Goal: Task Accomplishment & Management: Manage account settings

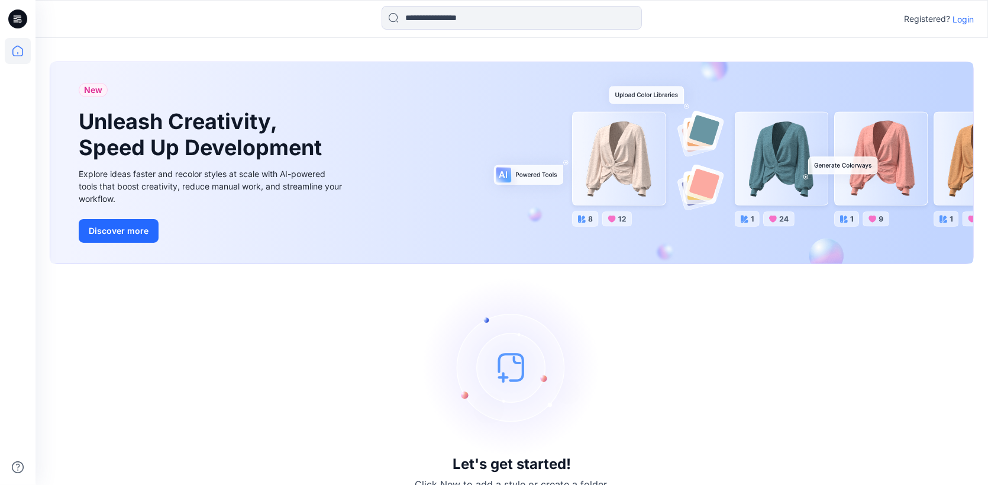
click at [964, 17] on p "Login" at bounding box center [963, 19] width 21 height 12
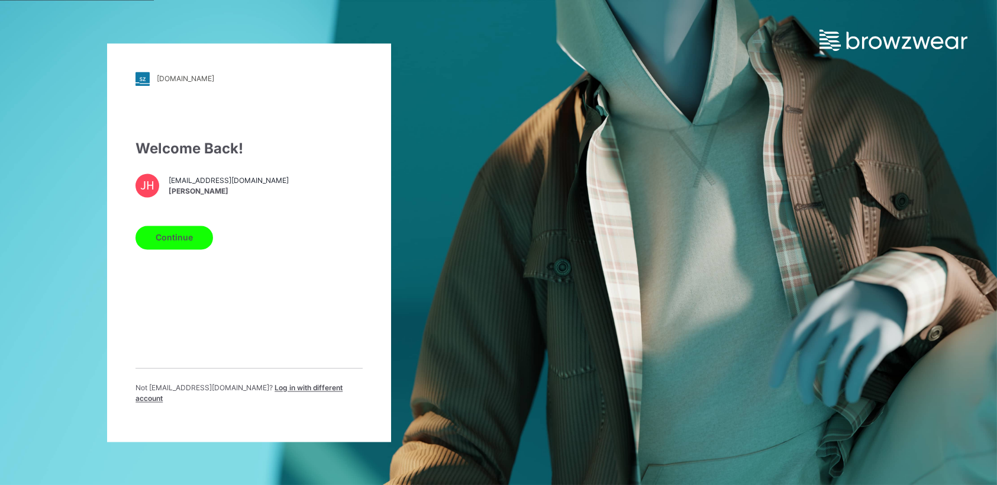
click at [170, 246] on button "Continue" at bounding box center [174, 237] width 78 height 24
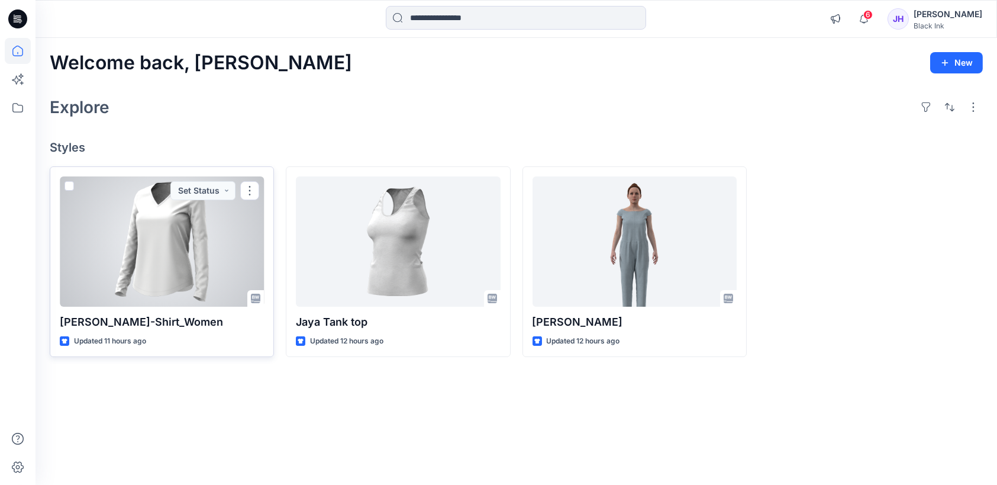
click at [210, 227] on div at bounding box center [162, 241] width 204 height 130
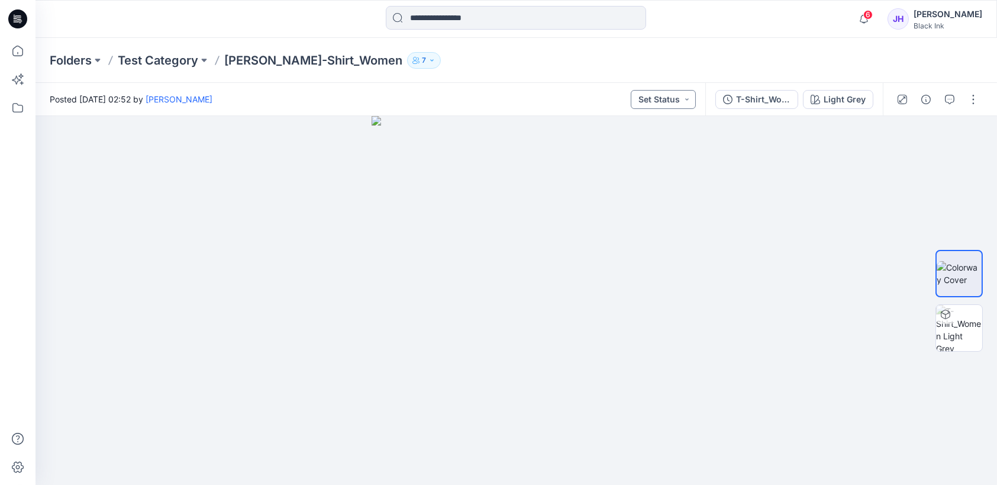
click at [693, 99] on button "Set Status" at bounding box center [663, 99] width 65 height 19
click at [900, 50] on div "Folders Test Category Jaya T-Shirt_Women 7" at bounding box center [516, 60] width 961 height 45
click at [928, 99] on icon "button" at bounding box center [925, 99] width 9 height 9
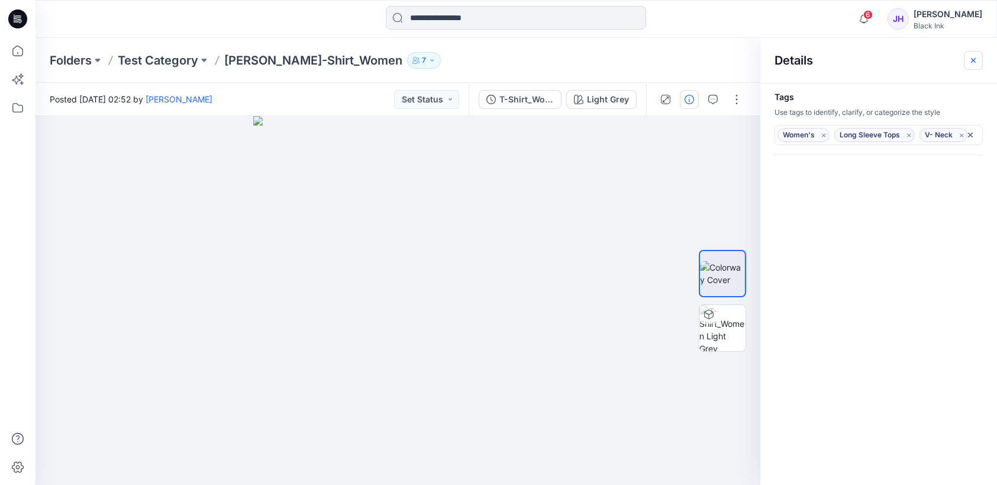
click at [972, 60] on icon "button" at bounding box center [973, 60] width 9 height 9
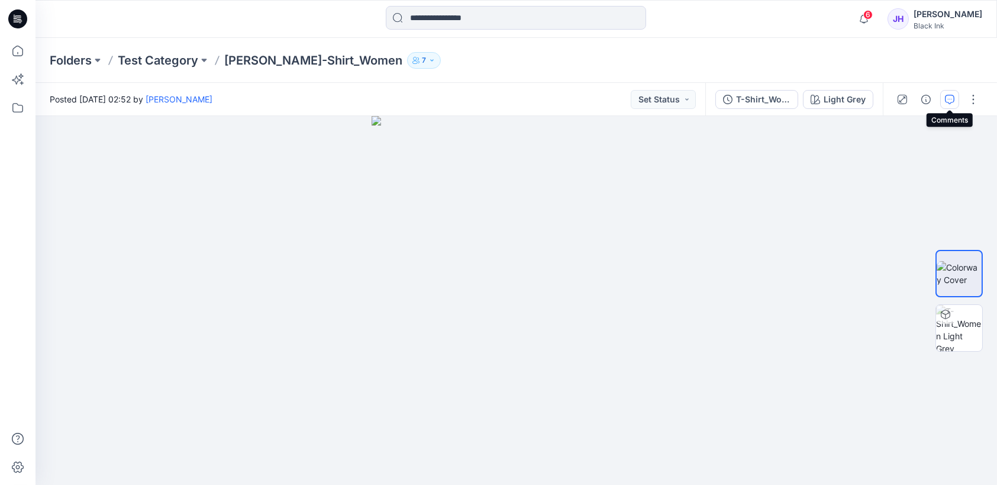
click at [948, 97] on icon "button" at bounding box center [949, 99] width 9 height 9
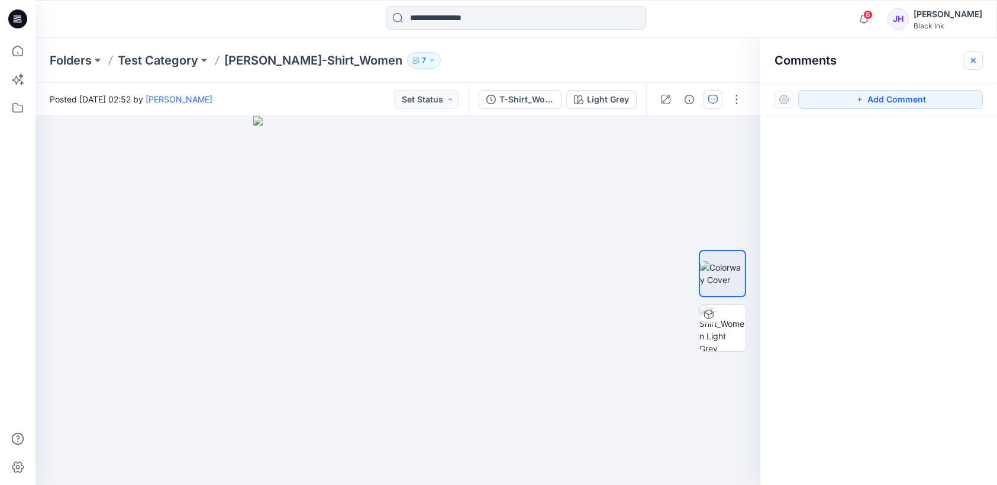
click at [975, 60] on icon "button" at bounding box center [973, 60] width 9 height 9
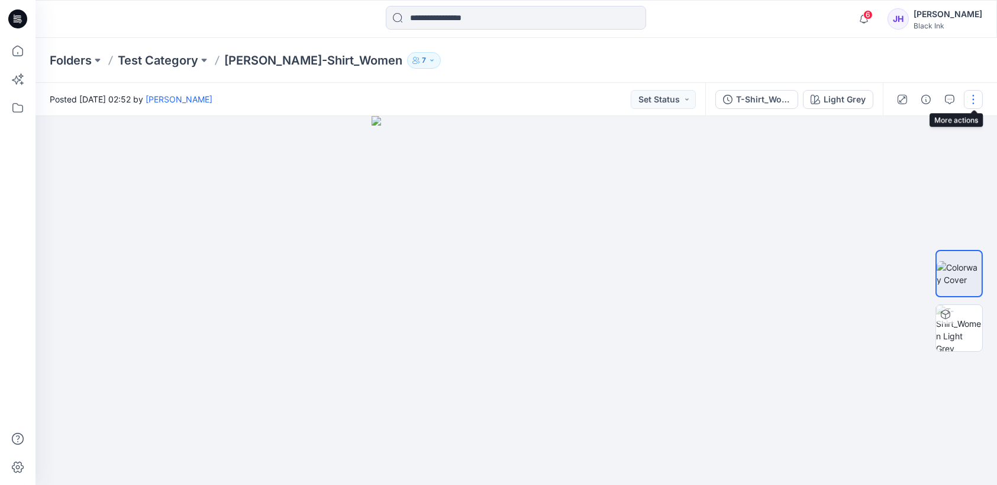
click at [977, 101] on button "button" at bounding box center [973, 99] width 19 height 19
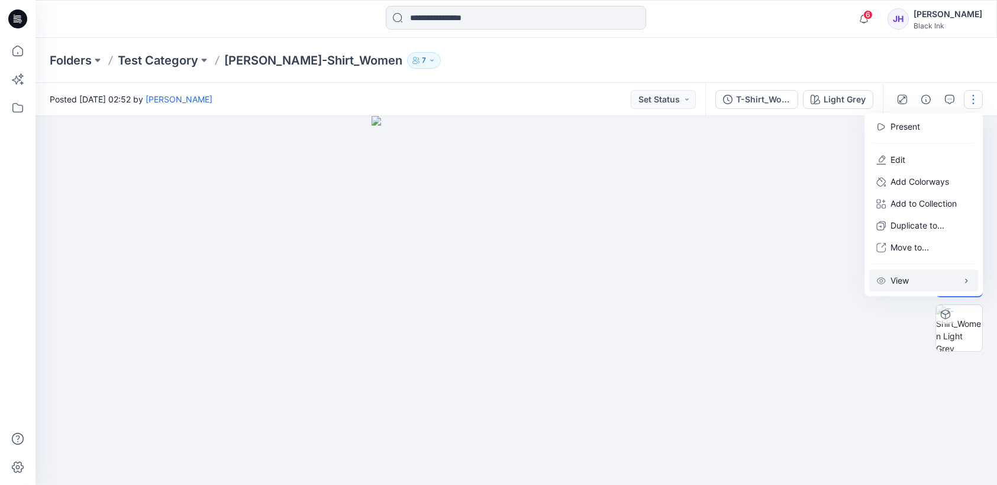
click at [932, 278] on button "View" at bounding box center [923, 280] width 109 height 22
click at [840, 283] on span "button" at bounding box center [844, 283] width 21 height 12
click at [854, 283] on span "button" at bounding box center [844, 283] width 21 height 12
click at [718, 179] on div at bounding box center [516, 300] width 961 height 369
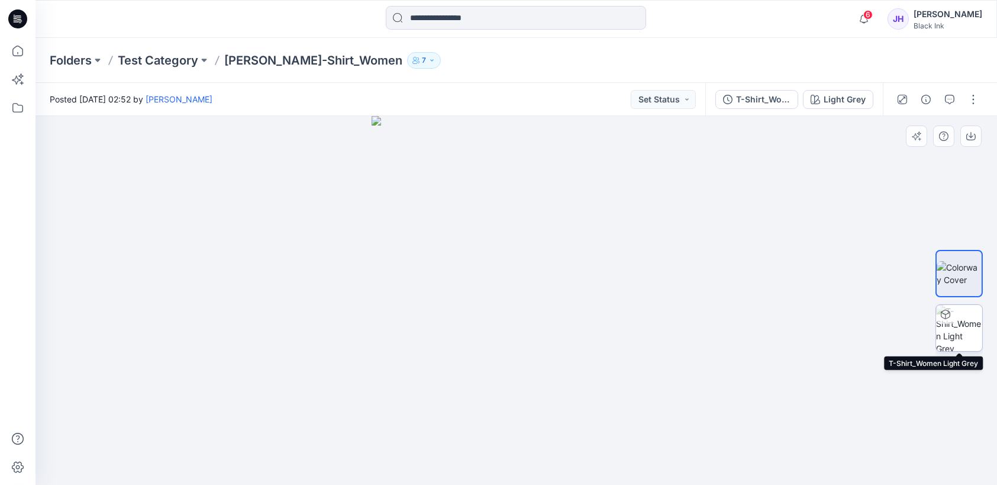
click at [957, 320] on img at bounding box center [959, 328] width 46 height 46
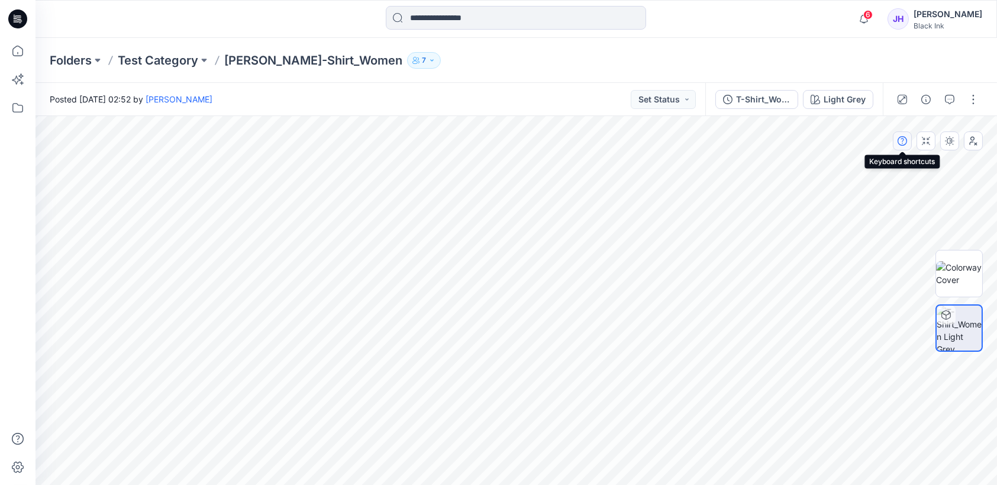
click at [905, 141] on icon "button" at bounding box center [902, 140] width 9 height 9
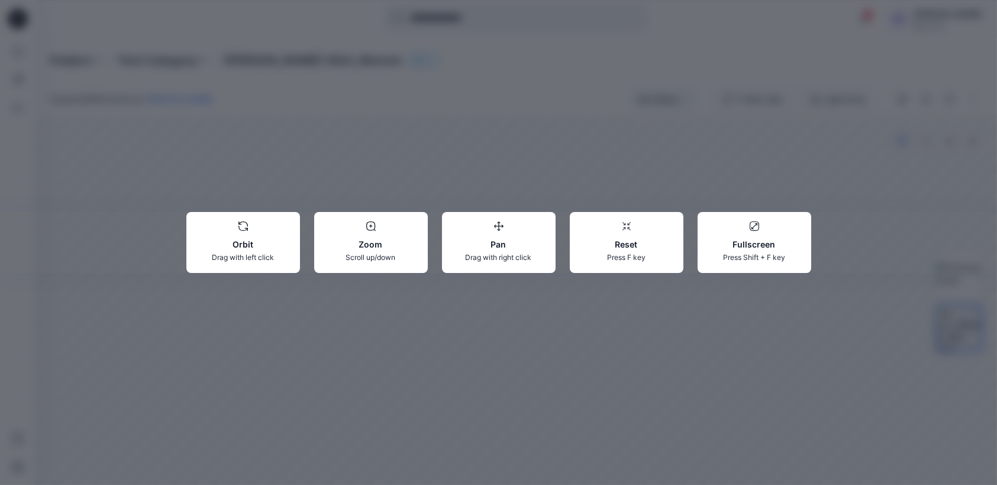
click at [905, 141] on div "Orbit Drag with left click Zoom Scroll up/down Pan Drag with right click Reset …" at bounding box center [498, 242] width 997 height 485
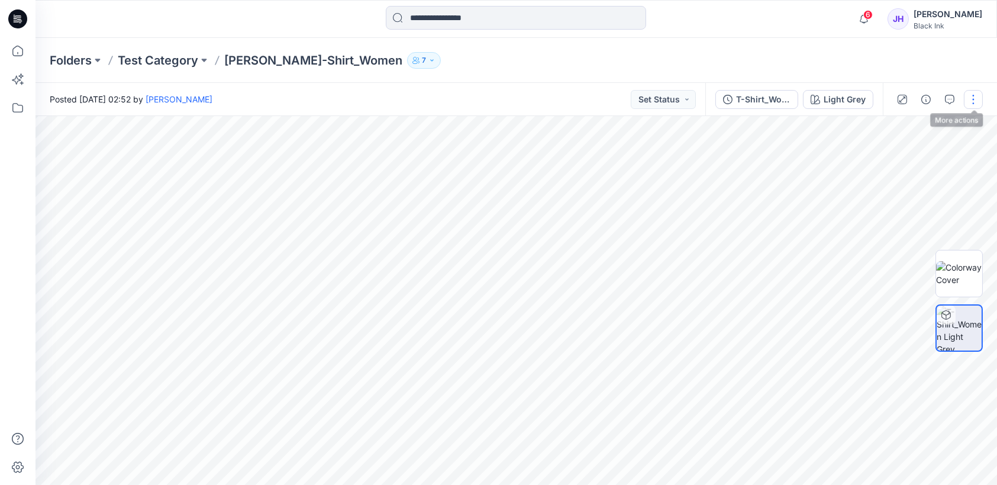
click at [975, 102] on button "button" at bounding box center [973, 99] width 19 height 19
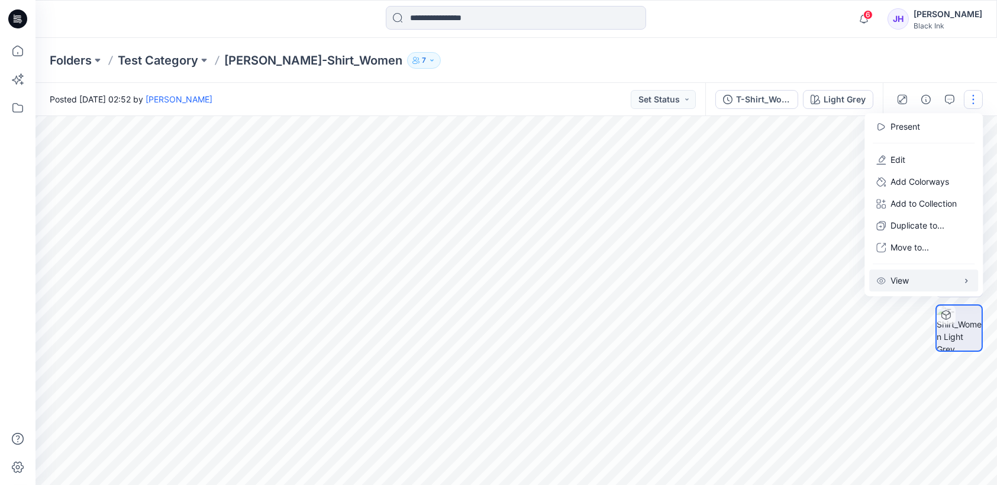
click at [950, 277] on button "View" at bounding box center [923, 280] width 109 height 22
click at [741, 280] on p "Preload 3D view" at bounding box center [764, 282] width 63 height 12
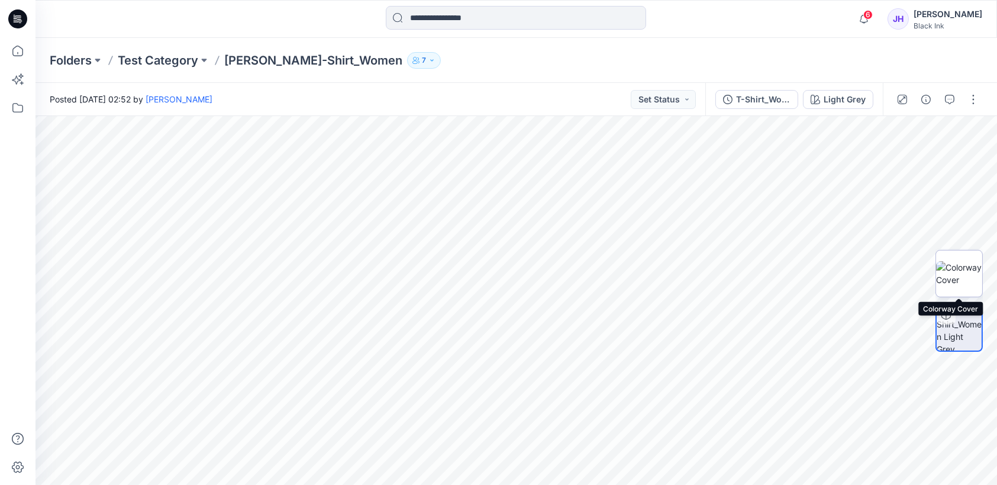
click at [967, 272] on img at bounding box center [959, 273] width 46 height 25
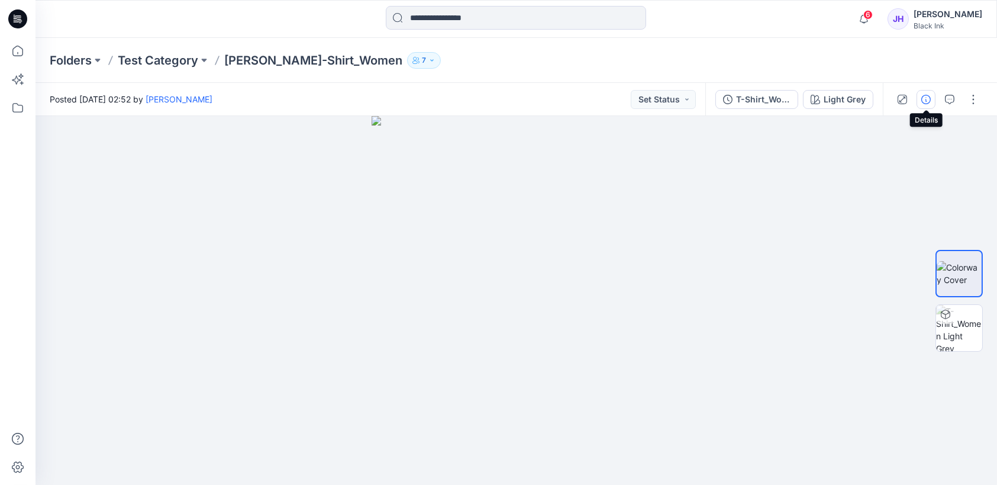
click at [928, 101] on icon "button" at bounding box center [925, 99] width 9 height 9
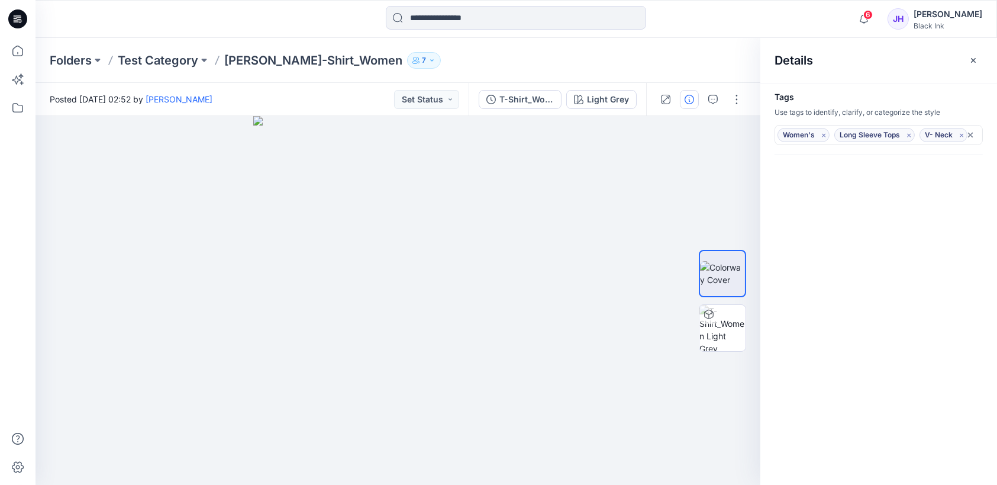
click at [972, 135] on icon "Remove all tags" at bounding box center [970, 134] width 9 height 9
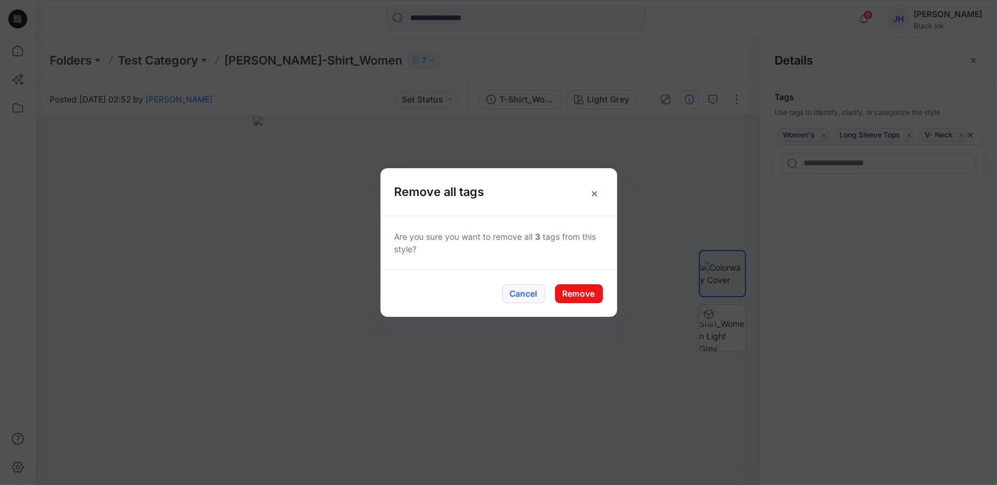
click at [530, 297] on button "Cancel" at bounding box center [523, 293] width 43 height 19
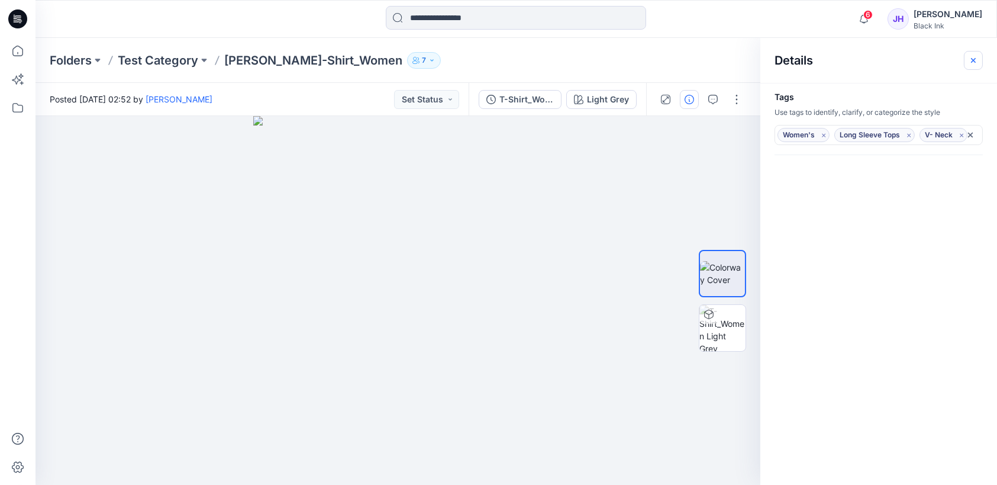
click at [975, 57] on icon "button" at bounding box center [973, 60] width 9 height 9
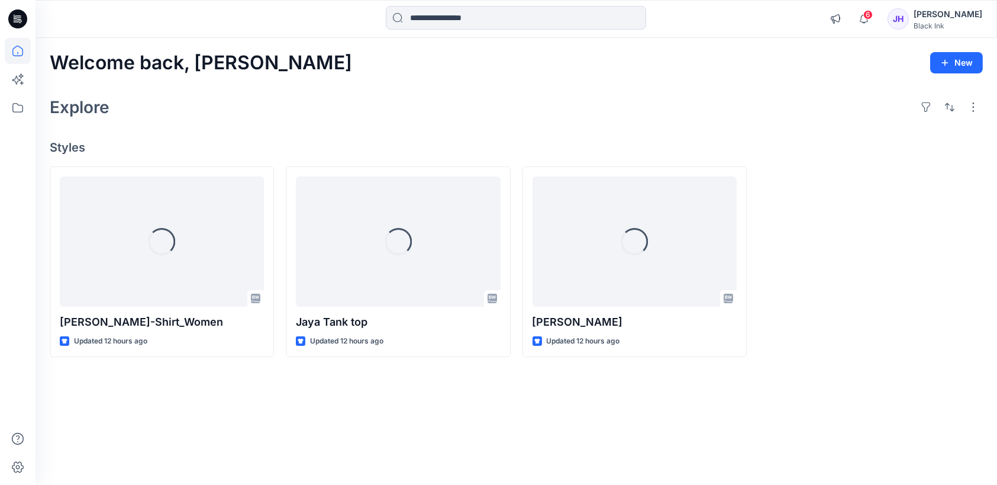
click at [18, 16] on icon at bounding box center [17, 18] width 19 height 19
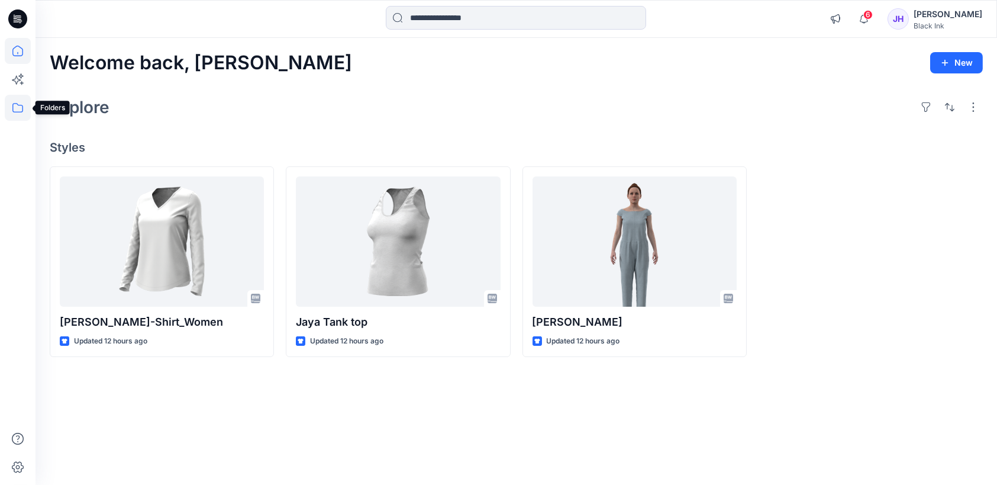
click at [20, 109] on icon at bounding box center [18, 108] width 26 height 26
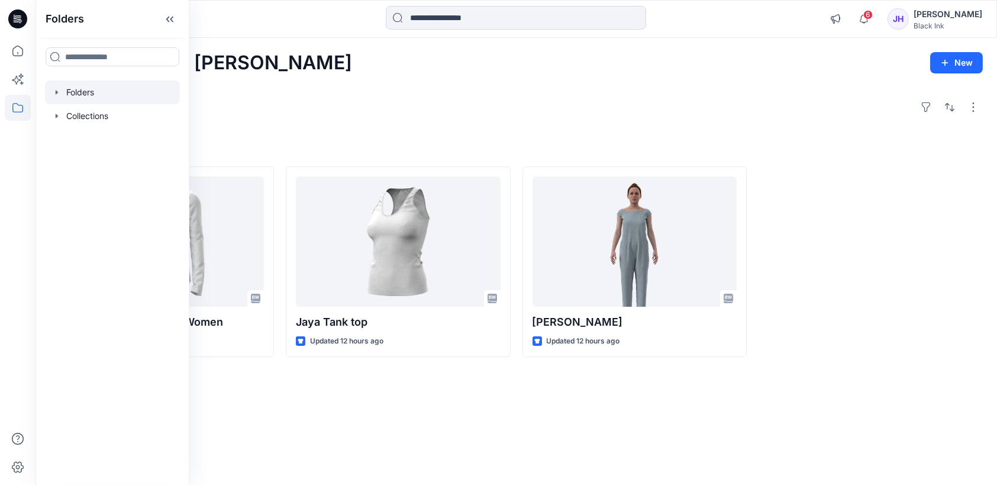
click at [54, 89] on icon "button" at bounding box center [56, 92] width 9 height 9
drag, startPoint x: 97, startPoint y: 91, endPoint x: 566, endPoint y: 81, distance: 468.7
click at [566, 81] on div "Welcome back, Jaya New Explore Styles Jaya T-Shirt_Women Updated 12 hours ago J…" at bounding box center [516, 261] width 961 height 447
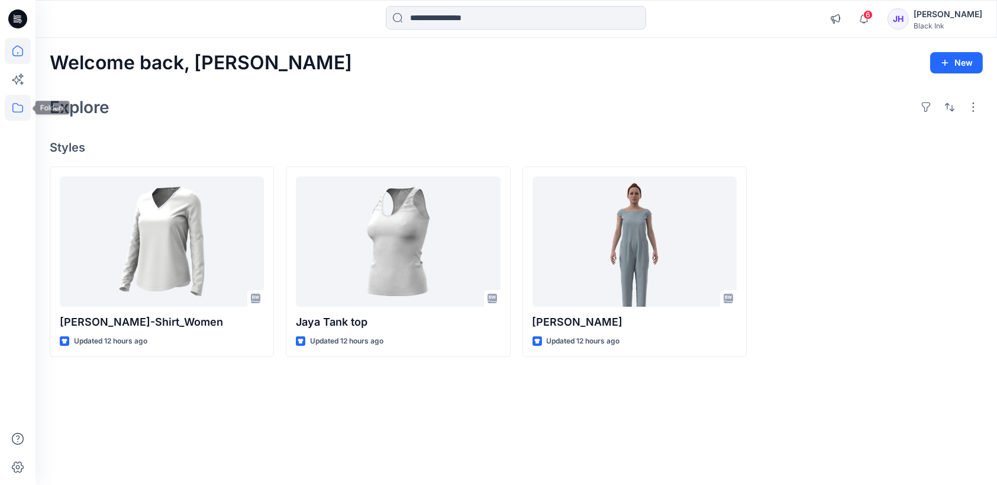
click at [12, 107] on icon at bounding box center [17, 107] width 11 height 9
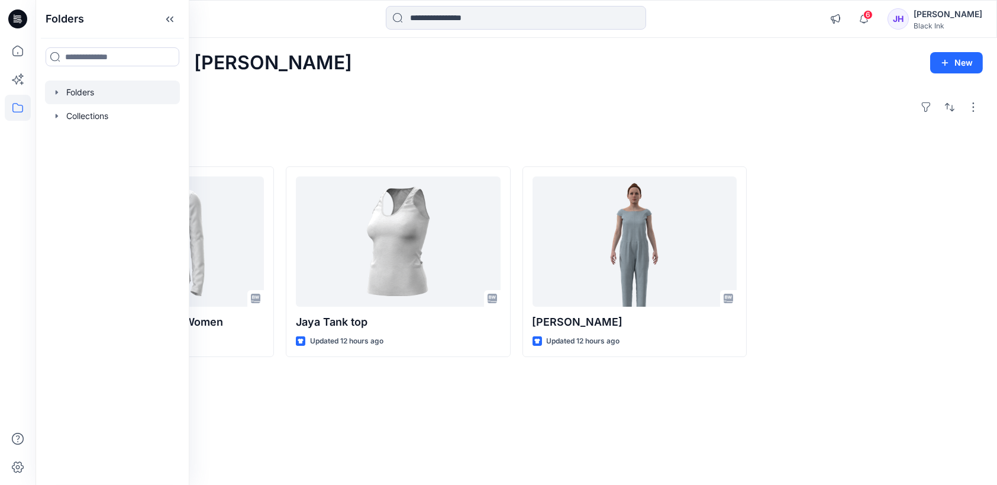
click at [54, 92] on icon "button" at bounding box center [56, 92] width 9 height 9
click at [85, 116] on p "Test Category" at bounding box center [106, 116] width 56 height 14
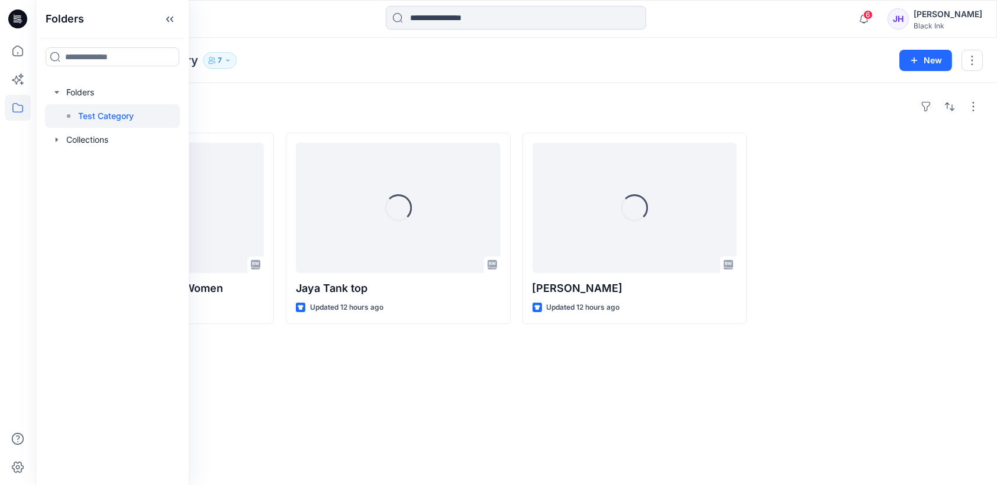
click at [231, 59] on icon "button" at bounding box center [227, 60] width 7 height 7
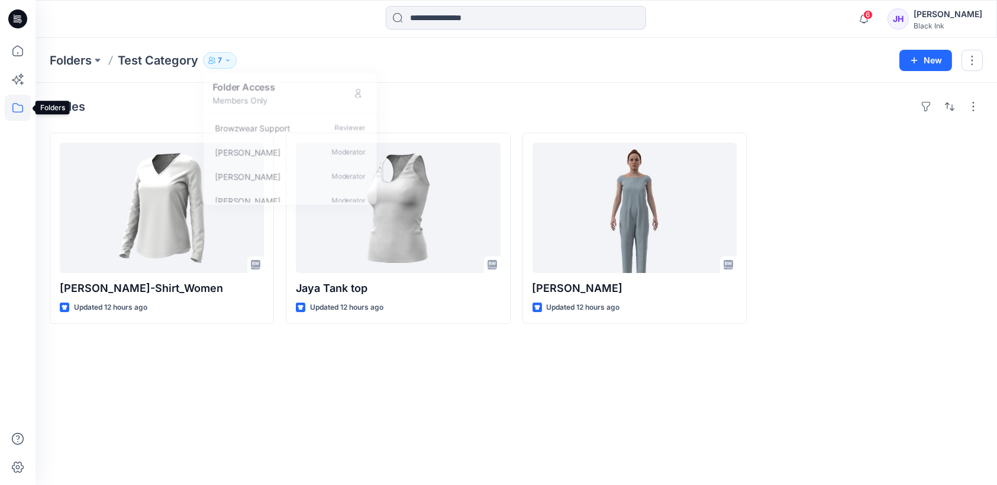
click at [17, 107] on icon at bounding box center [18, 108] width 26 height 26
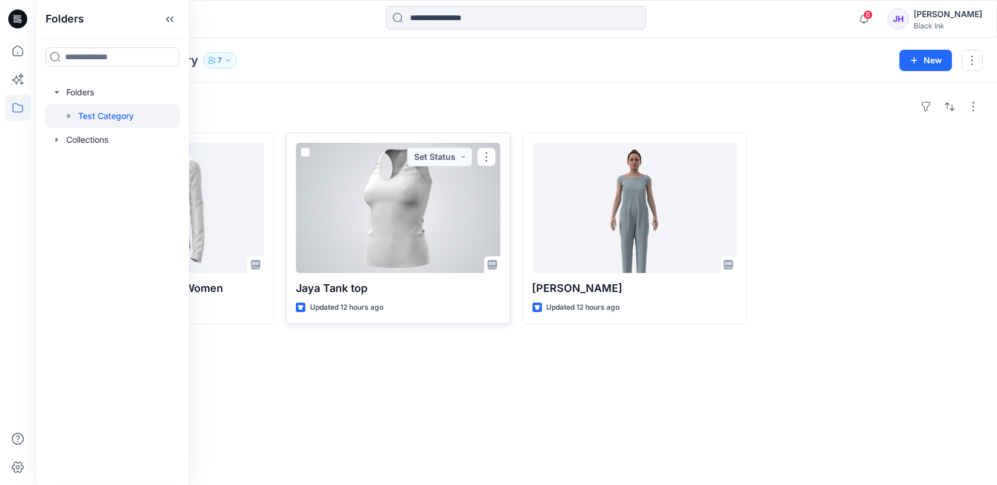
click at [305, 149] on span at bounding box center [305, 151] width 9 height 9
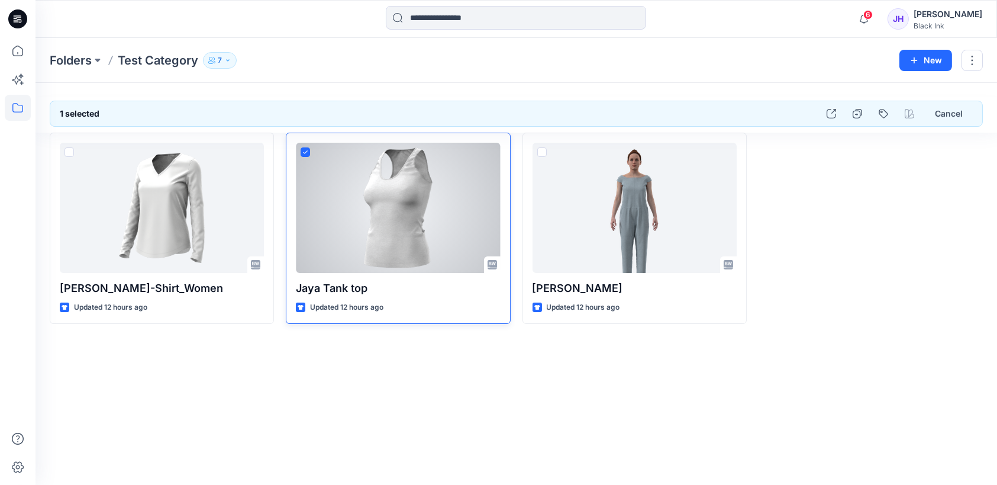
click at [305, 153] on icon at bounding box center [305, 152] width 5 height 4
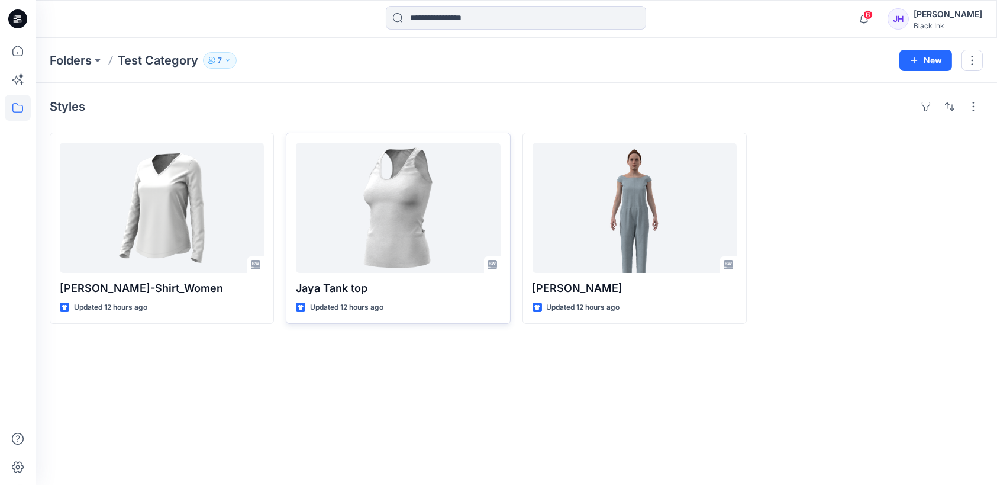
click at [909, 16] on div "JH" at bounding box center [898, 18] width 21 height 21
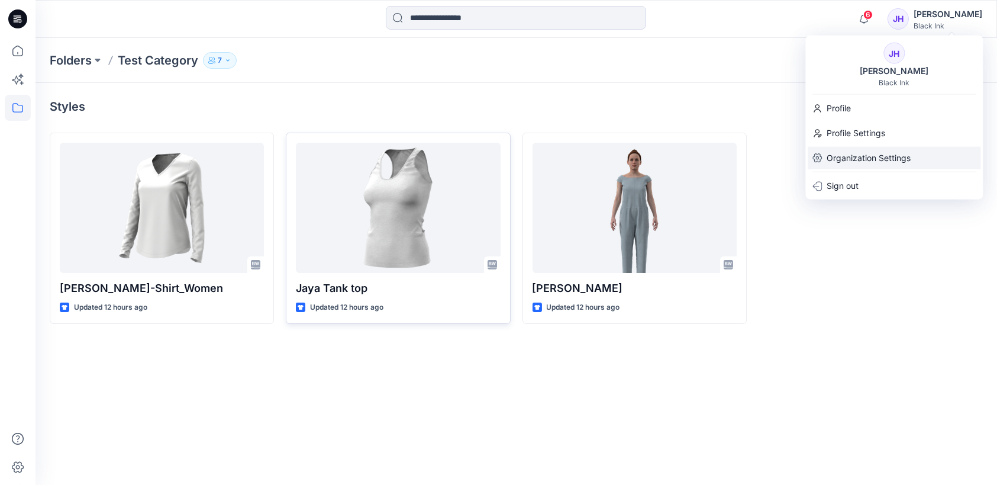
click at [883, 152] on p "Organization Settings" at bounding box center [869, 158] width 84 height 22
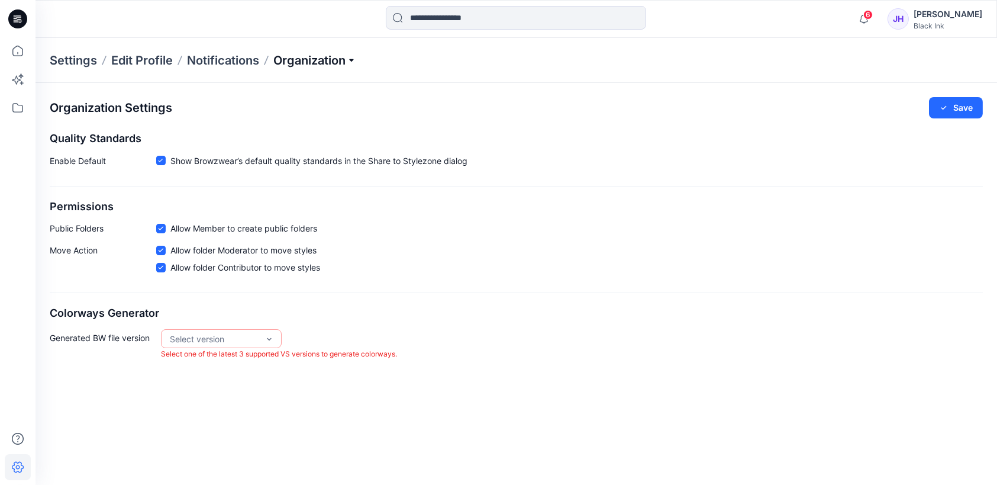
click at [350, 58] on p "Organization" at bounding box center [314, 60] width 83 height 17
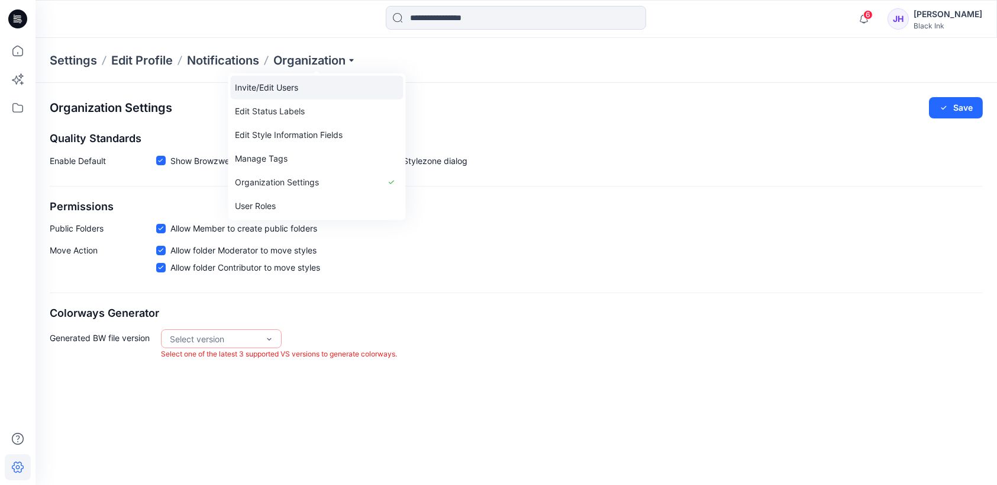
click at [322, 93] on link "Invite/Edit Users" at bounding box center [316, 88] width 173 height 24
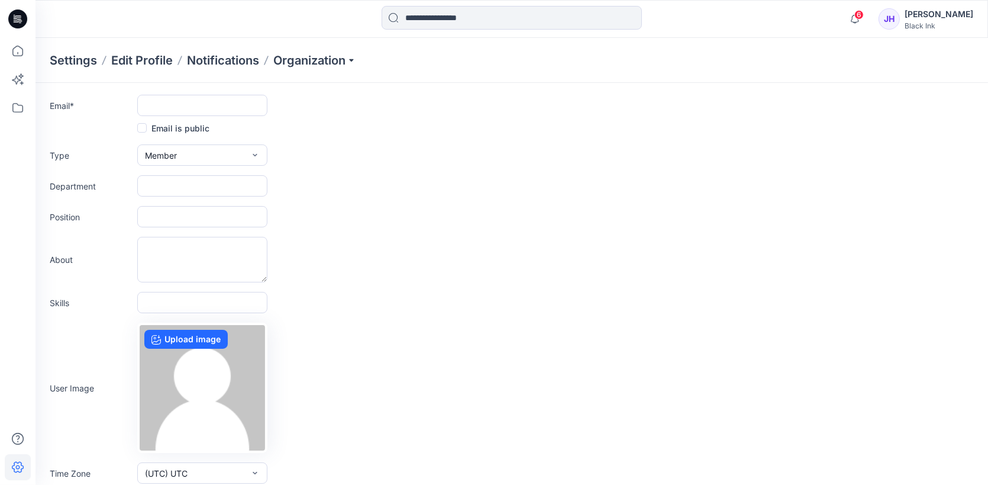
scroll to position [63, 0]
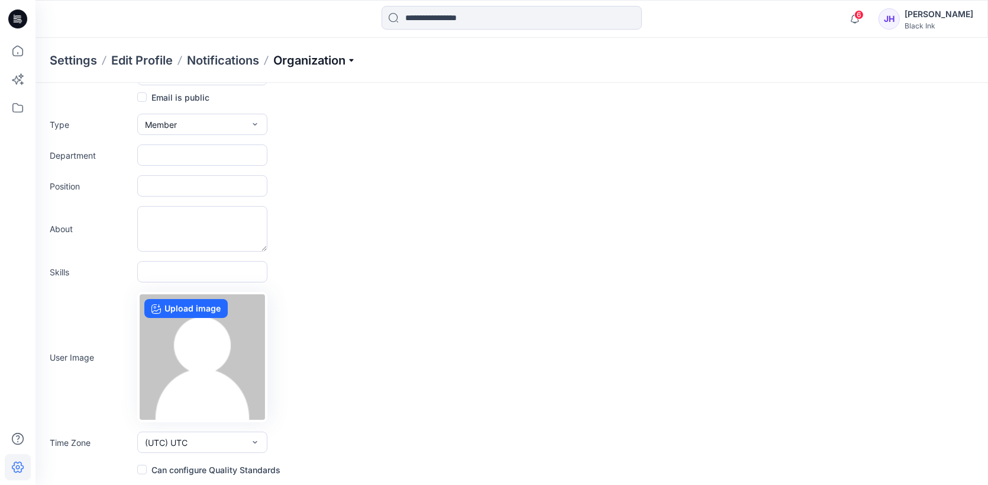
click at [350, 60] on p "Organization" at bounding box center [314, 60] width 83 height 17
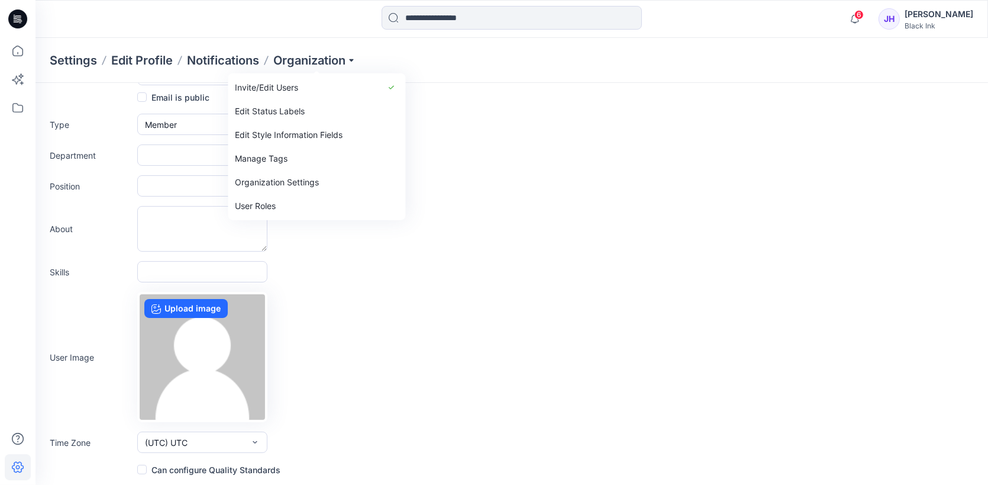
click at [621, 215] on div "About" at bounding box center [512, 229] width 924 height 46
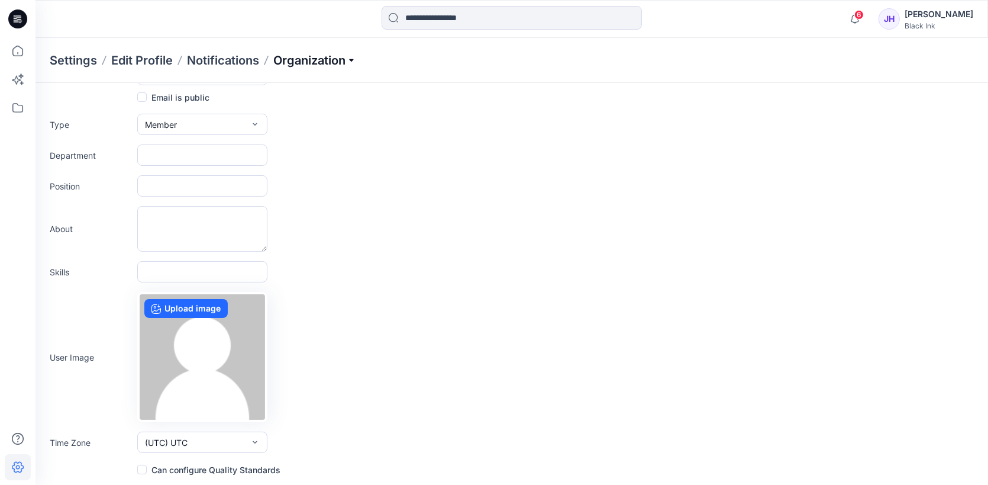
click at [344, 58] on p "Organization" at bounding box center [314, 60] width 83 height 17
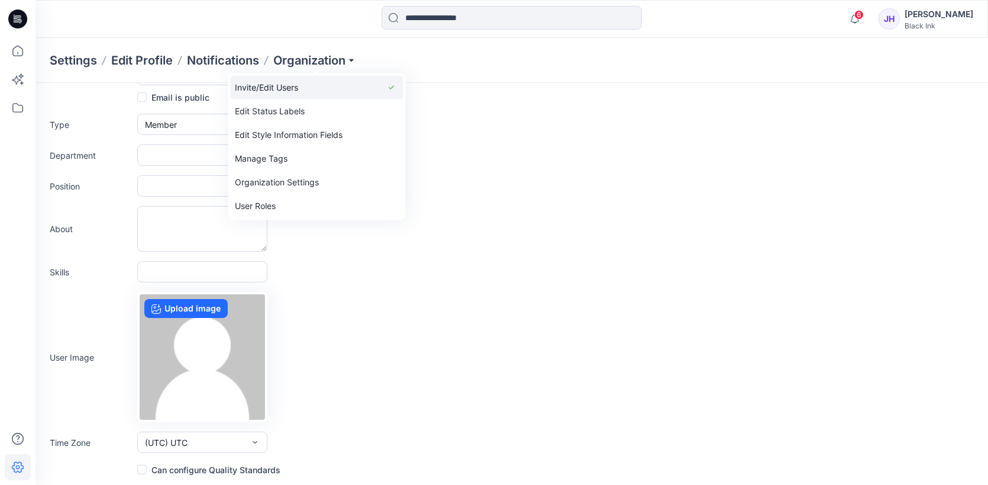
click at [333, 89] on link "Invite/Edit Users" at bounding box center [316, 88] width 173 height 24
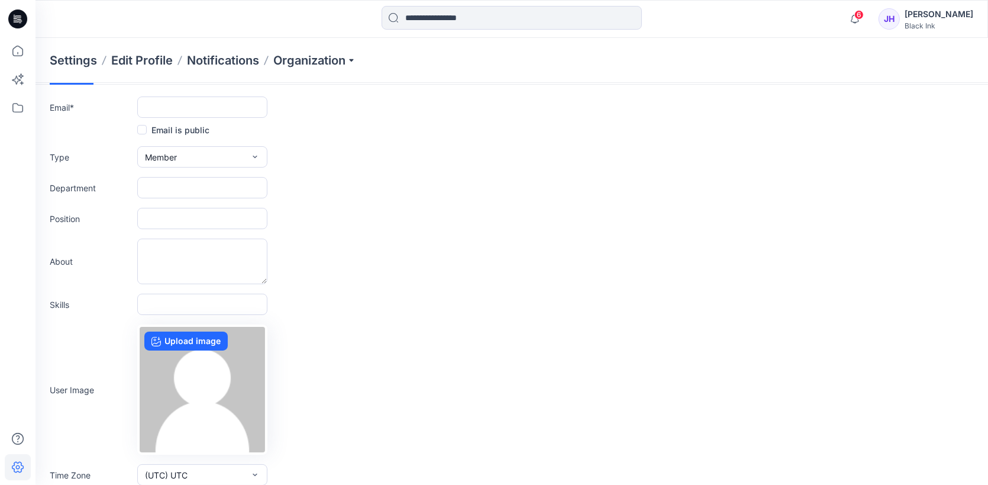
scroll to position [0, 0]
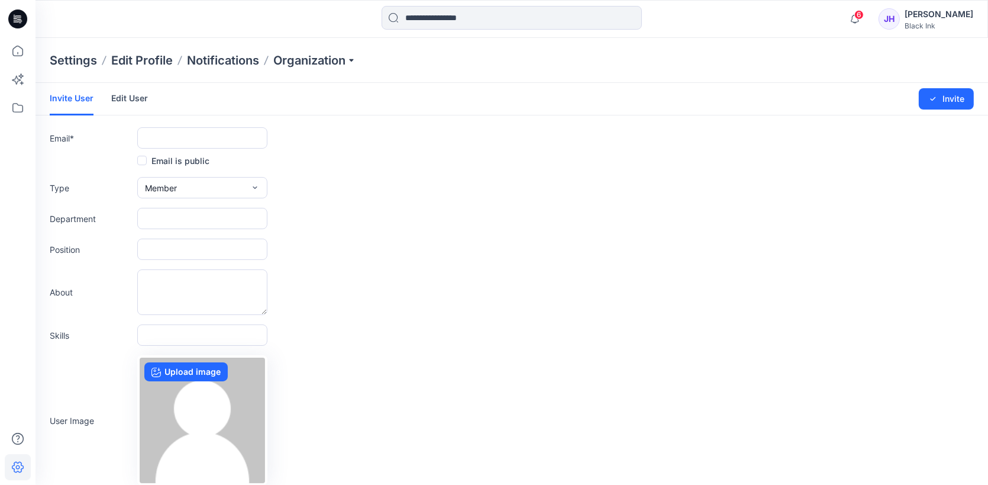
click at [130, 99] on link "Edit User" at bounding box center [129, 98] width 37 height 31
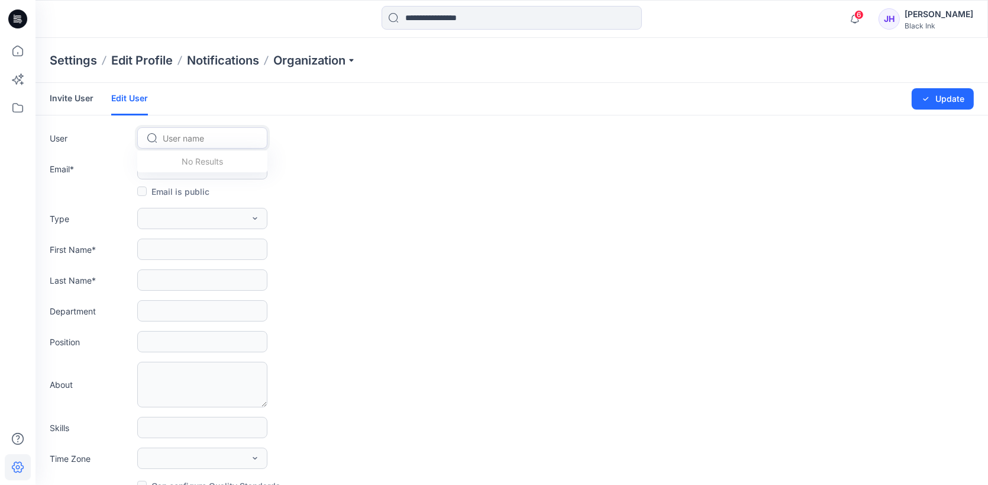
click at [239, 135] on div at bounding box center [209, 138] width 93 height 15
click at [190, 134] on div at bounding box center [209, 138] width 93 height 15
type input "**"
click at [209, 164] on span "Jesse Ozone" at bounding box center [197, 163] width 67 height 12
type input "**********"
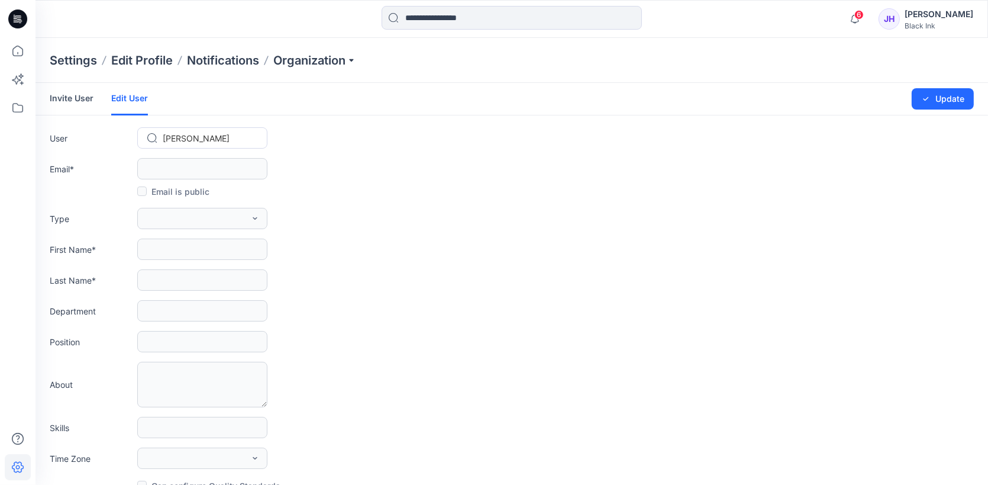
type input "*****"
click at [356, 65] on p "Organization" at bounding box center [314, 60] width 83 height 17
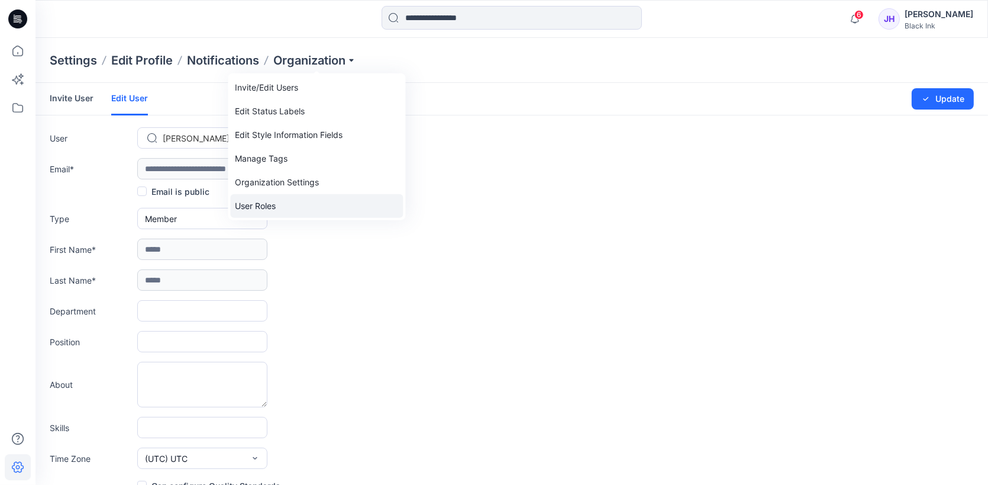
click at [283, 209] on link "User Roles" at bounding box center [316, 206] width 173 height 24
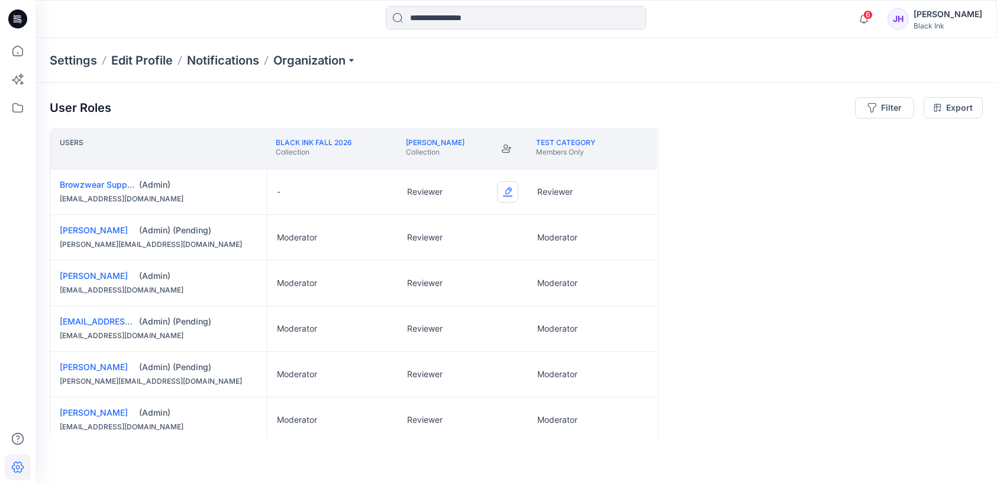
click at [511, 191] on button "Edit Role" at bounding box center [507, 191] width 21 height 21
click at [450, 279] on button "Moderator" at bounding box center [452, 283] width 128 height 21
click at [507, 242] on button "Edit Role" at bounding box center [507, 237] width 21 height 21
click at [449, 326] on button "Moderator" at bounding box center [452, 328] width 128 height 21
click at [512, 283] on button "Edit Role" at bounding box center [507, 282] width 21 height 21
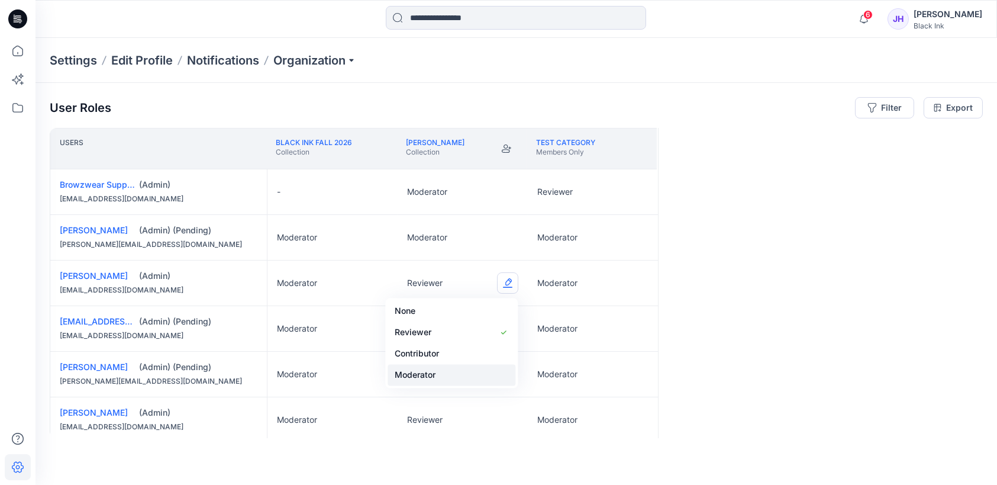
click at [448, 373] on button "Moderator" at bounding box center [452, 374] width 128 height 21
click at [510, 332] on button "Edit Role" at bounding box center [507, 328] width 21 height 21
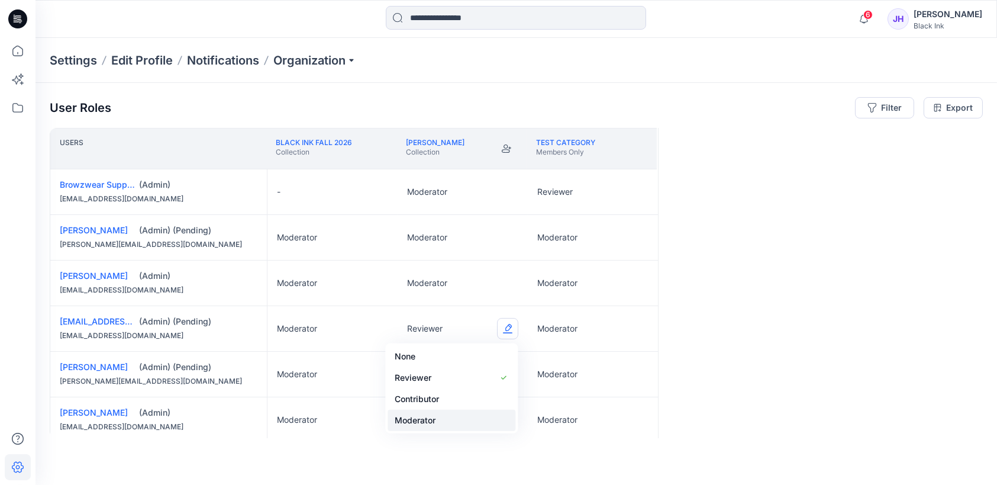
click at [449, 419] on button "Moderator" at bounding box center [452, 419] width 128 height 21
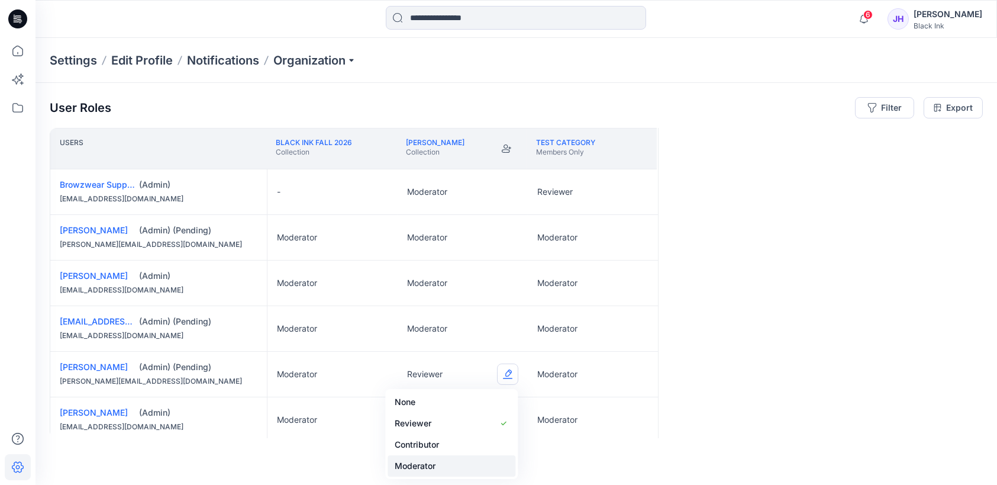
click at [445, 467] on button "Moderator" at bounding box center [452, 465] width 128 height 21
click at [508, 418] on button "Edit Role" at bounding box center [507, 419] width 21 height 21
click at [509, 418] on button "Edit Role" at bounding box center [507, 419] width 21 height 21
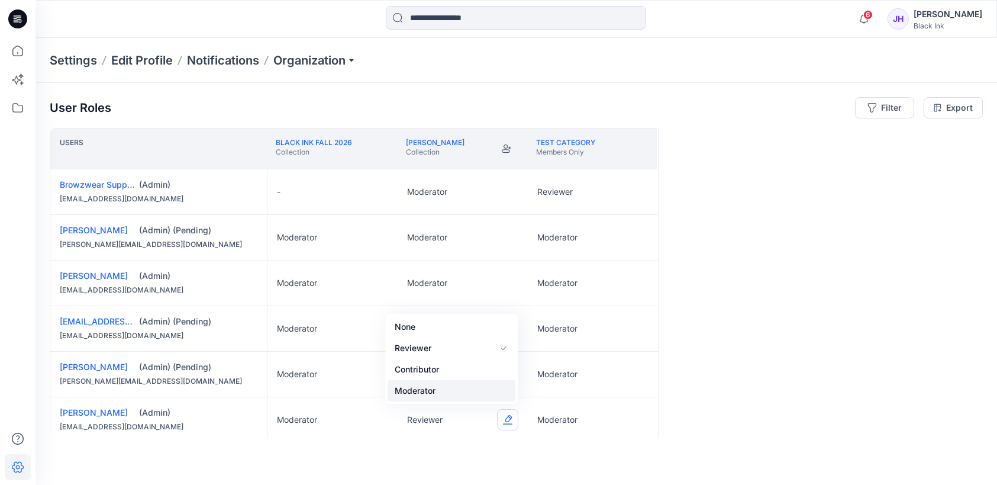
click at [417, 386] on button "Moderator" at bounding box center [452, 390] width 128 height 21
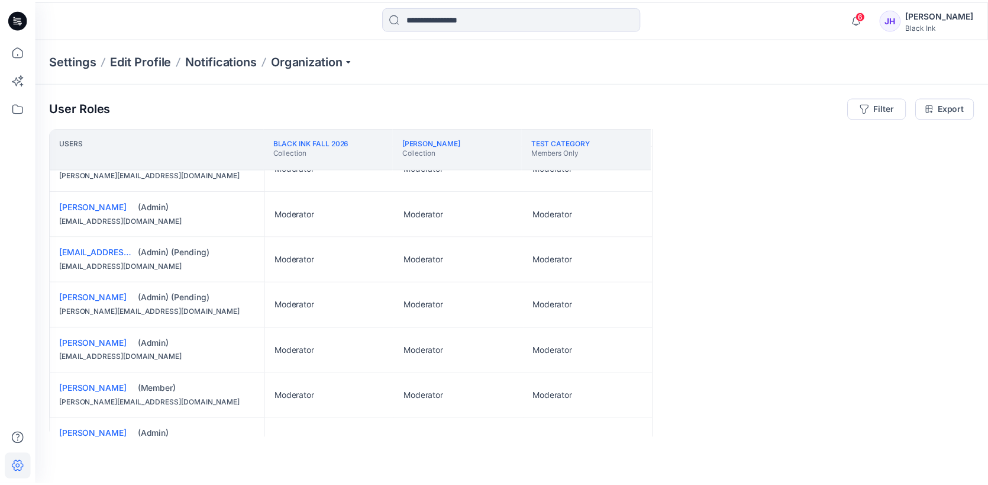
scroll to position [154, 0]
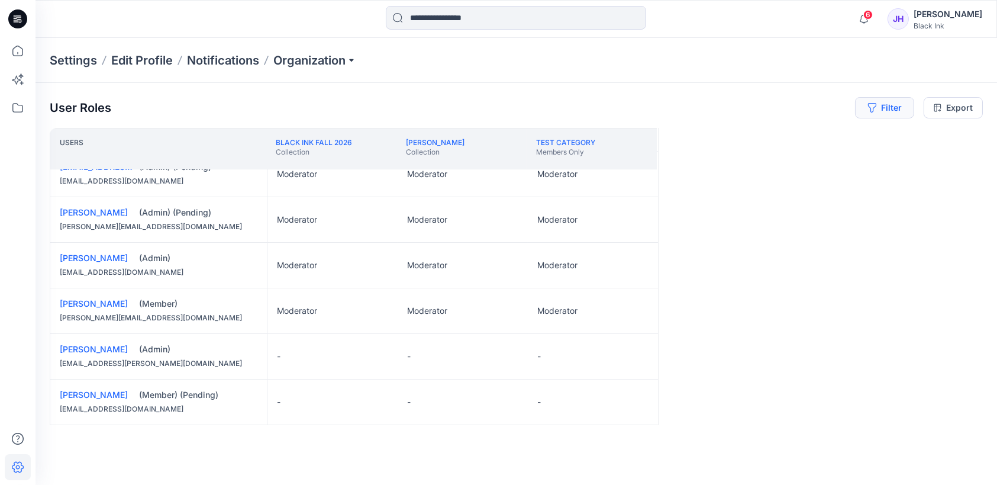
click at [897, 107] on button "Filter" at bounding box center [884, 107] width 59 height 21
click at [890, 107] on button "Filter" at bounding box center [884, 107] width 59 height 21
click at [705, 138] on div at bounding box center [705, 139] width 122 height 15
type input "*"
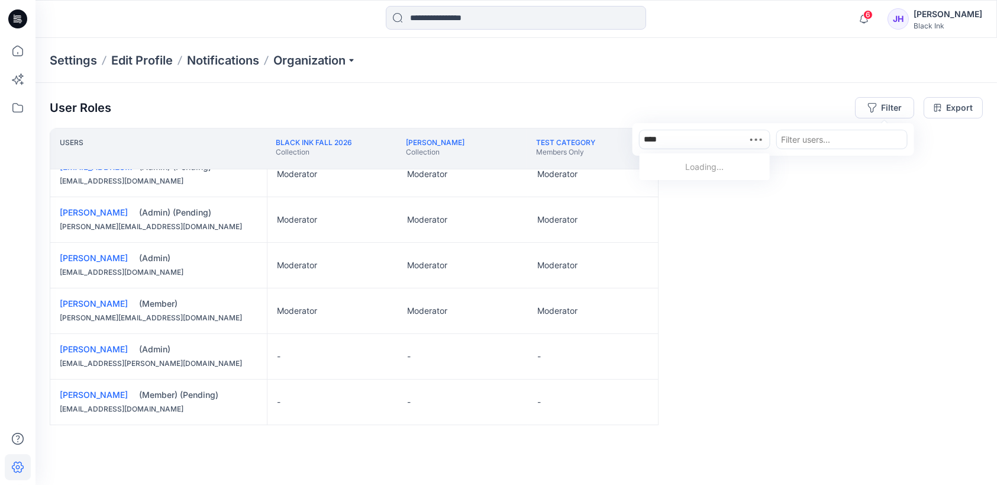
type input "*****"
click at [717, 172] on p "Black Ink Fall 2026" at bounding box center [686, 168] width 73 height 12
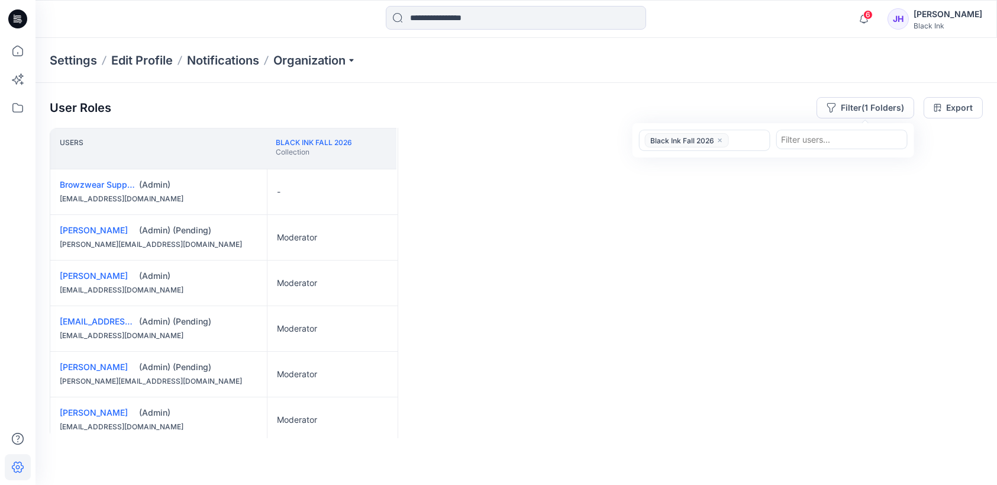
click at [720, 137] on icon "close" at bounding box center [720, 140] width 7 height 7
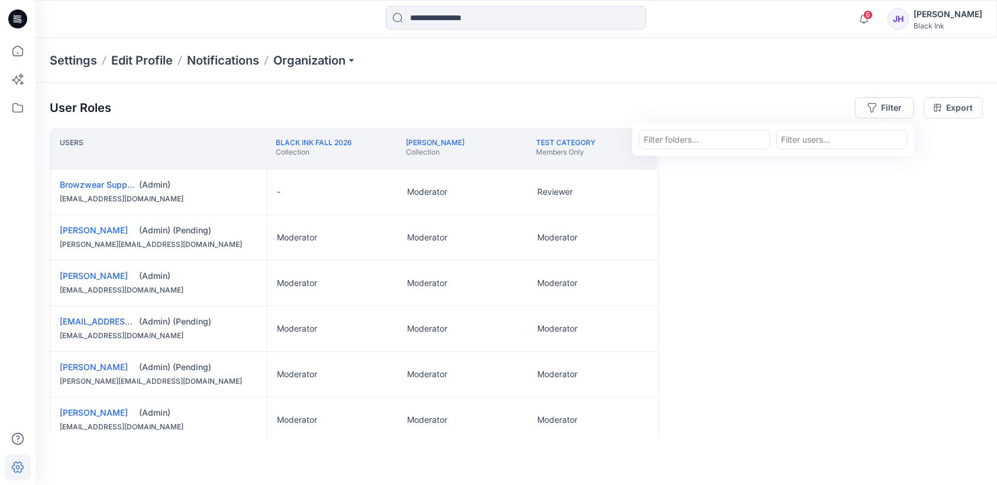
click at [20, 22] on icon at bounding box center [17, 19] width 19 height 38
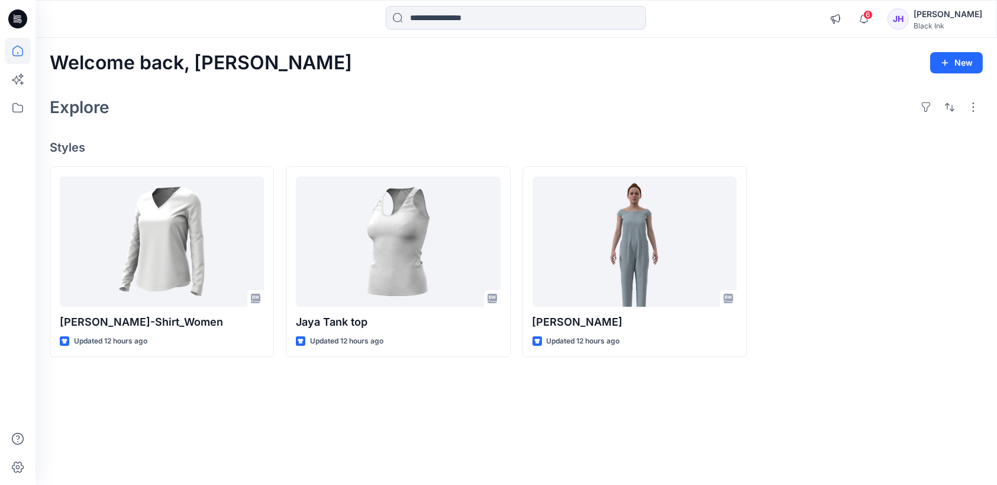
click at [909, 17] on div "JH" at bounding box center [898, 18] width 21 height 21
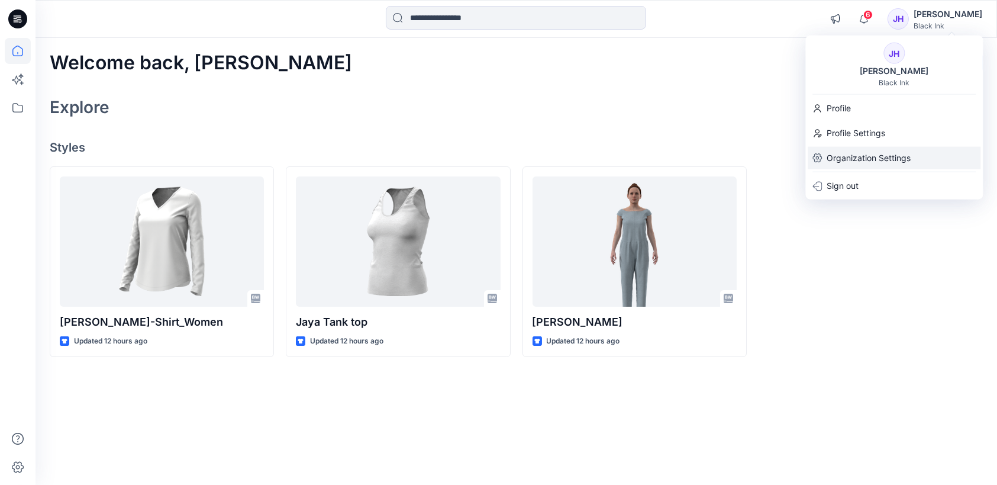
click at [867, 158] on p "Organization Settings" at bounding box center [869, 158] width 84 height 22
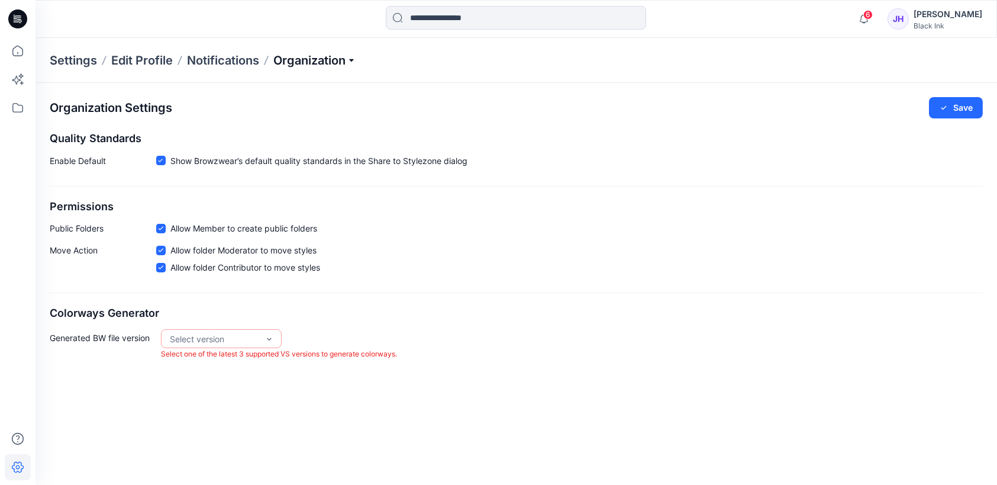
click at [350, 58] on p "Organization" at bounding box center [314, 60] width 83 height 17
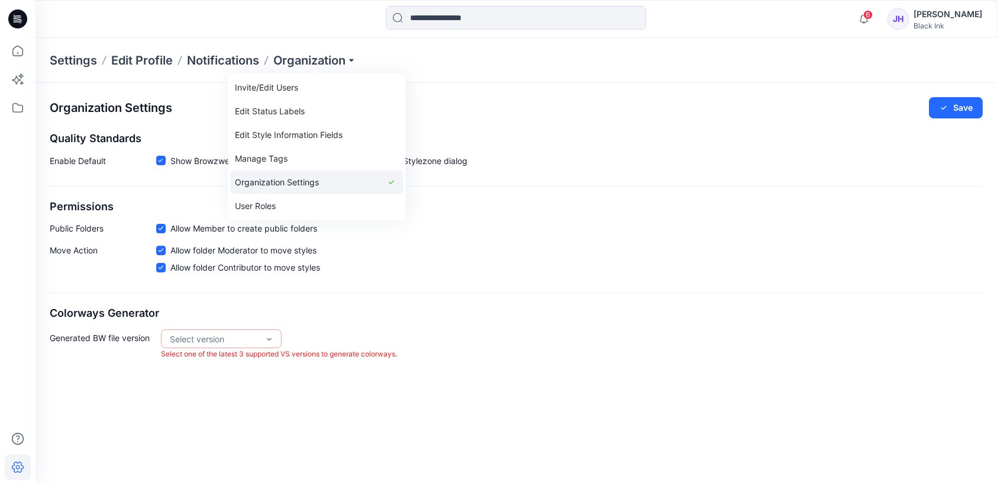
click at [322, 183] on link "Organization Settings" at bounding box center [316, 182] width 173 height 24
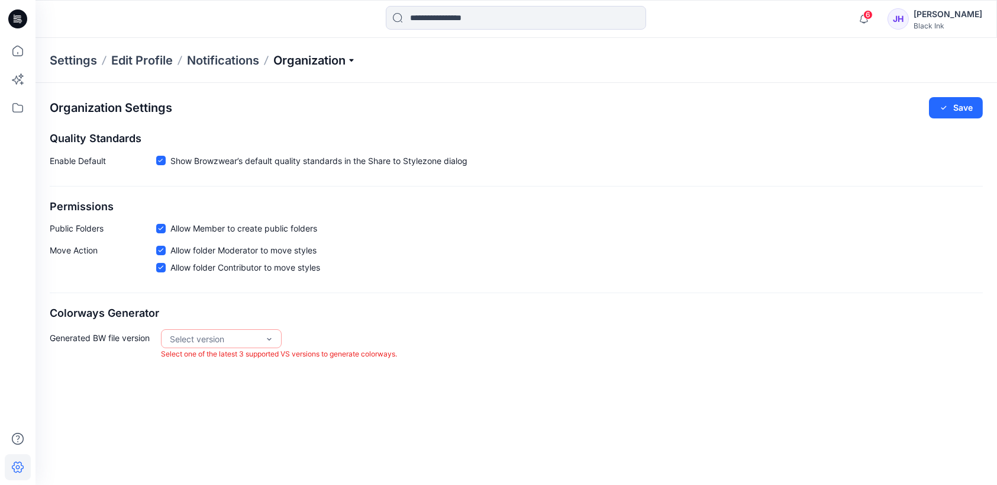
click at [354, 56] on p "Organization" at bounding box center [314, 60] width 83 height 17
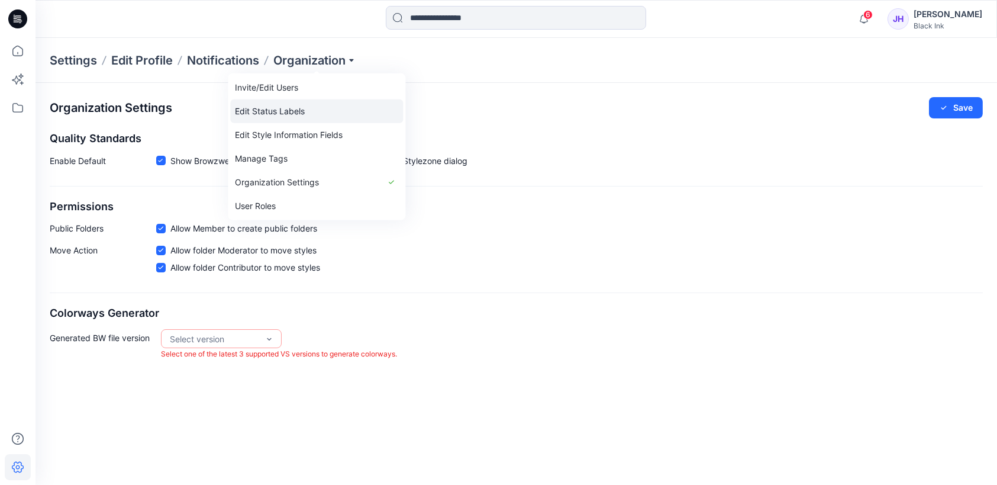
click at [304, 109] on link "Edit Status Labels" at bounding box center [316, 111] width 173 height 24
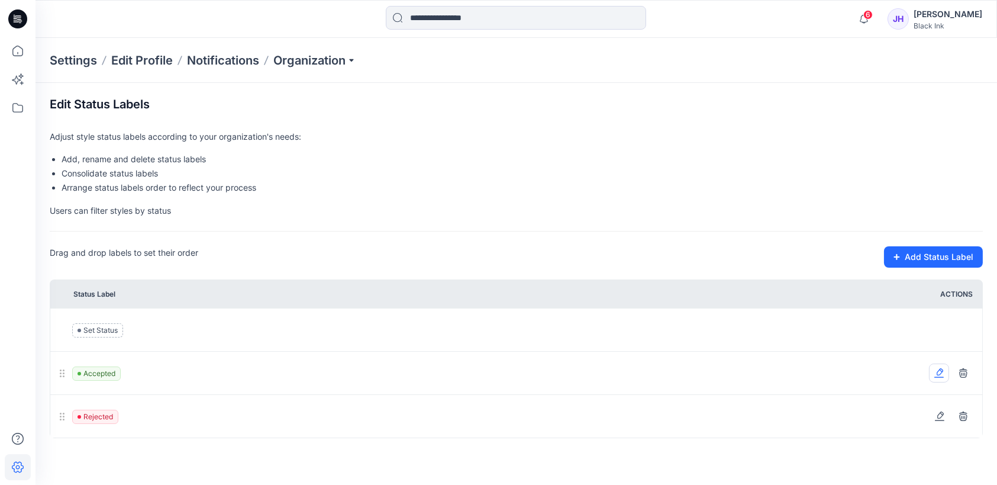
click at [939, 375] on icon at bounding box center [938, 372] width 9 height 9
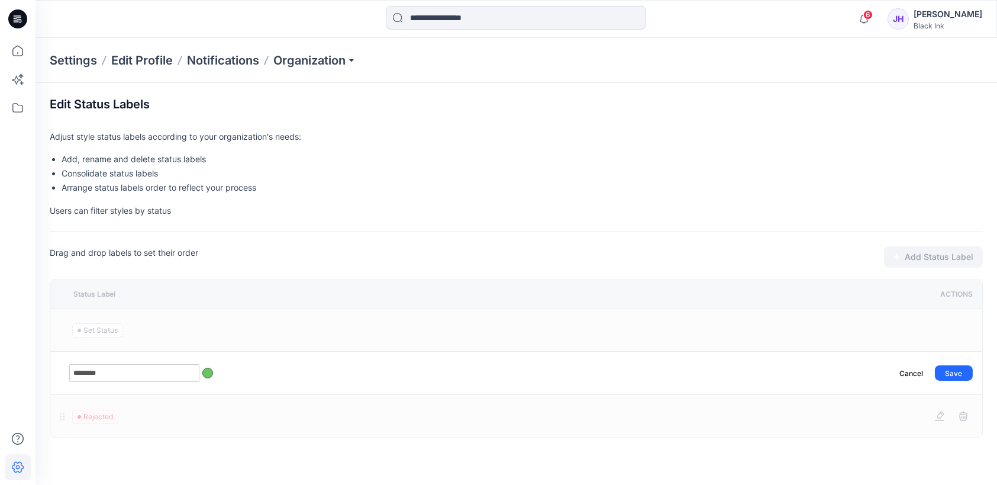
type input "********"
click at [944, 360] on td "Cancel Save" at bounding box center [958, 372] width 47 height 43
click at [962, 369] on button "Save" at bounding box center [954, 372] width 38 height 15
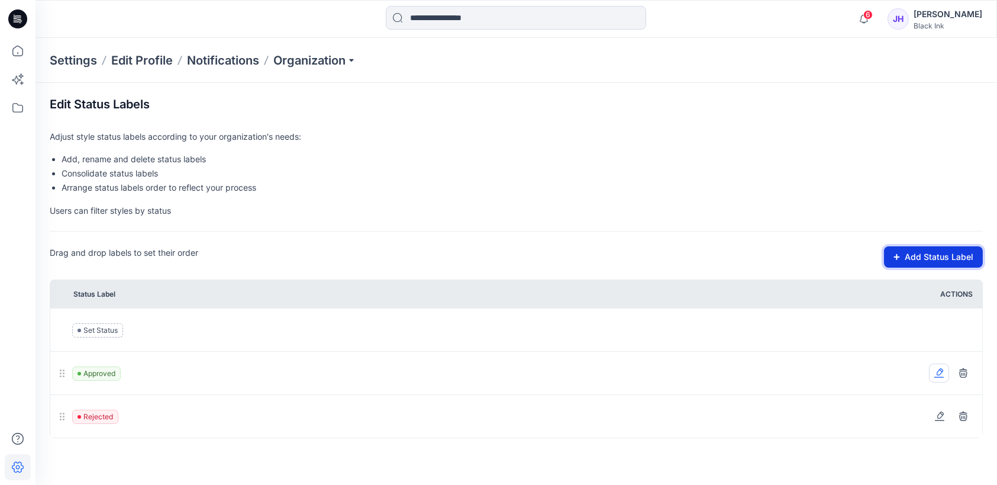
click at [926, 254] on button "Add Status Label" at bounding box center [933, 256] width 99 height 21
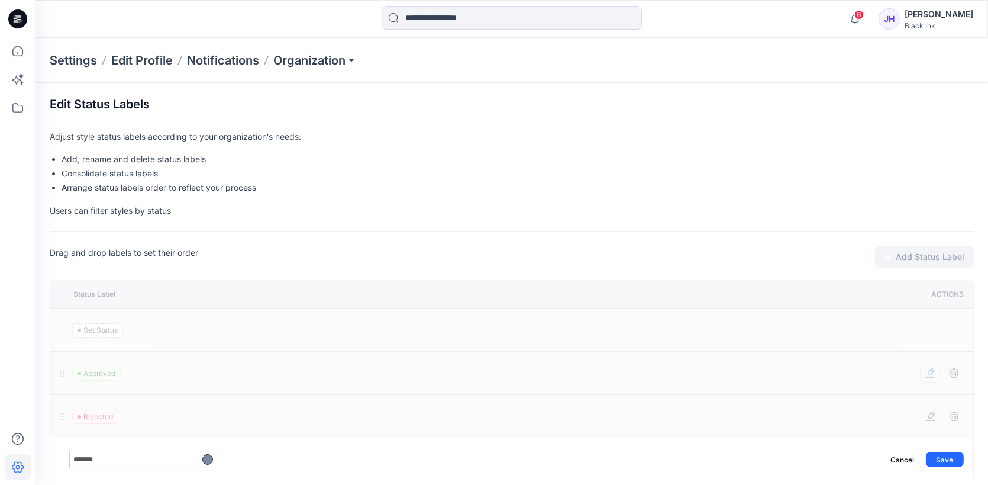
type input "*******"
click at [211, 460] on div at bounding box center [207, 459] width 11 height 11
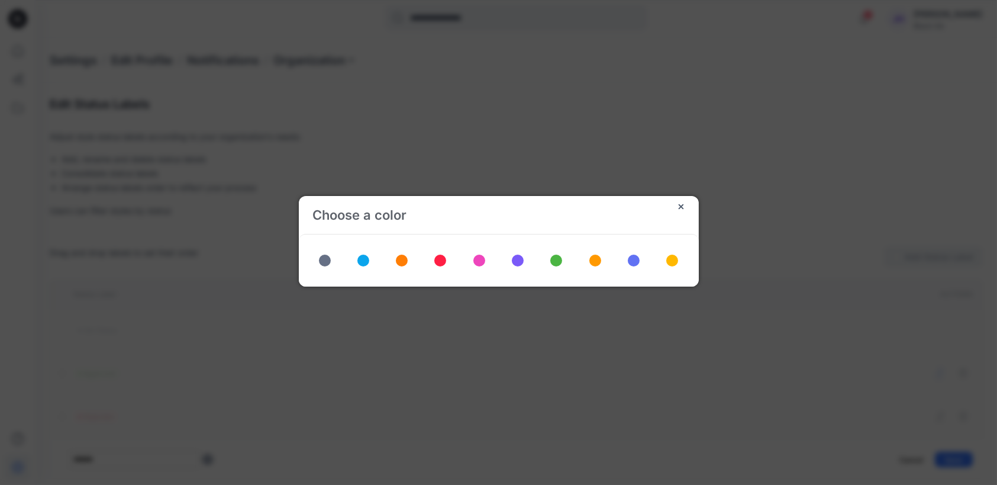
click at [676, 258] on span at bounding box center [672, 260] width 12 height 12
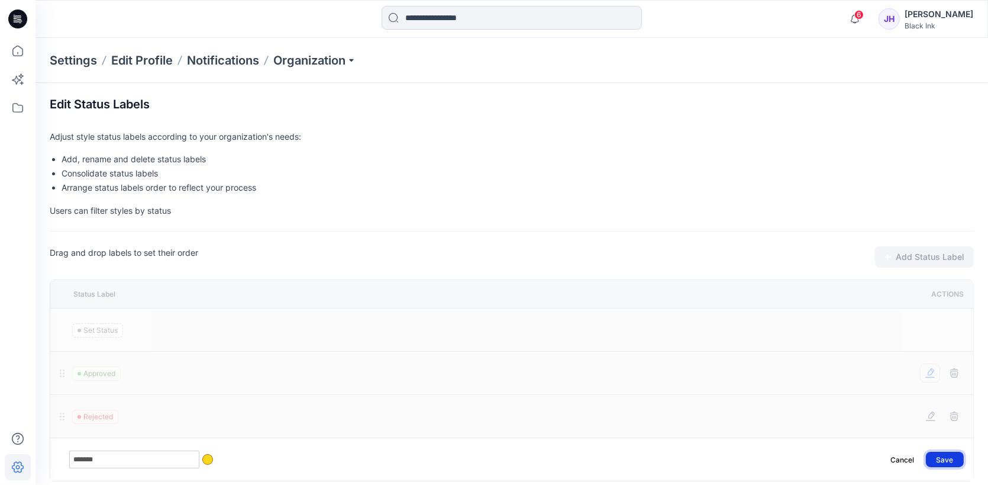
click at [957, 459] on button "Save" at bounding box center [945, 458] width 38 height 15
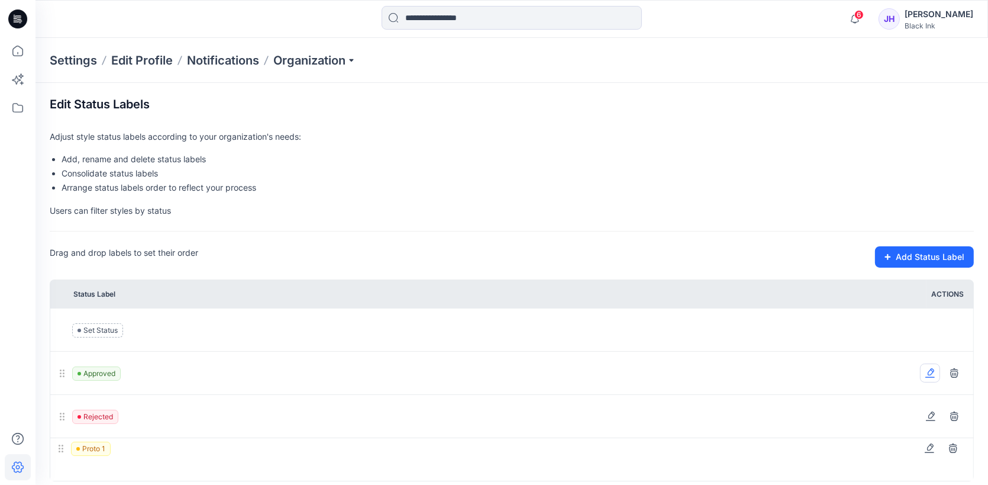
drag, startPoint x: 59, startPoint y: 456, endPoint x: 59, endPoint y: 444, distance: 11.3
click at [59, 444] on icon at bounding box center [61, 449] width 12 height 12
click at [940, 256] on button "Add Status Label" at bounding box center [924, 256] width 99 height 21
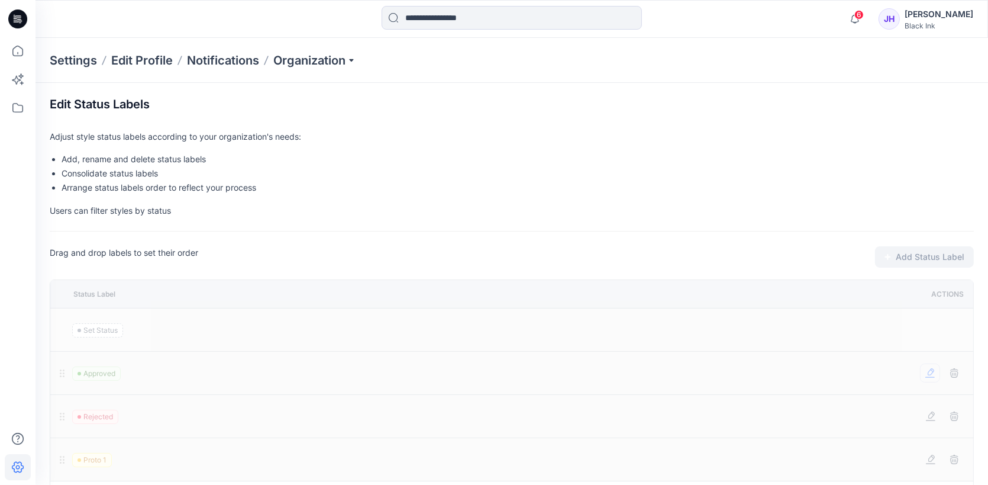
scroll to position [53, 0]
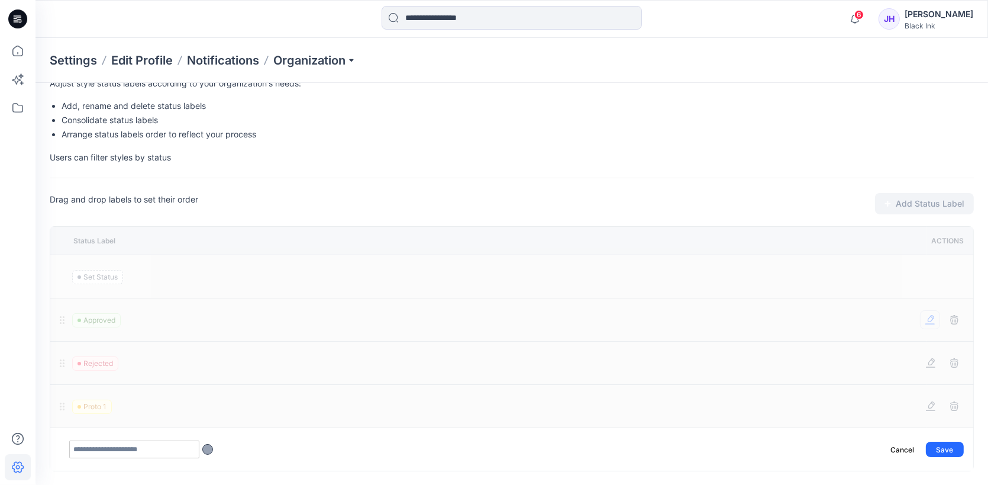
click at [167, 451] on input "text" at bounding box center [134, 449] width 130 height 18
type input "*******"
click at [212, 447] on div "*******" at bounding box center [497, 449] width 857 height 18
click at [209, 450] on div at bounding box center [207, 449] width 11 height 11
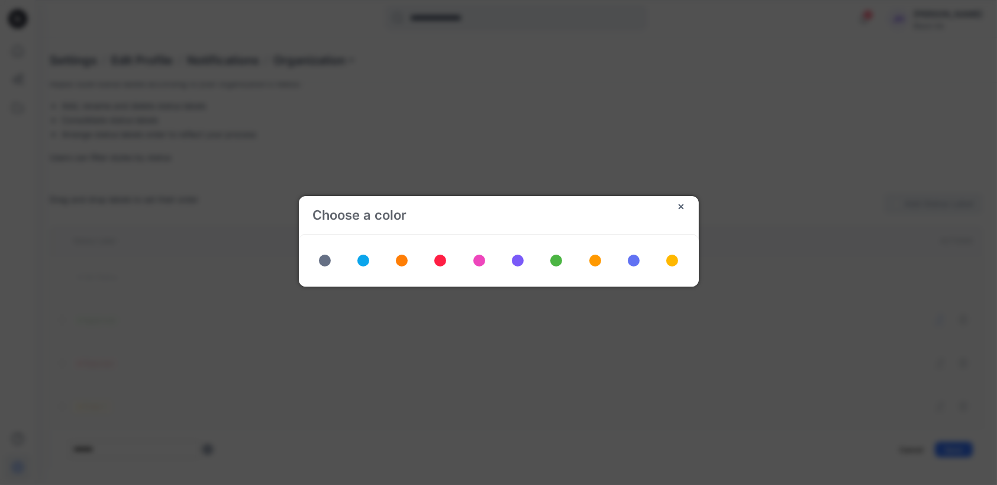
click at [670, 259] on span at bounding box center [672, 260] width 12 height 12
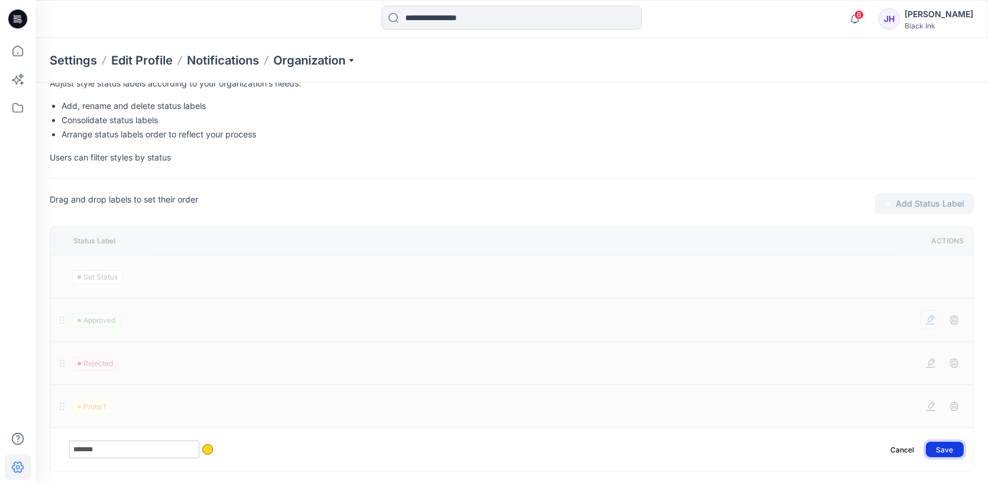
click at [950, 451] on button "Save" at bounding box center [945, 448] width 38 height 15
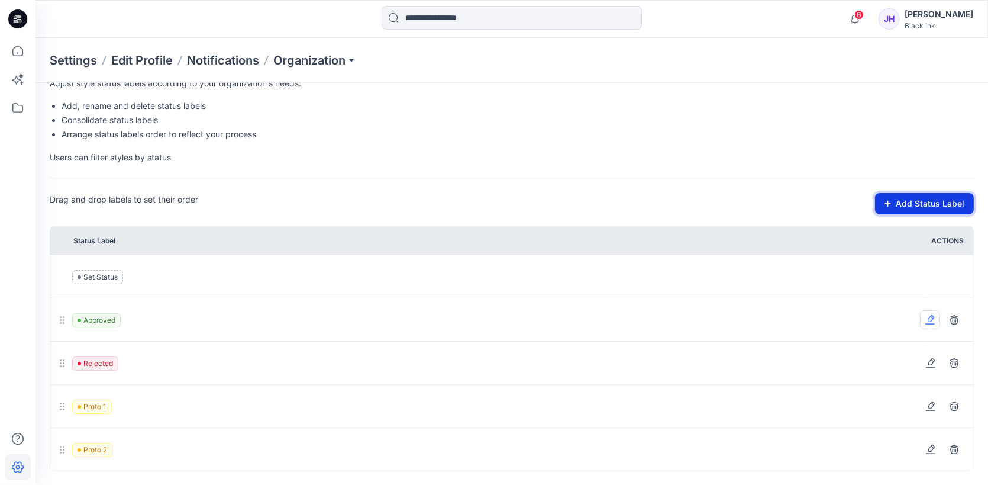
click at [931, 202] on button "Add Status Label" at bounding box center [924, 203] width 99 height 21
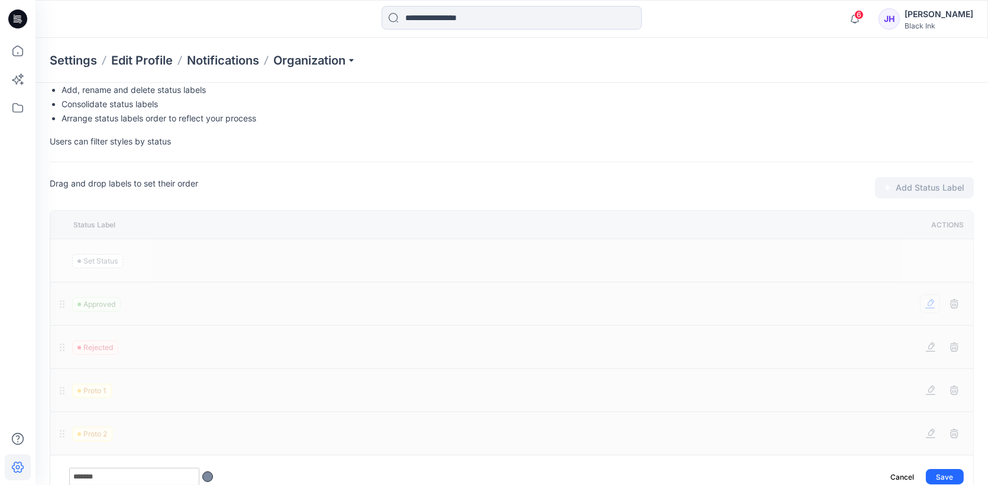
type input "*******"
click at [209, 474] on div at bounding box center [207, 476] width 11 height 11
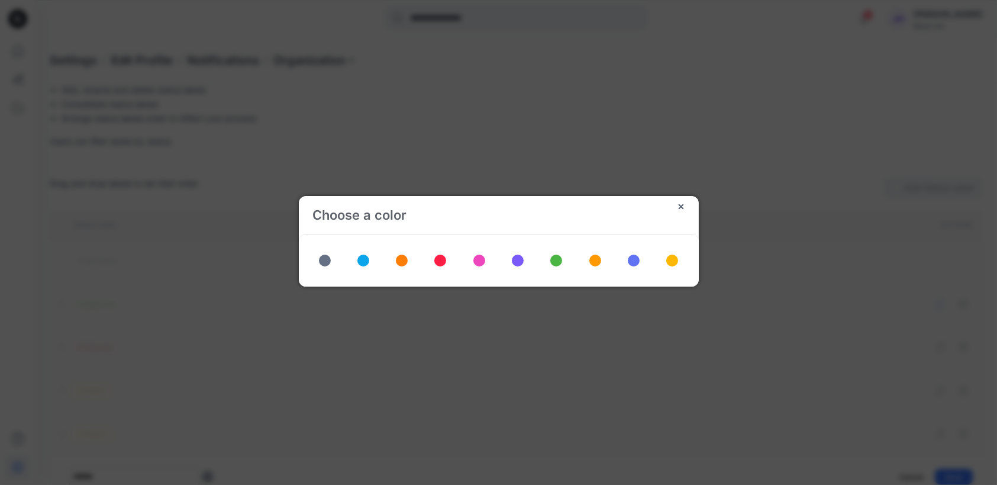
click at [558, 260] on span at bounding box center [556, 260] width 12 height 12
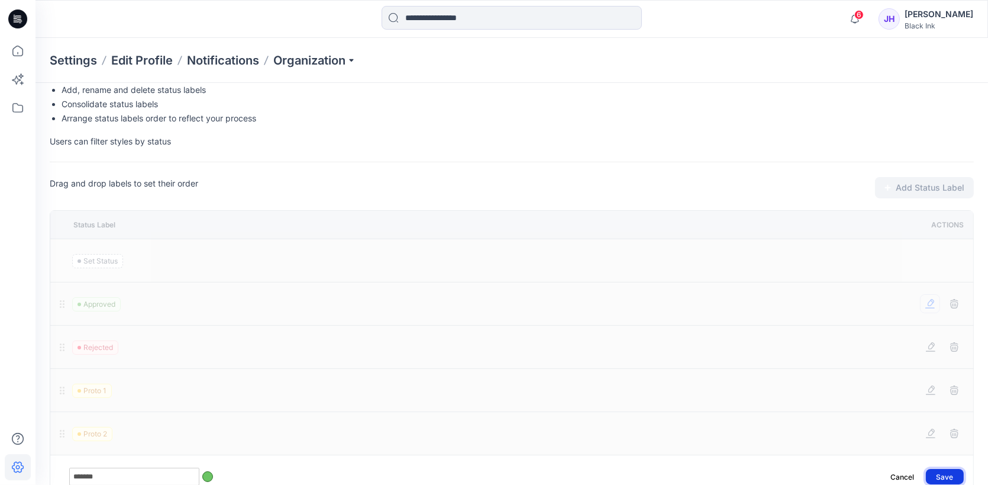
click at [951, 473] on button "Save" at bounding box center [945, 476] width 38 height 15
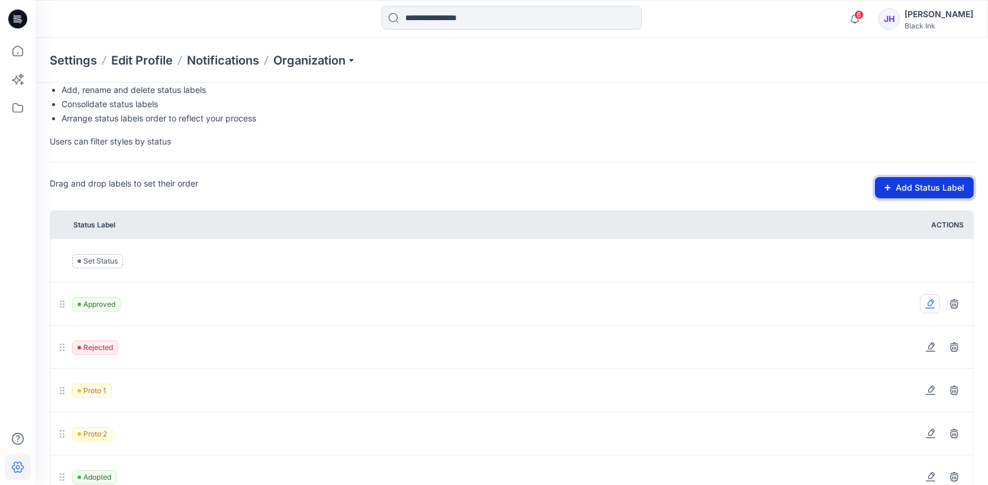
click at [940, 185] on button "Add Status Label" at bounding box center [924, 187] width 99 height 21
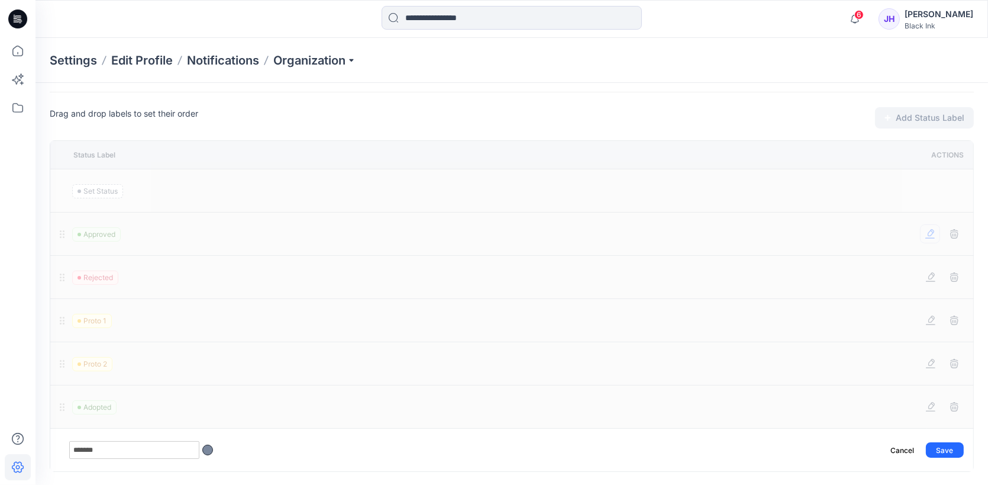
type input "*******"
click at [209, 448] on div at bounding box center [207, 449] width 11 height 11
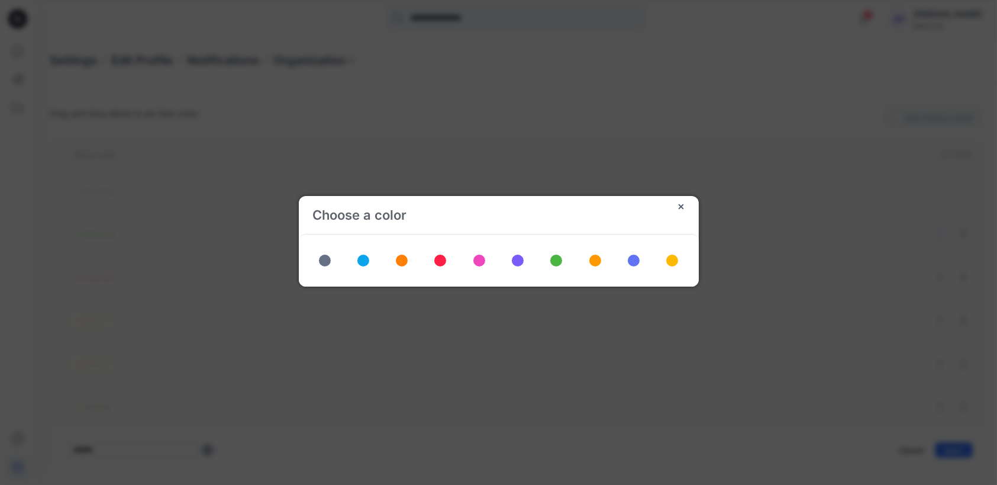
click at [441, 259] on span at bounding box center [440, 260] width 12 height 12
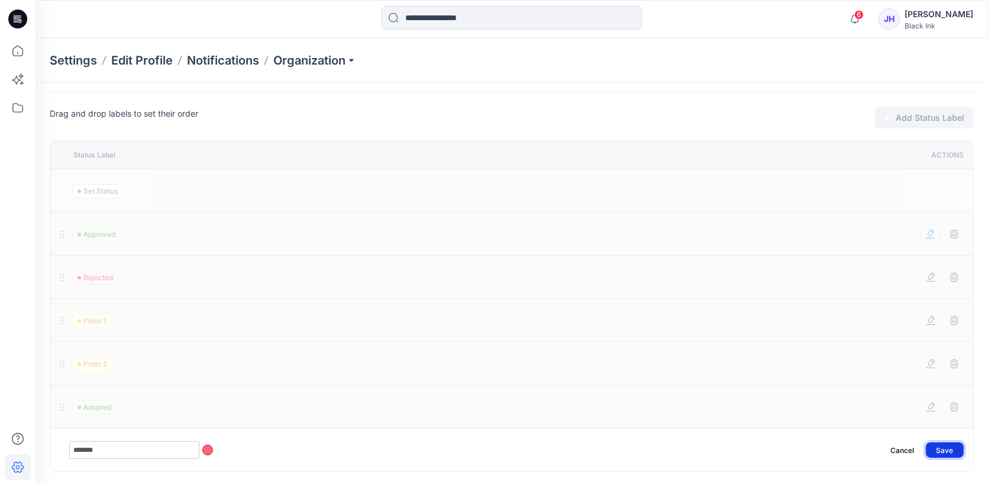
click at [957, 447] on button "Save" at bounding box center [945, 449] width 38 height 15
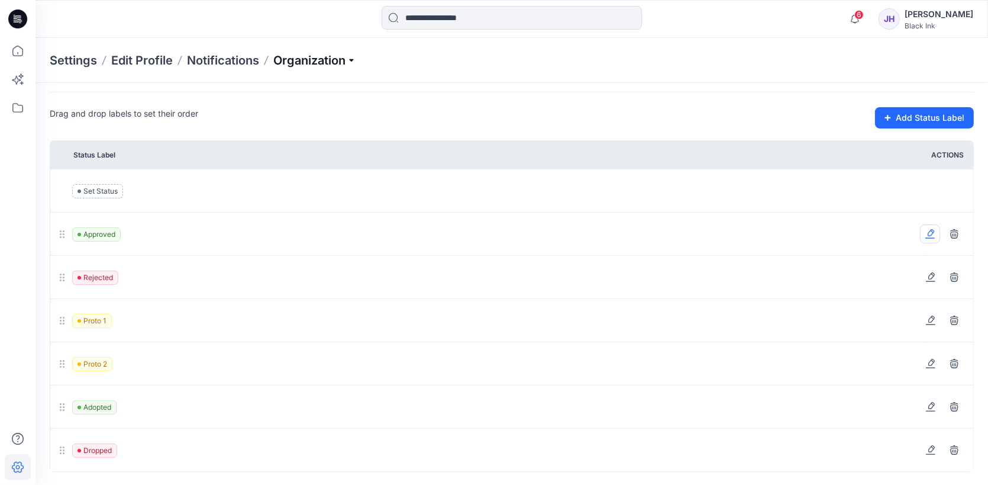
click at [350, 57] on p "Organization" at bounding box center [314, 60] width 83 height 17
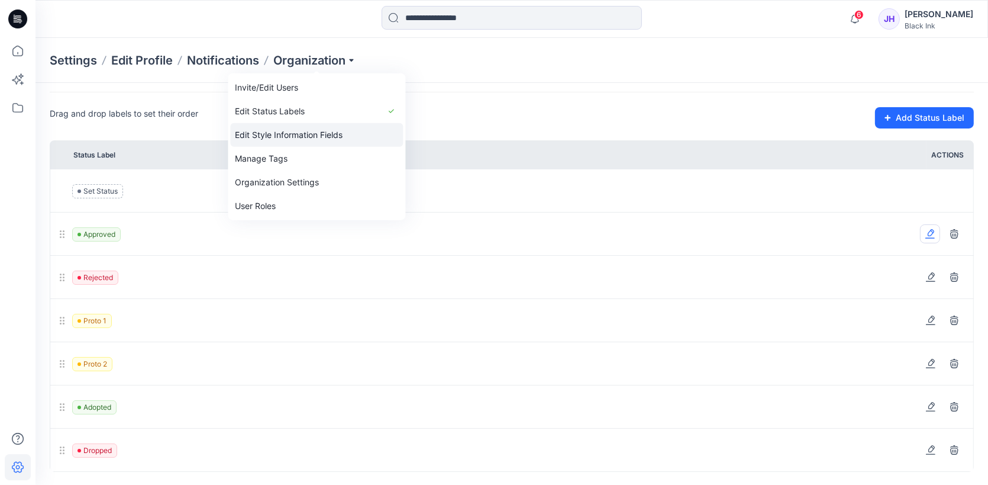
click at [305, 138] on link "Edit Style Information Fields" at bounding box center [316, 135] width 173 height 24
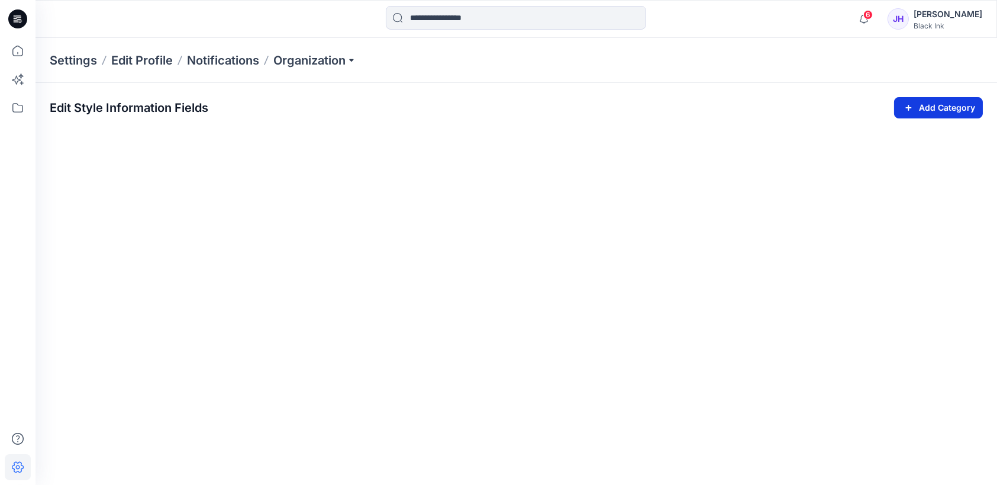
click at [923, 106] on button "Add Category" at bounding box center [938, 107] width 89 height 21
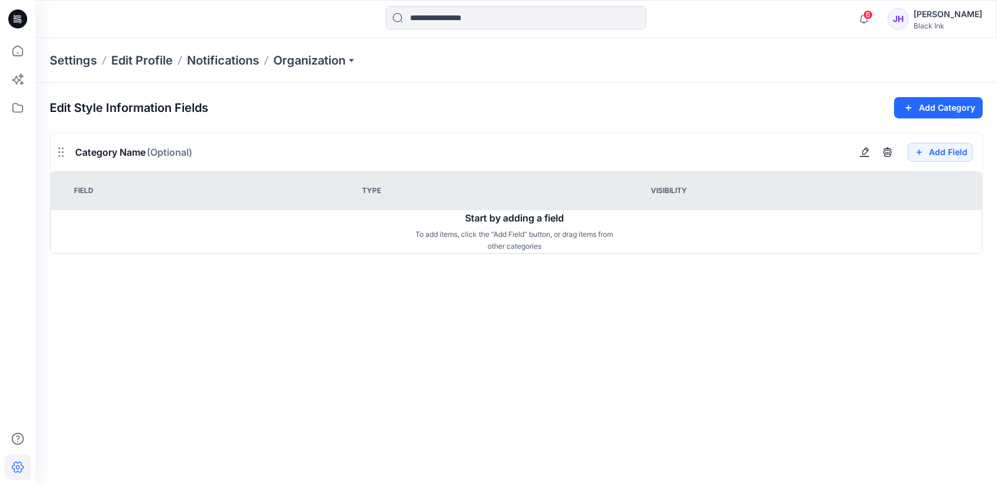
click at [110, 152] on span "Category Name (Optional)" at bounding box center [133, 152] width 117 height 12
click at [866, 153] on icon "button" at bounding box center [864, 151] width 9 height 9
type input "**********"
click at [597, 414] on section "**********" at bounding box center [516, 276] width 961 height 387
click at [956, 152] on button "Add Field" at bounding box center [940, 152] width 65 height 19
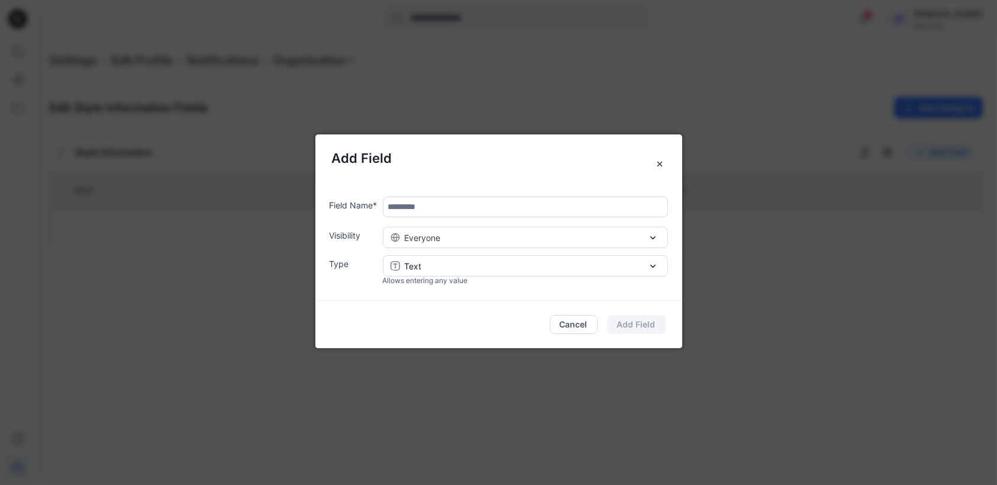
click at [460, 202] on input "text" at bounding box center [525, 206] width 285 height 21
type input "*******"
click at [480, 271] on div "Text" at bounding box center [526, 266] width 270 height 12
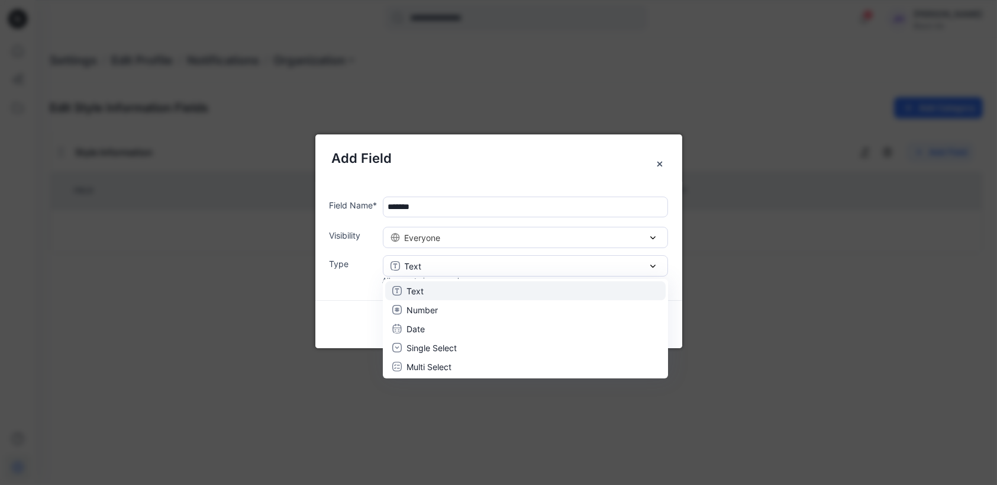
click at [476, 291] on div "Text" at bounding box center [525, 291] width 266 height 12
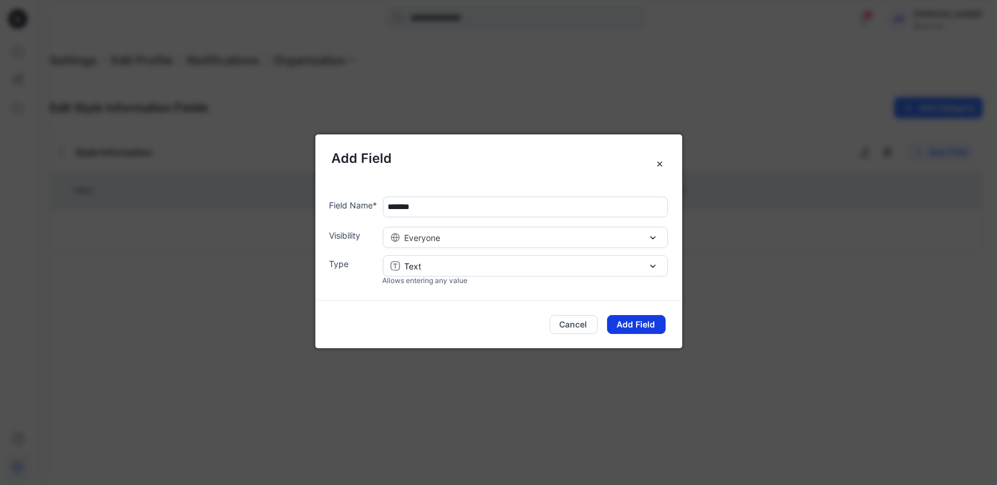
click at [640, 327] on button "Add Field" at bounding box center [636, 324] width 59 height 19
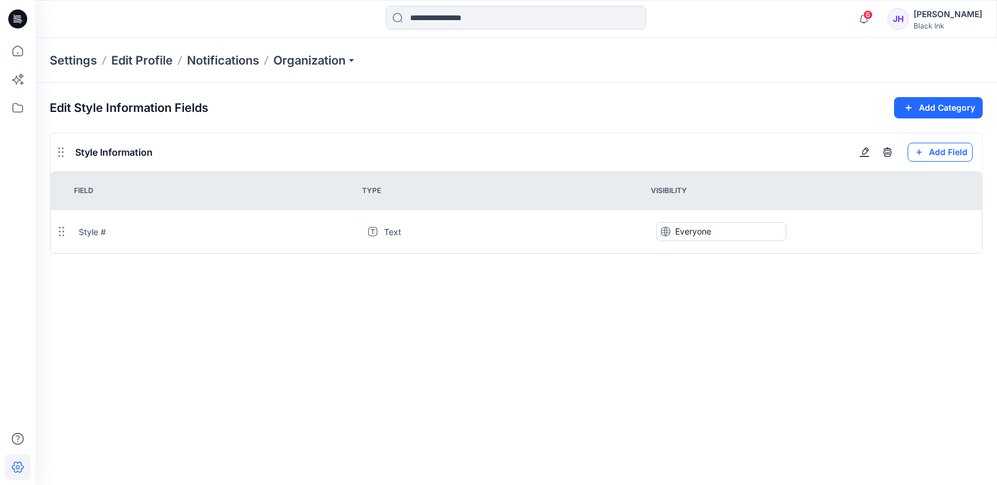
click at [941, 151] on button "Add Field" at bounding box center [940, 152] width 65 height 19
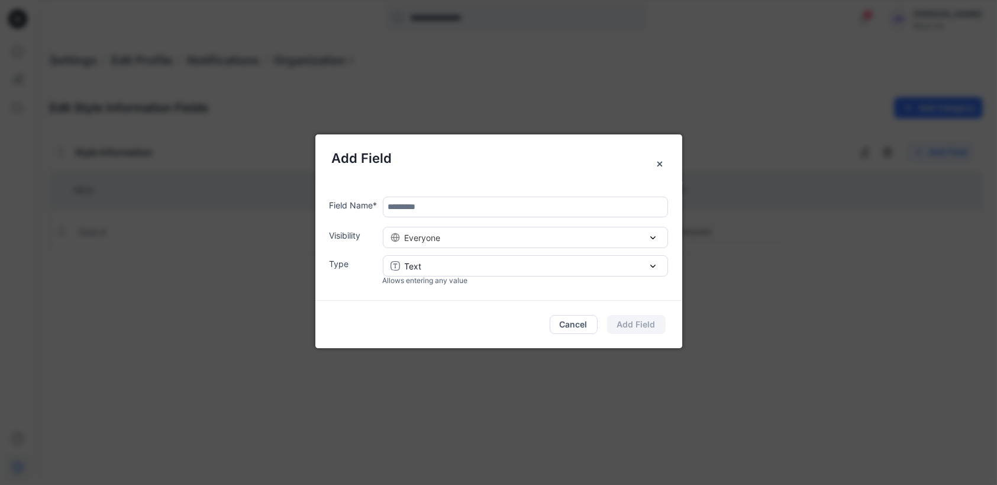
click at [529, 211] on input "text" at bounding box center [525, 206] width 285 height 21
type input "*"
type input "**********"
click at [638, 326] on button "Add Field" at bounding box center [636, 324] width 59 height 19
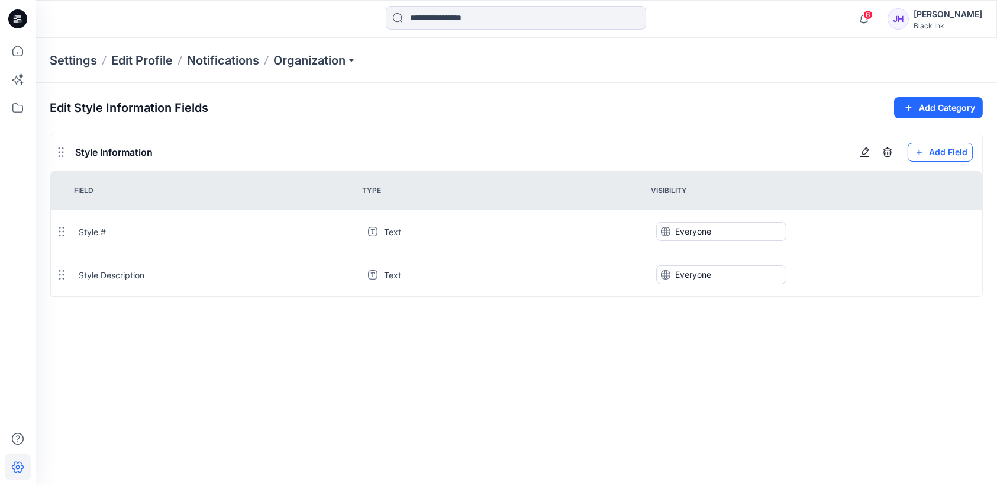
click at [935, 153] on button "Add Field" at bounding box center [940, 152] width 65 height 19
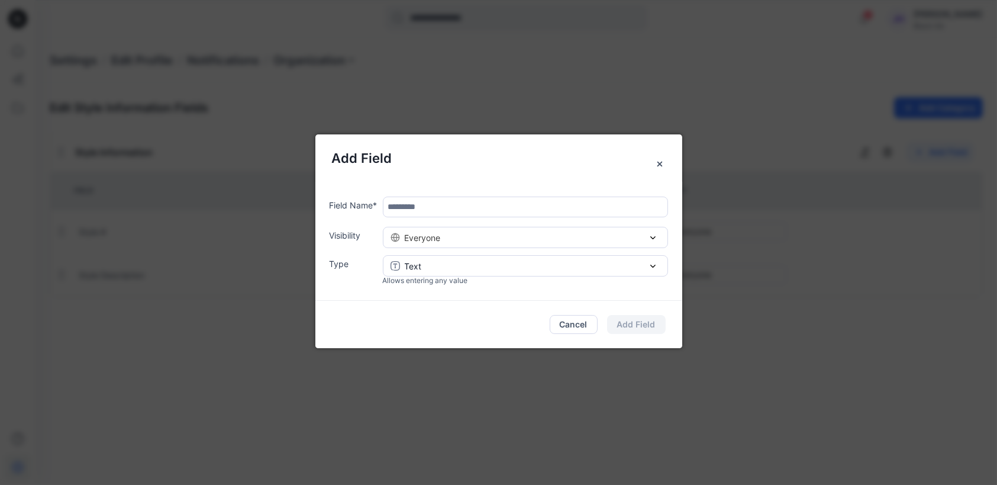
click at [480, 204] on input "text" at bounding box center [525, 206] width 285 height 21
type input "********"
click at [644, 325] on button "Add Field" at bounding box center [636, 324] width 59 height 19
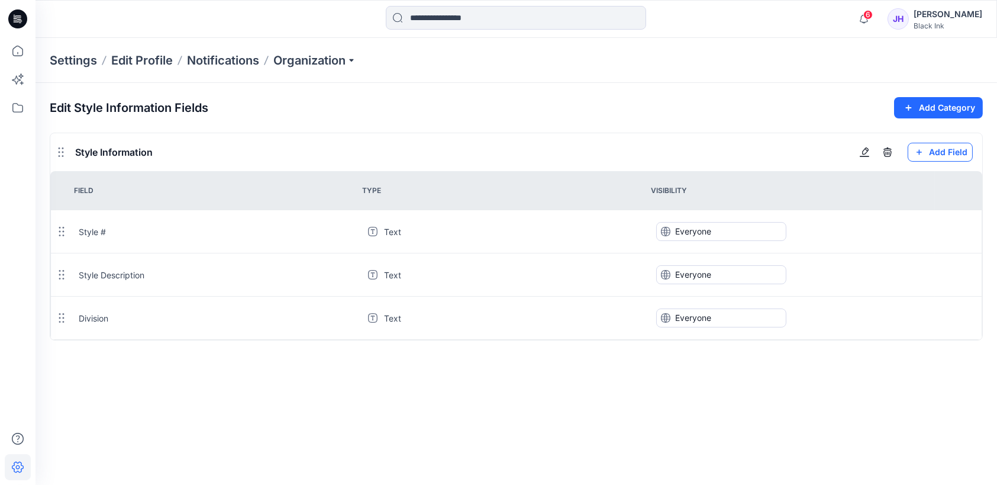
click at [953, 153] on button "Add Field" at bounding box center [940, 152] width 65 height 19
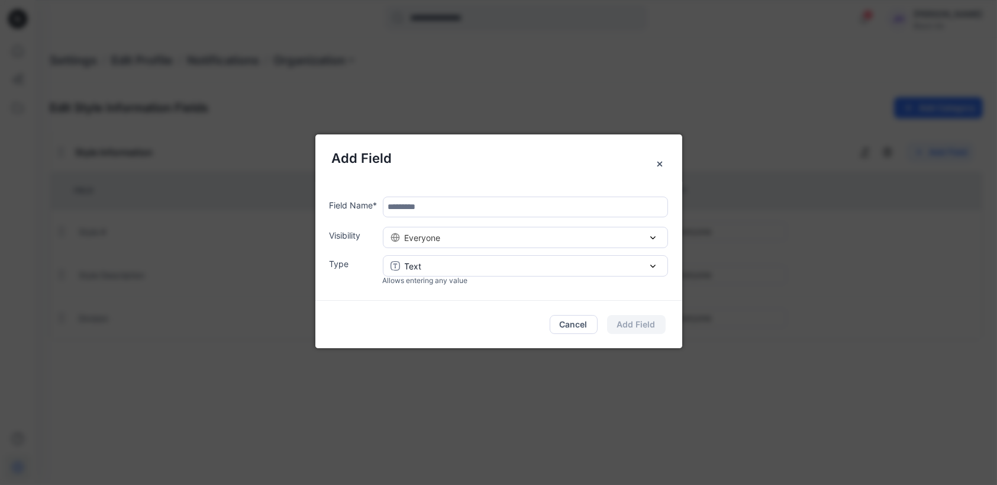
click at [570, 205] on input "text" at bounding box center [525, 206] width 285 height 21
type input "**********"
click at [634, 320] on button "Add Field" at bounding box center [636, 324] width 59 height 19
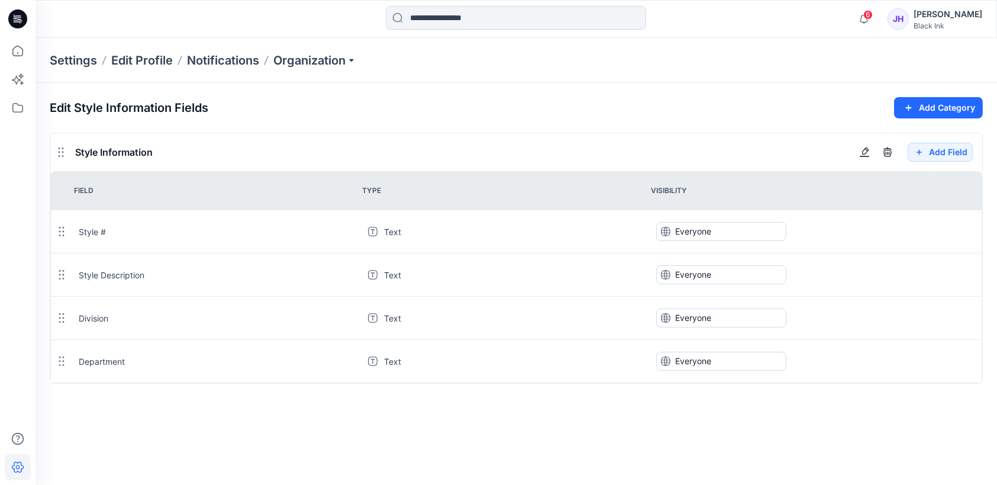
click at [927, 142] on div "Add Field" at bounding box center [918, 152] width 128 height 38
click at [928, 150] on button "Add Field" at bounding box center [940, 152] width 65 height 19
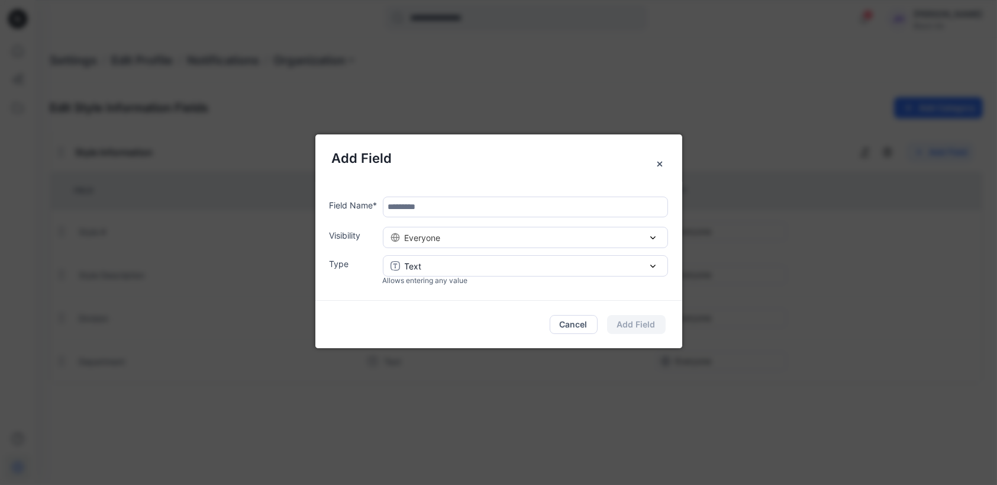
click at [422, 206] on input "text" at bounding box center [525, 206] width 285 height 21
type input "*****"
click at [493, 263] on div "Text" at bounding box center [526, 266] width 270 height 12
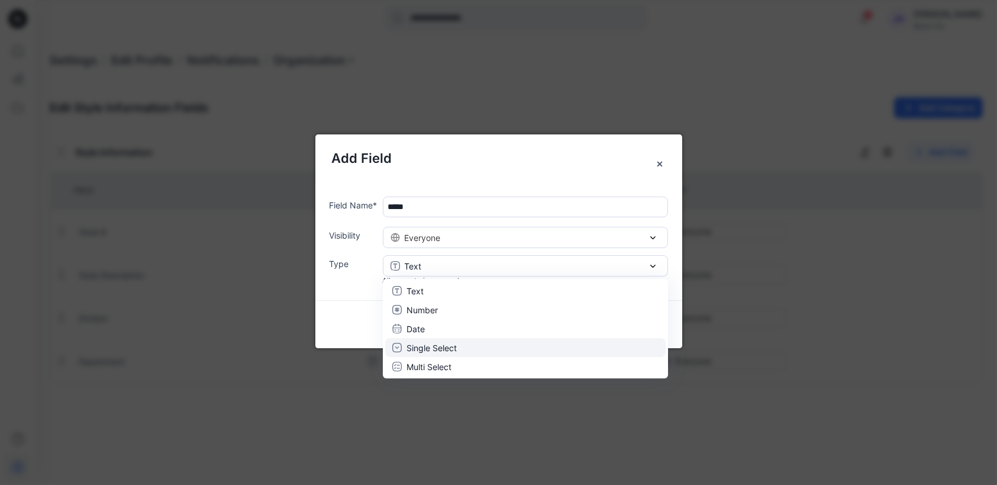
click at [471, 346] on div "Single Select" at bounding box center [525, 347] width 266 height 12
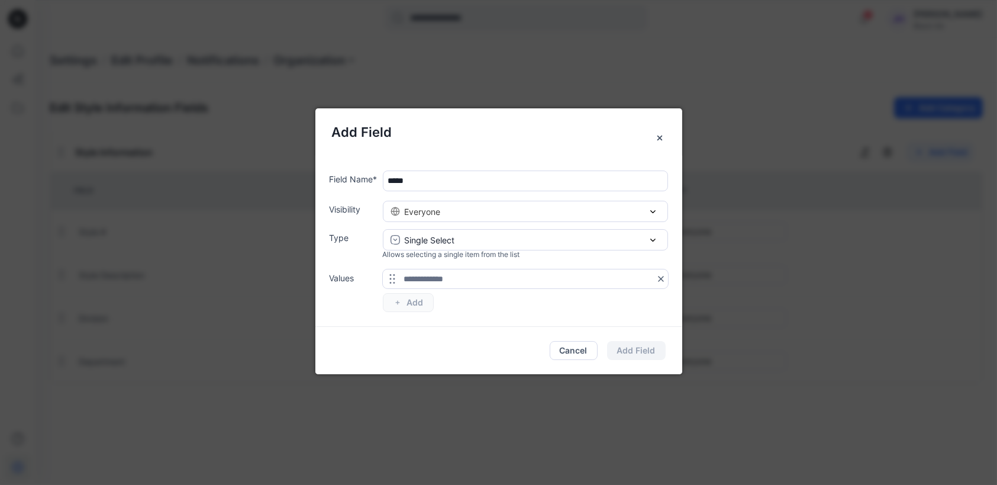
click at [504, 282] on input "text" at bounding box center [525, 278] width 285 height 19
click at [576, 350] on button "Cancel" at bounding box center [574, 350] width 48 height 19
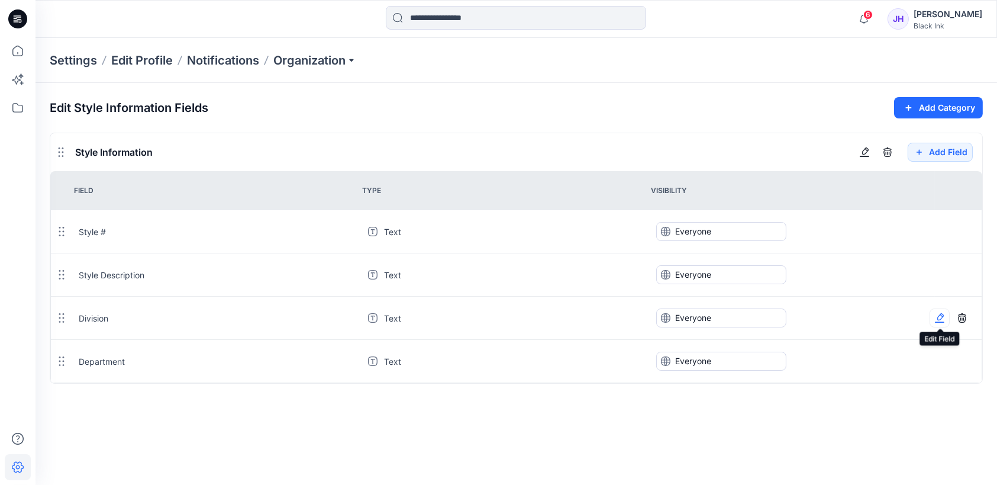
click at [940, 317] on icon "button" at bounding box center [939, 317] width 9 height 9
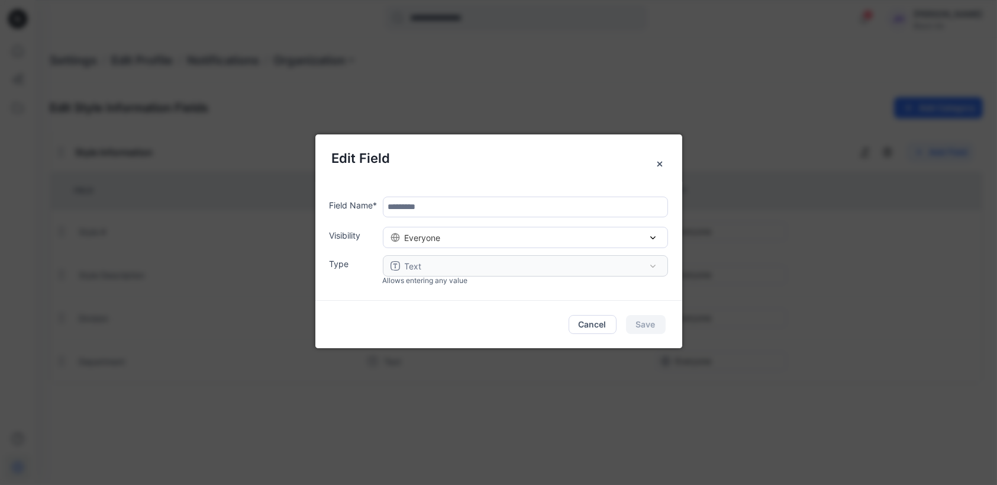
type input "********"
click at [592, 326] on button "Cancel" at bounding box center [593, 324] width 48 height 19
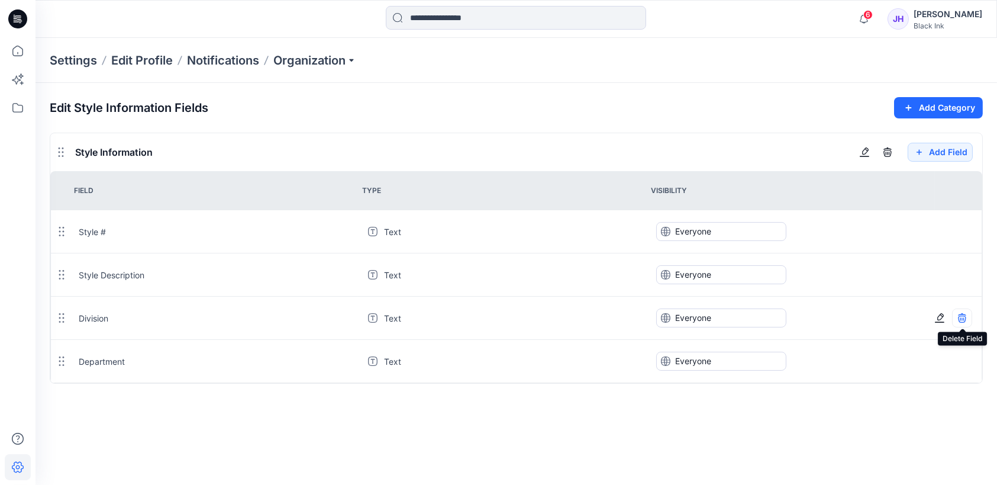
click at [967, 318] on icon "button" at bounding box center [961, 317] width 9 height 9
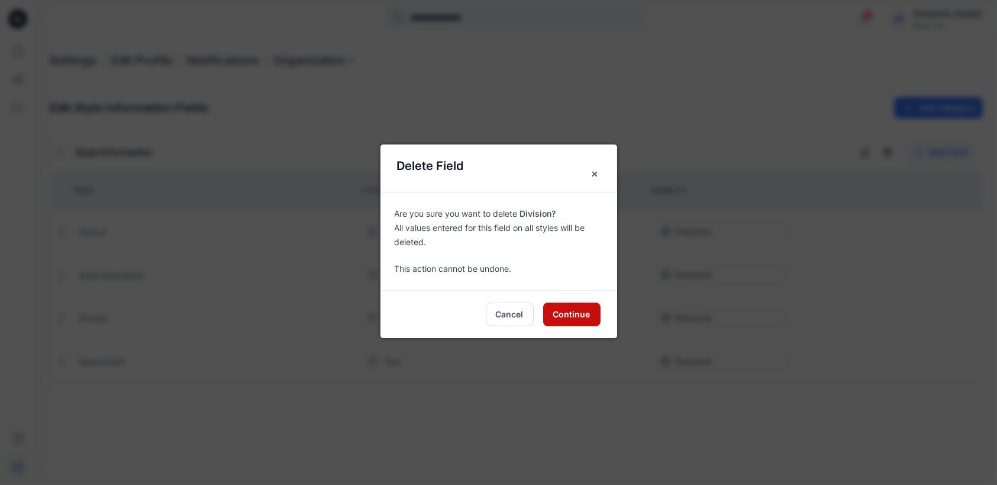
click at [575, 316] on button "Continue" at bounding box center [571, 314] width 57 height 24
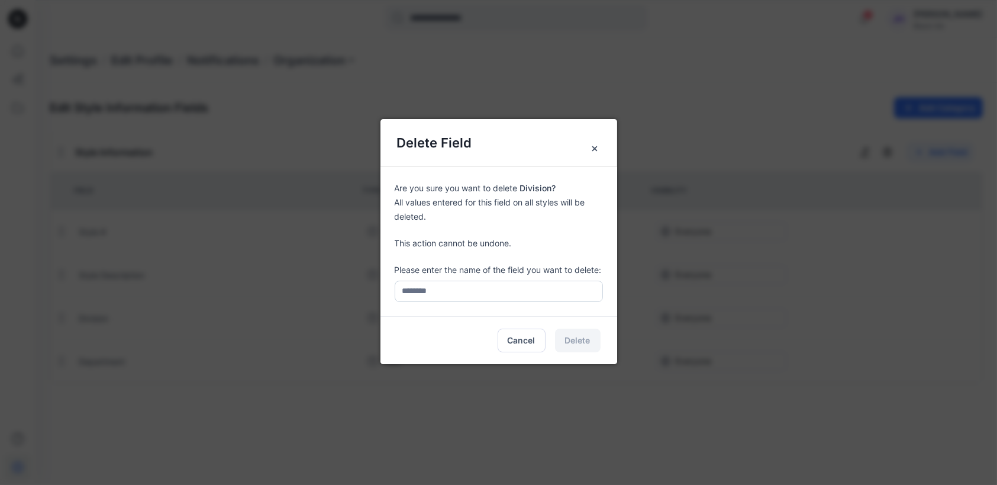
click at [483, 293] on input "text" at bounding box center [499, 290] width 208 height 21
click at [486, 295] on input "text" at bounding box center [499, 290] width 208 height 21
type input "********"
click at [573, 341] on button "Delete" at bounding box center [578, 340] width 46 height 24
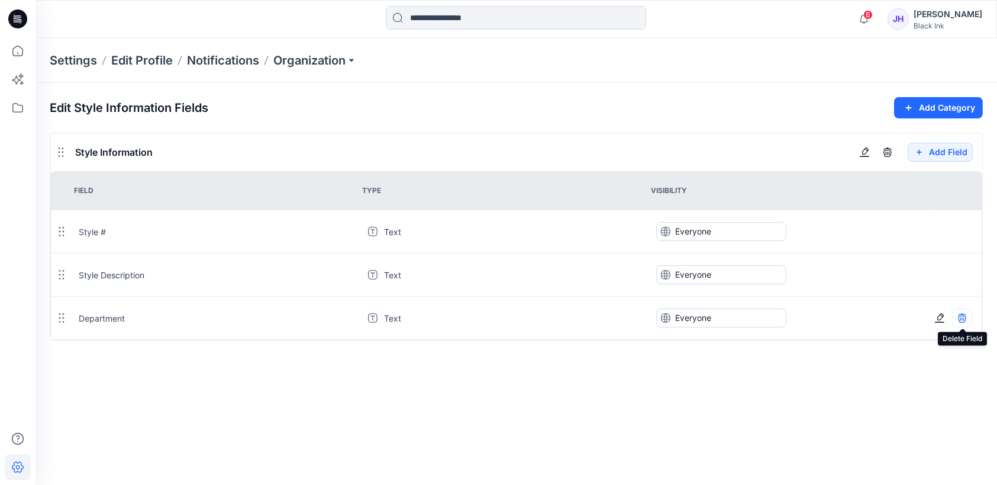
click at [963, 317] on icon "button" at bounding box center [961, 317] width 9 height 9
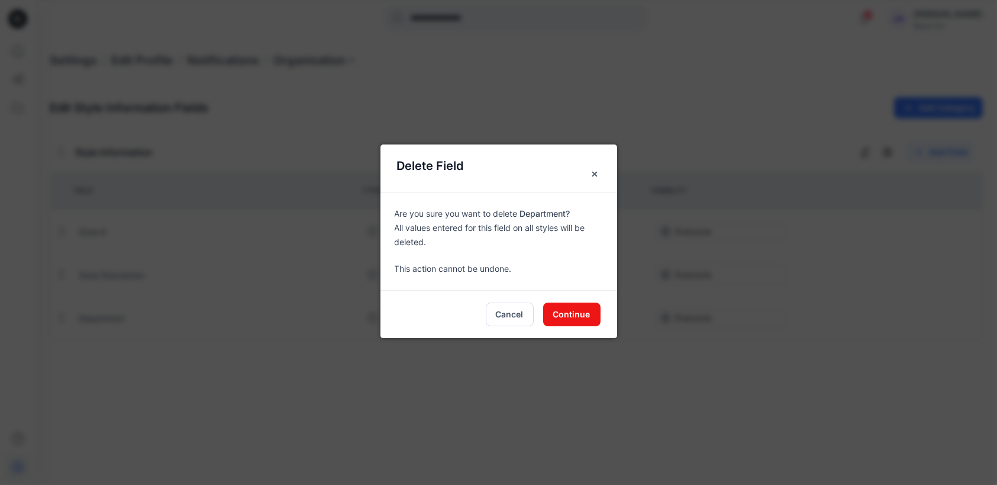
click at [488, 269] on p "This action cannot be undone." at bounding box center [506, 269] width 222 height 14
click at [571, 315] on button "Continue" at bounding box center [571, 314] width 57 height 24
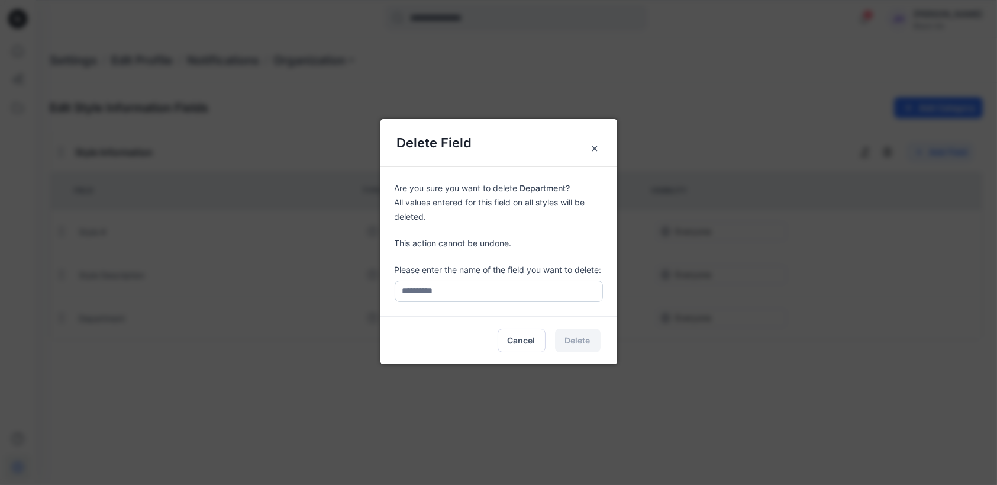
click at [499, 296] on input "text" at bounding box center [499, 290] width 208 height 21
type input "**********"
click at [590, 343] on button "Delete" at bounding box center [578, 340] width 46 height 24
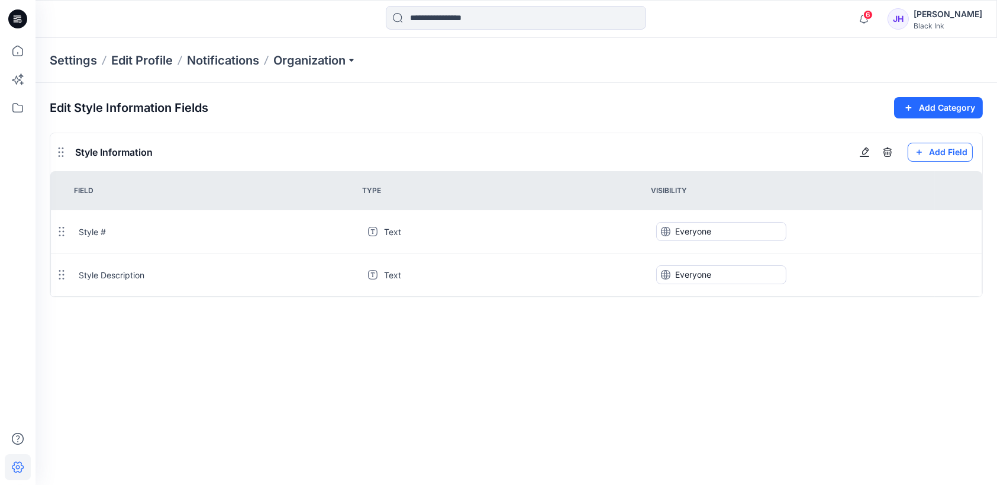
click at [946, 153] on button "Add Field" at bounding box center [940, 152] width 65 height 19
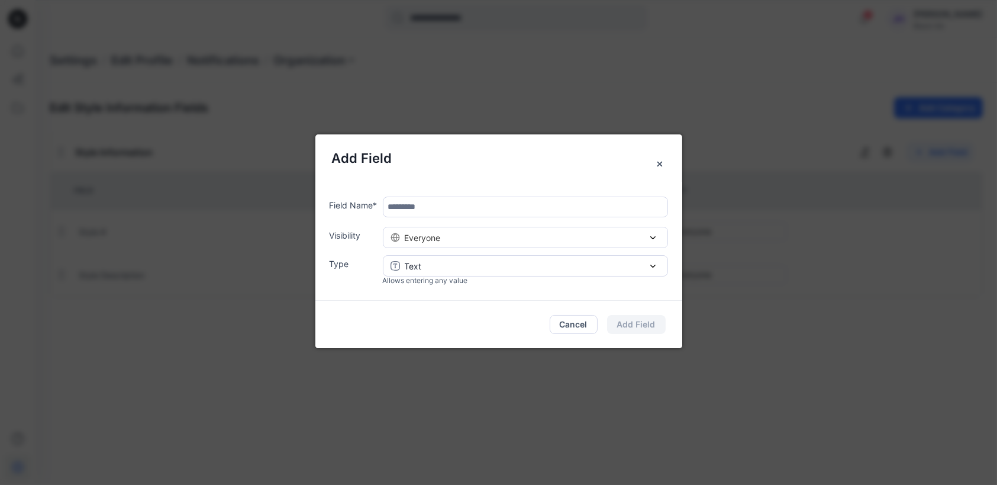
click at [451, 212] on input "text" at bounding box center [525, 206] width 285 height 21
type input "********"
click at [463, 260] on div "Text" at bounding box center [526, 266] width 270 height 12
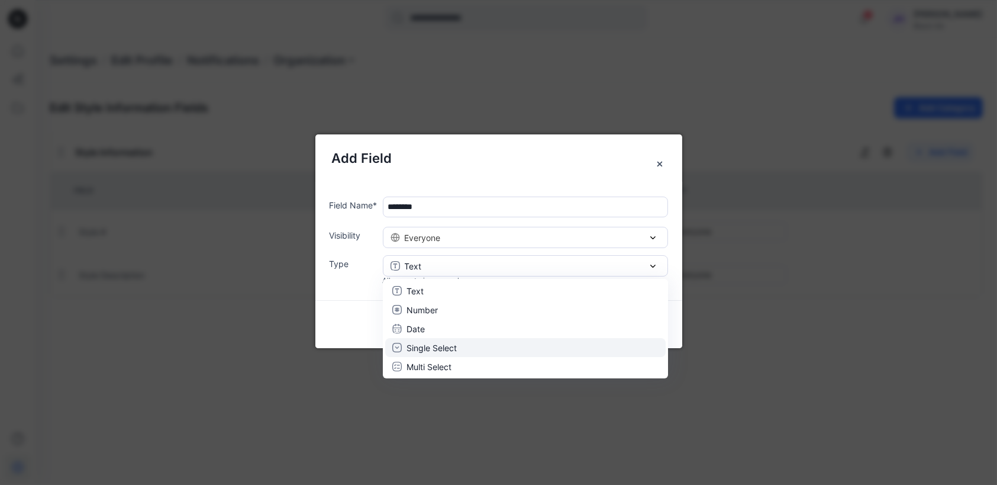
click at [460, 351] on div "Single Select" at bounding box center [525, 347] width 266 height 12
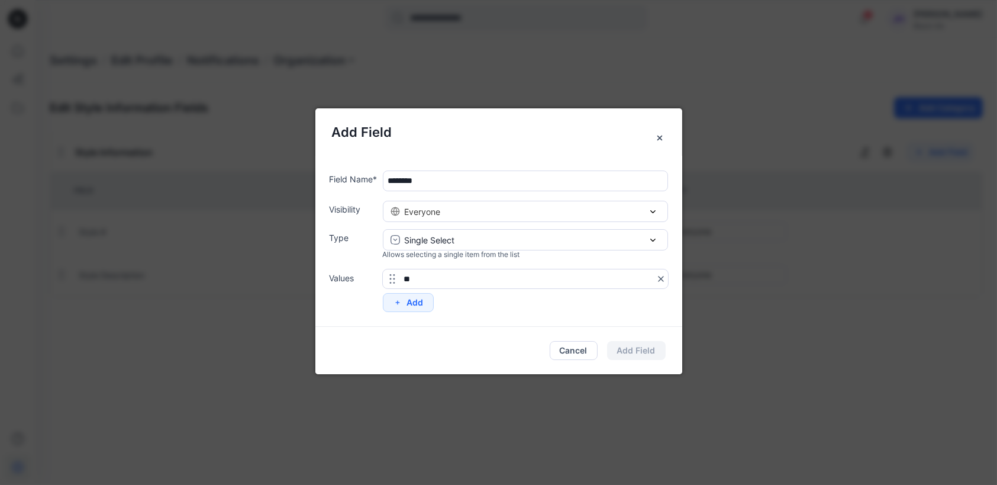
type input "*"
type input "*******"
click at [424, 302] on button "Add" at bounding box center [408, 302] width 51 height 19
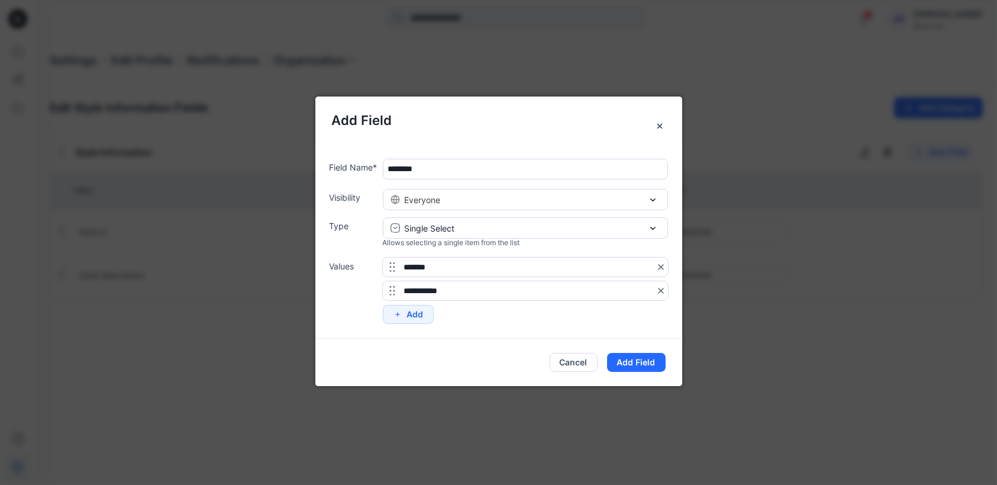
type input "**********"
drag, startPoint x: 441, startPoint y: 268, endPoint x: 389, endPoint y: 266, distance: 52.1
click at [389, 266] on div "*******" at bounding box center [525, 266] width 285 height 19
type input "*****"
drag, startPoint x: 467, startPoint y: 286, endPoint x: 379, endPoint y: 279, distance: 89.0
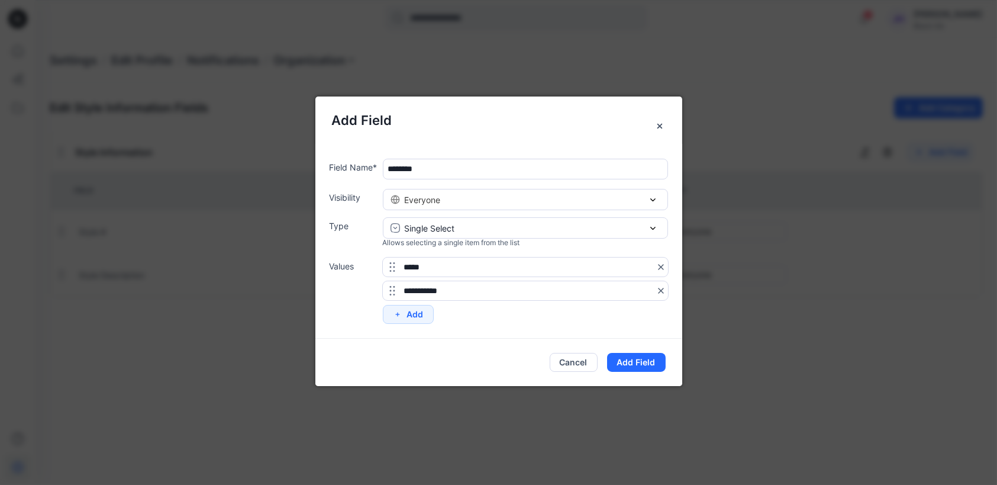
click at [379, 279] on div "**********" at bounding box center [499, 290] width 338 height 66
type input "*******"
click at [405, 316] on button "Add" at bounding box center [408, 314] width 51 height 19
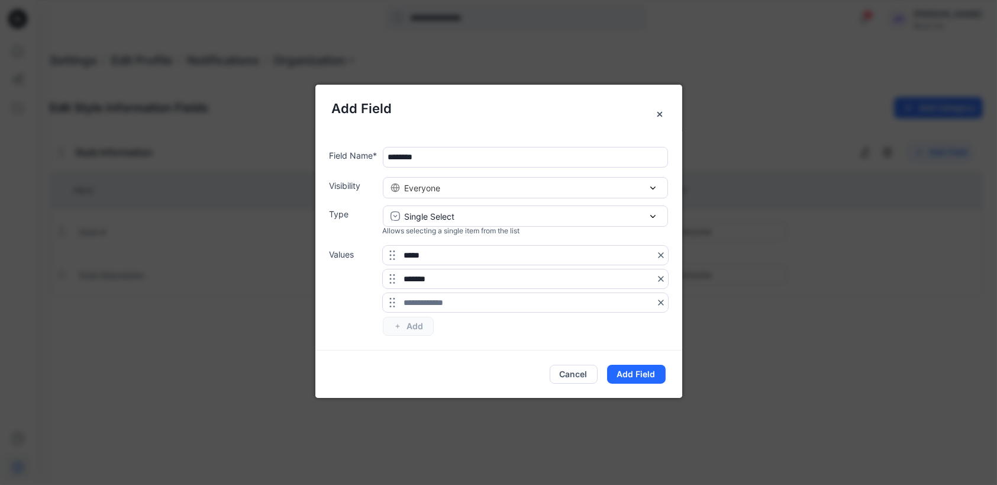
type input "*"
type input "*****"
click at [415, 325] on button "Add" at bounding box center [408, 326] width 51 height 19
click at [634, 372] on button "Add Field" at bounding box center [636, 373] width 59 height 19
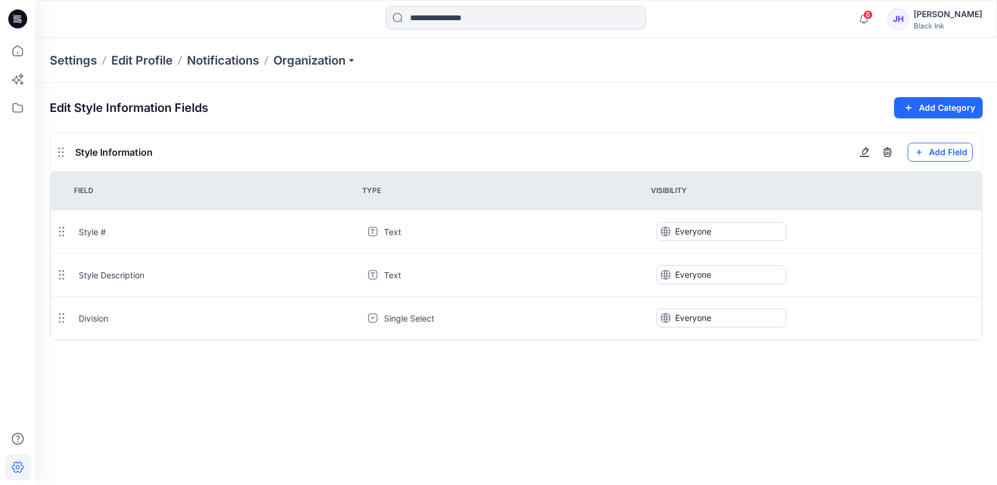
click at [938, 150] on button "Add Field" at bounding box center [940, 152] width 65 height 19
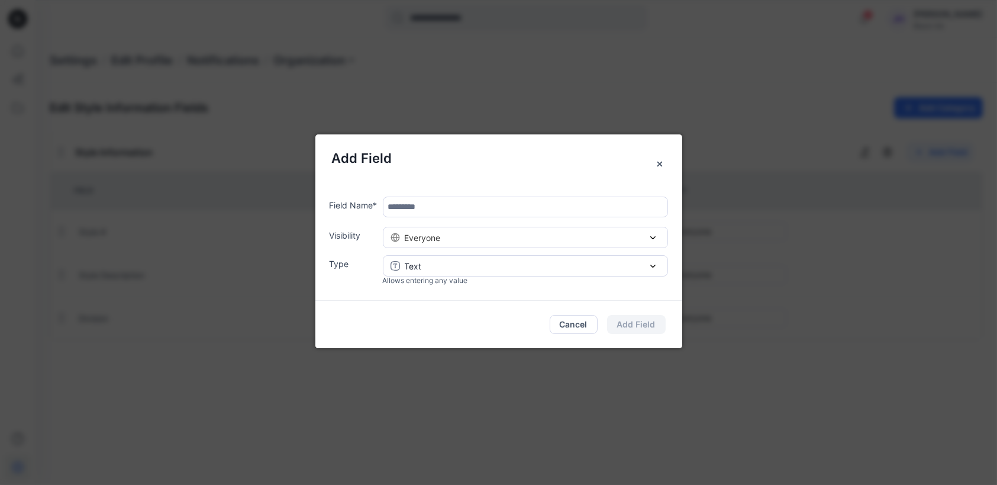
click at [421, 211] on input "text" at bounding box center [525, 206] width 285 height 21
type input "**********"
click at [464, 272] on button "Text" at bounding box center [525, 265] width 285 height 21
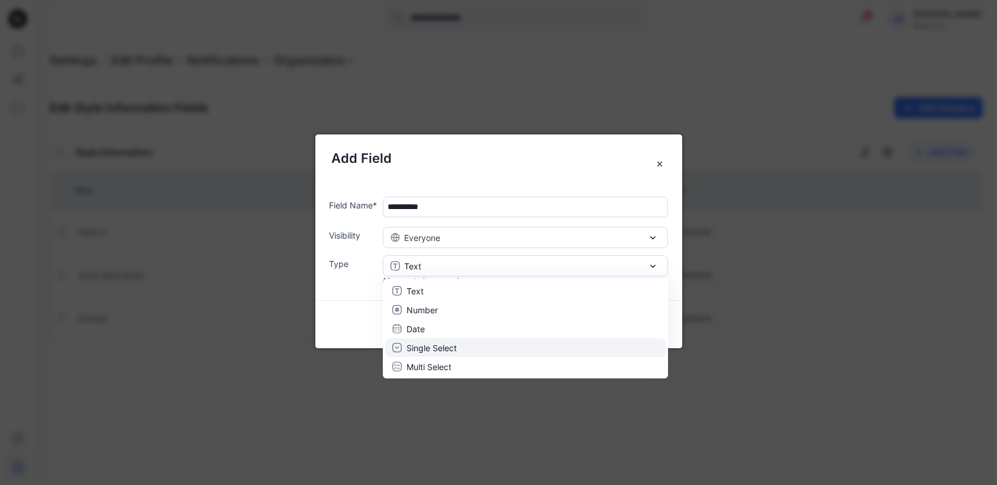
click at [469, 348] on div "Single Select" at bounding box center [525, 347] width 266 height 12
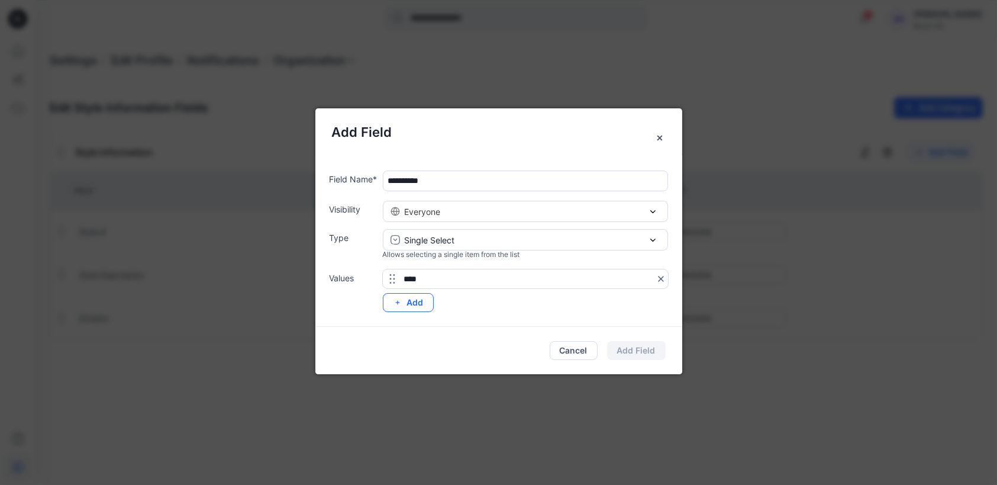
type input "****"
click at [418, 309] on button "Add" at bounding box center [408, 302] width 51 height 19
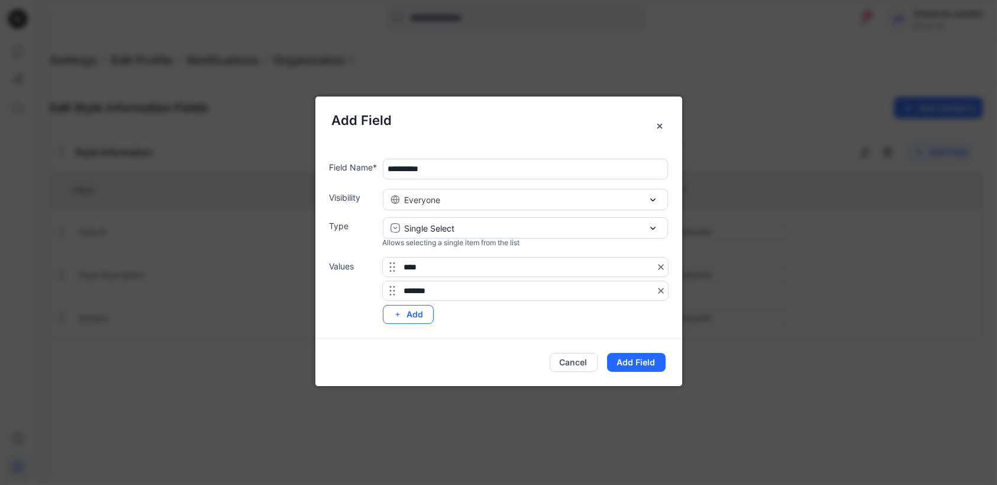
type input "*******"
click at [420, 317] on button "Add" at bounding box center [408, 314] width 51 height 19
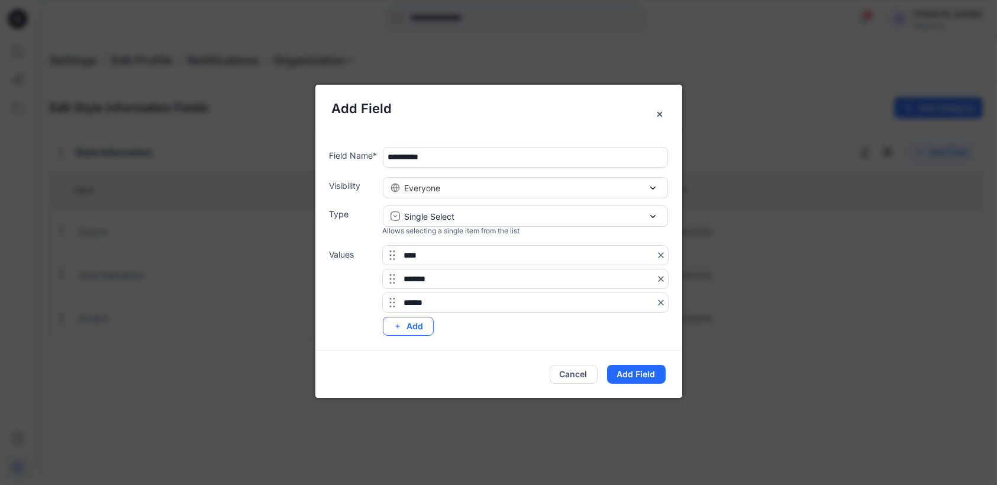
type input "******"
click at [421, 328] on button "Add" at bounding box center [408, 326] width 51 height 19
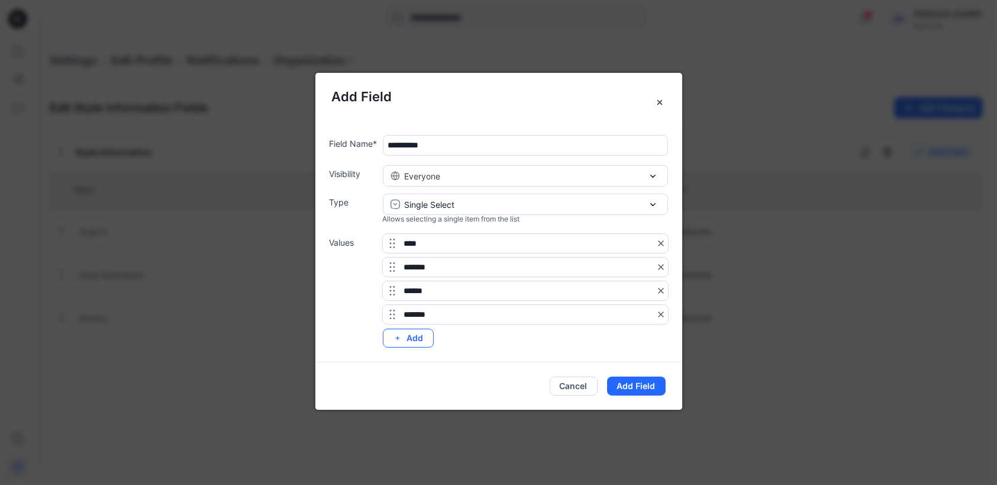
type input "*******"
click at [414, 342] on button "Add" at bounding box center [408, 337] width 51 height 19
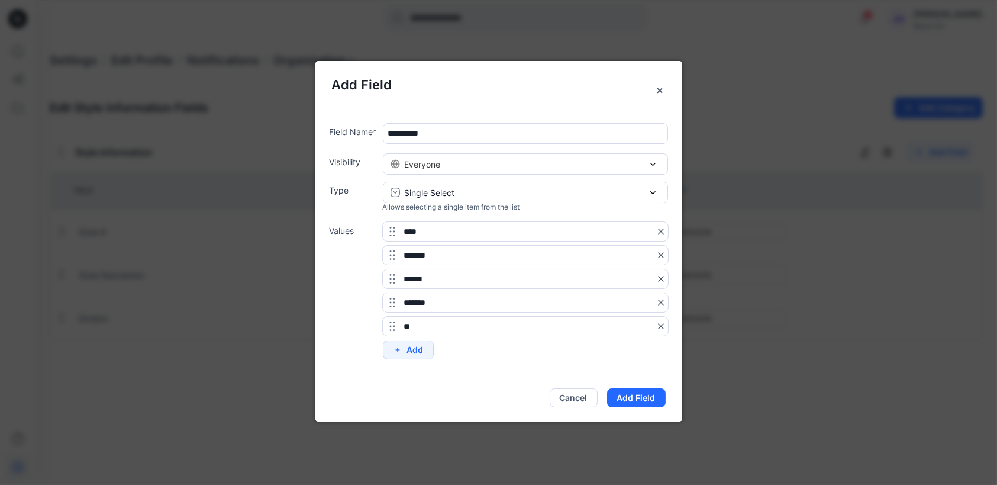
type input "*"
click at [640, 396] on div "Cancel Add Field" at bounding box center [498, 397] width 367 height 47
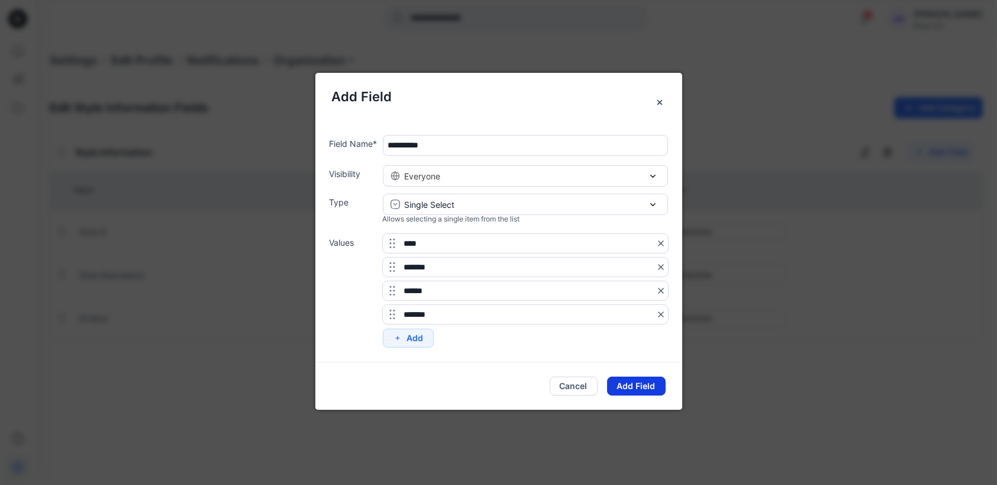
click at [634, 386] on button "Add Field" at bounding box center [636, 385] width 59 height 19
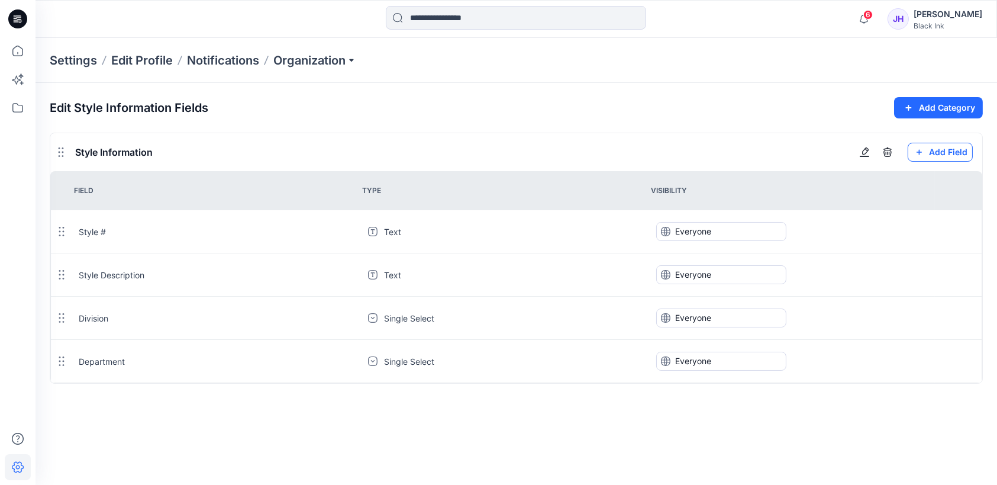
click at [940, 153] on button "Add Field" at bounding box center [940, 152] width 65 height 19
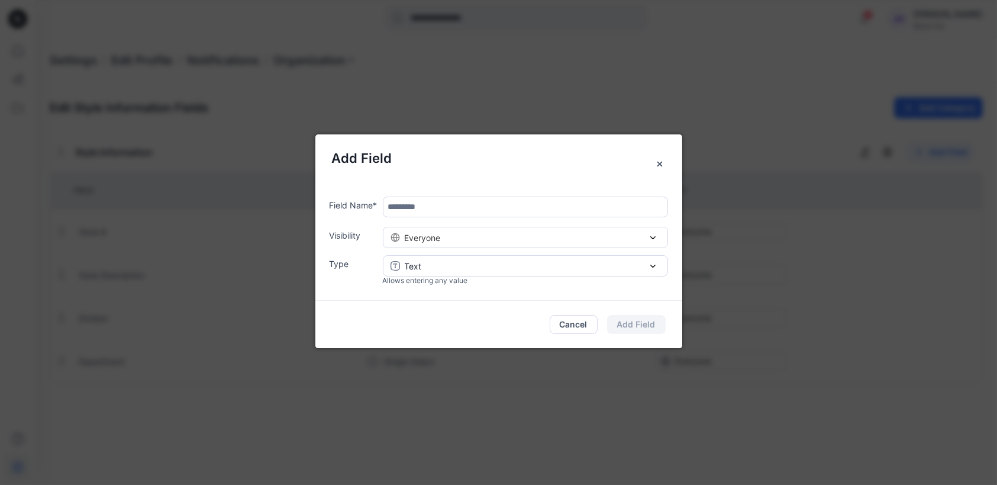
click at [487, 210] on input "text" at bounding box center [525, 206] width 285 height 21
type input "**********"
click at [498, 263] on div "Text" at bounding box center [526, 266] width 270 height 12
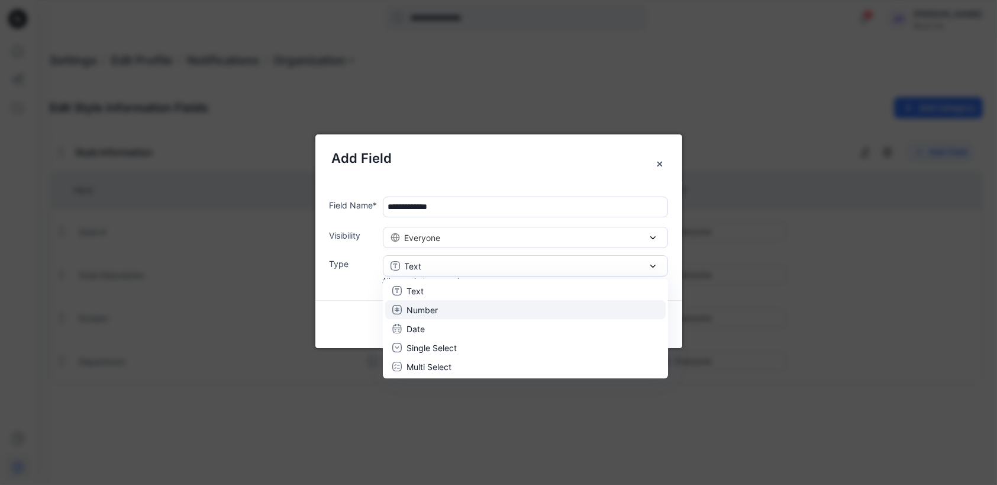
click at [456, 308] on div "Number" at bounding box center [525, 310] width 266 height 12
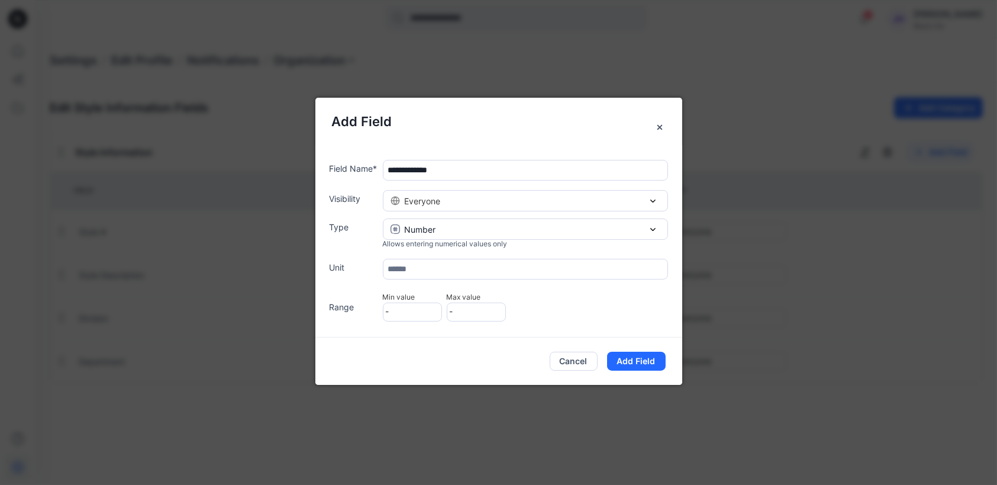
click at [418, 269] on input "text" at bounding box center [525, 269] width 285 height 21
click at [412, 306] on span "-" at bounding box center [412, 311] width 59 height 19
click at [632, 360] on button "Add Field" at bounding box center [636, 360] width 59 height 19
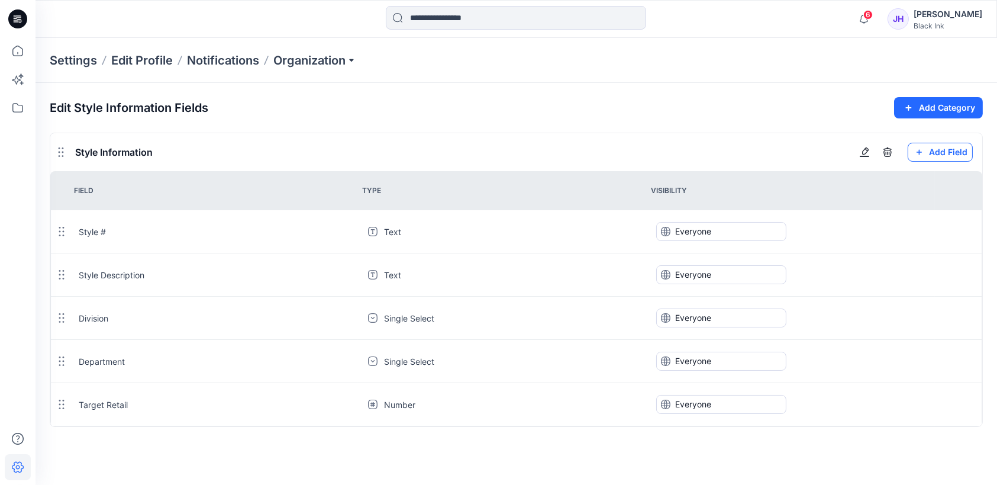
click at [938, 154] on button "Add Field" at bounding box center [940, 152] width 65 height 19
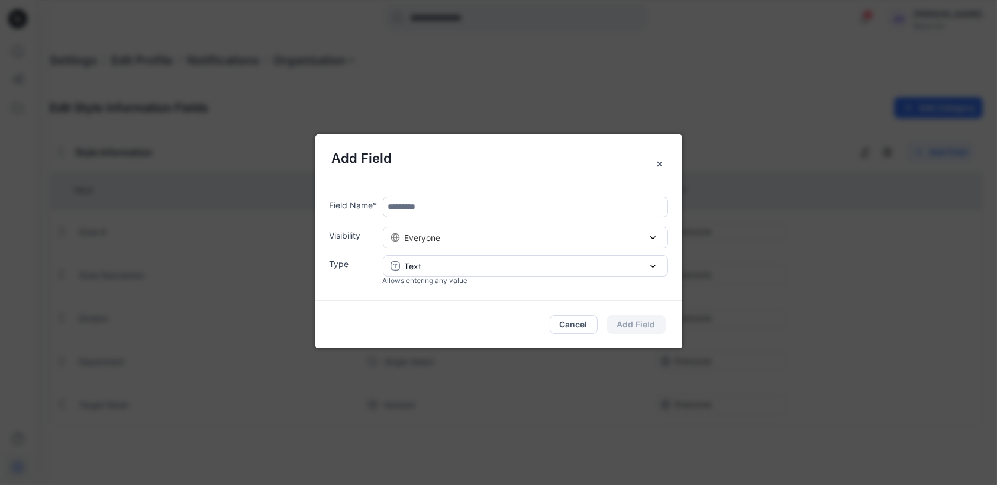
click at [422, 206] on input "text" at bounding box center [525, 206] width 285 height 21
type input "**********"
click at [456, 264] on div "Text" at bounding box center [526, 266] width 270 height 12
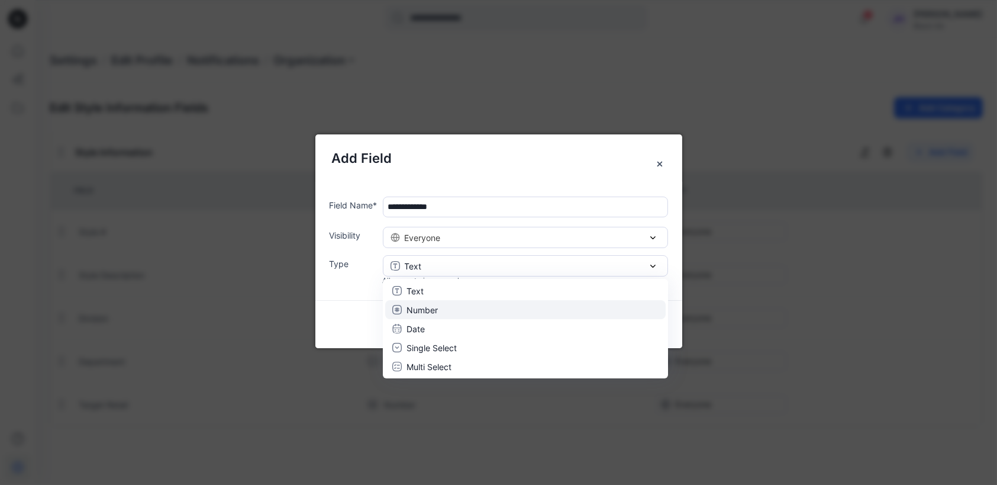
click at [441, 312] on div "Number" at bounding box center [525, 310] width 266 height 12
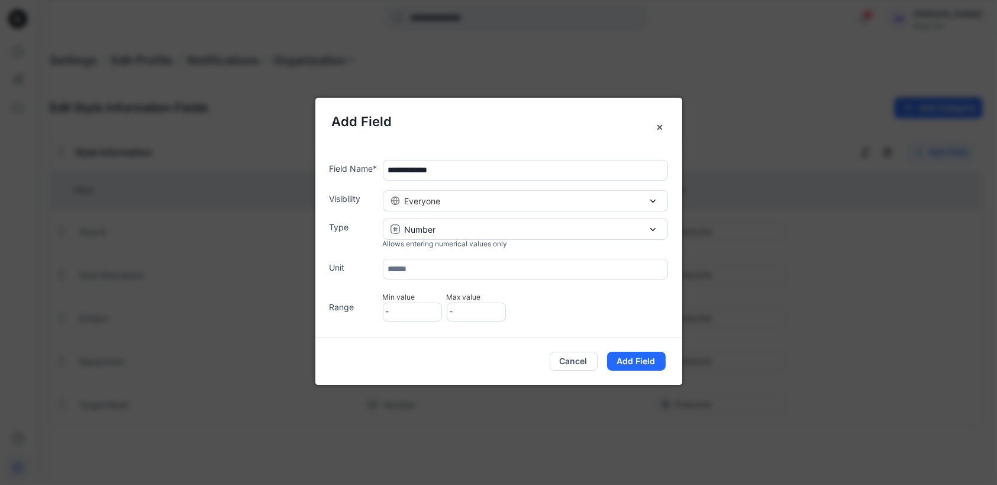
click at [437, 269] on input "text" at bounding box center [525, 269] width 285 height 21
type input "*"
click at [445, 344] on div "Cancel Add Field" at bounding box center [498, 360] width 367 height 47
click at [450, 276] on input "*" at bounding box center [525, 269] width 285 height 21
drag, startPoint x: 425, startPoint y: 269, endPoint x: 372, endPoint y: 267, distance: 53.3
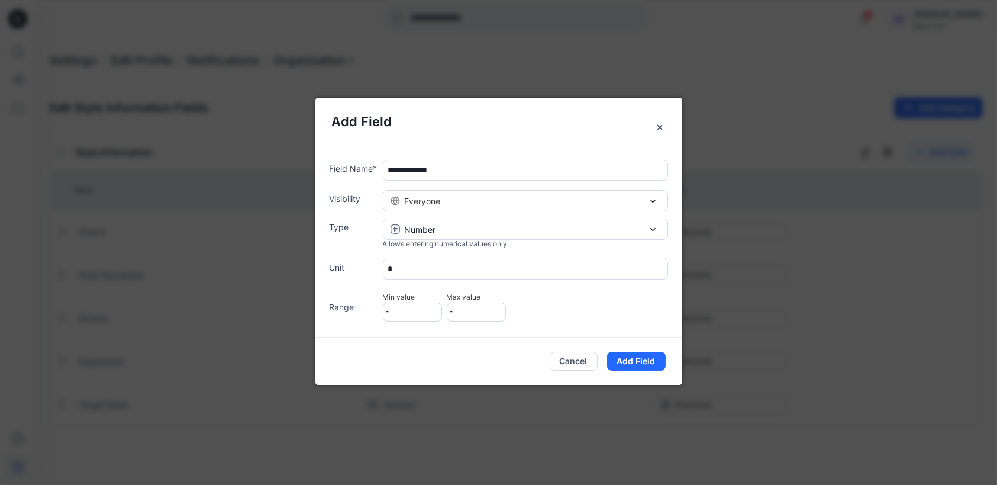
click at [372, 267] on div "Unit *" at bounding box center [499, 269] width 338 height 21
click at [430, 309] on span "-" at bounding box center [412, 311] width 59 height 19
type input "*"
click at [451, 168] on input "**********" at bounding box center [525, 170] width 285 height 21
type input "**********"
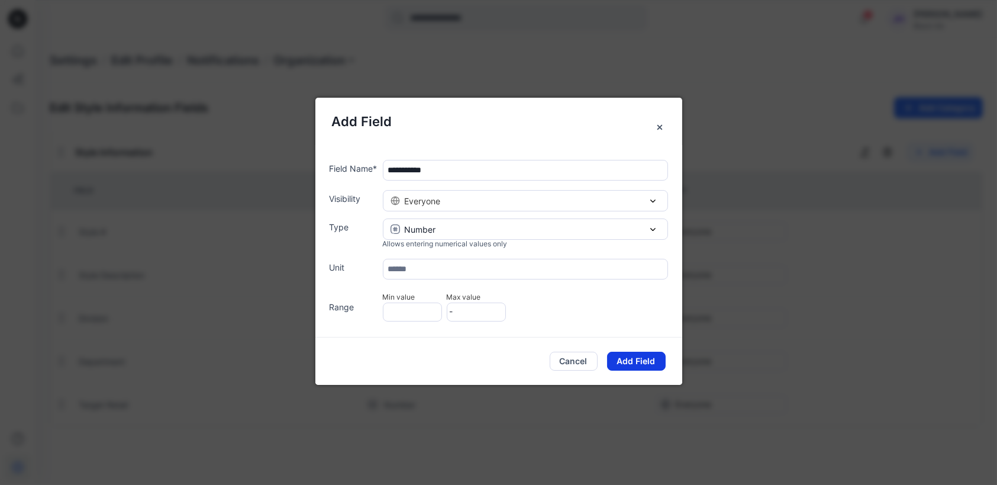
click at [645, 359] on button "Add Field" at bounding box center [636, 360] width 59 height 19
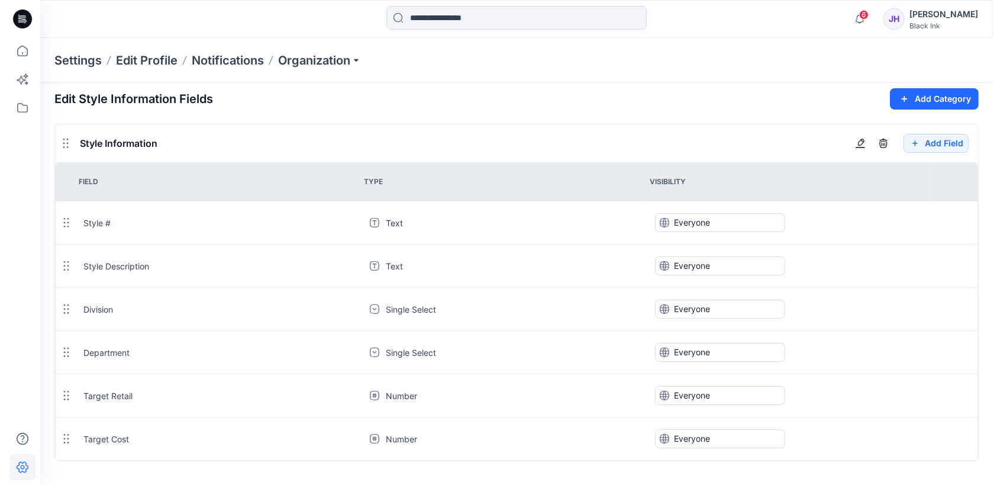
scroll to position [12, 0]
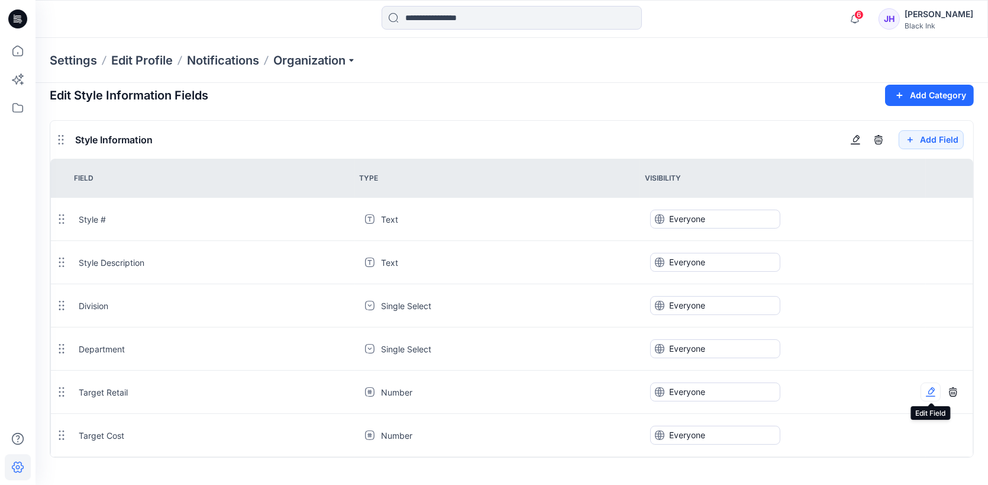
click at [937, 392] on button "button" at bounding box center [931, 391] width 20 height 19
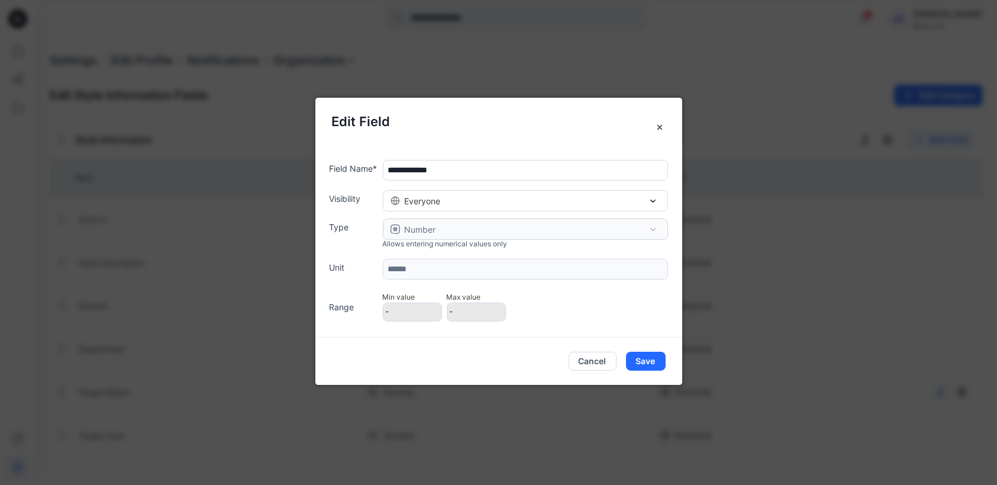
type input "**********"
click at [639, 362] on button "Save" at bounding box center [646, 360] width 40 height 19
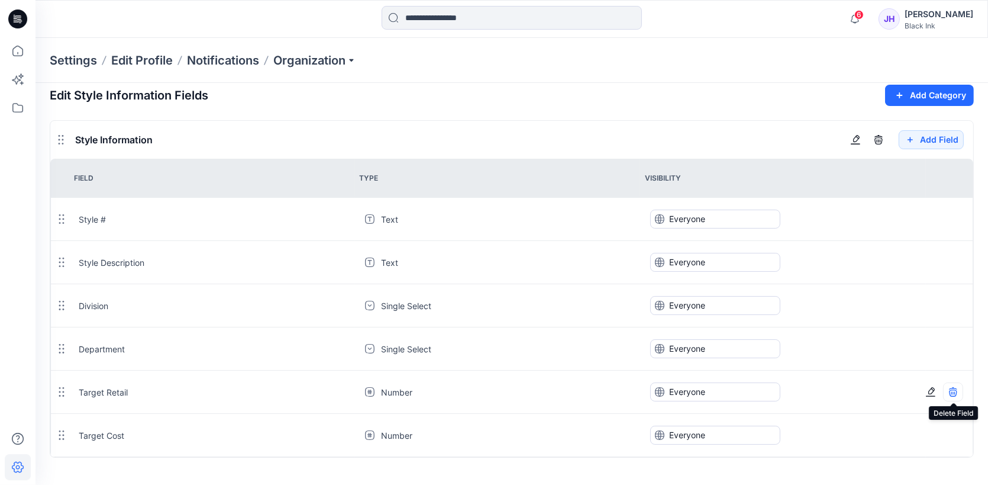
click at [954, 392] on icon "button" at bounding box center [952, 391] width 9 height 9
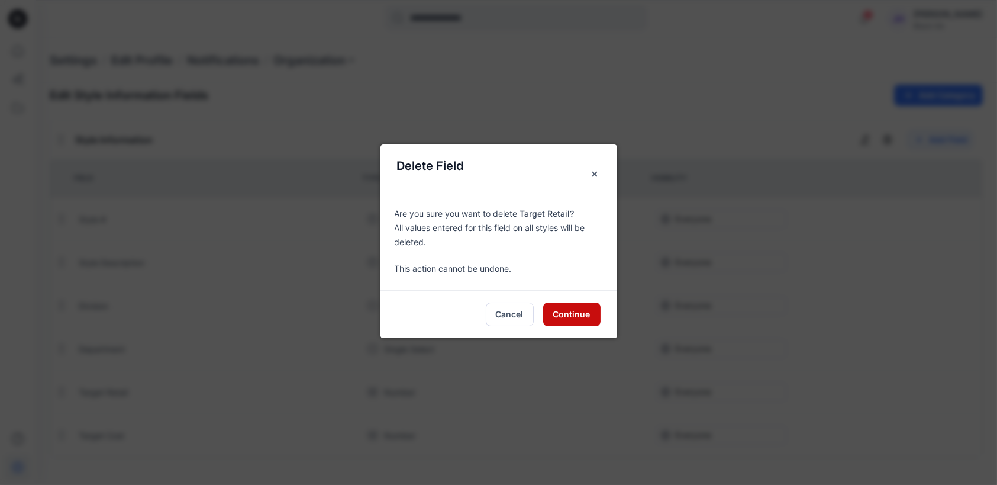
click at [575, 316] on button "Continue" at bounding box center [571, 314] width 57 height 24
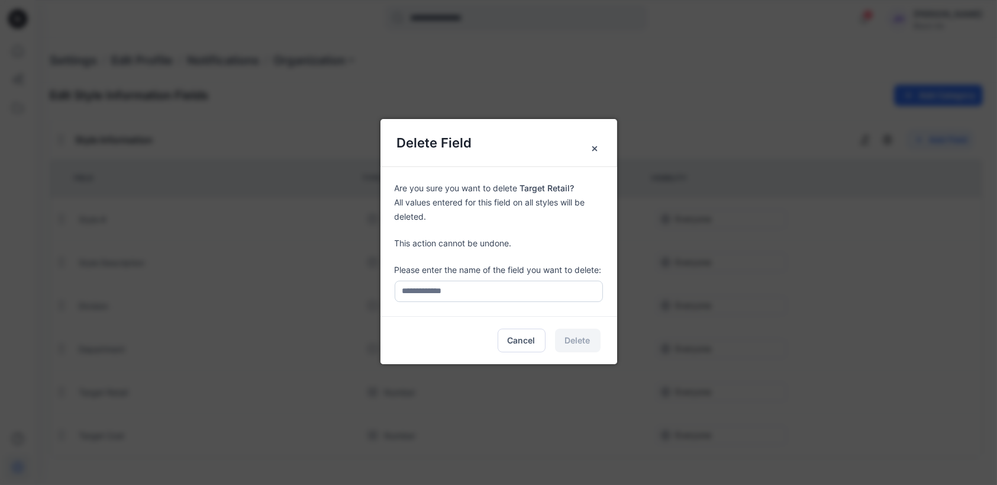
click at [460, 290] on input "text" at bounding box center [499, 290] width 208 height 21
type input "**********"
click at [578, 335] on button "Delete" at bounding box center [578, 340] width 46 height 24
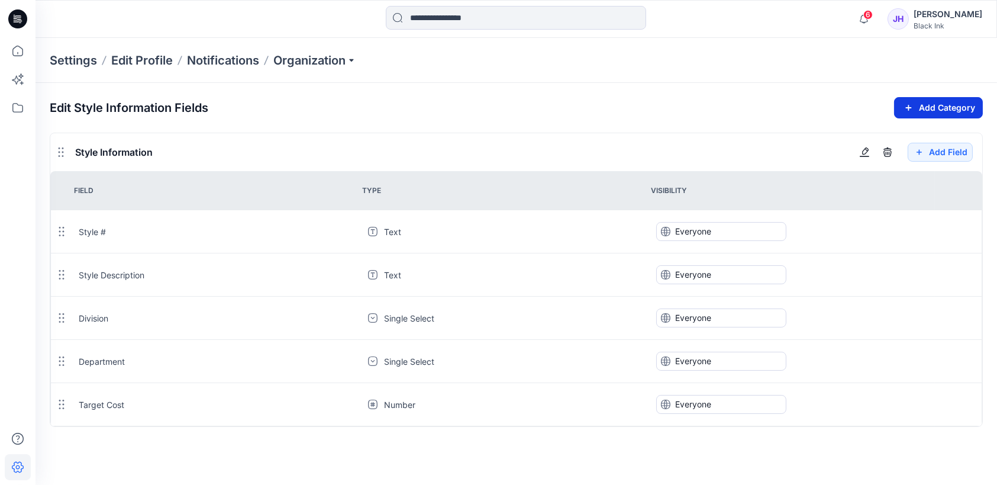
click at [928, 107] on button "Add Category" at bounding box center [938, 107] width 89 height 21
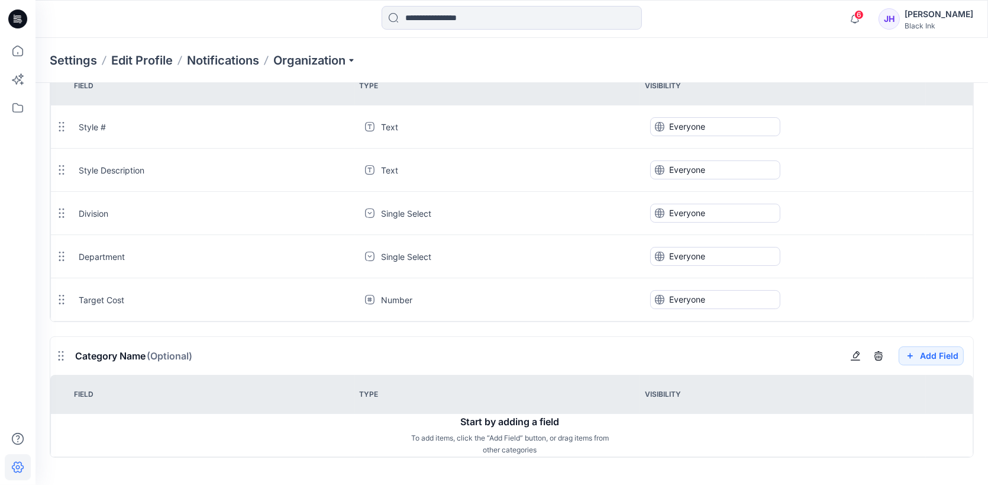
scroll to position [105, 0]
click at [882, 355] on icon "button" at bounding box center [878, 356] width 8 height 7
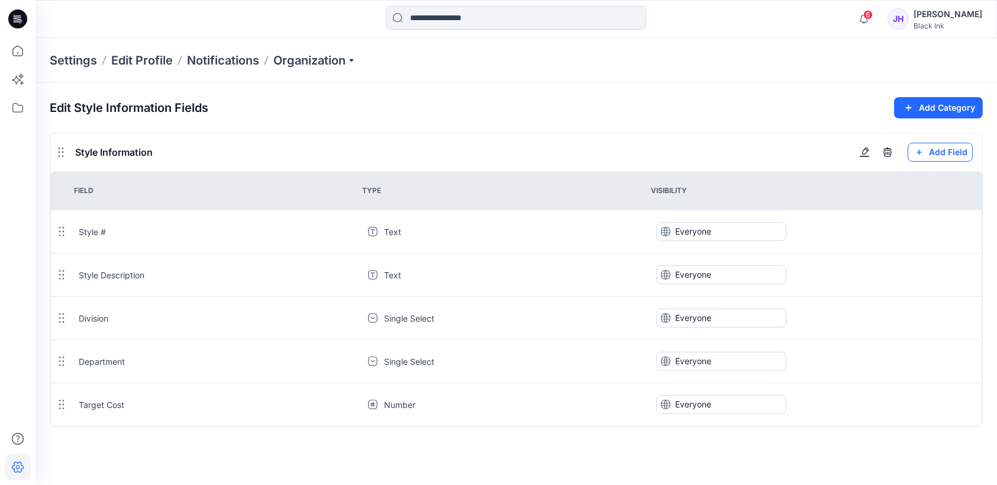
click at [947, 159] on button "Add Field" at bounding box center [940, 152] width 65 height 19
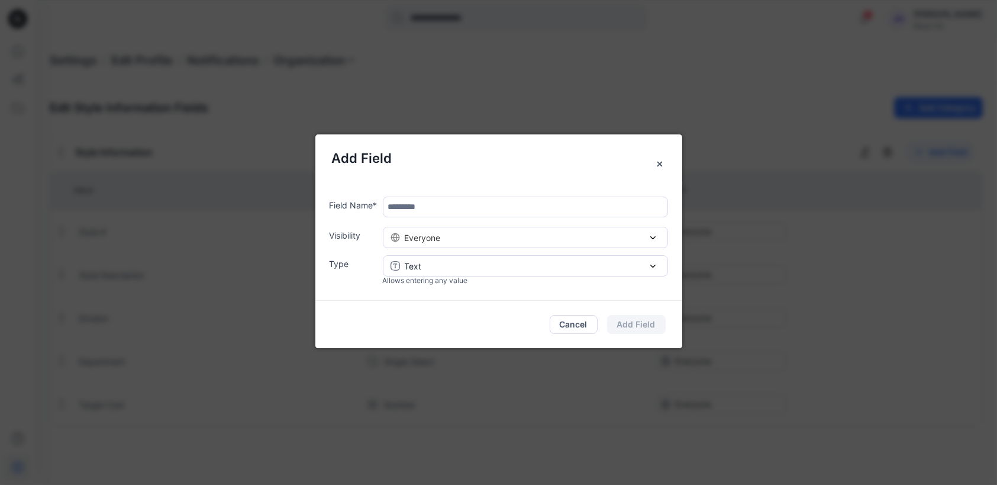
click at [476, 206] on input "text" at bounding box center [525, 206] width 285 height 21
type input "**********"
click at [482, 269] on div "Text" at bounding box center [526, 266] width 270 height 12
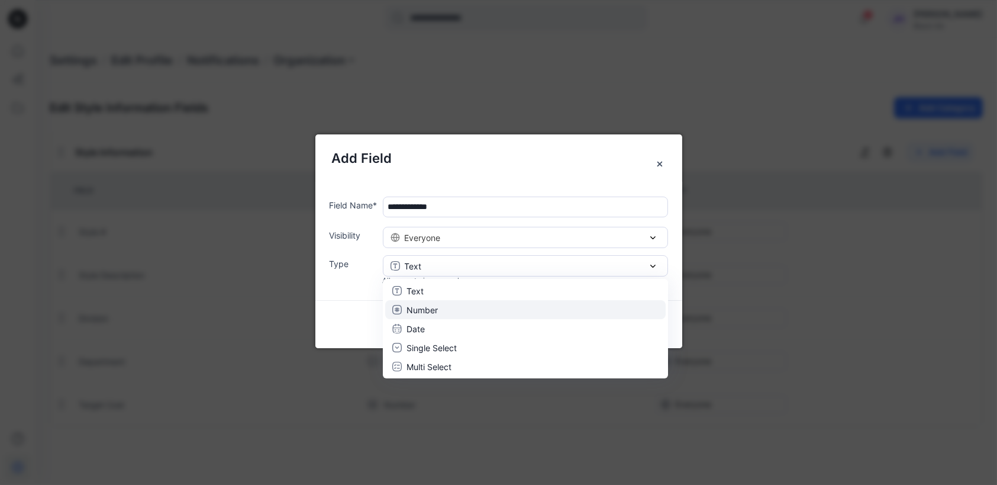
click at [453, 309] on div "Number" at bounding box center [525, 310] width 266 height 12
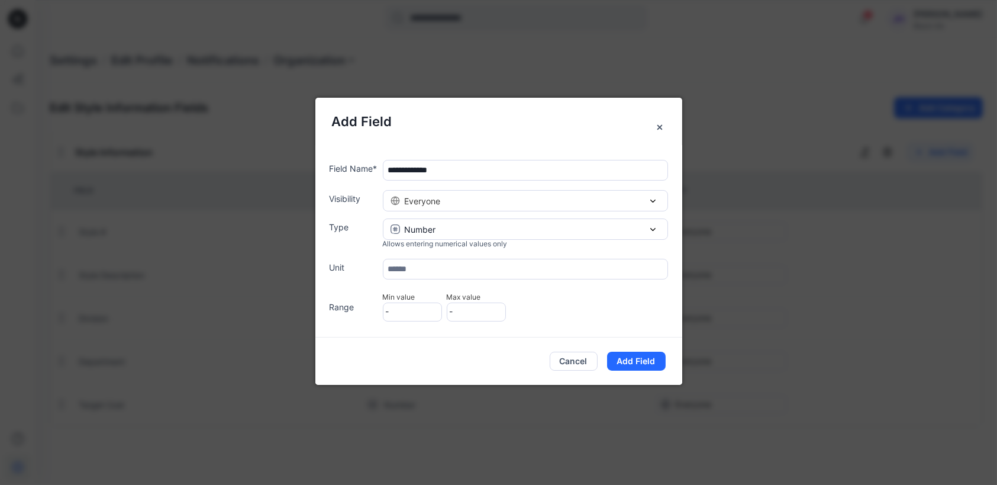
click at [443, 266] on input "text" at bounding box center [525, 269] width 285 height 21
type input "*"
click at [634, 358] on button "Add Field" at bounding box center [636, 360] width 59 height 19
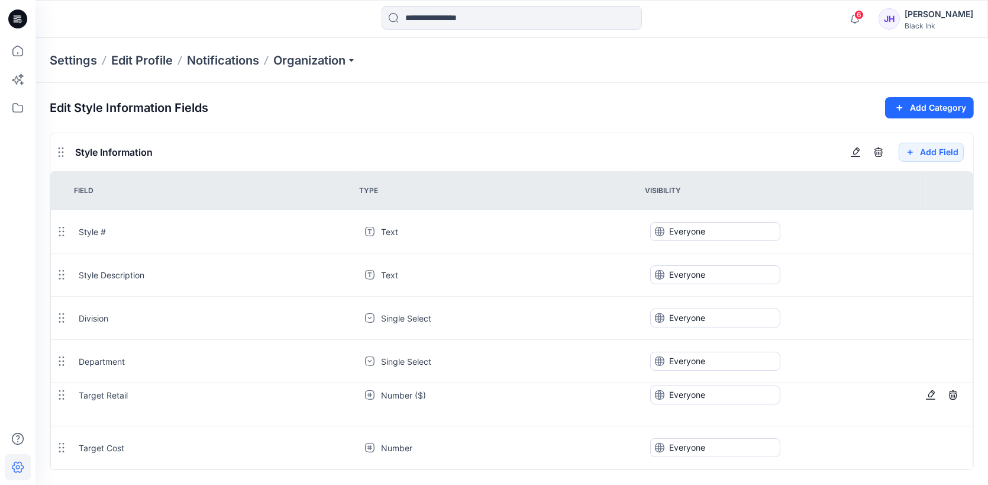
drag, startPoint x: 57, startPoint y: 447, endPoint x: 57, endPoint y: 394, distance: 52.7
click at [57, 394] on icon at bounding box center [61, 394] width 9 height 9
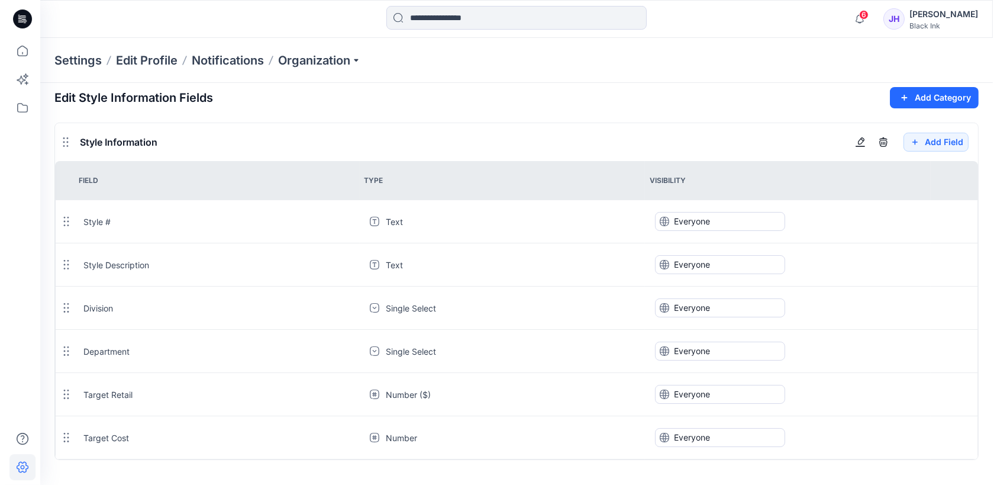
scroll to position [12, 0]
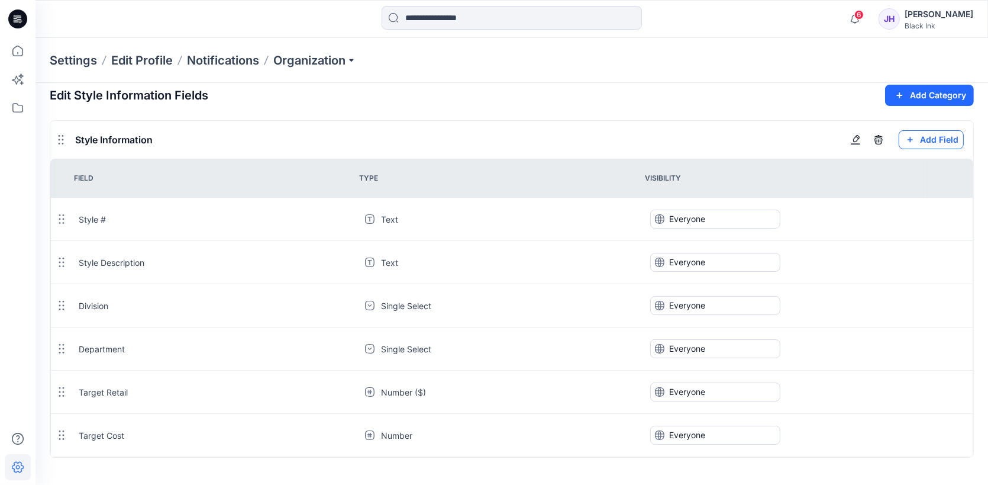
click at [924, 139] on button "Add Field" at bounding box center [931, 139] width 65 height 19
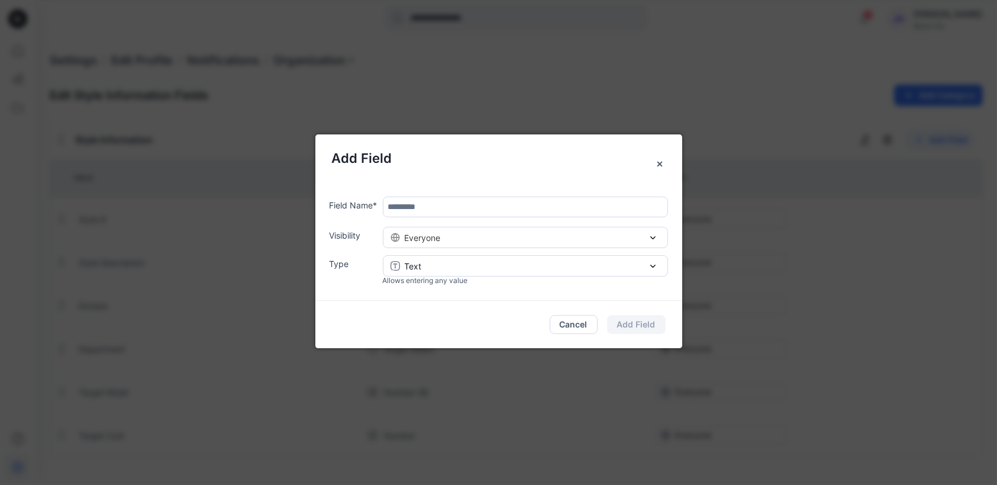
click at [428, 201] on input "text" at bounding box center [525, 206] width 285 height 21
type input "**********"
click at [456, 271] on div "Text" at bounding box center [526, 266] width 270 height 12
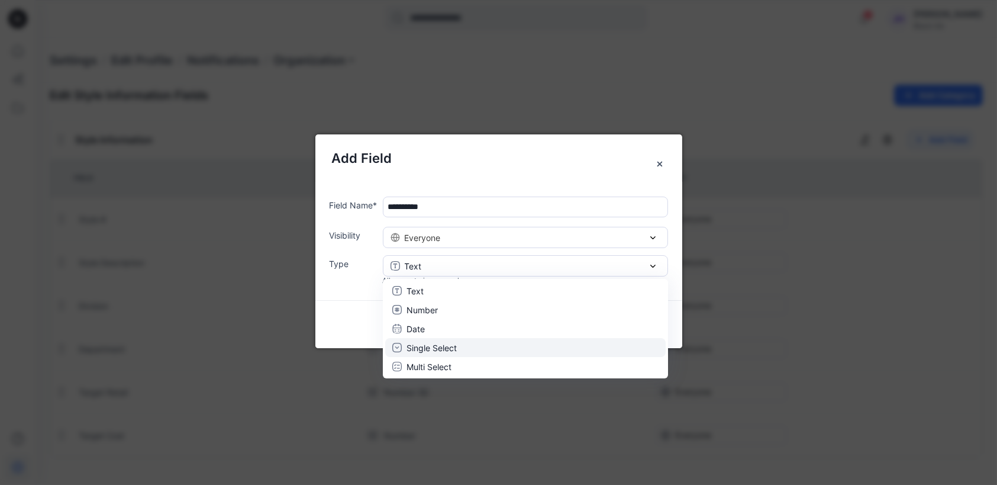
click at [454, 345] on p "Single Select" at bounding box center [431, 347] width 50 height 12
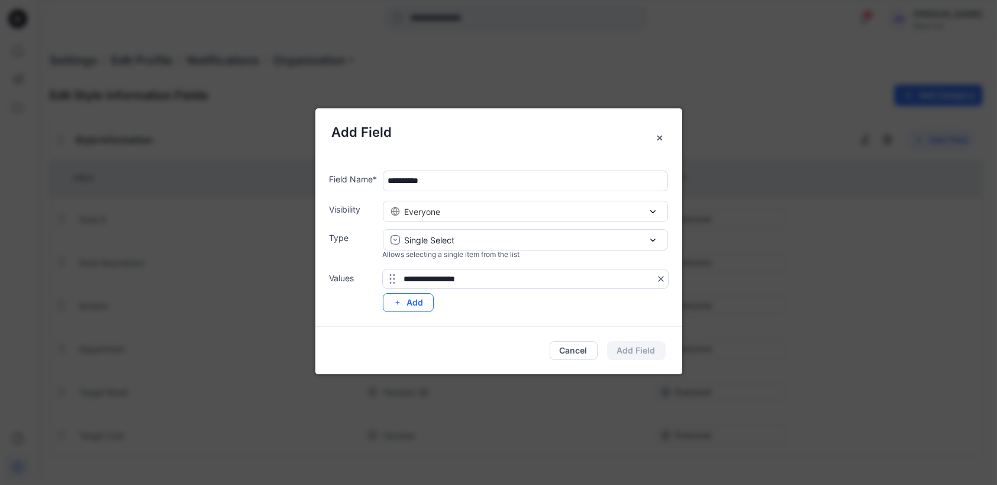
type input "**********"
click at [408, 308] on button "Add" at bounding box center [408, 302] width 51 height 19
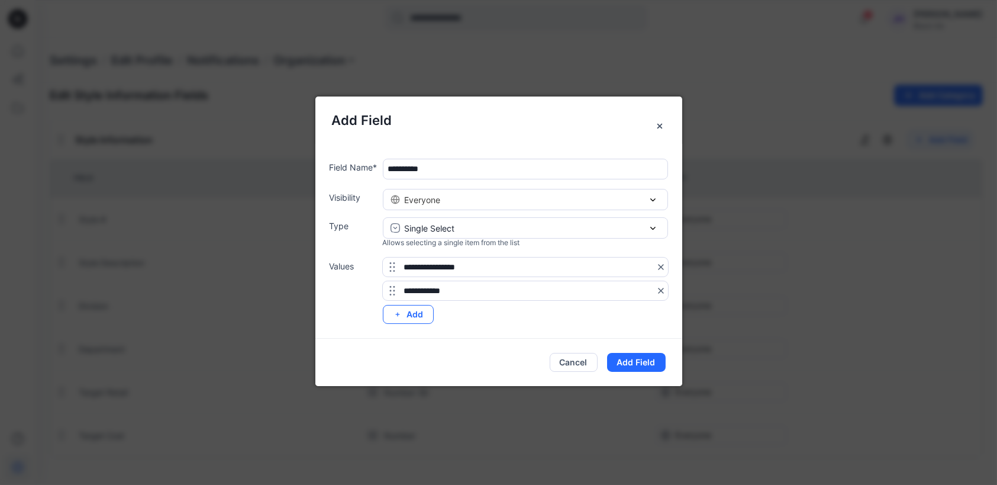
type input "**********"
click at [412, 314] on button "Add" at bounding box center [408, 314] width 51 height 19
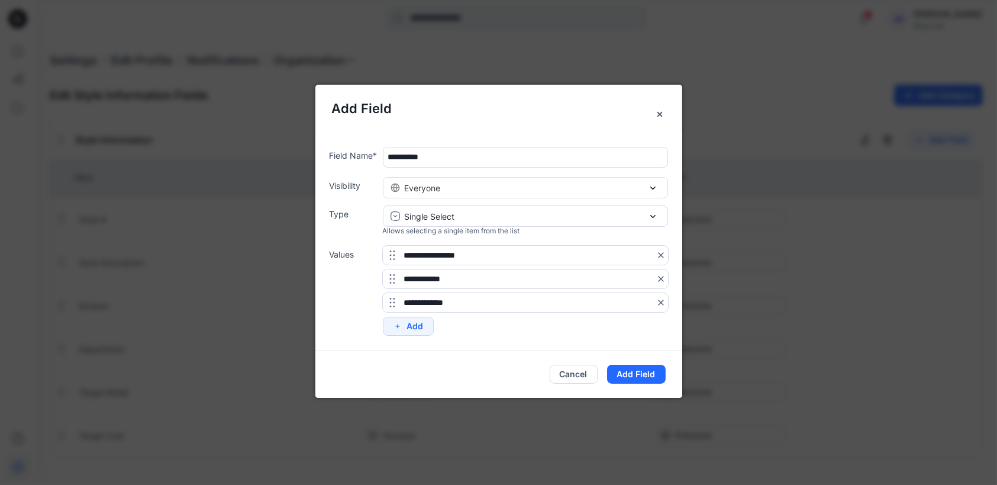
type input "**********"
click at [441, 256] on input "**********" at bounding box center [525, 255] width 285 height 19
click at [519, 253] on input "**********" at bounding box center [525, 255] width 285 height 19
type input "**********"
click at [440, 276] on input "**********" at bounding box center [525, 278] width 285 height 19
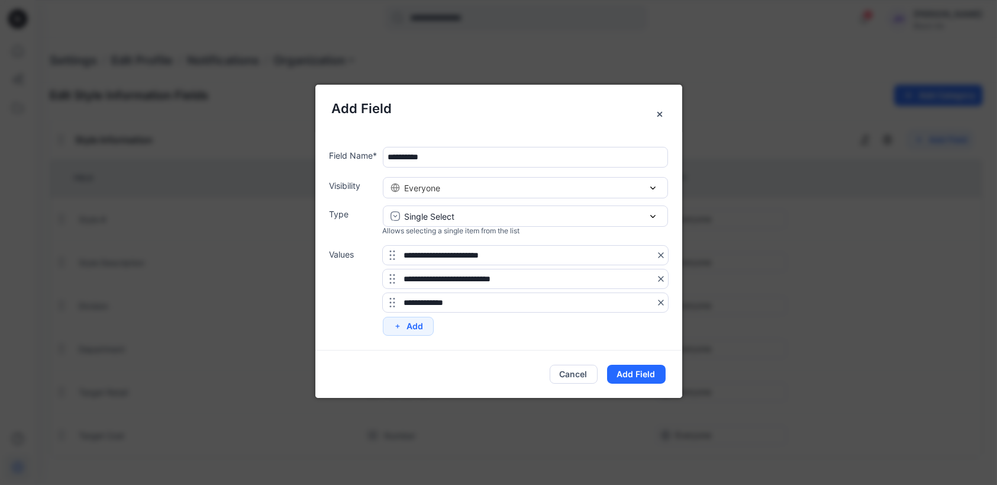
click at [537, 278] on input "**********" at bounding box center [525, 278] width 285 height 19
type input "**********"
click at [444, 303] on input "**********" at bounding box center [525, 302] width 285 height 19
click at [548, 301] on input "**********" at bounding box center [525, 302] width 285 height 19
click at [411, 327] on button "Add" at bounding box center [408, 326] width 51 height 19
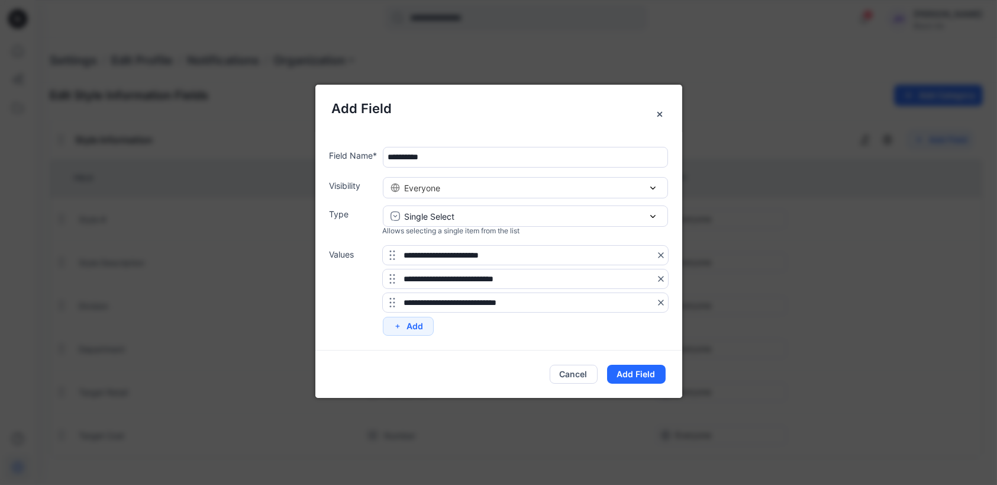
click at [525, 301] on input "**********" at bounding box center [525, 302] width 285 height 19
type input "**********"
click at [416, 328] on button "Add" at bounding box center [408, 326] width 51 height 19
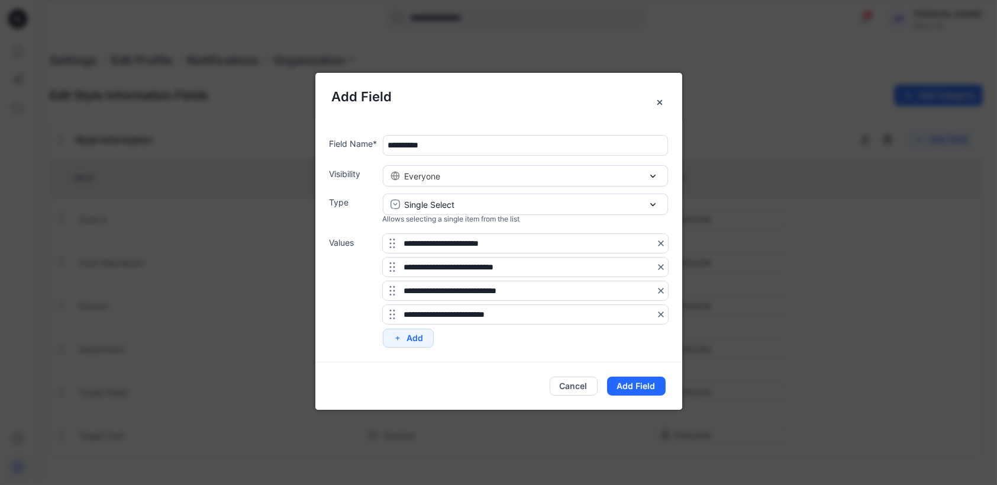
click at [509, 315] on input "**********" at bounding box center [525, 314] width 285 height 19
type input "**********"
click at [415, 340] on button "Add" at bounding box center [408, 337] width 51 height 19
click at [415, 341] on button "Add" at bounding box center [408, 337] width 51 height 19
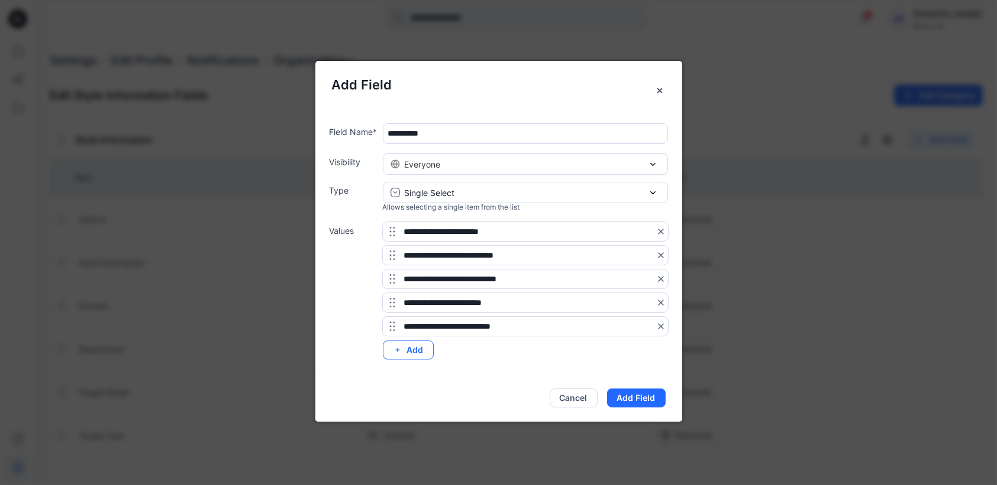
type input "**********"
click at [404, 353] on button "Add" at bounding box center [408, 349] width 51 height 19
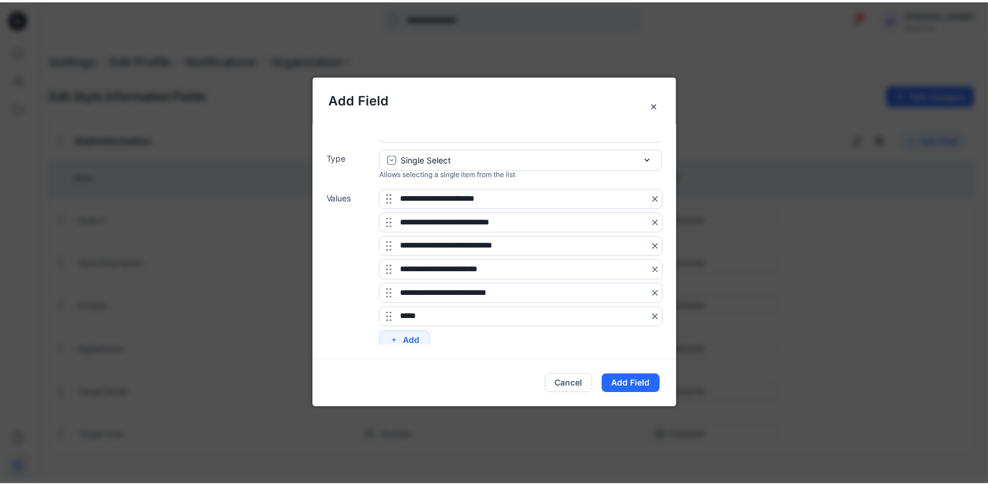
scroll to position [52, 0]
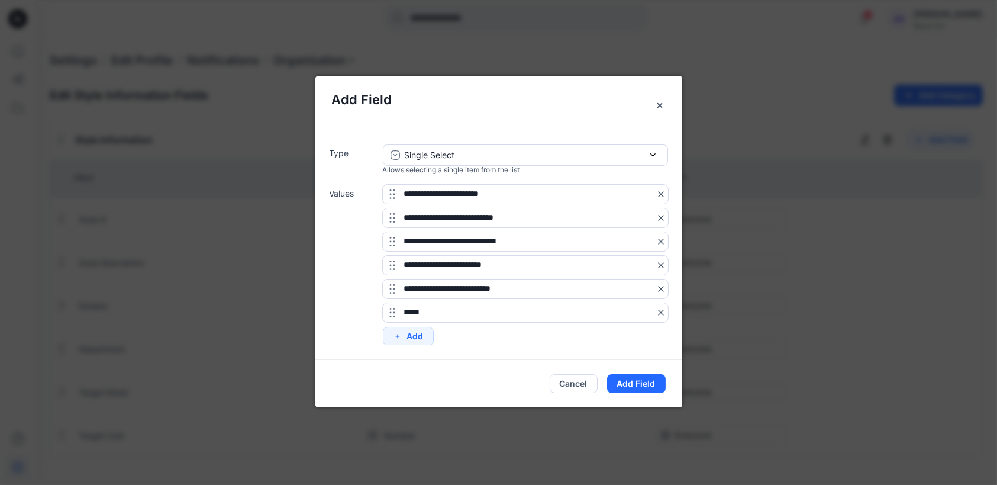
click at [450, 308] on input "*****" at bounding box center [525, 312] width 285 height 19
click at [498, 308] on input "**********" at bounding box center [525, 312] width 285 height 19
click at [635, 307] on input "**********" at bounding box center [525, 312] width 285 height 19
click at [583, 311] on input "**********" at bounding box center [525, 312] width 285 height 19
click at [633, 309] on input "**********" at bounding box center [525, 312] width 285 height 19
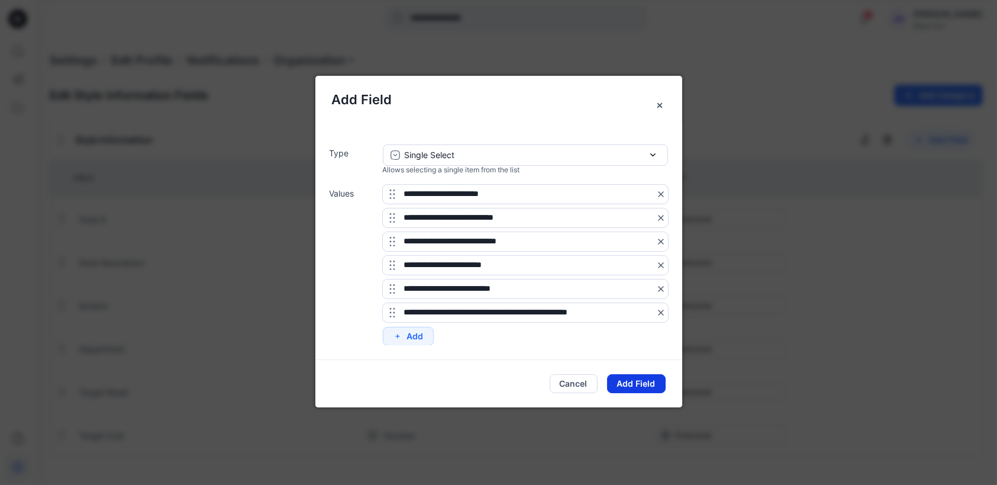
type input "**********"
click at [635, 379] on button "Add Field" at bounding box center [636, 383] width 59 height 19
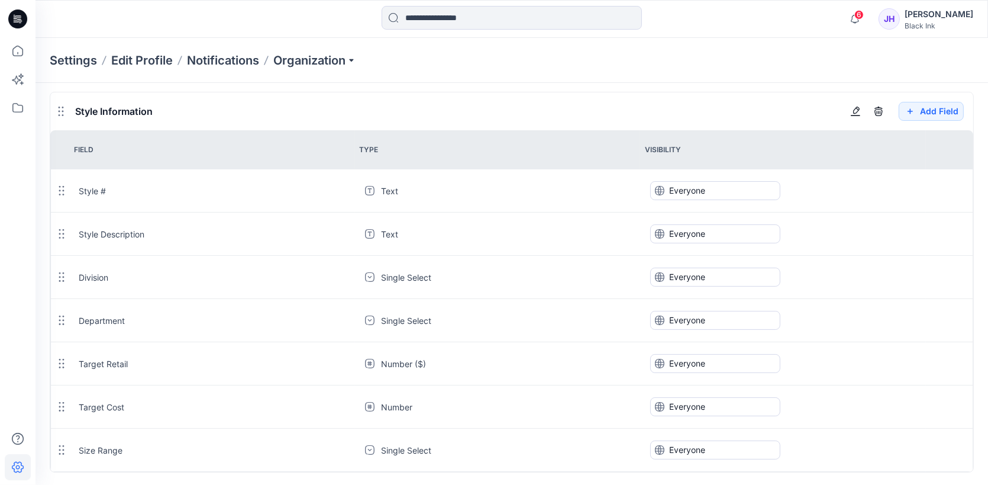
scroll to position [56, 0]
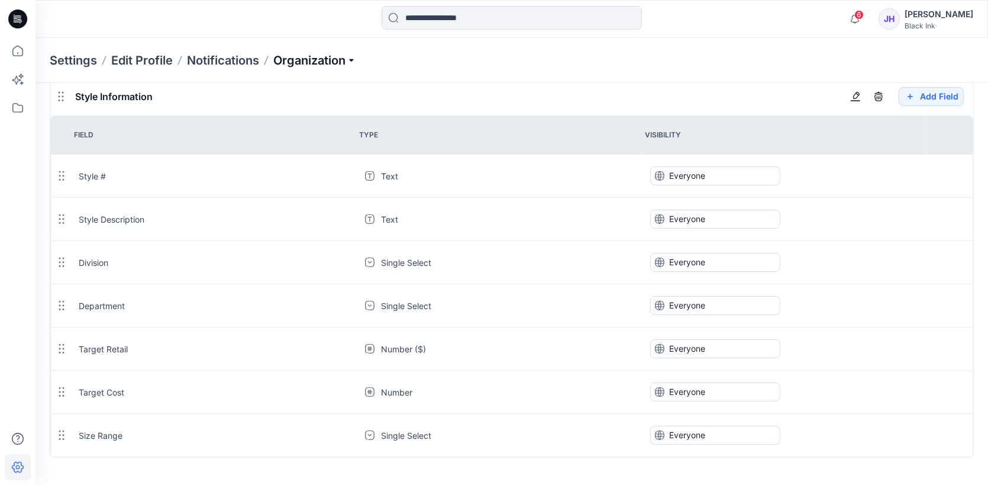
click at [346, 62] on p "Organization" at bounding box center [314, 60] width 83 height 17
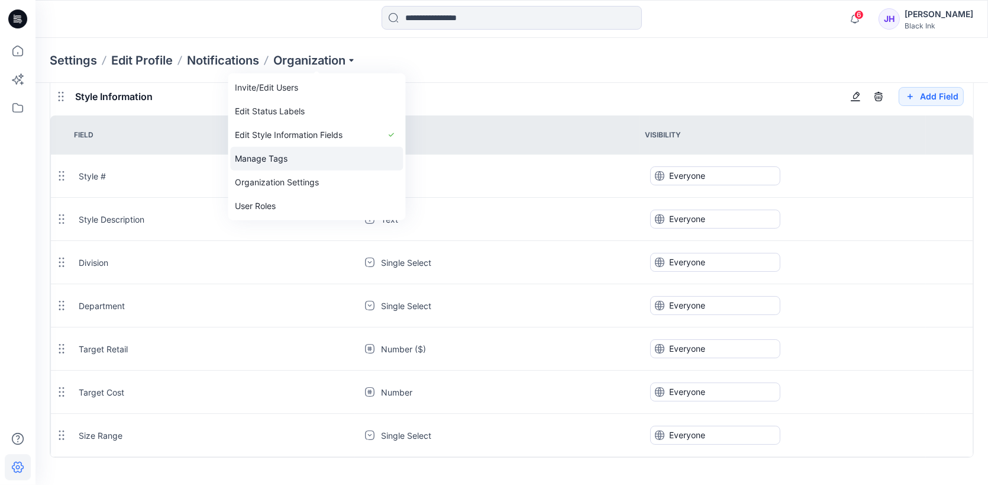
click at [310, 156] on link "Manage Tags" at bounding box center [316, 159] width 173 height 24
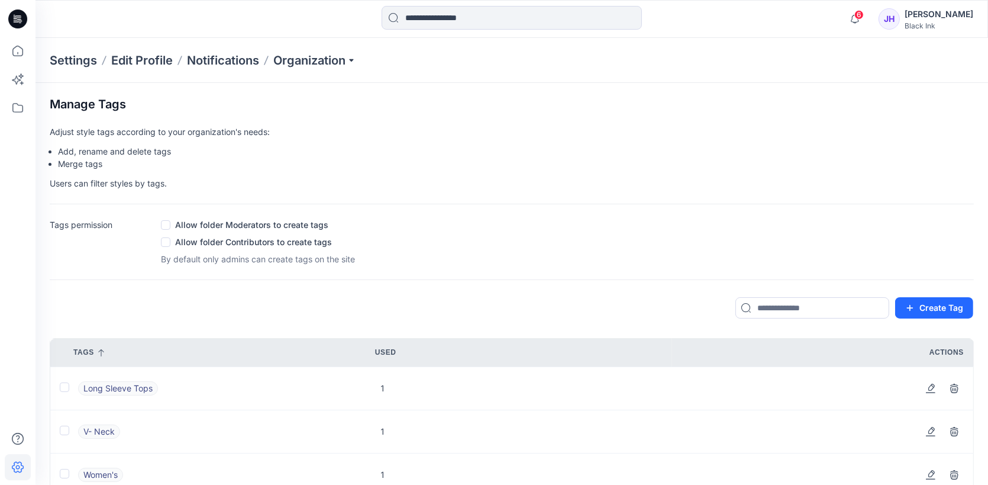
scroll to position [177, 0]
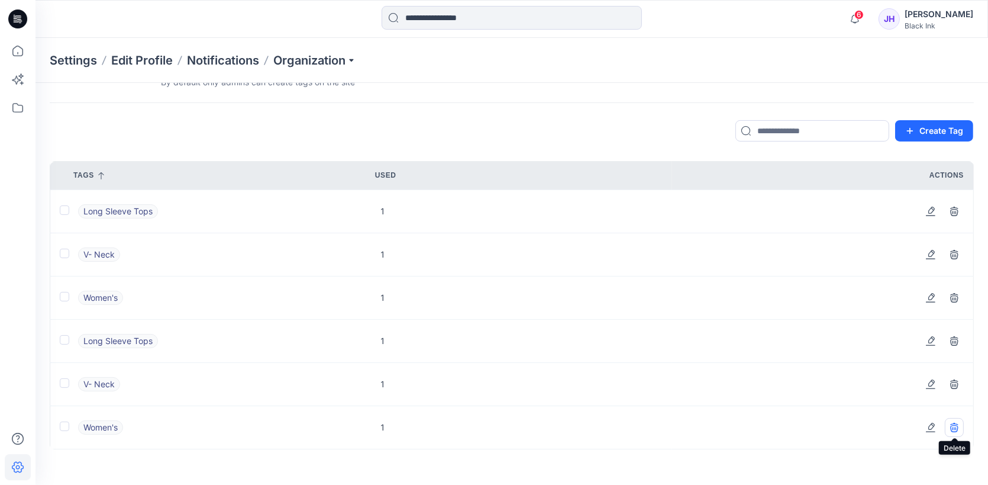
click at [954, 423] on icon "button" at bounding box center [954, 426] width 8 height 8
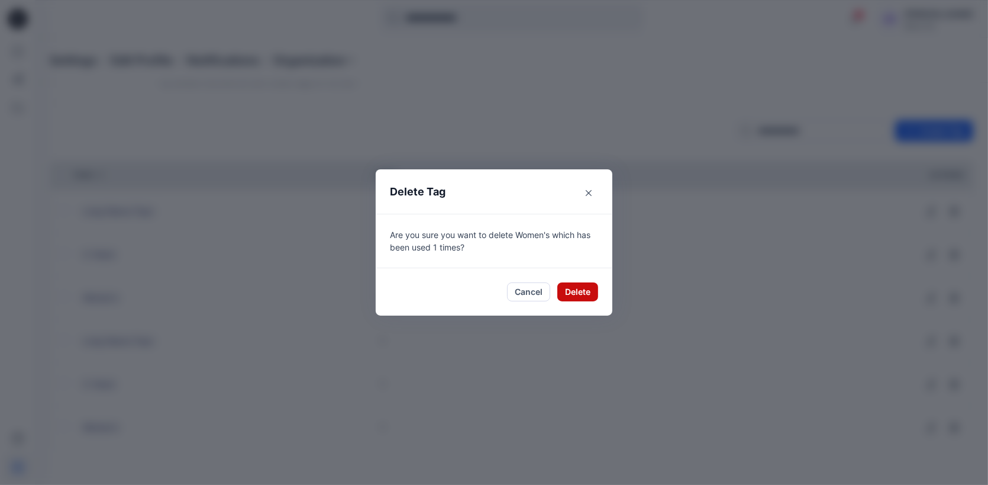
click at [586, 286] on button "Delete" at bounding box center [577, 291] width 41 height 19
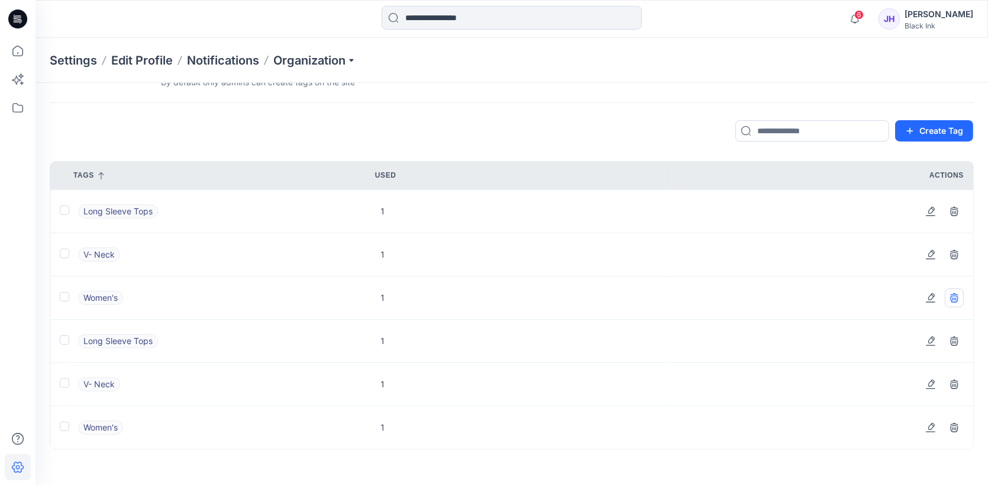
click at [959, 292] on button "button" at bounding box center [954, 297] width 19 height 19
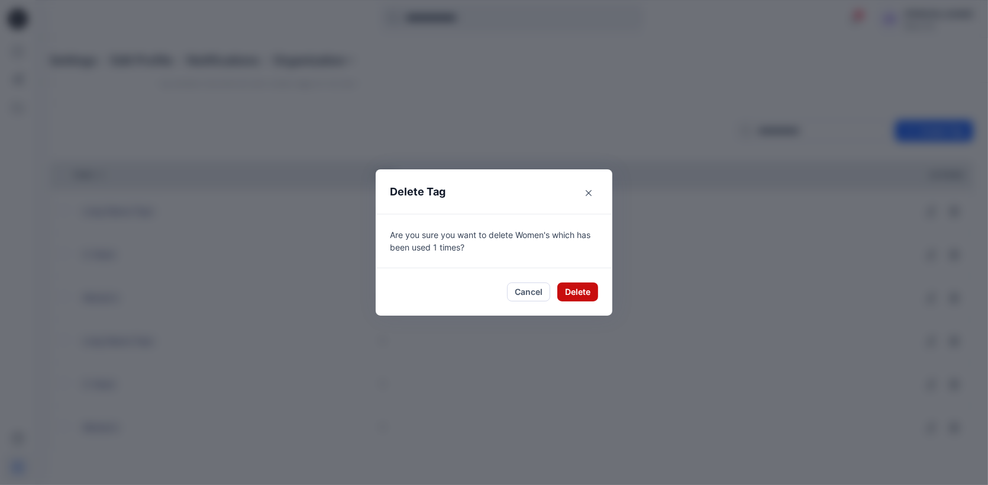
click at [587, 292] on button "Delete" at bounding box center [577, 291] width 41 height 19
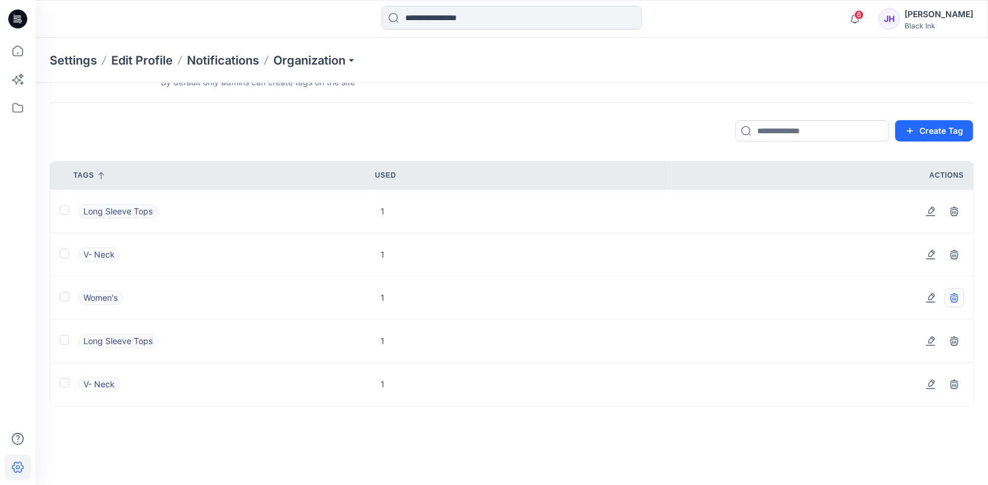
click at [959, 294] on icon "button" at bounding box center [954, 297] width 9 height 9
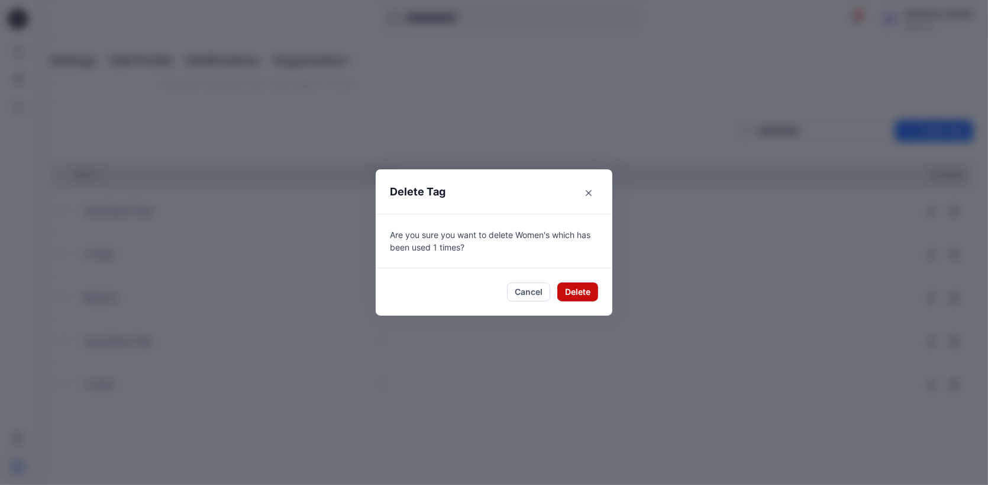
click at [586, 291] on button "Delete" at bounding box center [577, 291] width 41 height 19
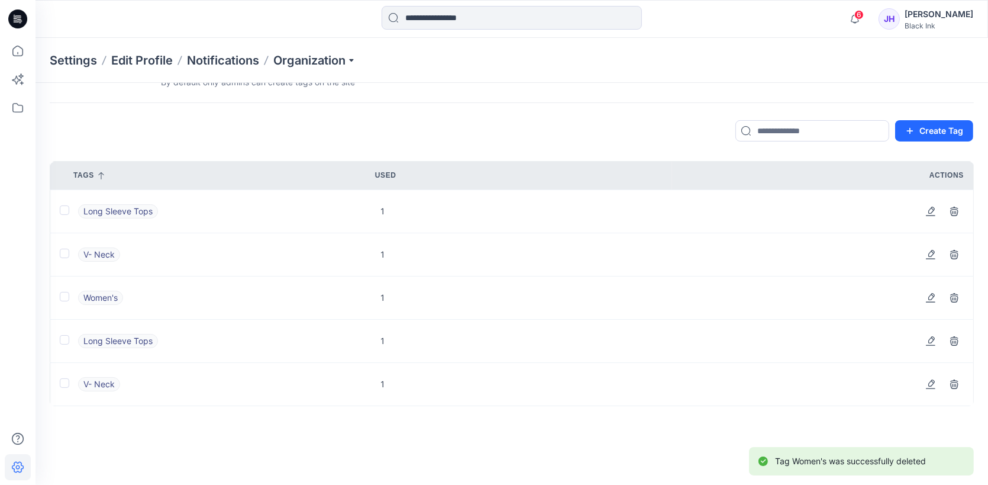
click at [67, 298] on span at bounding box center [64, 296] width 9 height 9
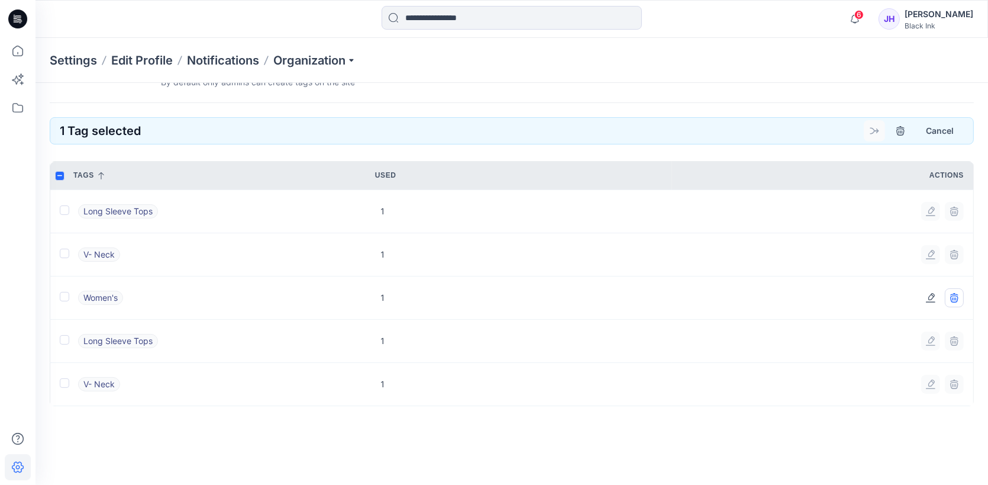
click at [957, 296] on icon "button" at bounding box center [954, 297] width 9 height 9
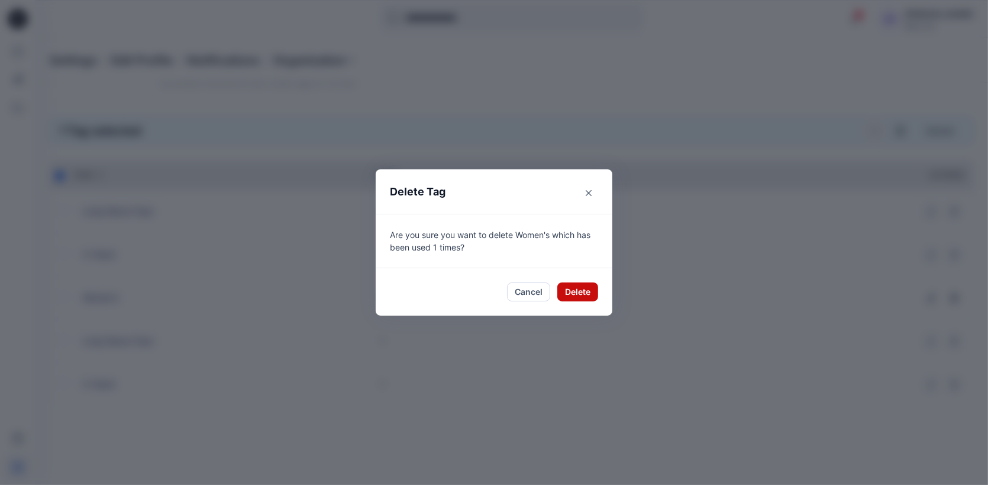
click at [587, 290] on button "Delete" at bounding box center [577, 291] width 41 height 19
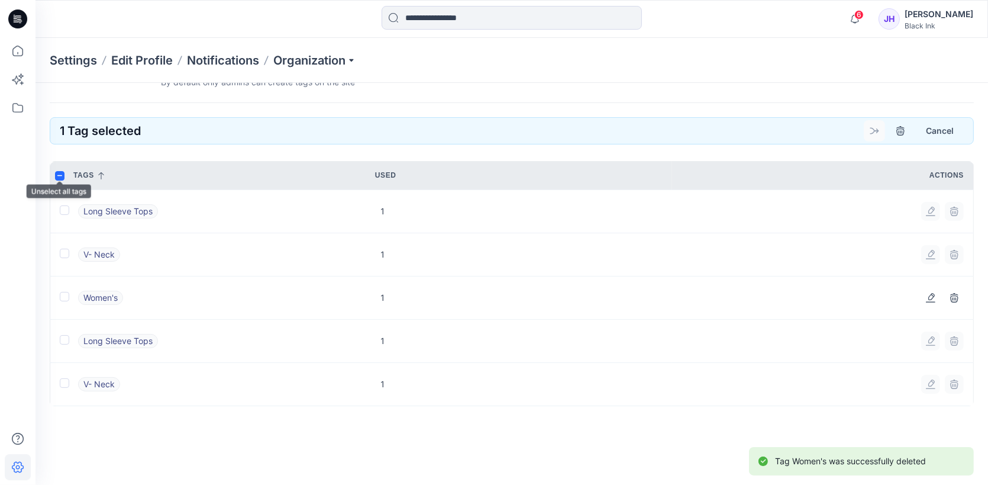
click at [57, 175] on icon at bounding box center [59, 175] width 5 height 4
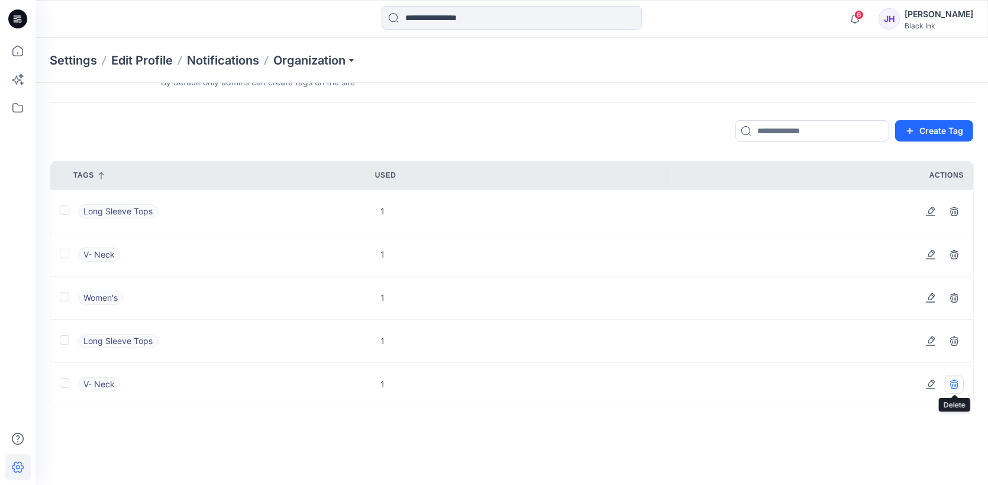
click at [955, 383] on icon "button" at bounding box center [954, 383] width 9 height 9
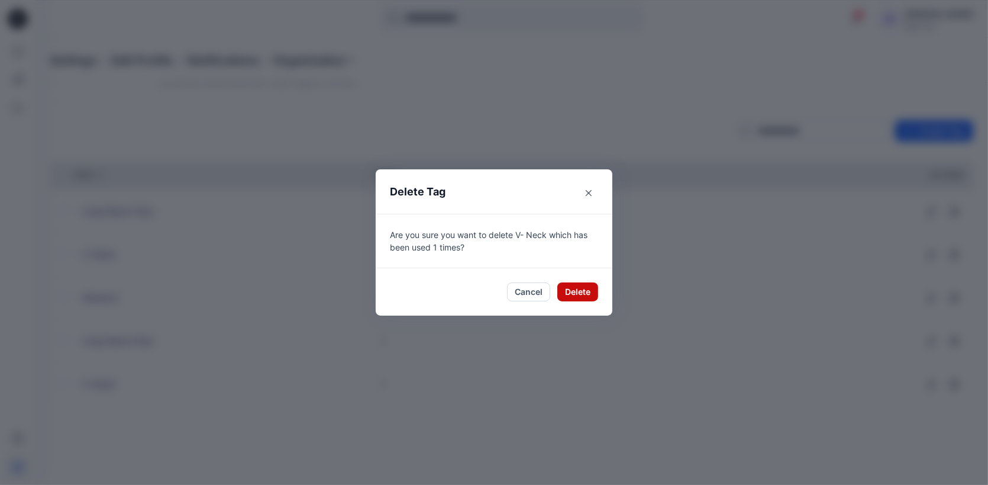
click at [579, 290] on button "Delete" at bounding box center [577, 291] width 41 height 19
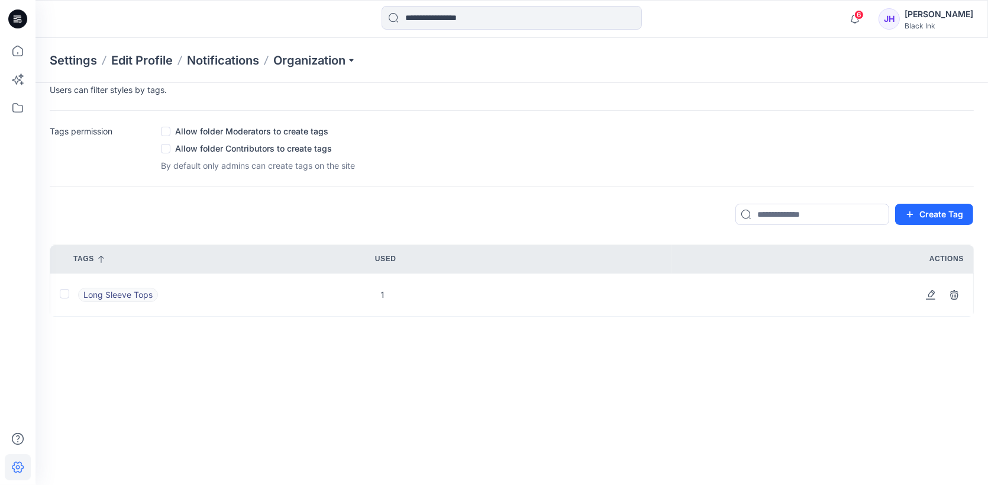
scroll to position [177, 0]
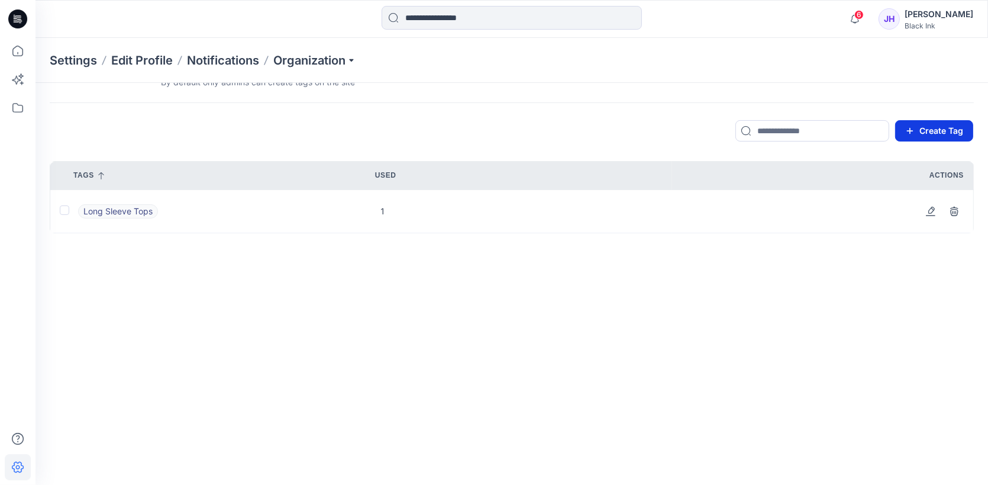
click at [932, 131] on button "Create Tag" at bounding box center [934, 130] width 78 height 21
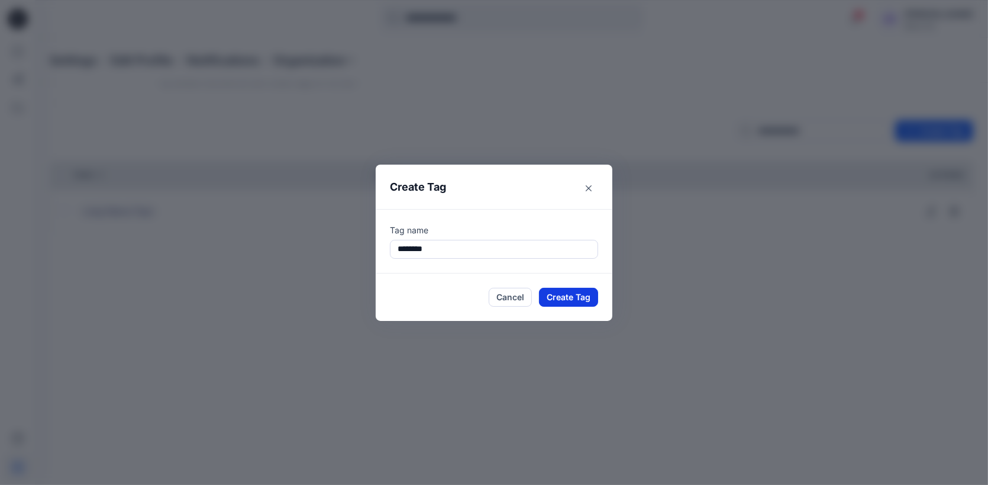
type input "********"
click at [576, 295] on button "Create Tag" at bounding box center [568, 297] width 59 height 19
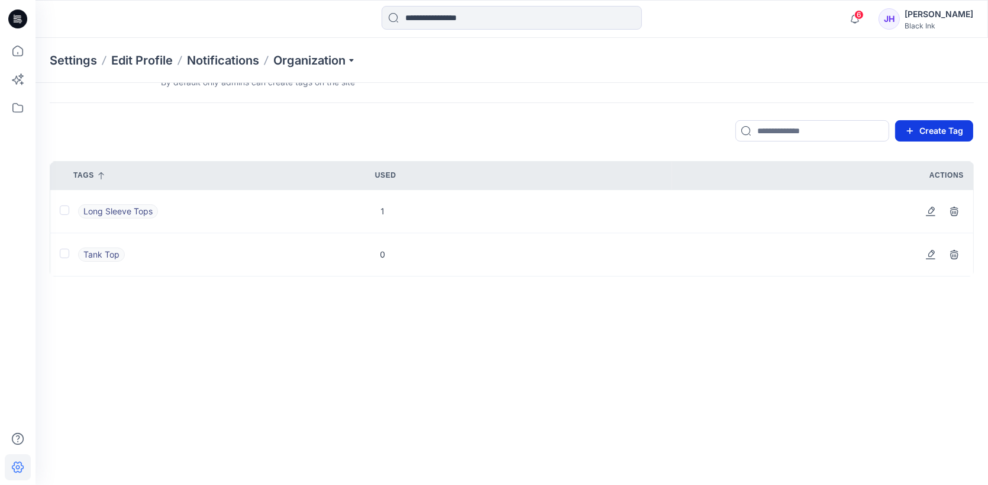
click at [922, 129] on button "Create Tag" at bounding box center [934, 130] width 78 height 21
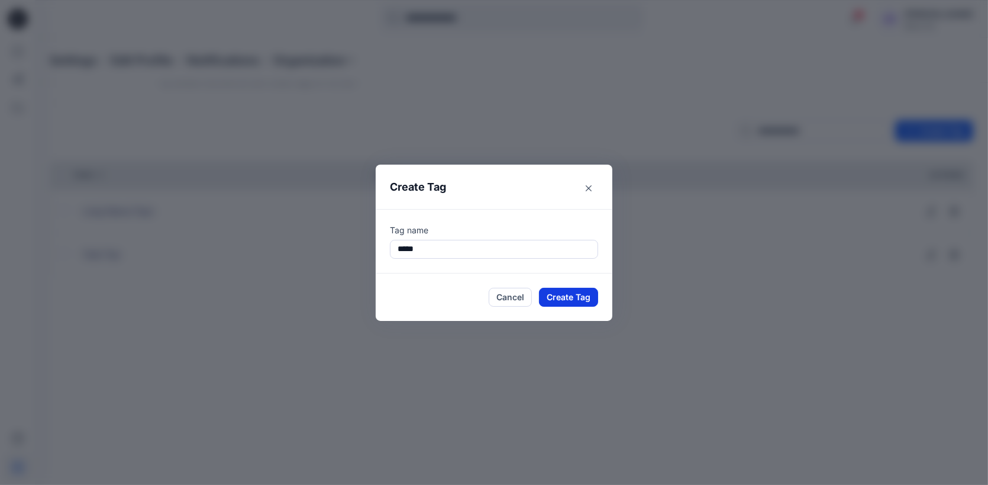
type input "*****"
click at [570, 296] on button "Create Tag" at bounding box center [568, 297] width 59 height 19
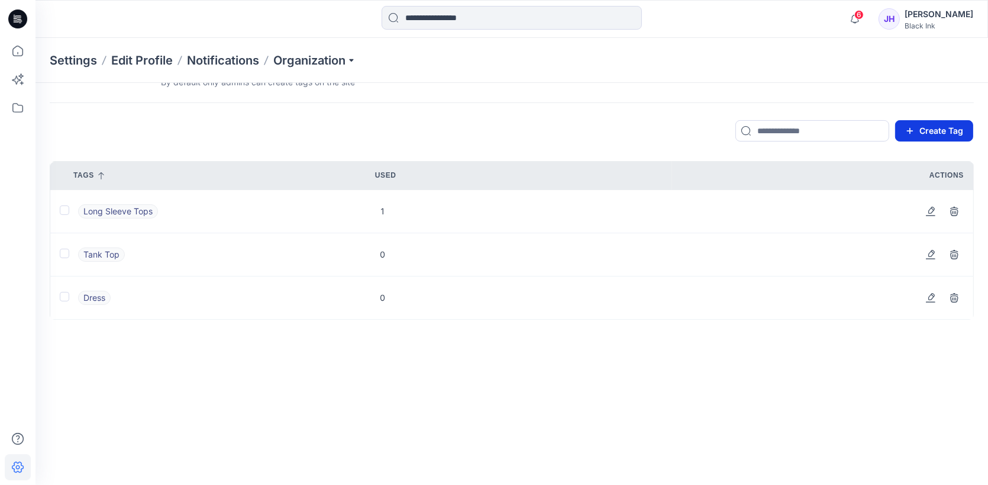
click at [933, 128] on button "Create Tag" at bounding box center [934, 130] width 78 height 21
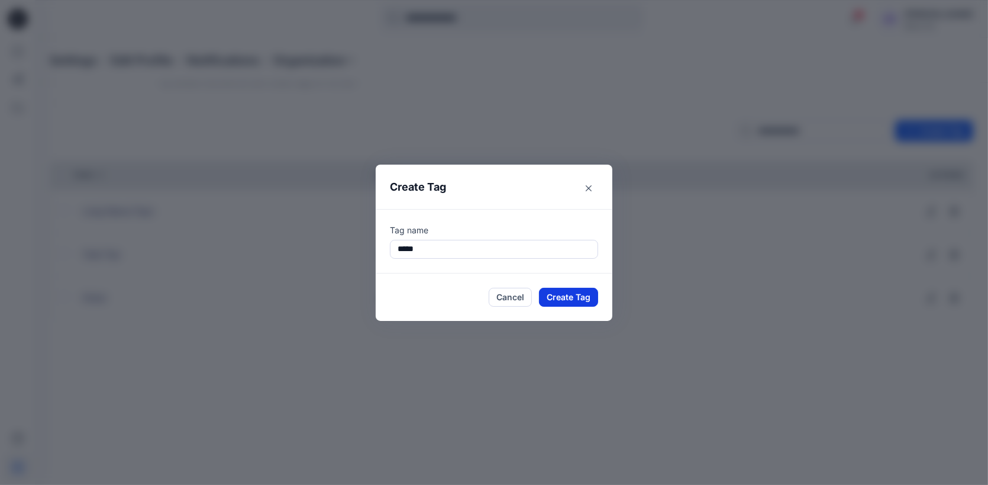
type input "*****"
click at [560, 295] on button "Create Tag" at bounding box center [568, 297] width 59 height 19
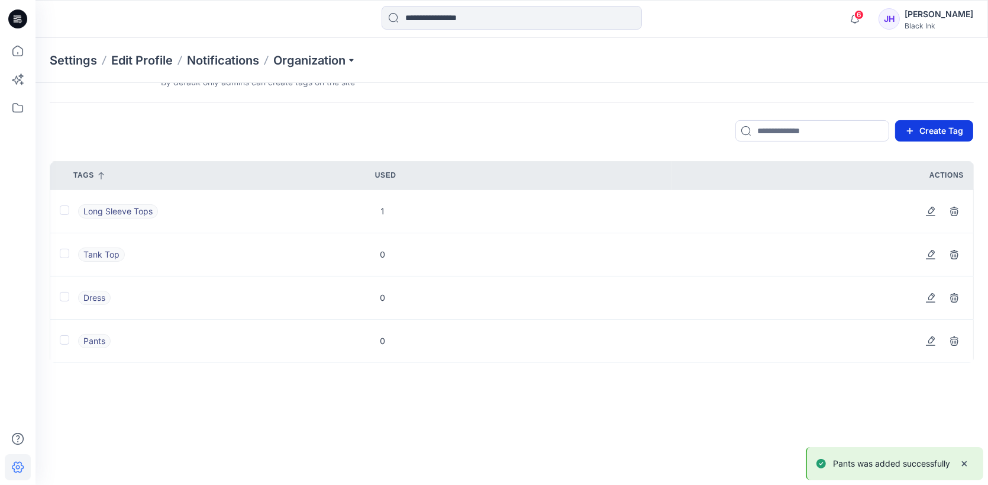
click at [951, 135] on button "Create Tag" at bounding box center [934, 130] width 78 height 21
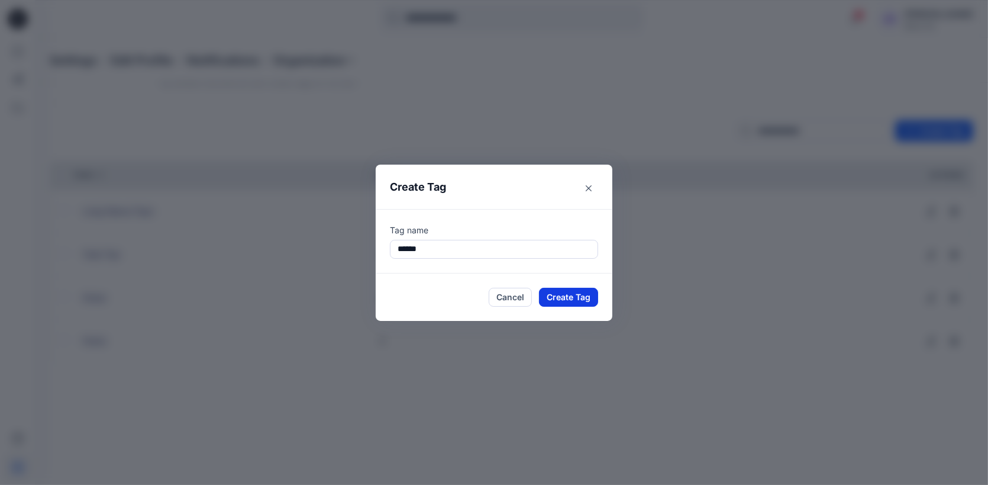
type input "******"
click at [562, 299] on button "Create Tag" at bounding box center [568, 297] width 59 height 19
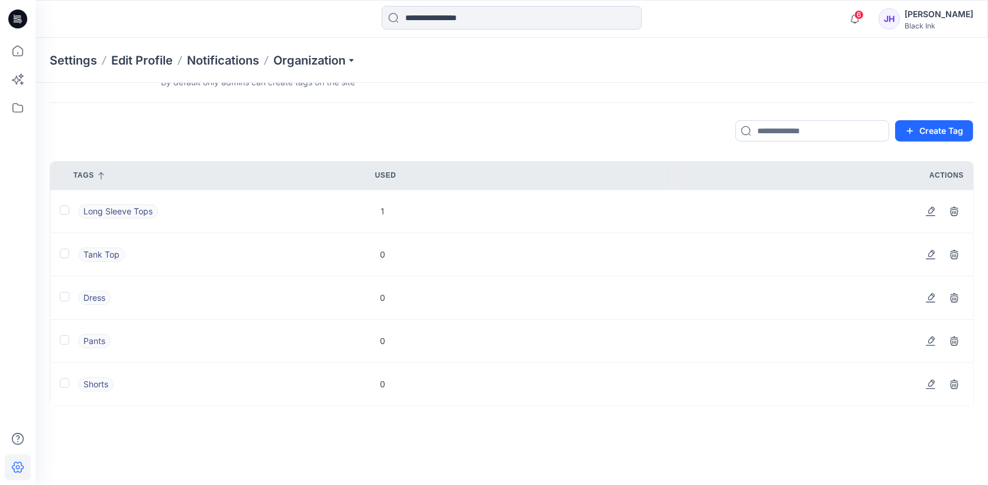
click at [17, 22] on icon at bounding box center [16, 21] width 5 height 1
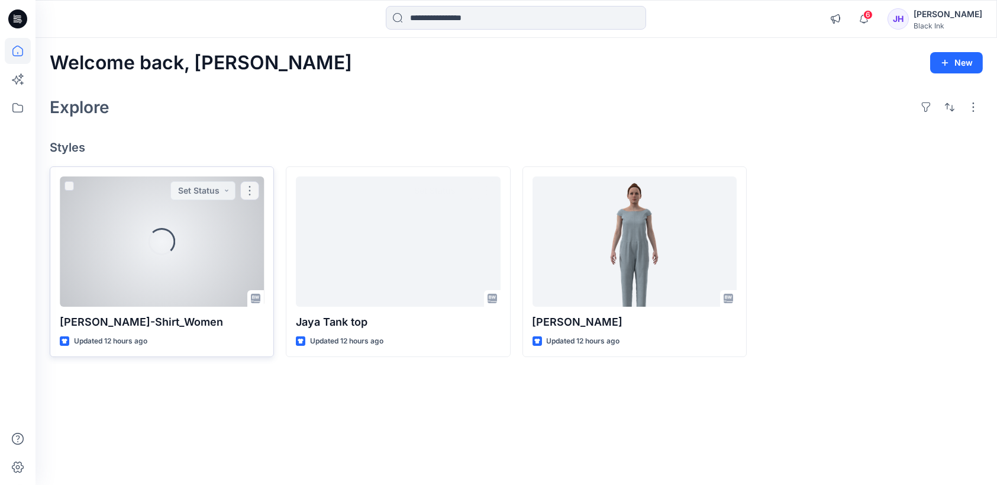
click at [221, 248] on div at bounding box center [162, 241] width 204 height 130
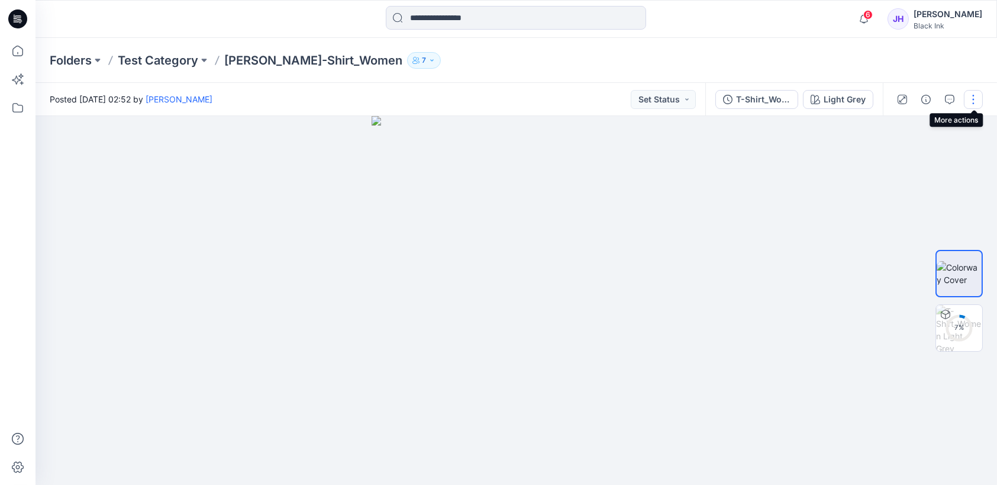
click at [976, 101] on button "button" at bounding box center [973, 99] width 19 height 19
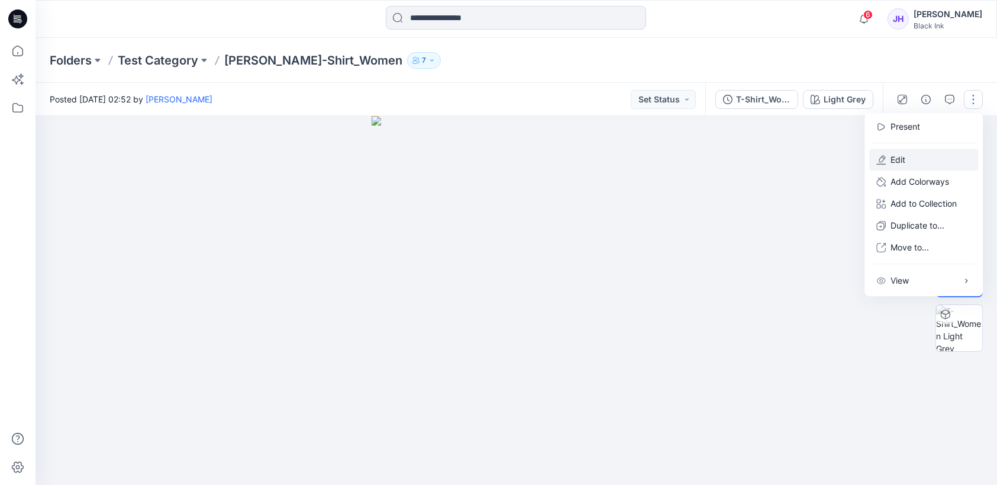
click at [912, 160] on button "Edit" at bounding box center [923, 160] width 109 height 22
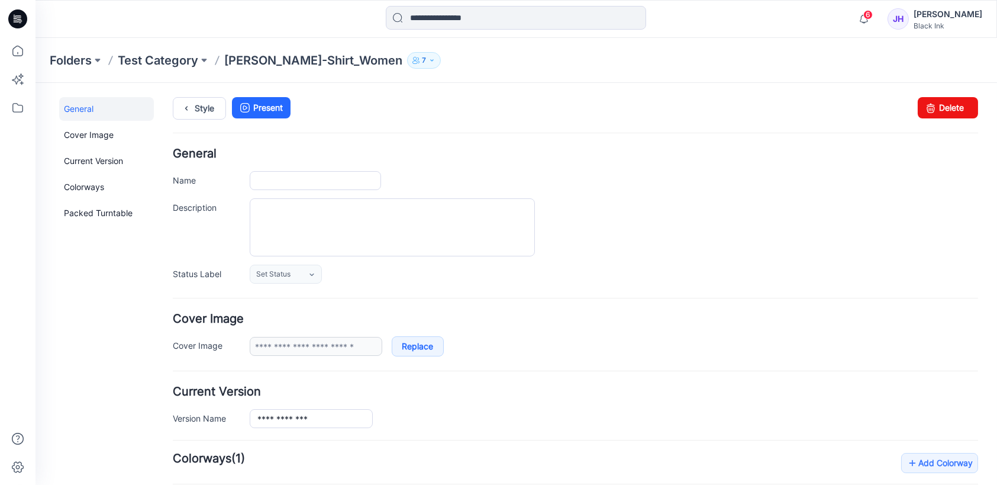
type input "**********"
click at [17, 19] on icon at bounding box center [19, 19] width 5 height 1
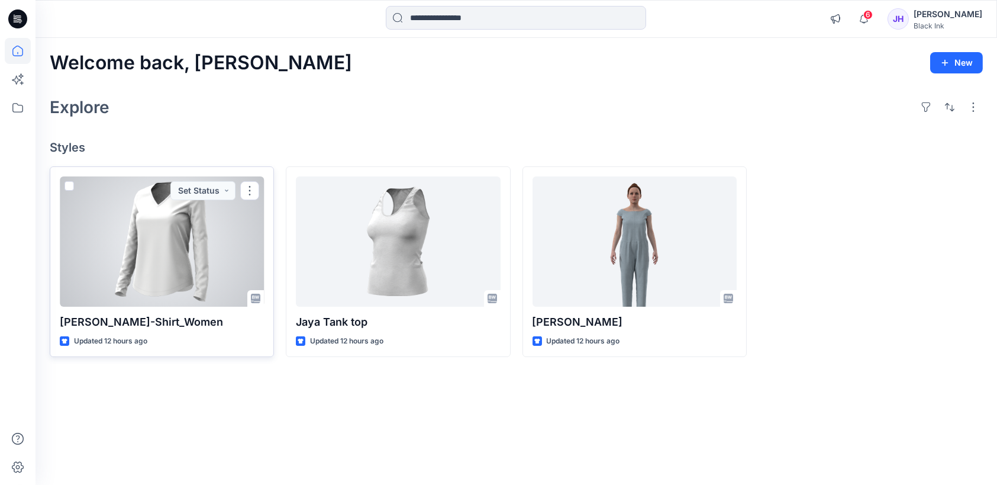
click at [212, 251] on div at bounding box center [162, 241] width 204 height 130
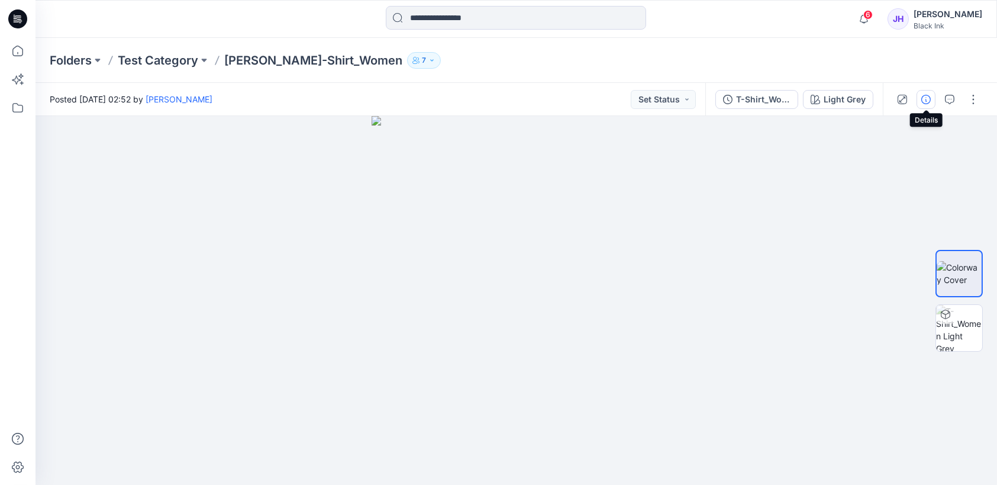
click at [925, 100] on icon "button" at bounding box center [925, 99] width 9 height 9
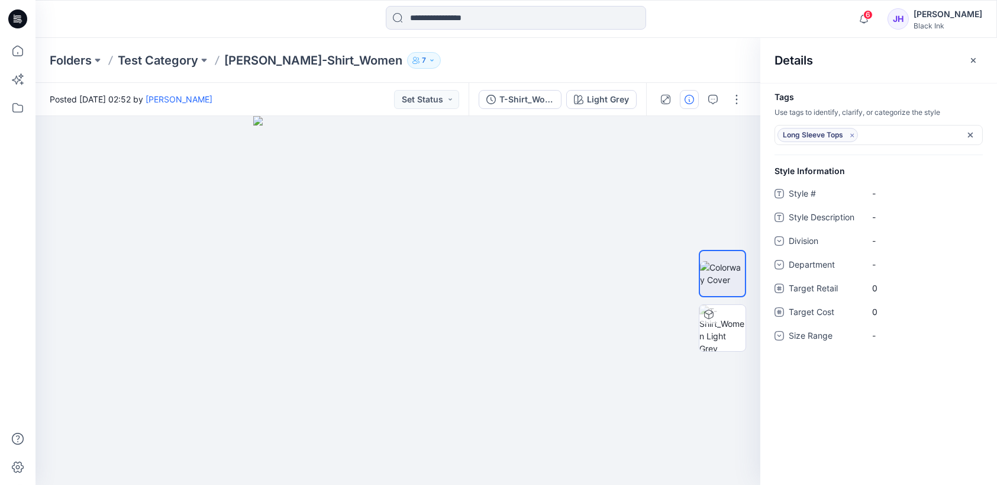
click at [909, 20] on div "JH" at bounding box center [898, 18] width 21 height 21
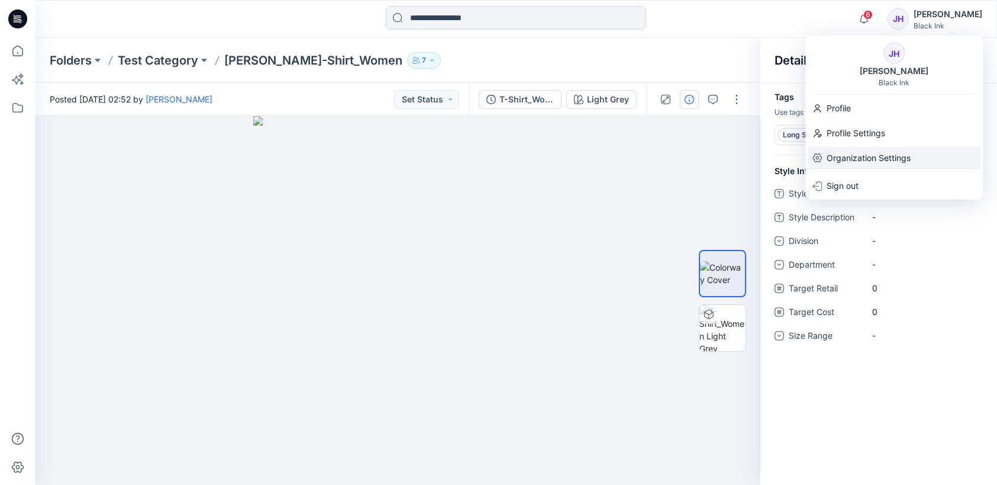
click at [896, 157] on p "Organization Settings" at bounding box center [869, 158] width 84 height 22
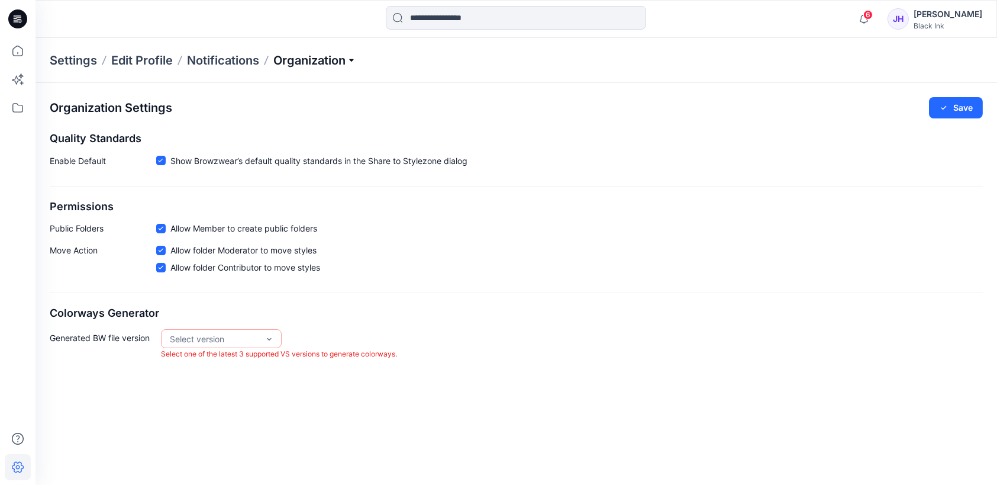
click at [328, 62] on p "Organization" at bounding box center [314, 60] width 83 height 17
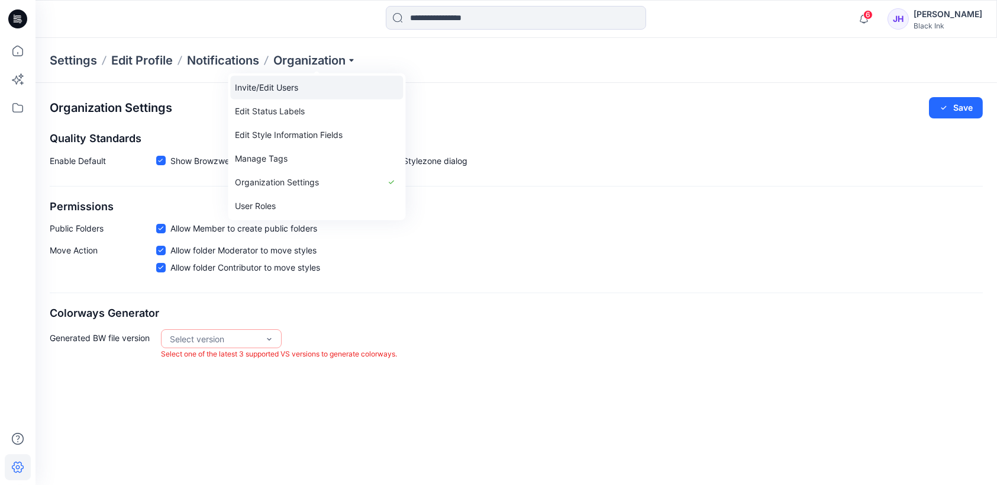
click at [314, 88] on link "Invite/Edit Users" at bounding box center [316, 88] width 173 height 24
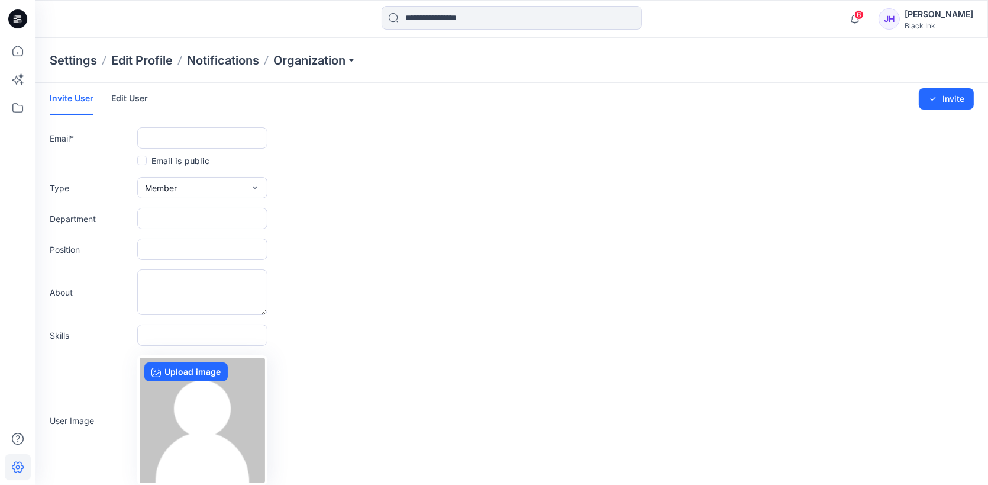
click at [131, 98] on link "Edit User" at bounding box center [129, 98] width 37 height 31
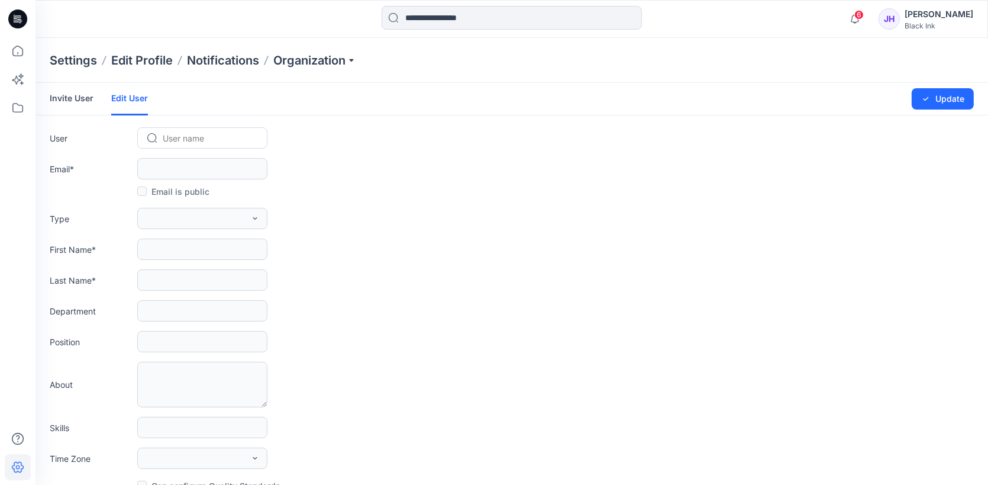
click at [178, 136] on div at bounding box center [209, 138] width 93 height 15
type input "**"
click at [202, 168] on div "JO Jesse Ozone" at bounding box center [202, 163] width 130 height 26
type input "**********"
type input "*****"
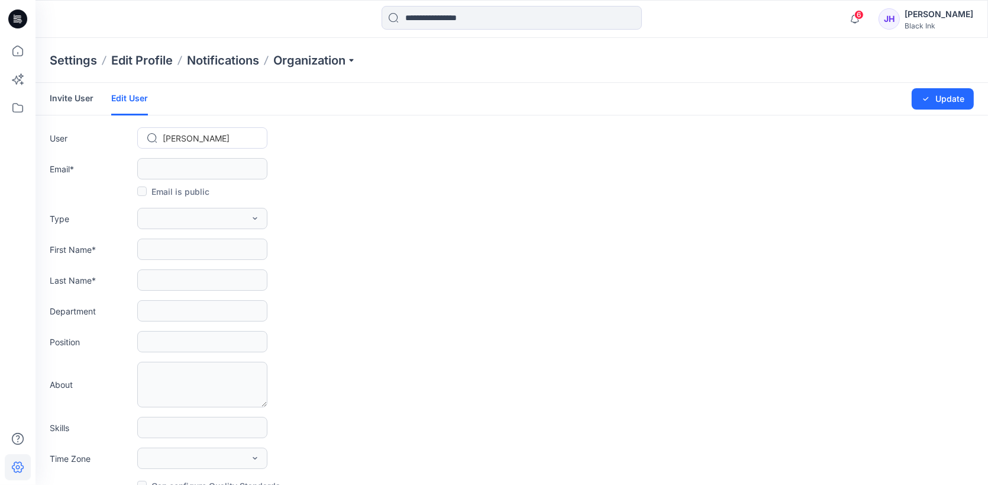
type input "*****"
click at [236, 131] on div at bounding box center [209, 138] width 93 height 15
click at [456, 208] on div "Type Member External Member Admin" at bounding box center [512, 218] width 924 height 21
click at [198, 140] on div at bounding box center [209, 138] width 93 height 15
click at [197, 134] on div at bounding box center [209, 138] width 93 height 15
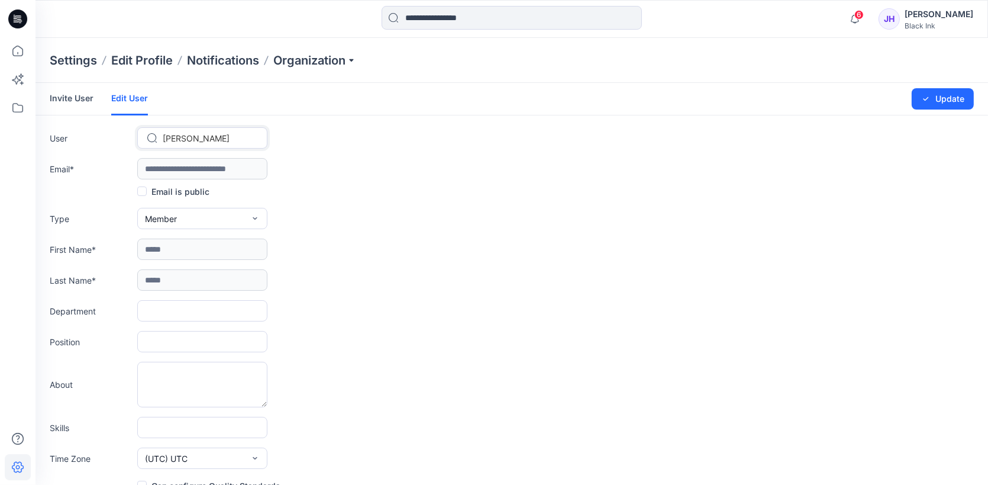
click at [450, 256] on div "First Name * *****" at bounding box center [512, 248] width 924 height 21
click at [350, 60] on p "Organization" at bounding box center [314, 60] width 83 height 17
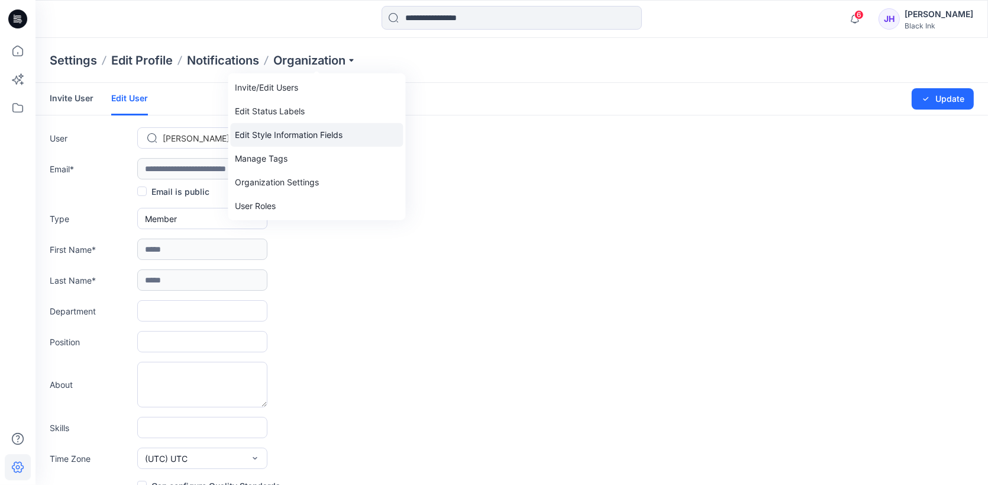
click at [320, 135] on link "Edit Style Information Fields" at bounding box center [316, 135] width 173 height 24
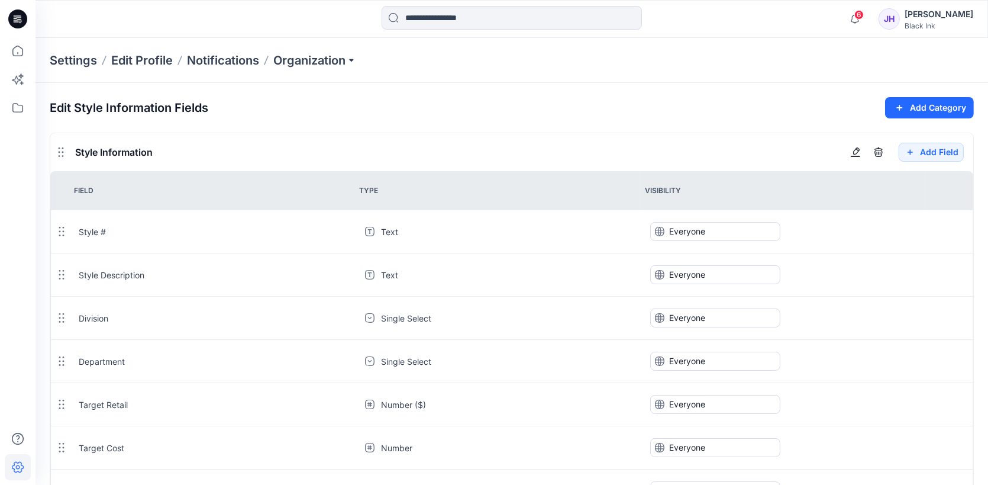
click at [21, 21] on icon at bounding box center [17, 18] width 19 height 19
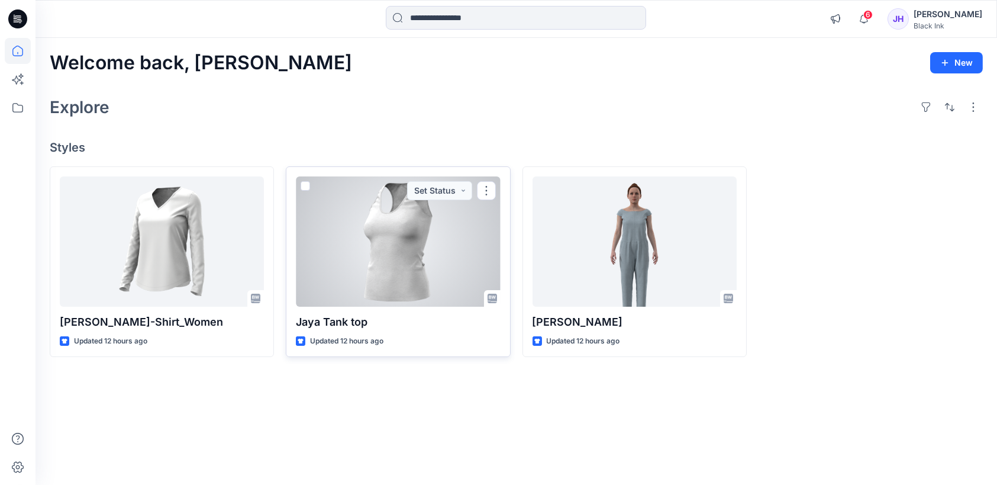
click at [362, 231] on div at bounding box center [398, 241] width 204 height 130
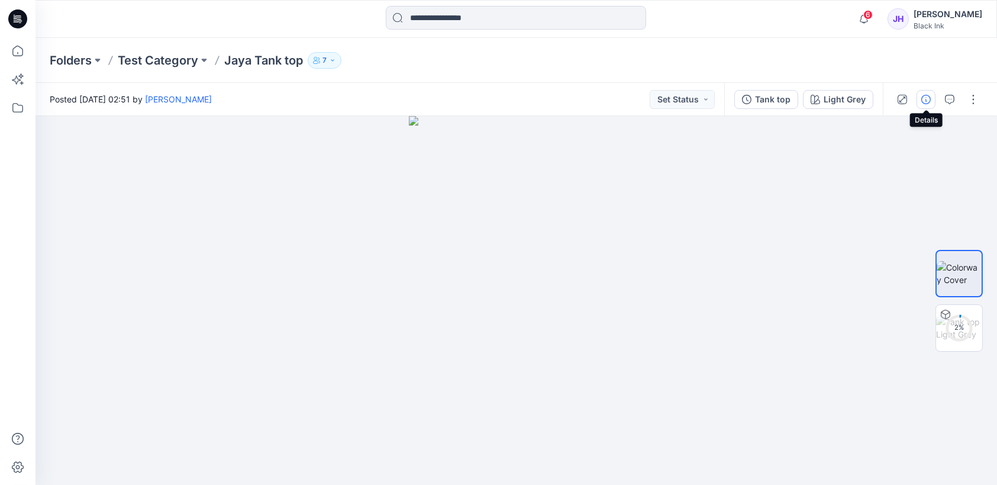
click at [924, 96] on icon "button" at bounding box center [925, 99] width 9 height 9
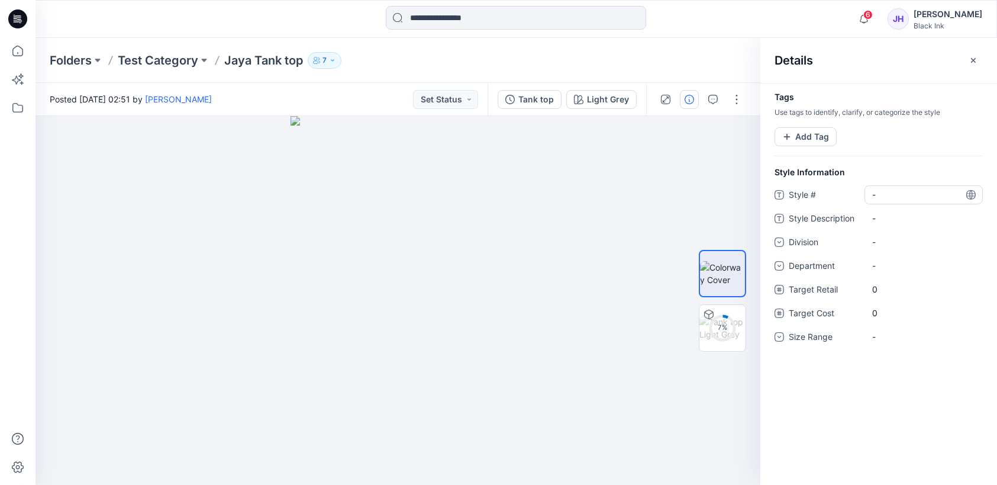
click at [873, 192] on \ "-" at bounding box center [923, 194] width 103 height 12
click at [873, 215] on Description "-" at bounding box center [923, 218] width 103 height 12
click at [874, 240] on div "-" at bounding box center [881, 241] width 18 height 12
click at [858, 405] on div "Tags Use tags to identify, clarify, or categorize the style Add Tag Style Infor…" at bounding box center [878, 284] width 237 height 402
click at [877, 335] on div "-" at bounding box center [881, 336] width 18 height 12
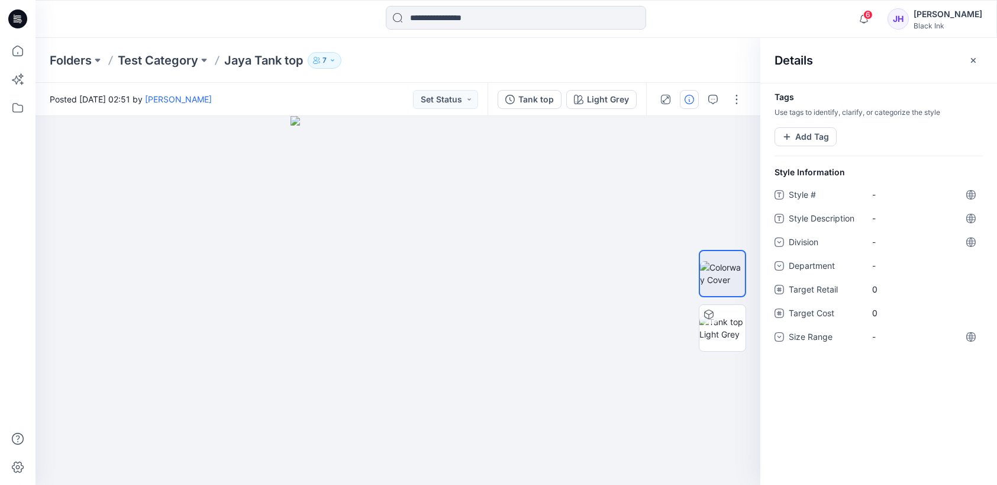
click at [909, 17] on div "JH" at bounding box center [898, 18] width 21 height 21
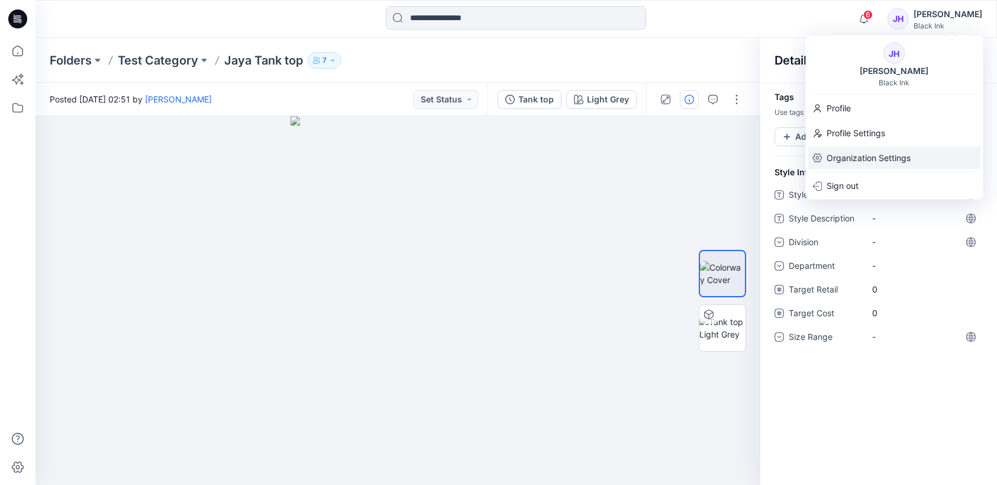
click at [885, 160] on p "Organization Settings" at bounding box center [869, 158] width 84 height 22
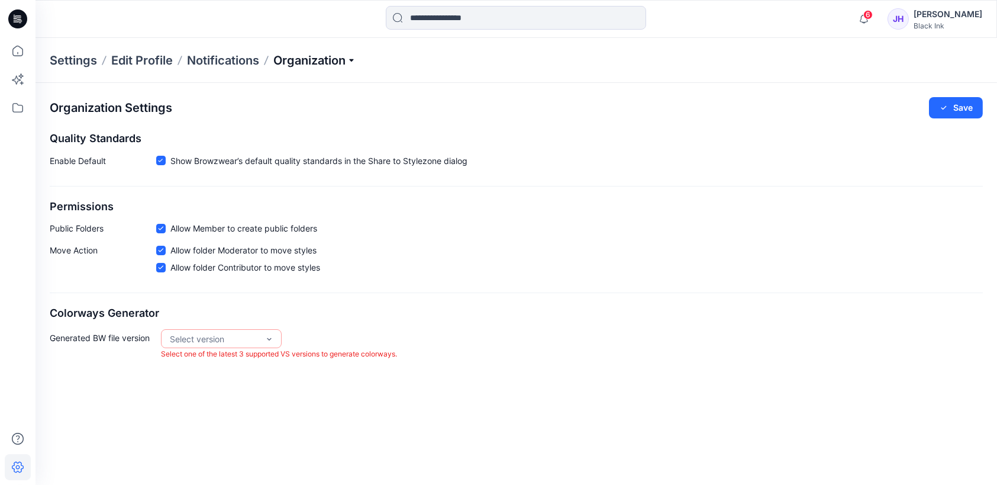
click at [316, 65] on p "Organization" at bounding box center [314, 60] width 83 height 17
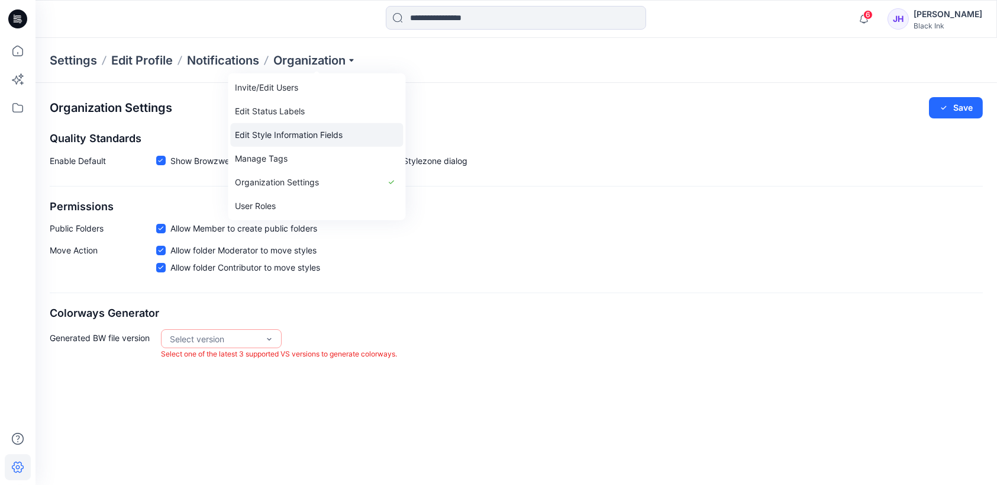
click at [296, 136] on link "Edit Style Information Fields" at bounding box center [316, 135] width 173 height 24
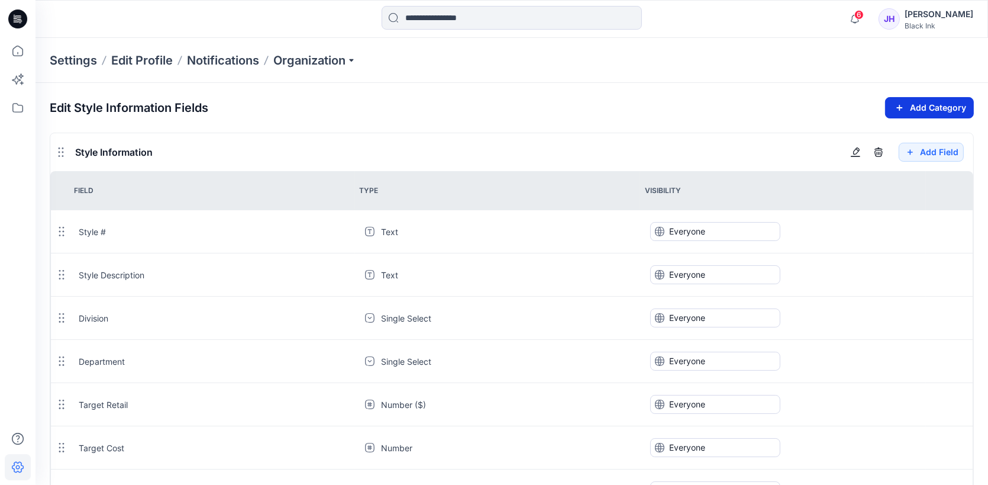
click at [908, 105] on button "Add Category" at bounding box center [929, 107] width 89 height 21
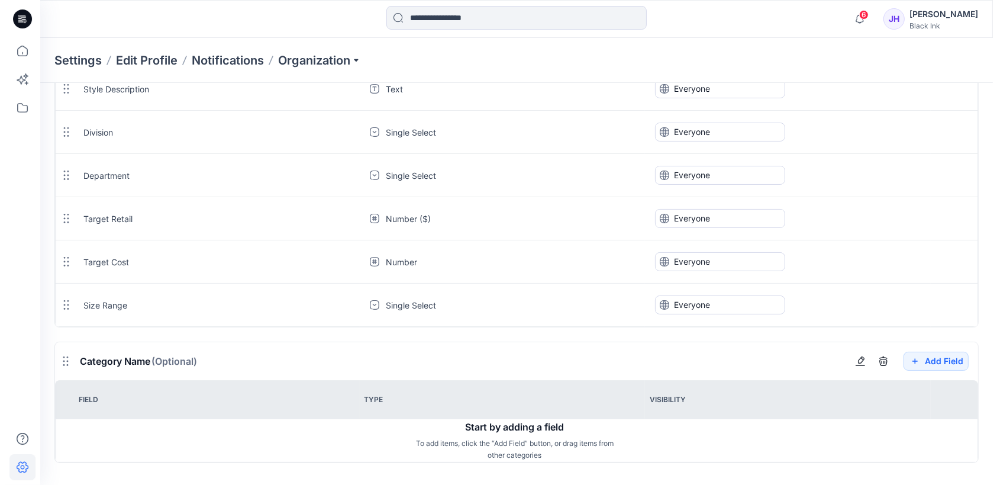
scroll to position [191, 0]
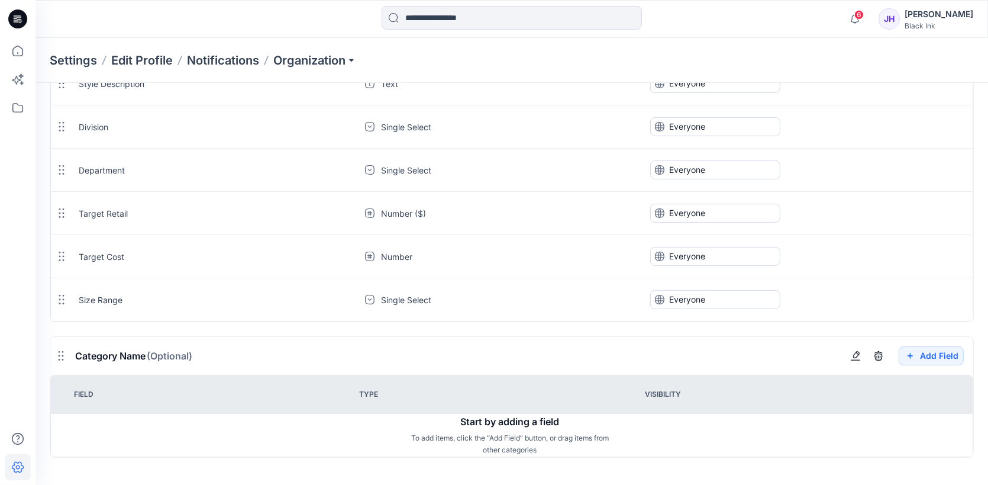
click at [123, 350] on span "Category Name (Optional)" at bounding box center [133, 356] width 117 height 12
click at [857, 356] on icon "button" at bounding box center [856, 354] width 7 height 7
type input "*"
type input "**********"
click at [838, 435] on td "Start by adding a field To add items, click the “Add Field” button, or drag ite…" at bounding box center [512, 435] width 922 height 43
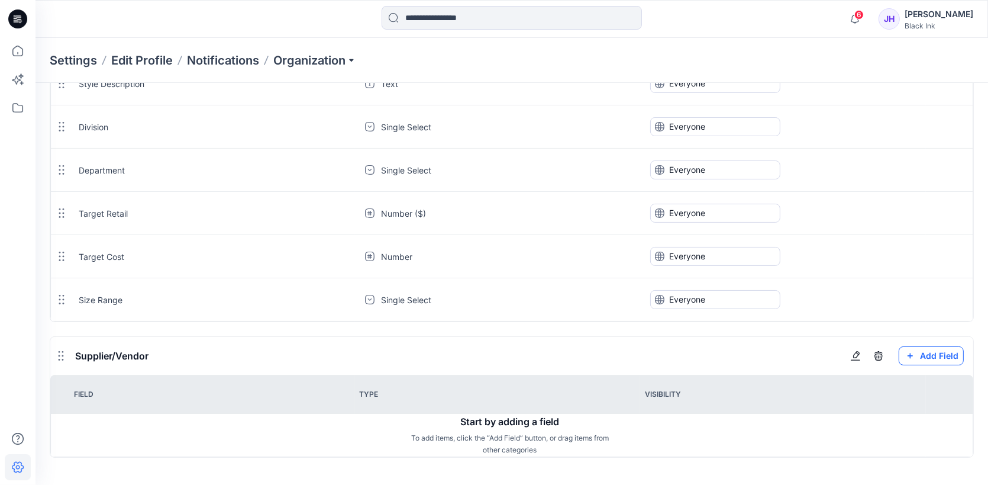
click at [934, 357] on button "Add Field" at bounding box center [931, 355] width 65 height 19
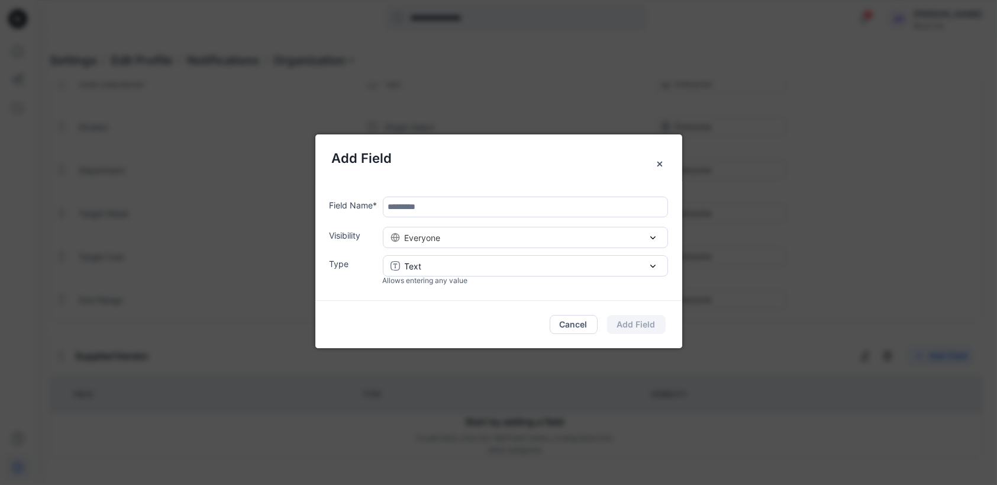
click at [454, 205] on input "text" at bounding box center [525, 206] width 285 height 21
type input "**********"
click at [481, 265] on div "Text" at bounding box center [526, 266] width 270 height 12
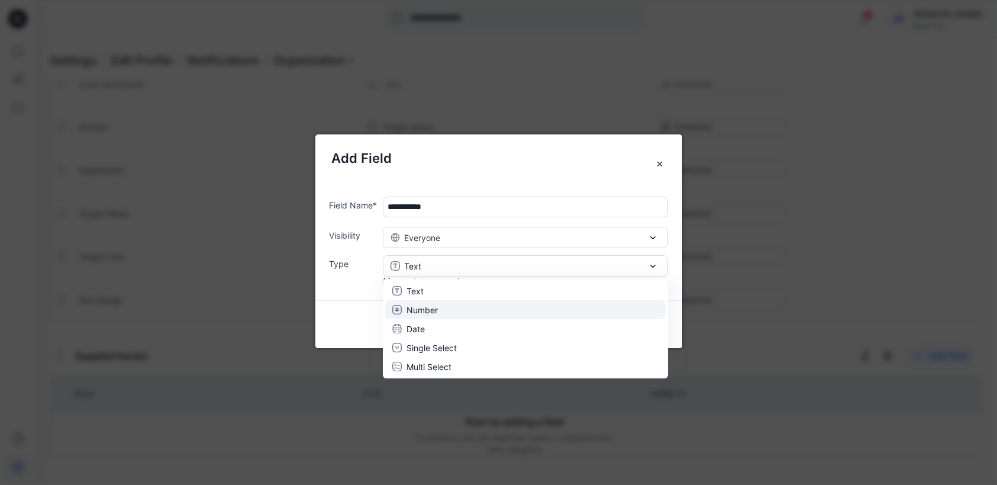
click at [444, 312] on div "Number" at bounding box center [525, 310] width 266 height 12
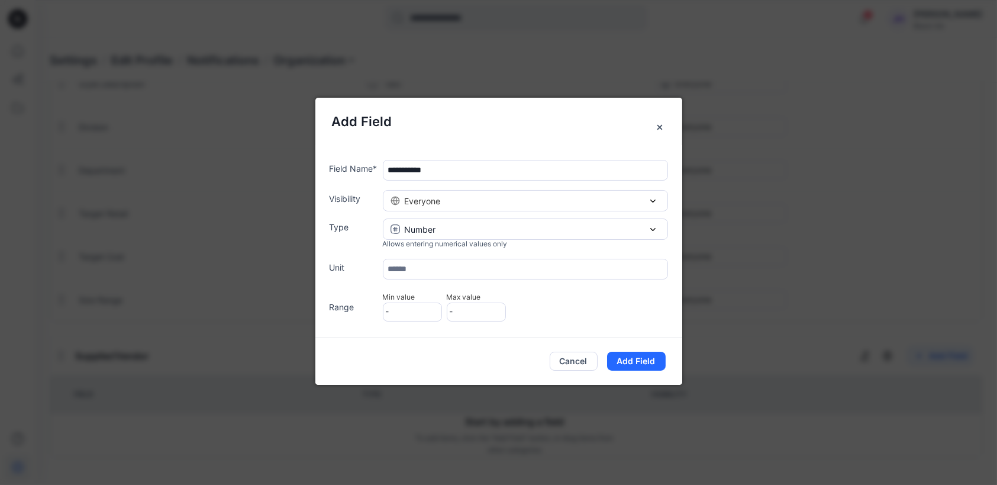
click at [435, 270] on input "text" at bounding box center [525, 269] width 285 height 21
type input "*"
click at [638, 360] on button "Add Field" at bounding box center [636, 360] width 59 height 19
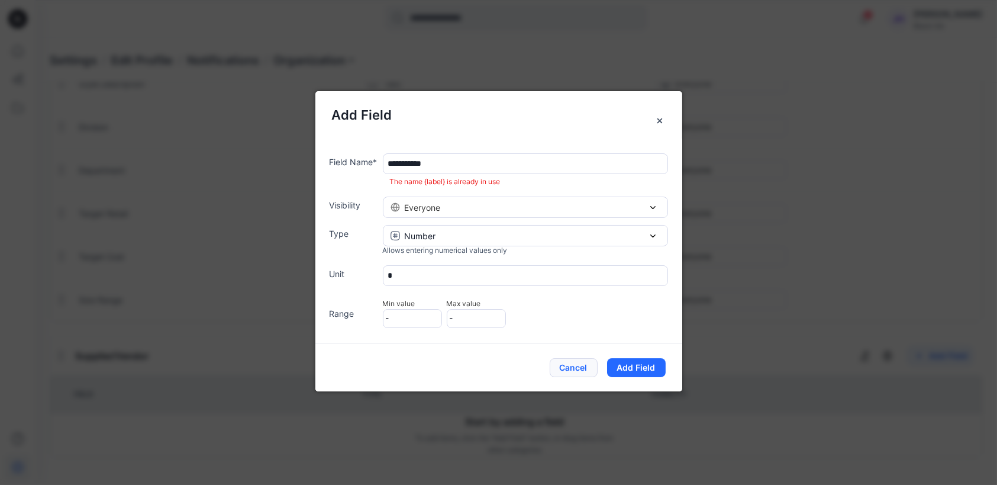
click at [577, 369] on button "Cancel" at bounding box center [574, 367] width 48 height 19
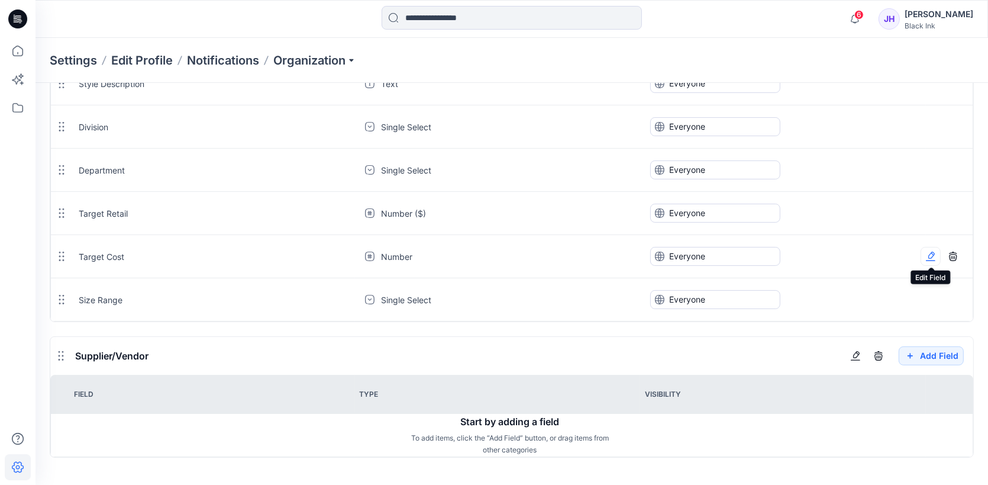
click at [932, 256] on icon "button" at bounding box center [930, 255] width 9 height 9
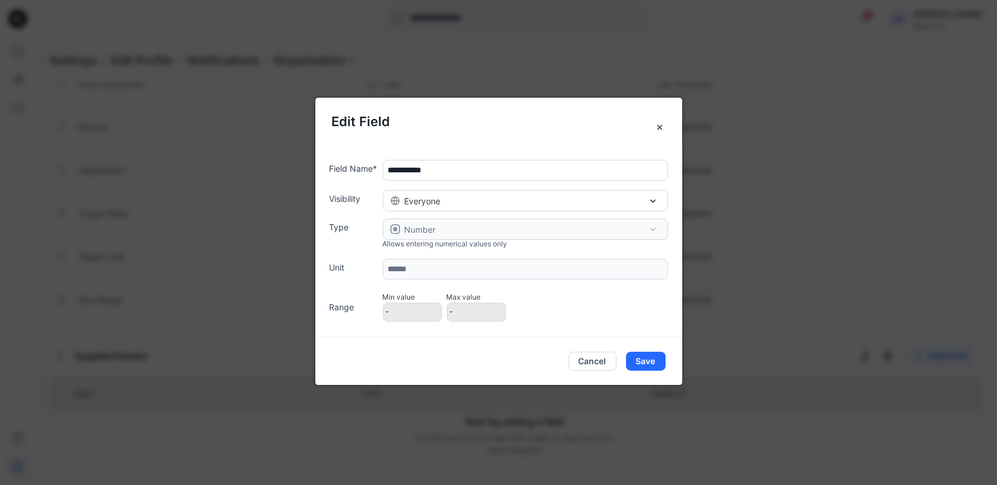
click at [445, 170] on input "**********" at bounding box center [525, 170] width 285 height 21
type input "**********"
click at [655, 196] on div "Everyone" at bounding box center [526, 201] width 270 height 12
click at [522, 244] on div "Members" at bounding box center [521, 244] width 266 height 12
click at [654, 360] on button "Save" at bounding box center [646, 360] width 40 height 19
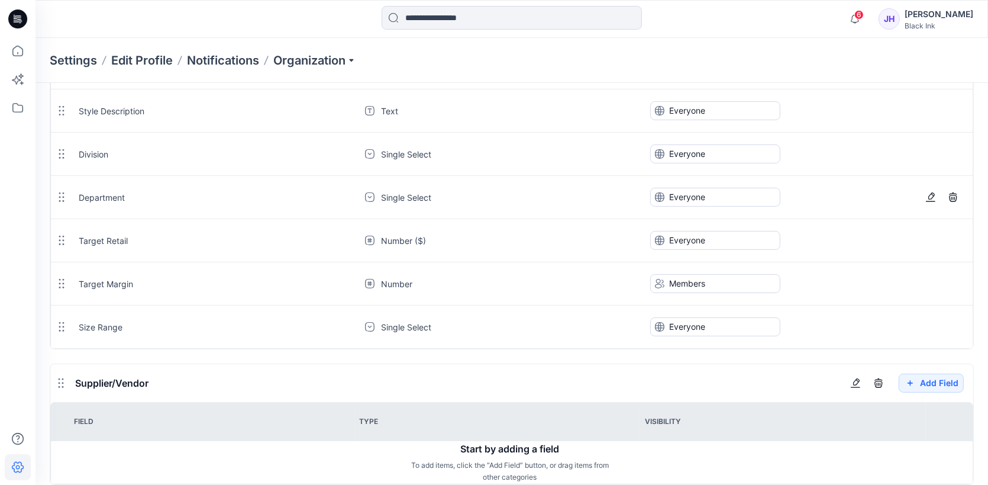
scroll to position [178, 0]
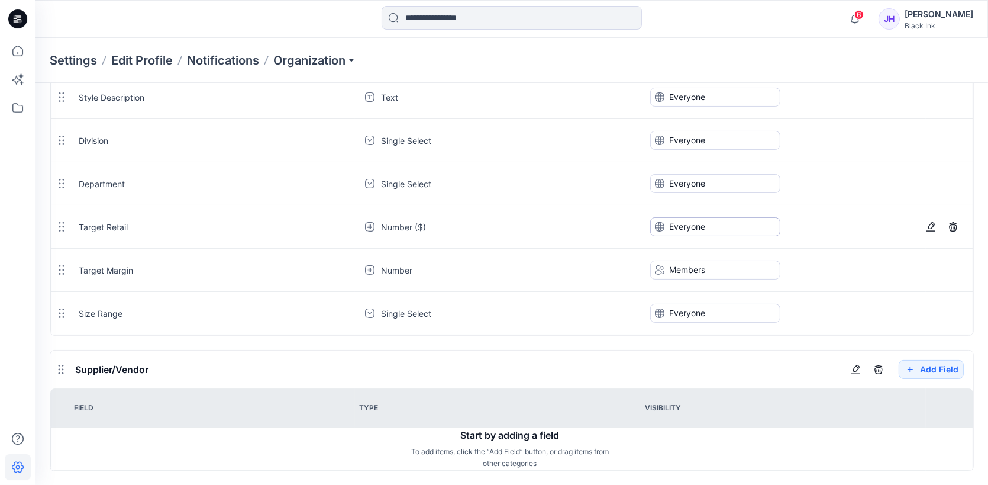
click at [728, 224] on button "Everyone" at bounding box center [715, 226] width 130 height 19
click at [718, 283] on button "Members" at bounding box center [715, 278] width 125 height 22
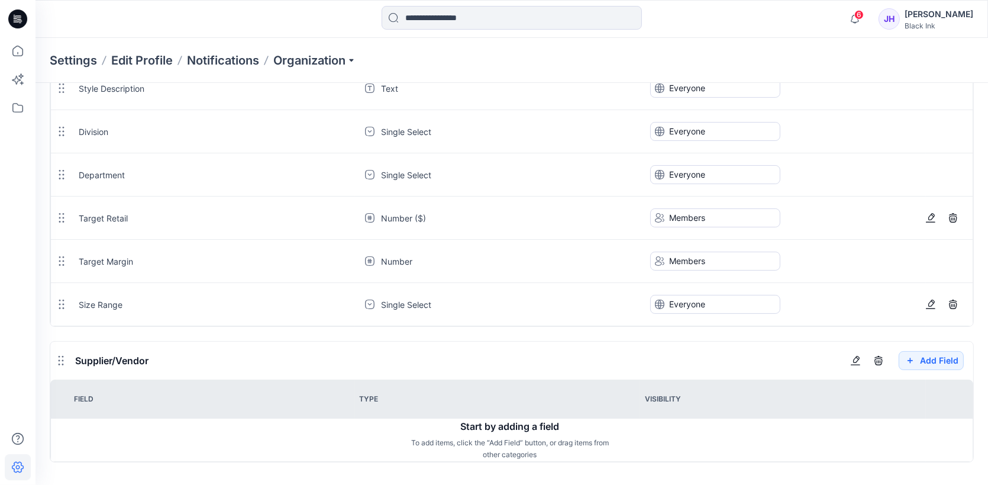
scroll to position [191, 0]
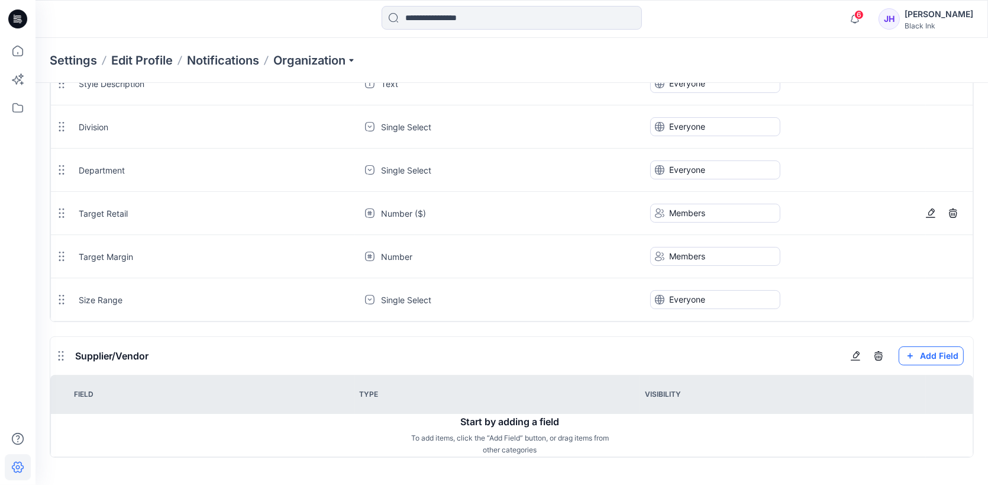
click at [945, 354] on button "Add Field" at bounding box center [931, 355] width 65 height 19
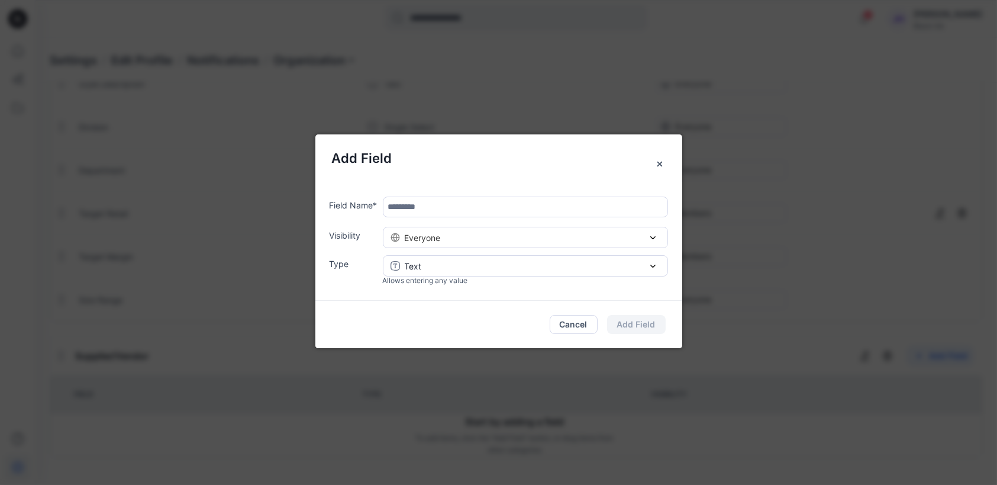
click at [447, 206] on input "text" at bounding box center [525, 206] width 285 height 21
type input "**********"
click at [467, 264] on div "Text" at bounding box center [526, 266] width 270 height 12
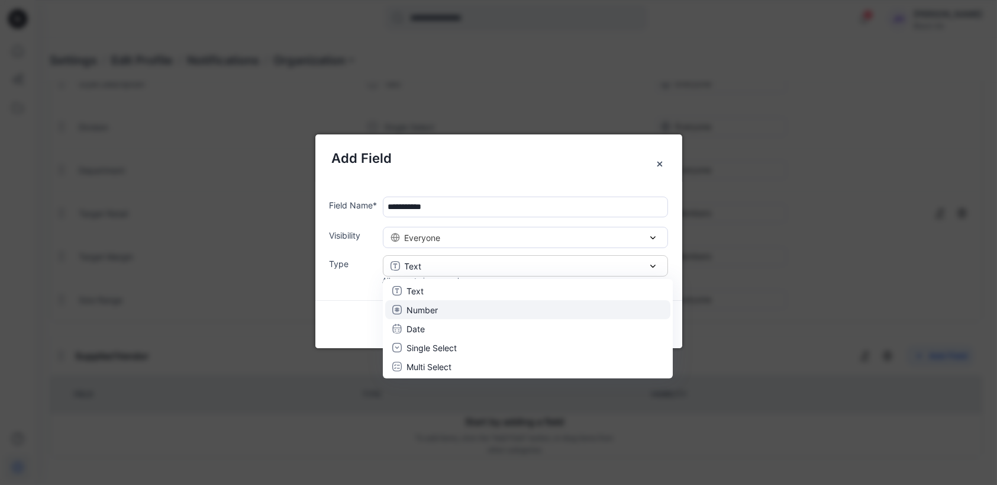
click at [450, 314] on div "Number" at bounding box center [527, 310] width 271 height 12
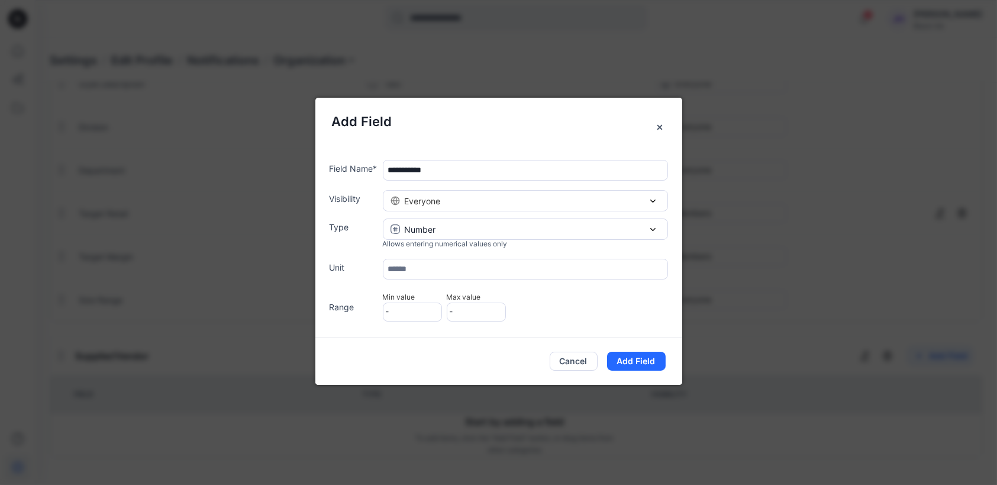
click at [437, 272] on input "text" at bounding box center [525, 269] width 285 height 21
type input "*"
click at [632, 357] on button "Add Field" at bounding box center [636, 360] width 59 height 19
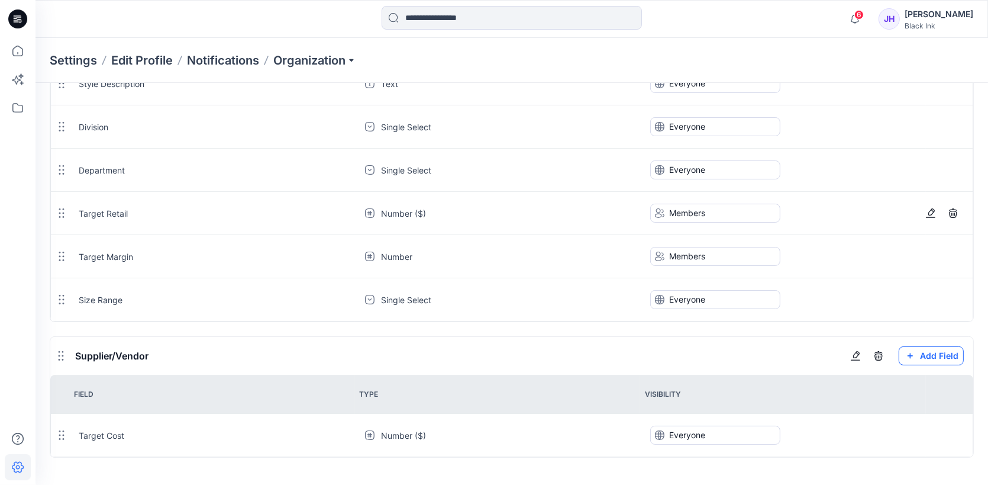
click at [932, 358] on button "Add Field" at bounding box center [931, 355] width 65 height 19
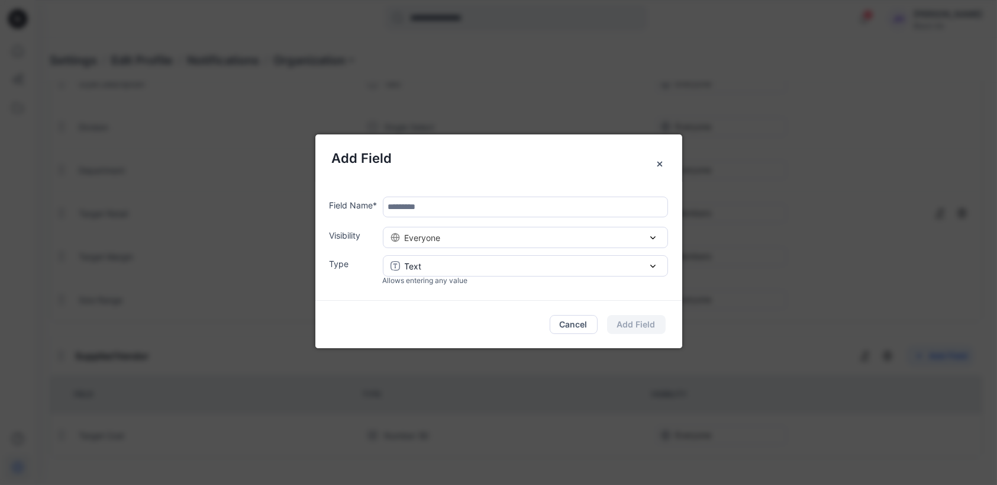
click at [438, 204] on input "text" at bounding box center [525, 206] width 285 height 21
type input "**********"
click at [640, 321] on button "Add Field" at bounding box center [636, 324] width 59 height 19
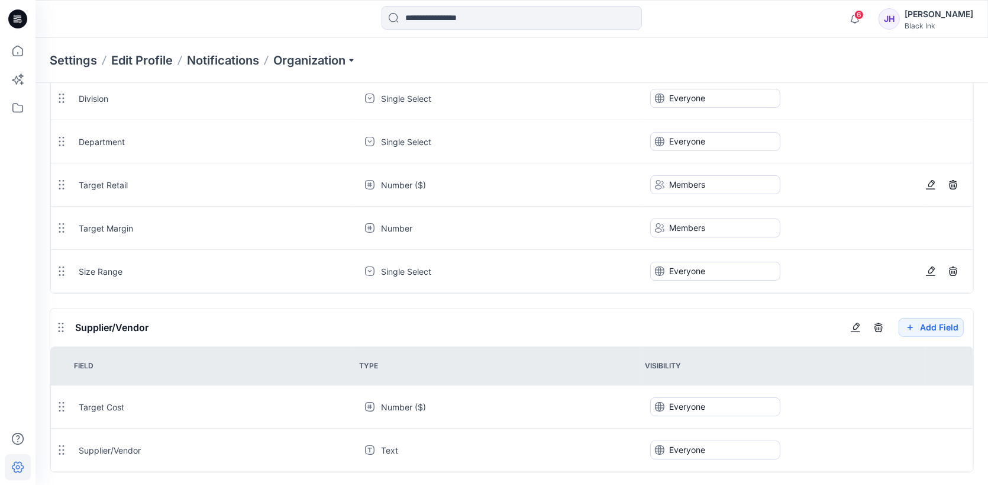
scroll to position [234, 0]
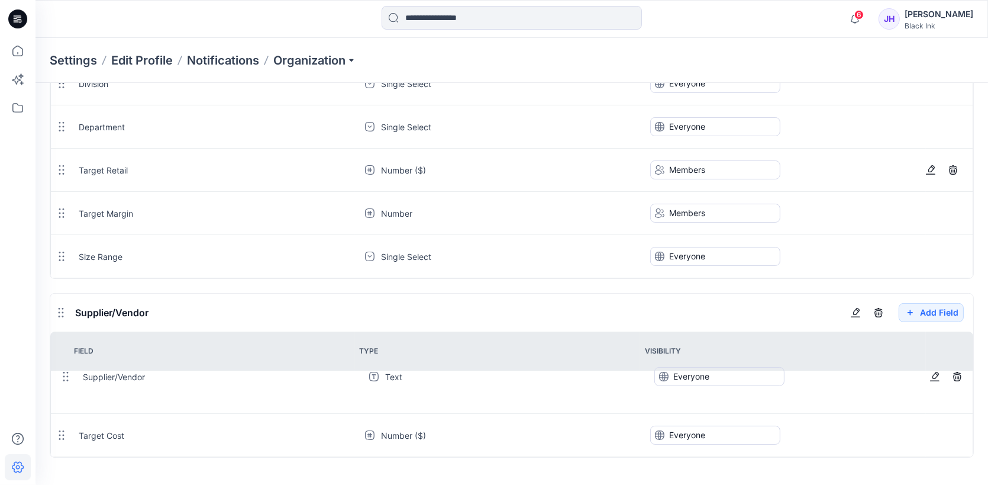
drag, startPoint x: 59, startPoint y: 434, endPoint x: 63, endPoint y: 375, distance: 58.7
click at [63, 375] on icon at bounding box center [65, 376] width 5 height 9
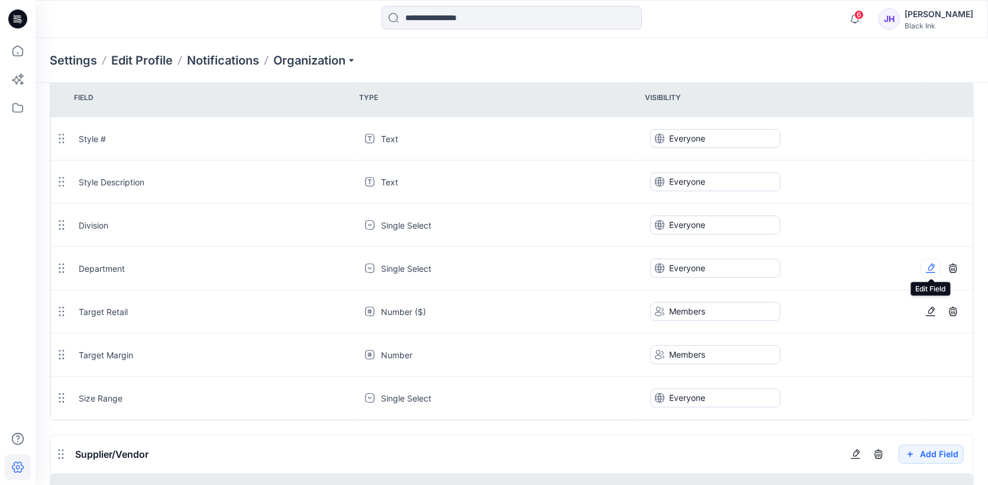
scroll to position [0, 0]
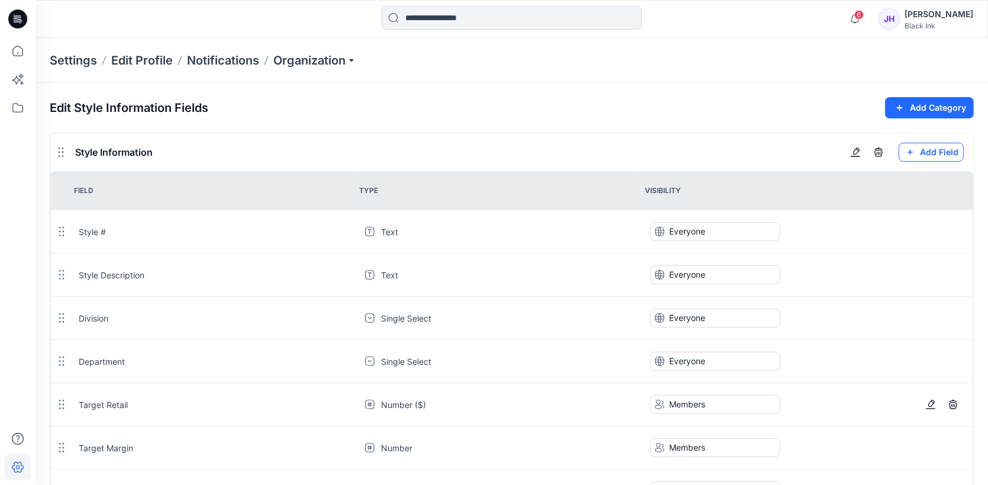
click at [943, 151] on button "Add Field" at bounding box center [931, 152] width 65 height 19
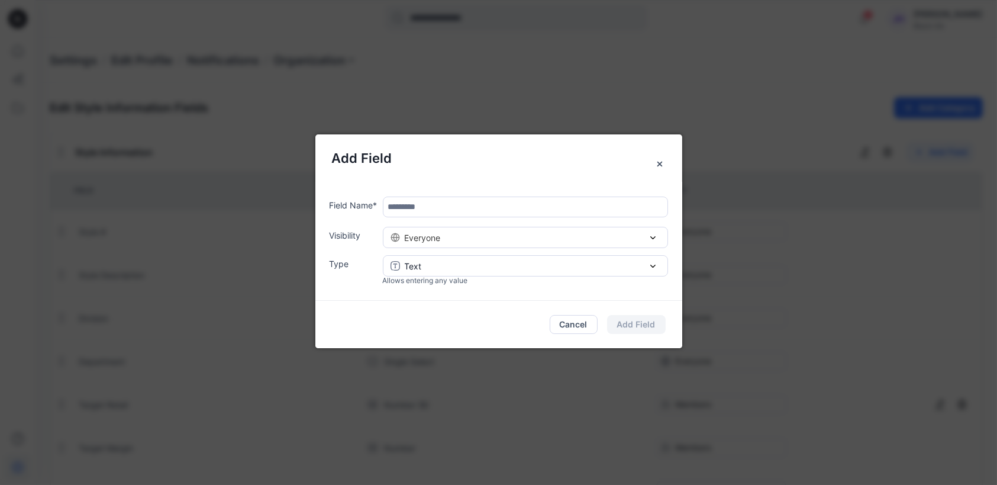
click at [466, 206] on input "text" at bounding box center [525, 206] width 285 height 21
type input "*"
type input "**********"
click at [458, 266] on div "Text" at bounding box center [526, 266] width 270 height 12
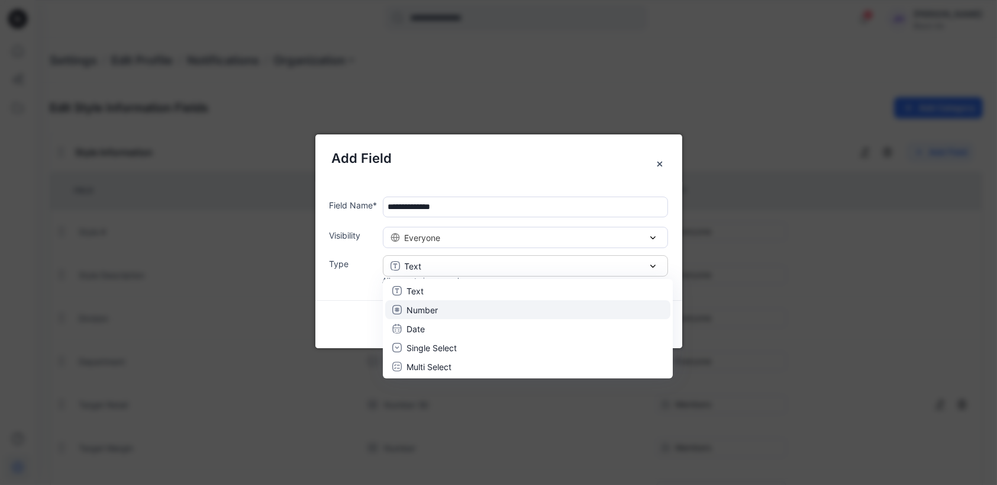
click at [446, 308] on div "Number" at bounding box center [527, 310] width 271 height 12
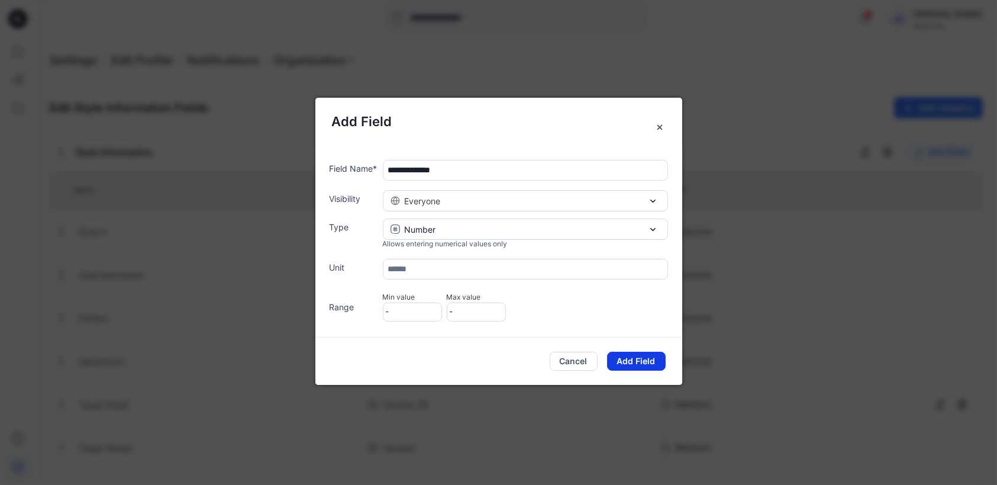
click at [646, 359] on button "Add Field" at bounding box center [636, 360] width 59 height 19
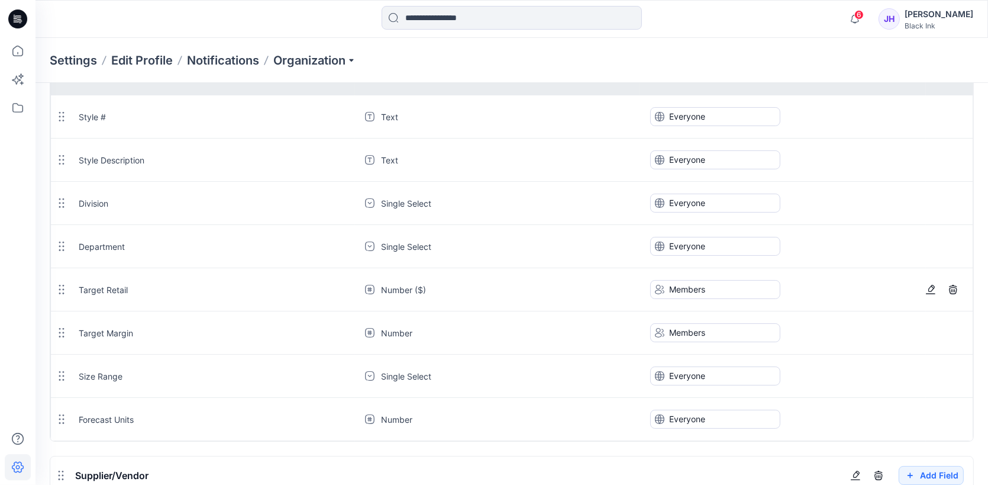
scroll to position [277, 0]
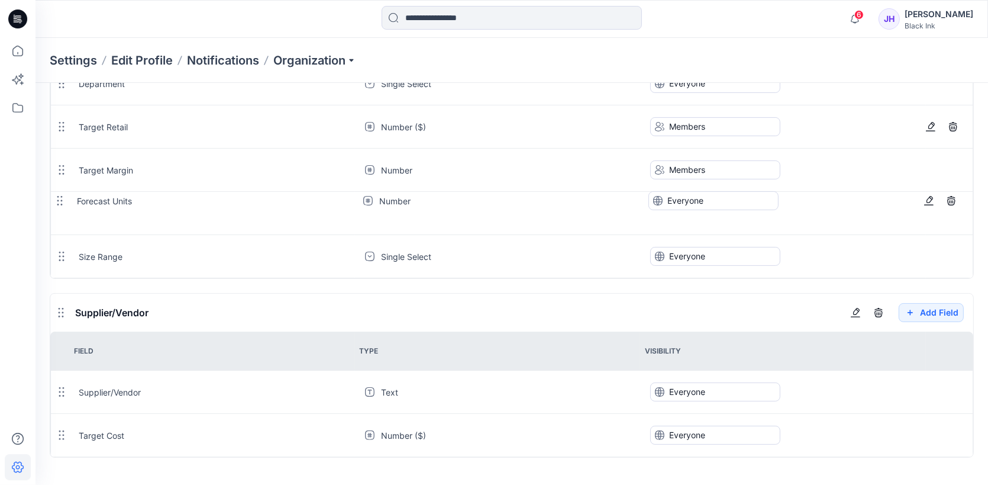
drag, startPoint x: 59, startPoint y: 257, endPoint x: 57, endPoint y: 202, distance: 55.6
click at [57, 202] on icon at bounding box center [59, 200] width 9 height 9
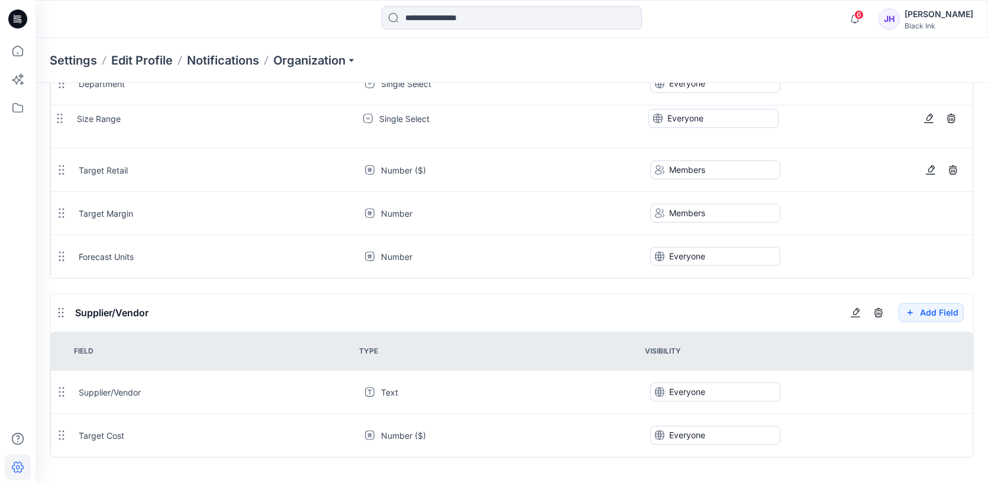
drag, startPoint x: 59, startPoint y: 256, endPoint x: 57, endPoint y: 117, distance: 138.5
click at [57, 117] on icon at bounding box center [59, 118] width 5 height 9
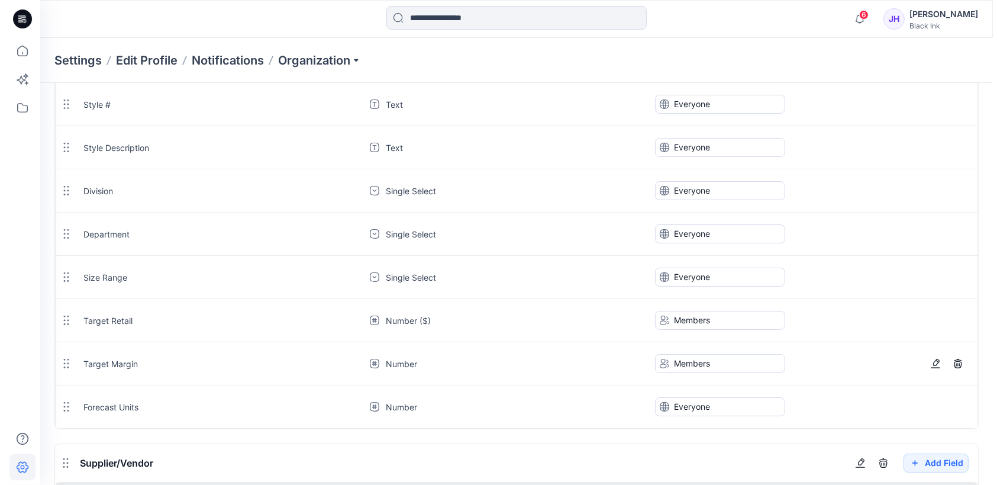
scroll to position [0, 0]
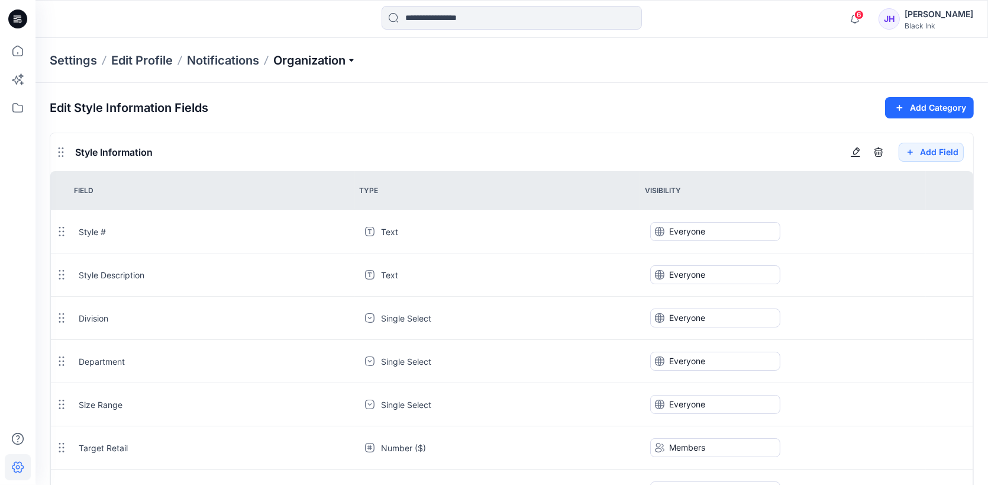
click at [341, 62] on p "Organization" at bounding box center [314, 60] width 83 height 17
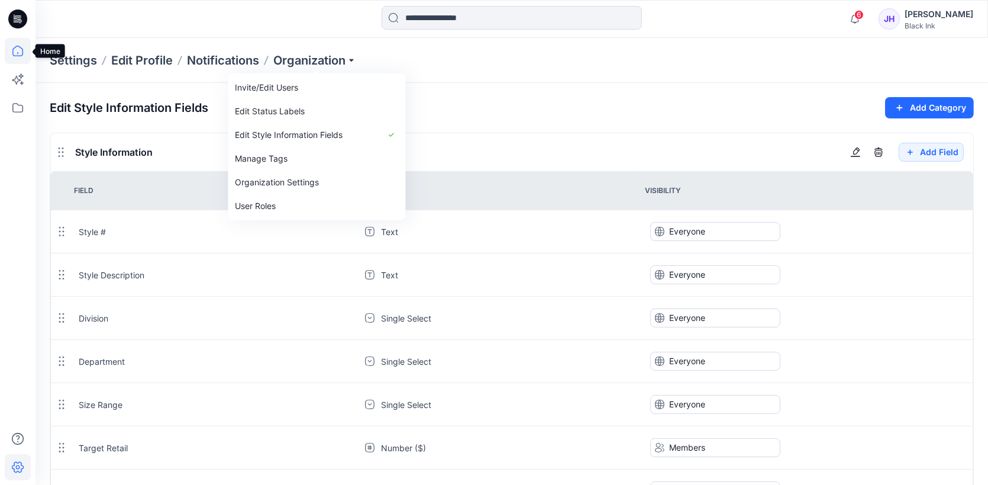
click at [15, 53] on icon at bounding box center [18, 51] width 26 height 26
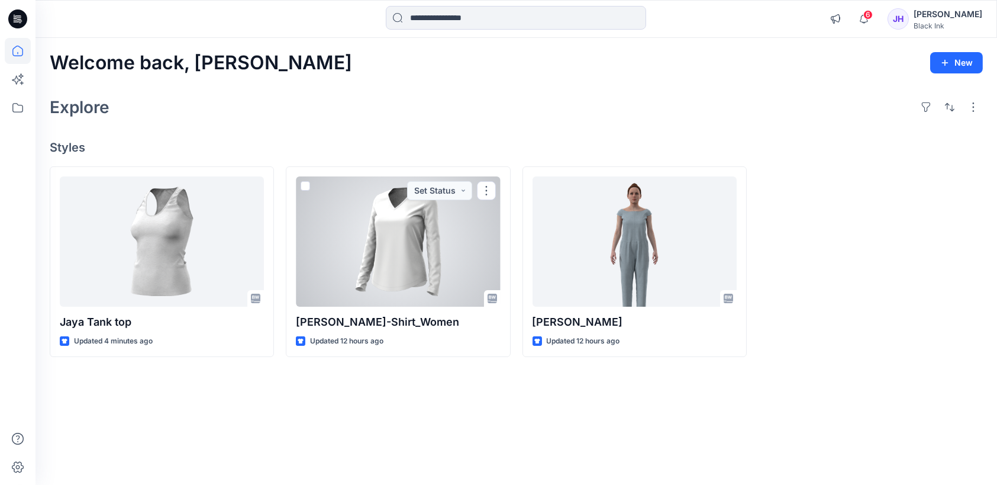
click at [464, 231] on div at bounding box center [398, 241] width 204 height 130
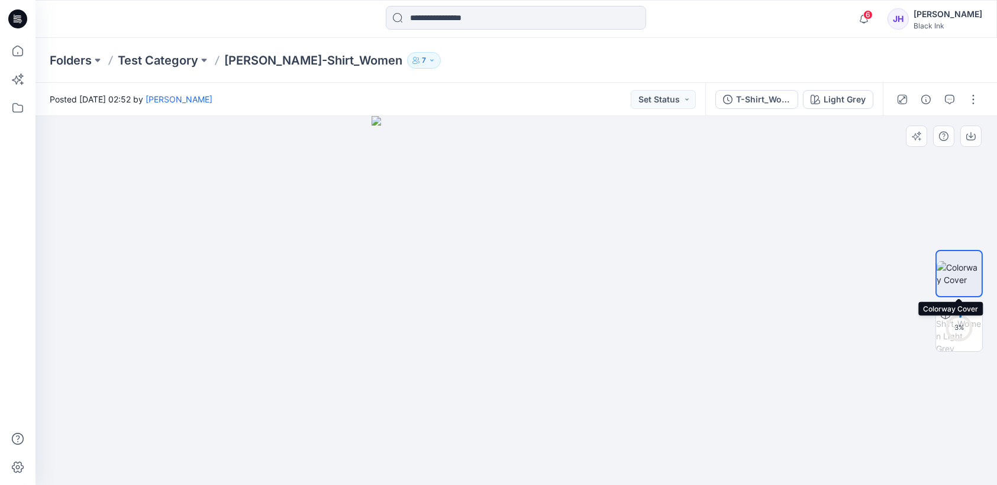
click at [966, 261] on img at bounding box center [959, 273] width 45 height 25
click at [959, 328] on img at bounding box center [959, 328] width 46 height 46
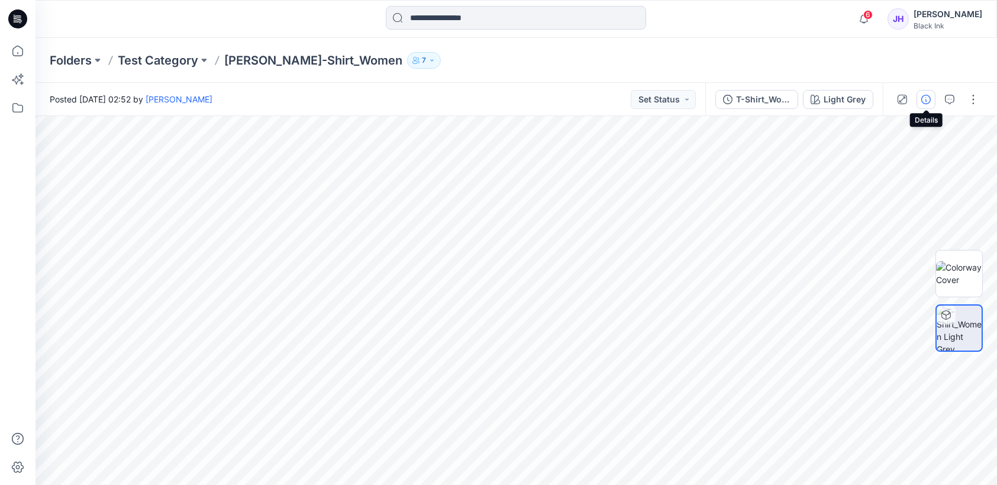
click at [924, 98] on icon "button" at bounding box center [925, 99] width 9 height 9
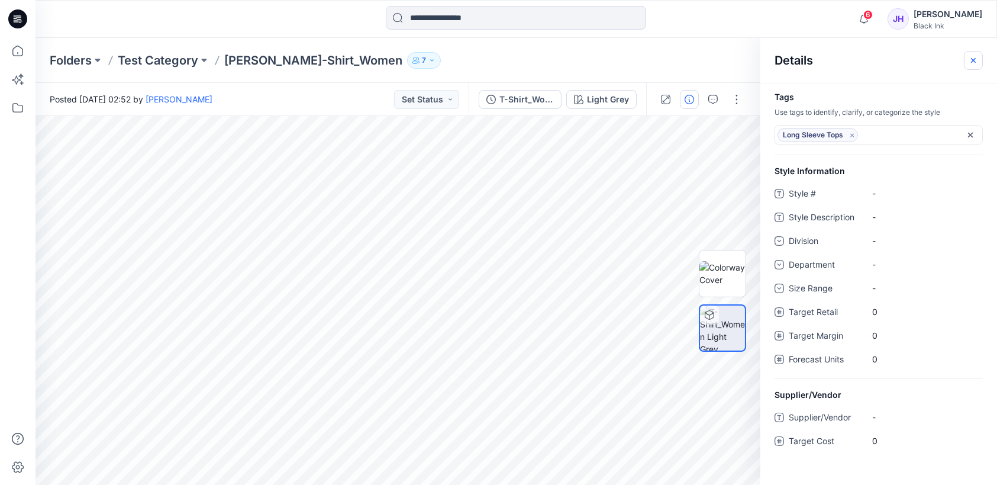
click at [970, 59] on icon "button" at bounding box center [973, 60] width 9 height 9
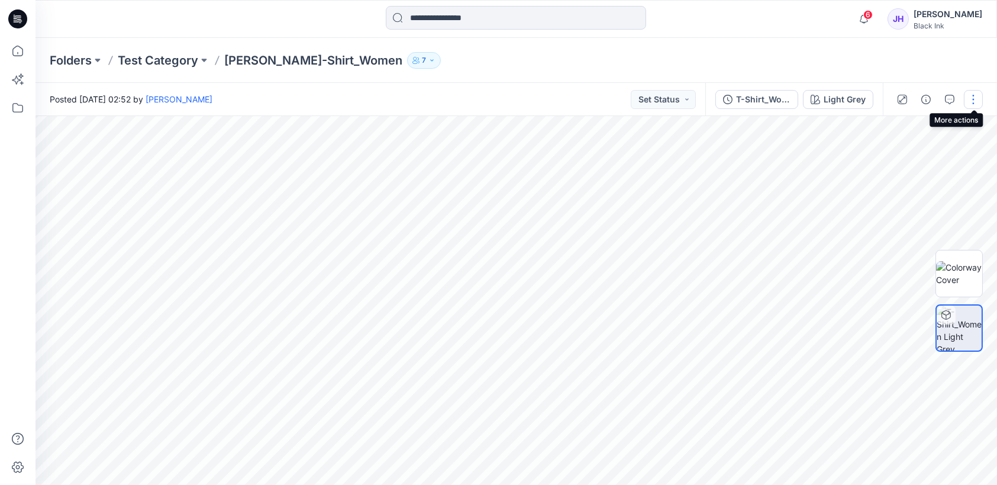
click at [977, 96] on button "button" at bounding box center [973, 99] width 19 height 19
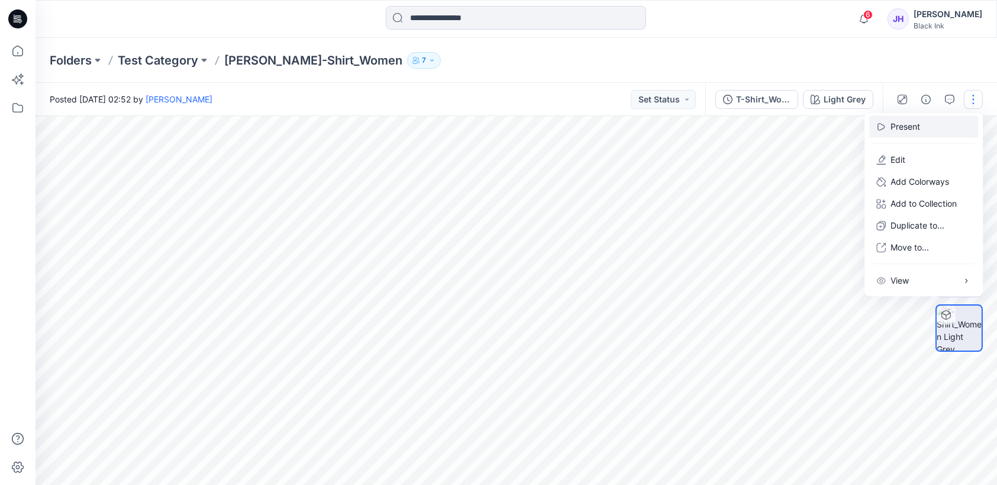
click at [900, 127] on p "Present" at bounding box center [905, 126] width 30 height 12
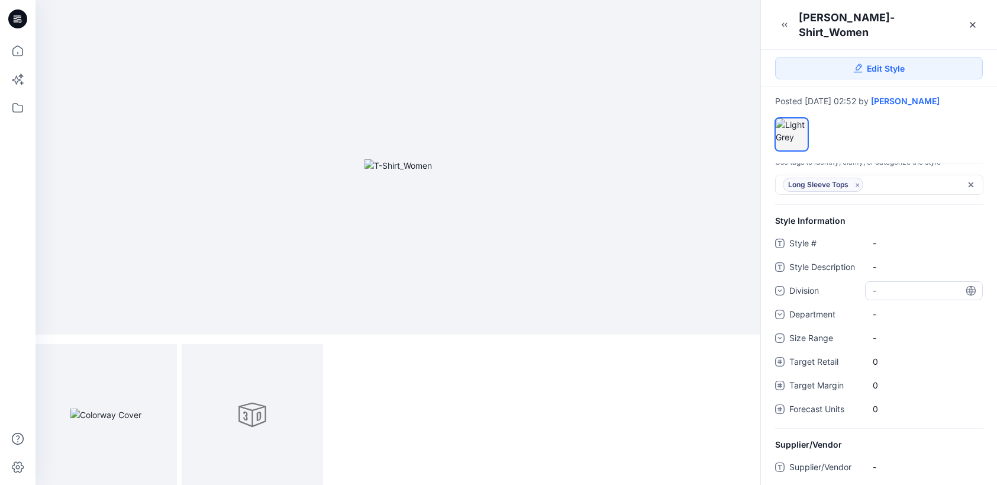
scroll to position [48, 0]
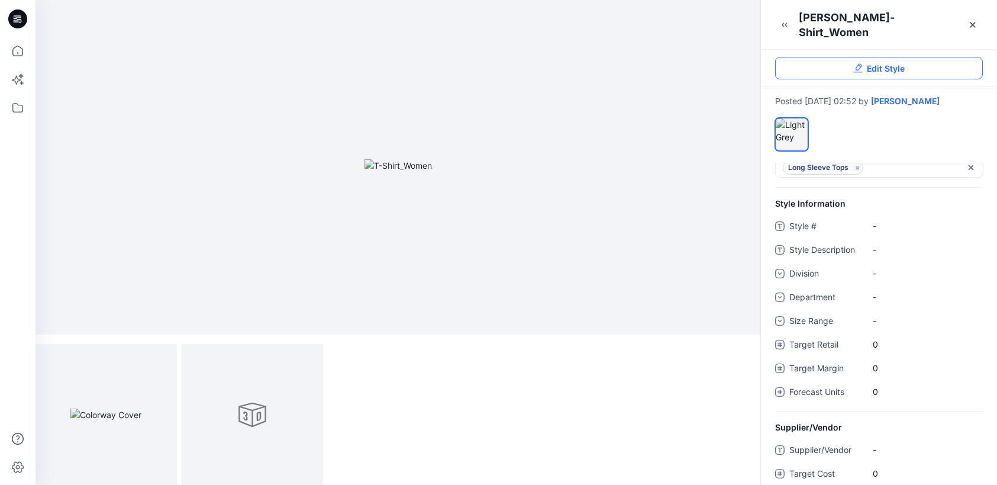
click at [888, 62] on span "Edit Style" at bounding box center [886, 68] width 38 height 12
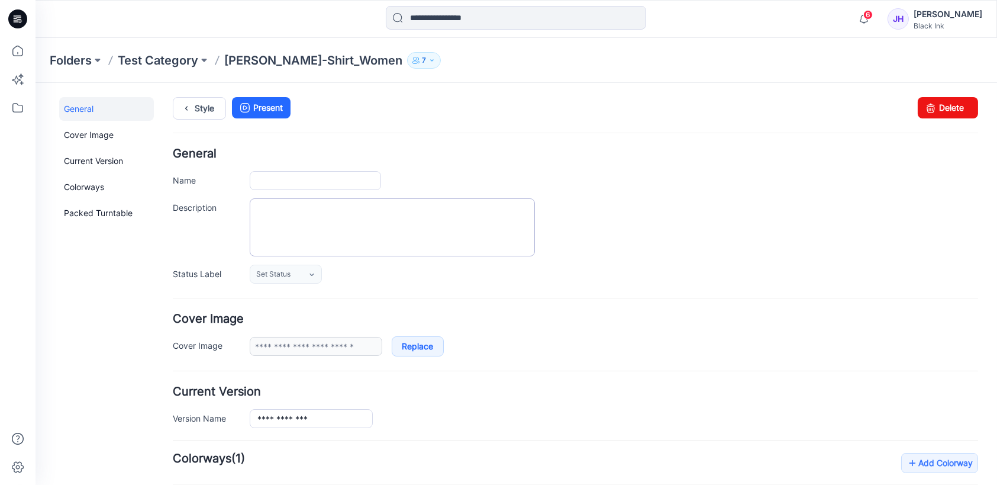
type input "**********"
click at [19, 23] on icon at bounding box center [17, 18] width 19 height 19
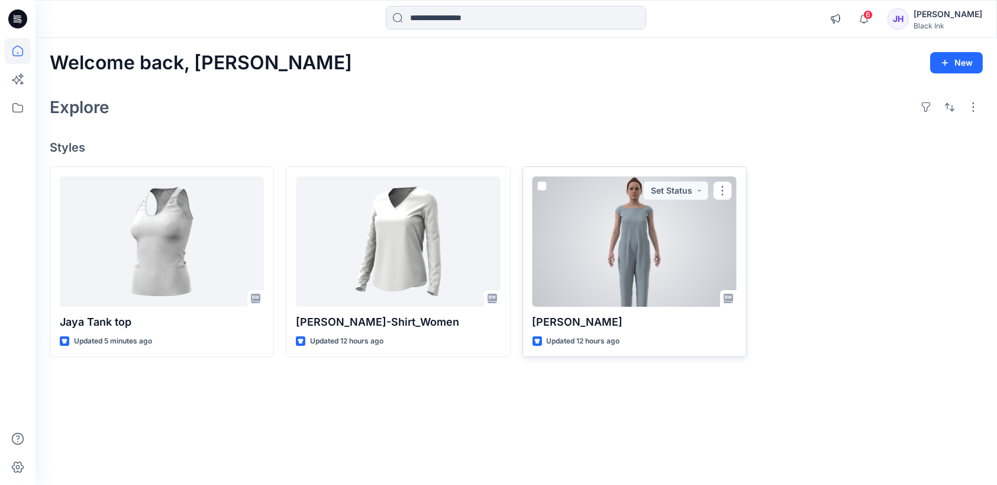
click at [642, 231] on div at bounding box center [635, 241] width 204 height 130
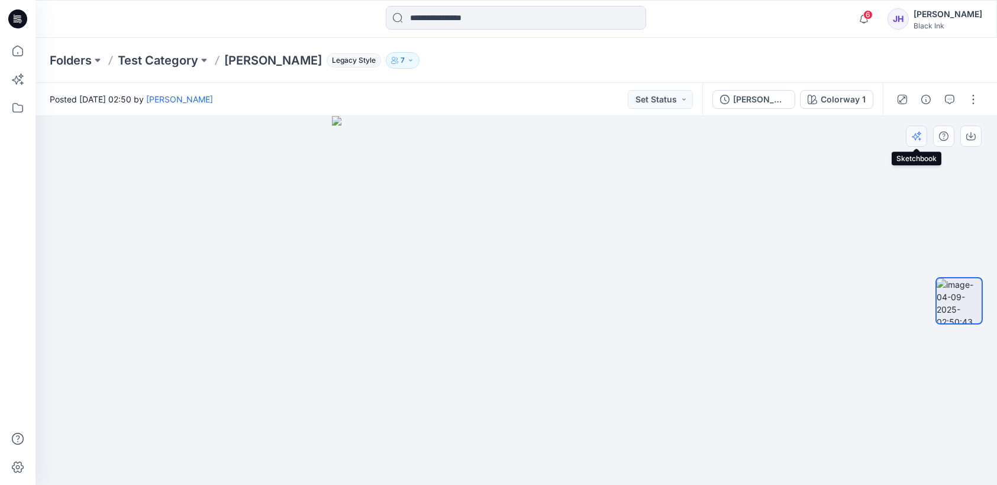
click at [919, 134] on icon "button" at bounding box center [916, 135] width 9 height 9
click at [951, 99] on icon "button" at bounding box center [950, 98] width 4 height 1
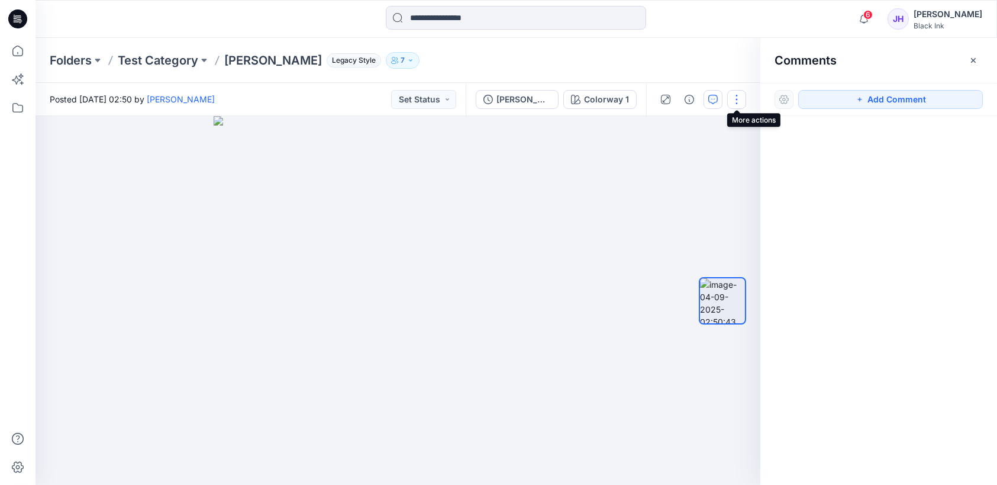
click at [737, 101] on button "button" at bounding box center [736, 99] width 19 height 19
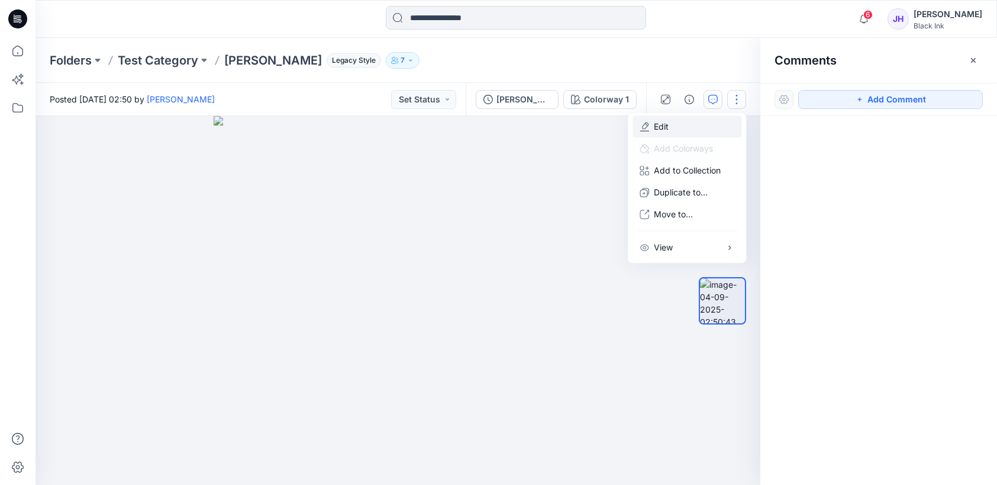
click at [651, 121] on button "Edit" at bounding box center [686, 126] width 109 height 22
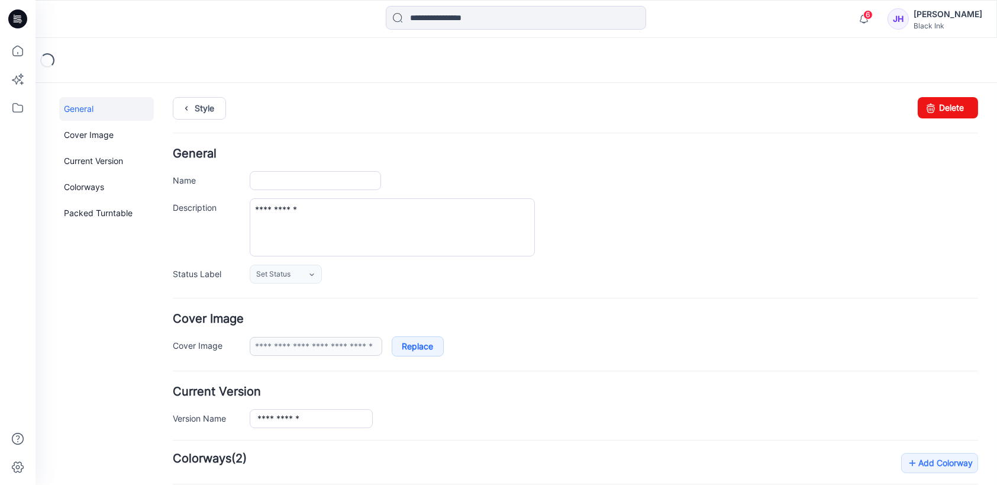
type input "**********"
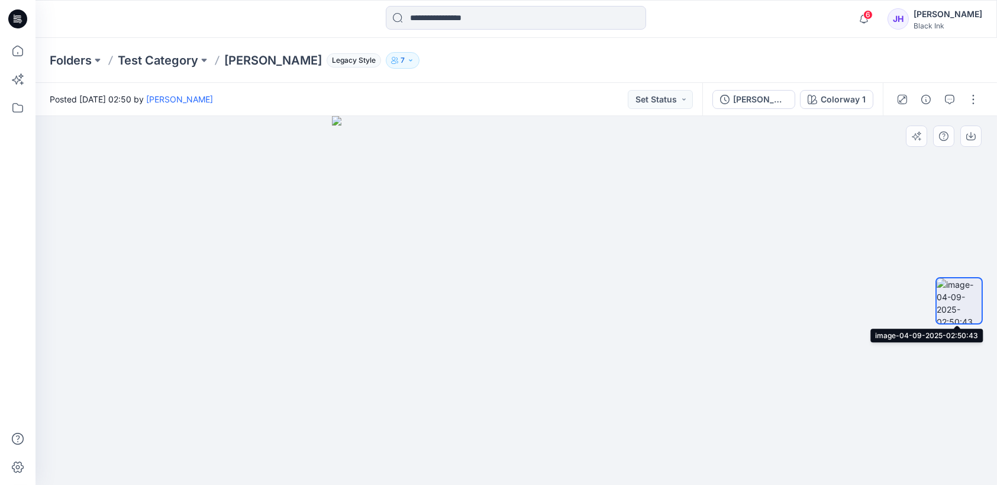
click at [964, 305] on img at bounding box center [959, 300] width 45 height 45
click at [978, 99] on button "button" at bounding box center [973, 99] width 19 height 19
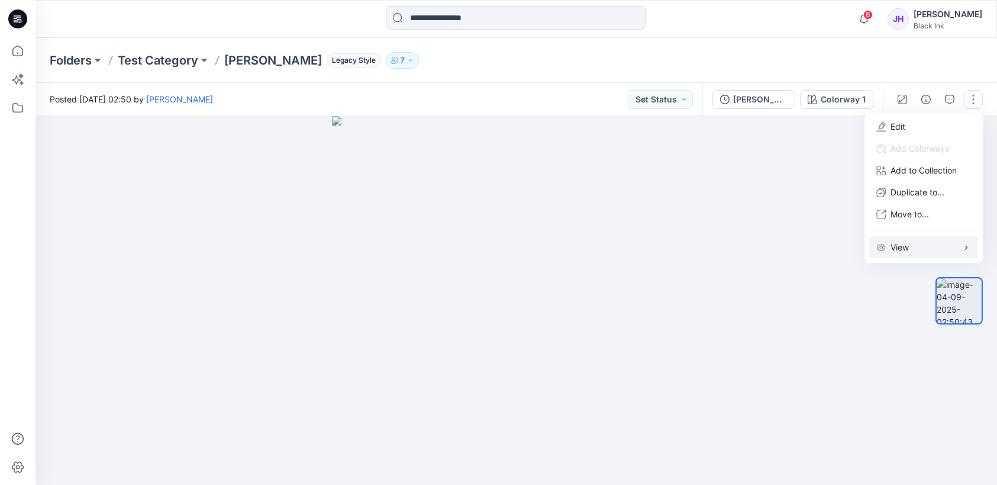
click at [925, 245] on button "View" at bounding box center [923, 247] width 109 height 22
click at [746, 251] on p "Preload 3D view" at bounding box center [764, 250] width 63 height 12
click at [464, 289] on img at bounding box center [516, 300] width 369 height 369
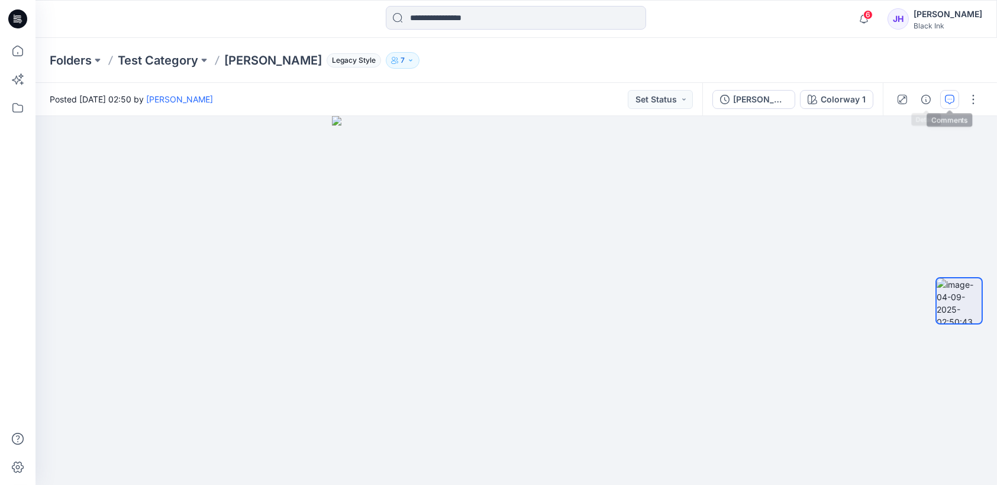
click at [948, 96] on icon "button" at bounding box center [949, 99] width 9 height 9
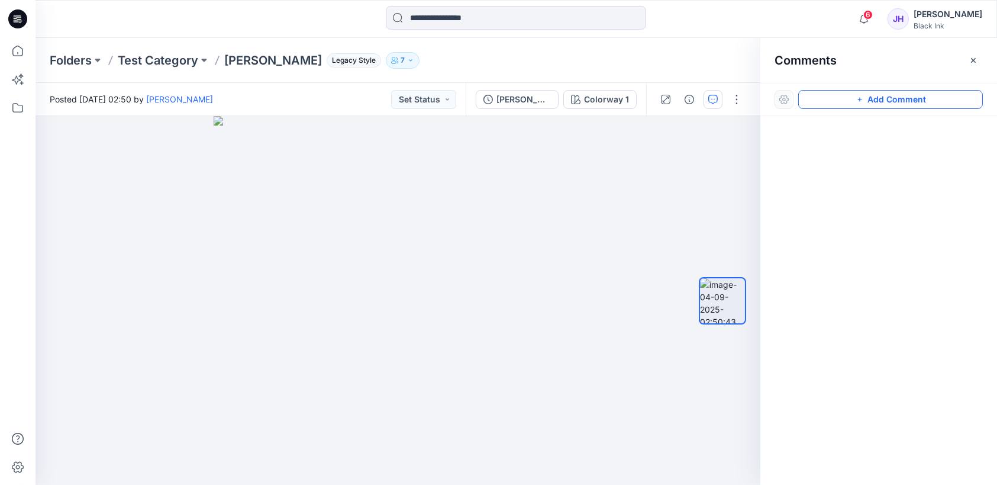
click at [859, 101] on icon "button" at bounding box center [859, 99] width 9 height 9
click at [425, 211] on div "1" at bounding box center [398, 300] width 725 height 369
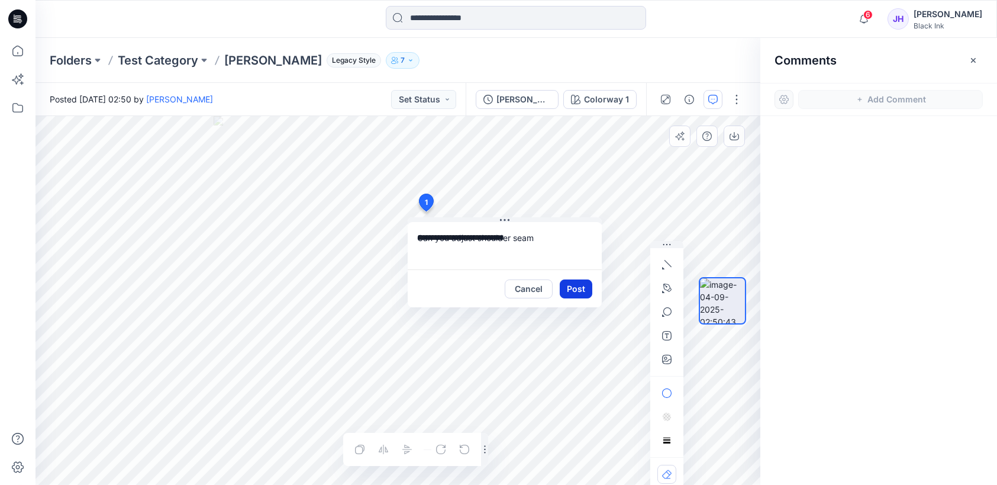
type textarea "**********"
click at [577, 288] on button "Post" at bounding box center [576, 288] width 33 height 19
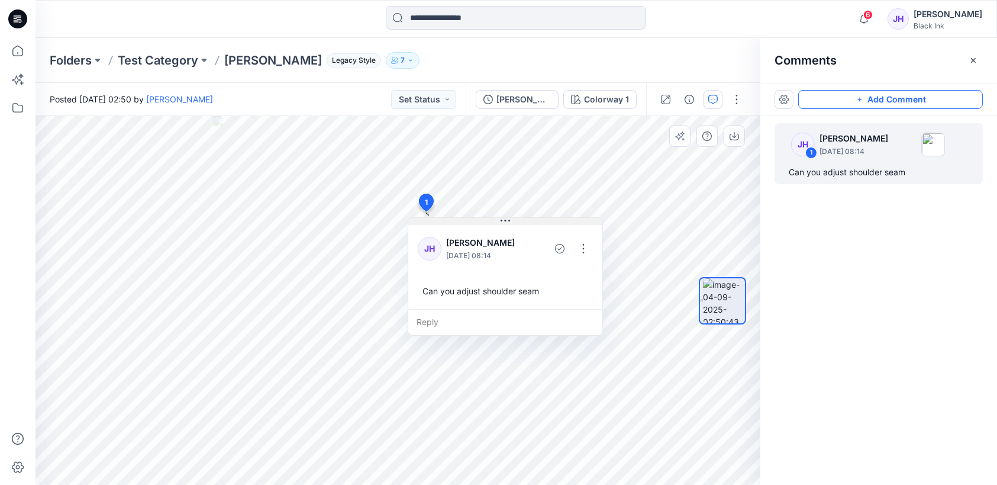
click at [505, 220] on icon at bounding box center [506, 221] width 2 height 2
click at [588, 249] on button "button" at bounding box center [583, 248] width 19 height 19
click at [699, 206] on div at bounding box center [722, 301] width 47 height 224
click at [507, 221] on icon at bounding box center [505, 220] width 9 height 9
click at [504, 216] on icon at bounding box center [505, 220] width 9 height 9
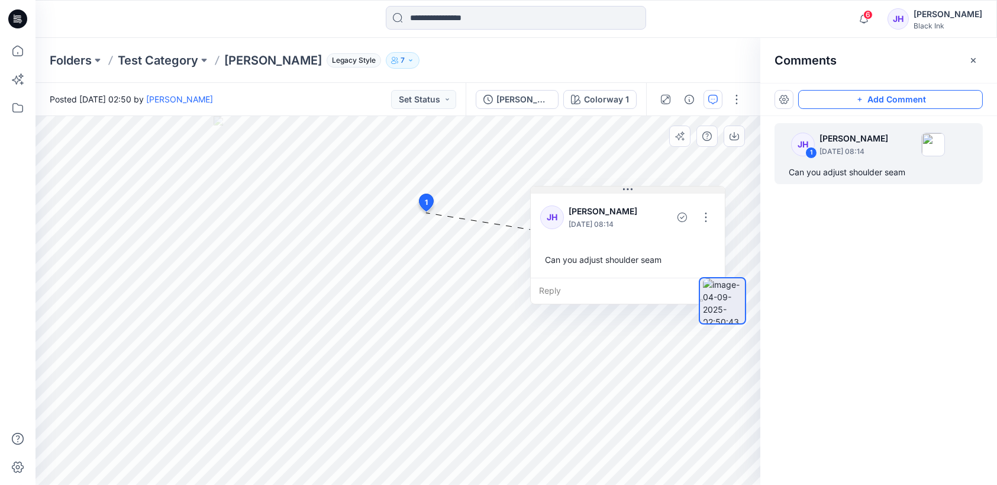
drag, startPoint x: 496, startPoint y: 221, endPoint x: 618, endPoint y: 190, distance: 125.9
click at [618, 190] on button at bounding box center [628, 189] width 194 height 7
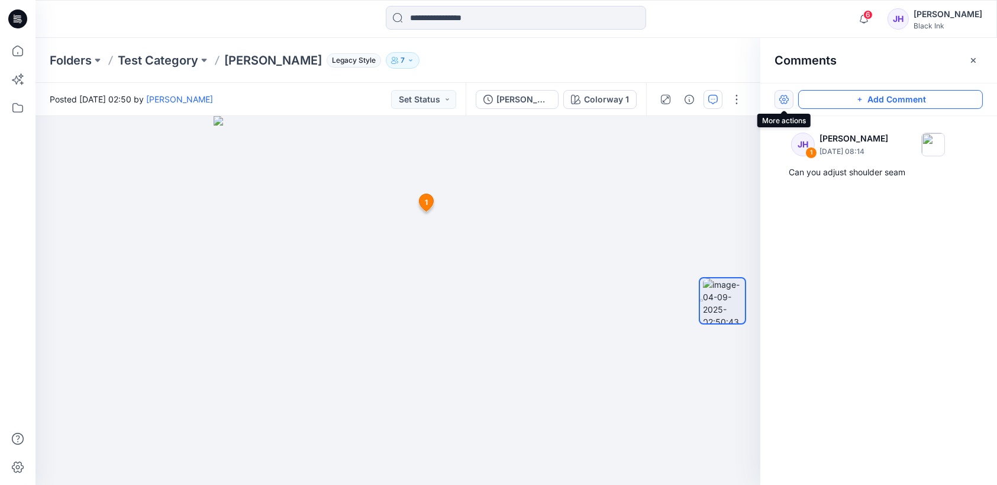
click at [784, 98] on button "button" at bounding box center [784, 99] width 19 height 19
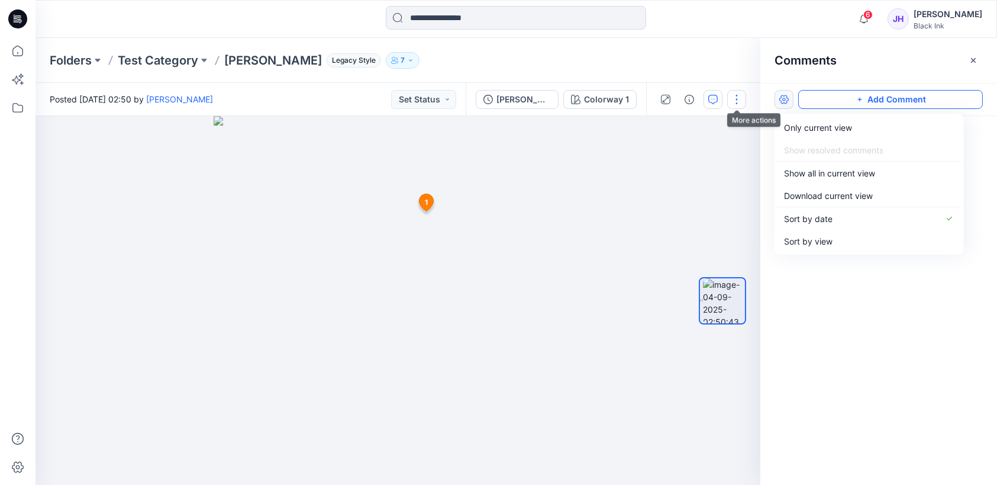
click at [732, 98] on button "button" at bounding box center [736, 99] width 19 height 19
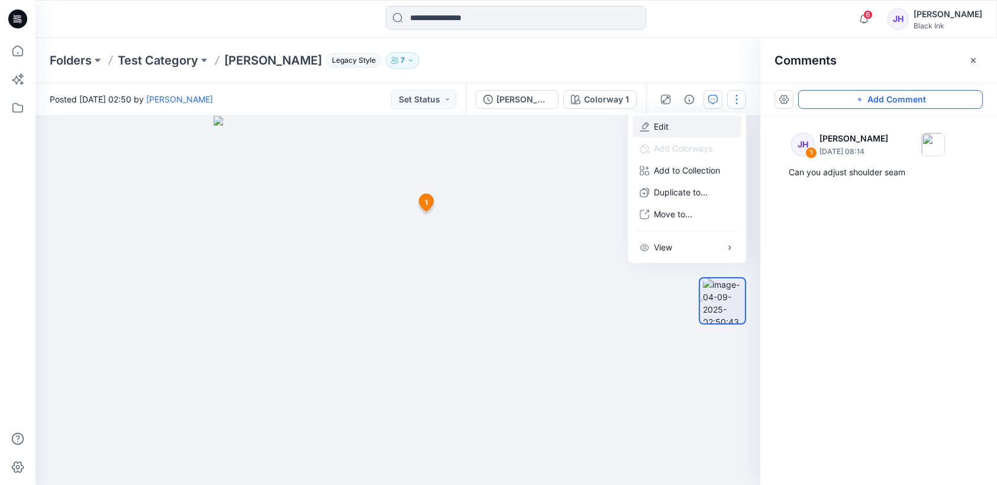
click at [670, 124] on button "Edit" at bounding box center [686, 126] width 109 height 22
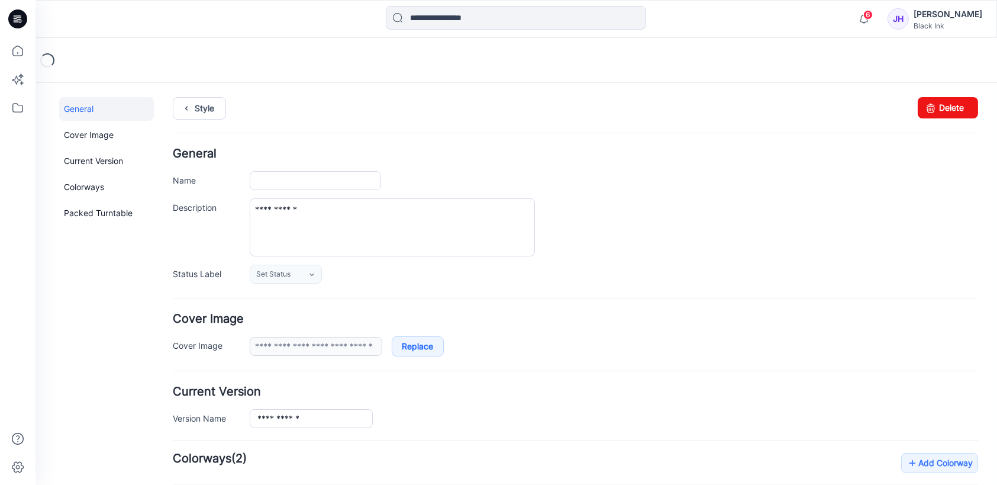
type input "**********"
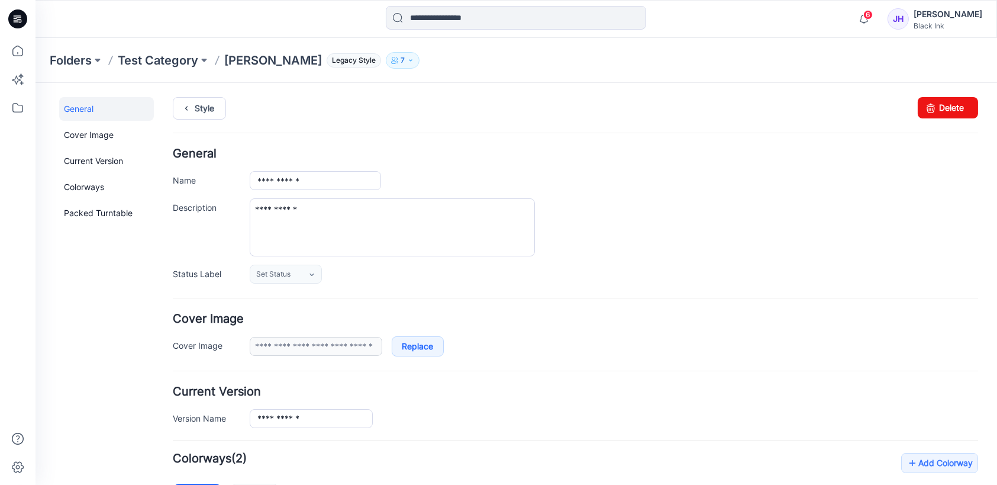
click at [19, 19] on icon at bounding box center [19, 19] width 5 height 1
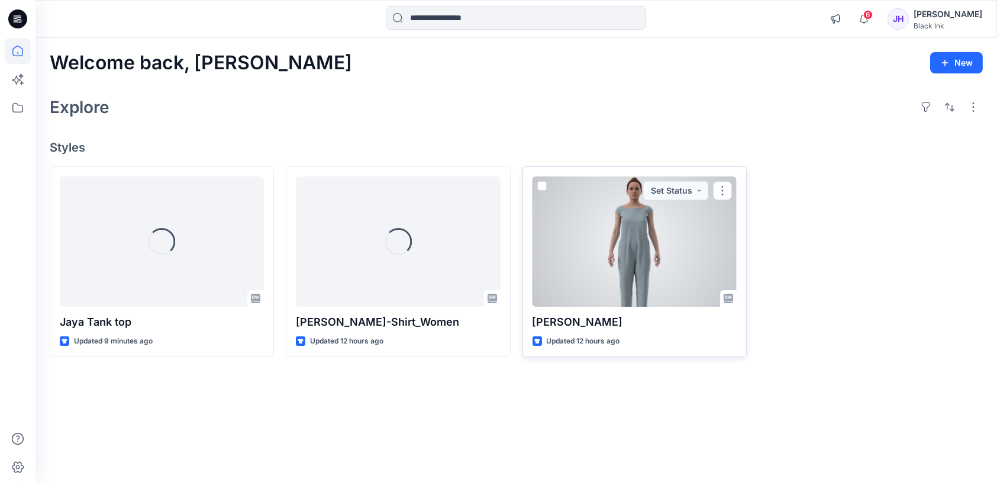
click at [603, 258] on div at bounding box center [635, 241] width 204 height 130
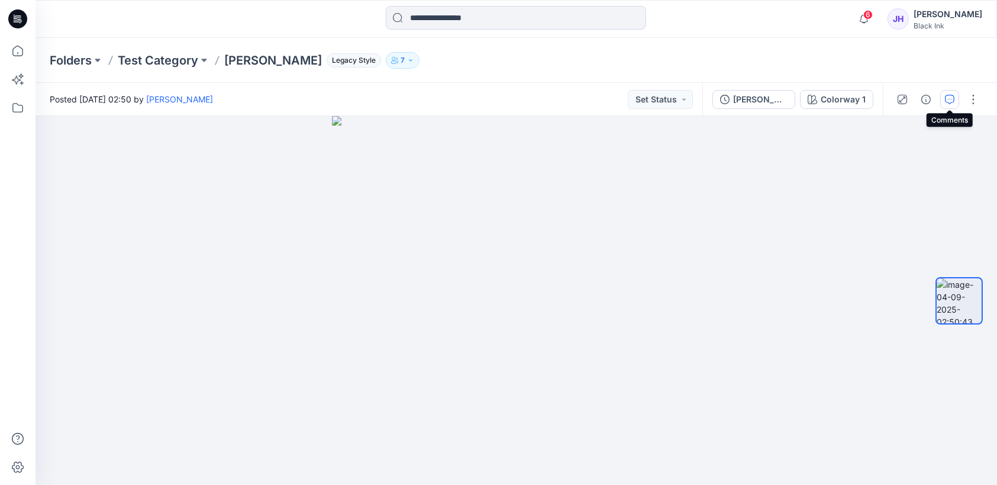
click at [954, 99] on icon "button" at bounding box center [949, 99] width 9 height 9
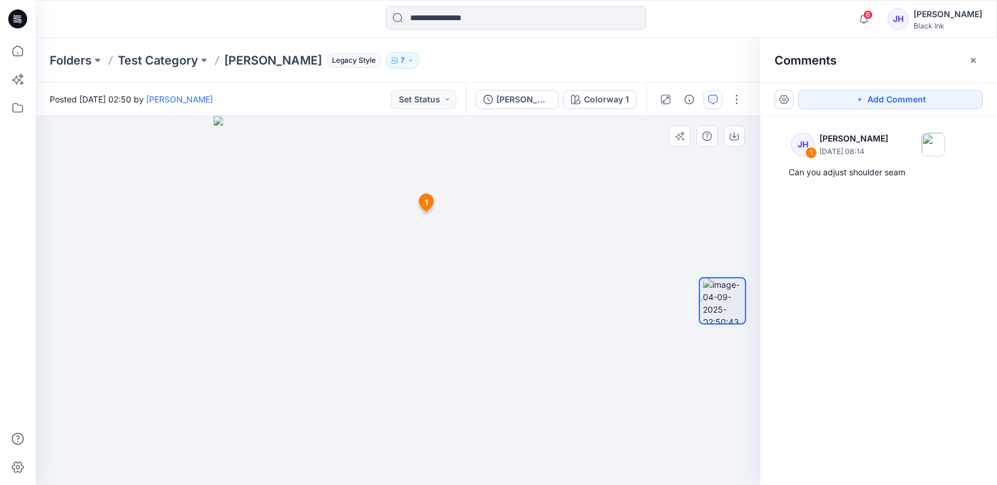
click at [425, 202] on span "1" at bounding box center [426, 202] width 3 height 11
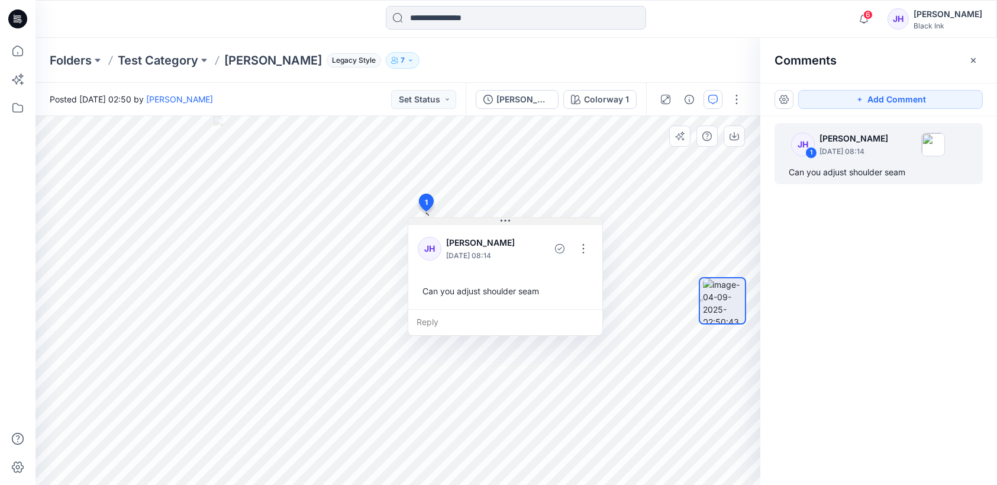
click at [504, 217] on icon at bounding box center [505, 220] width 9 height 9
click at [586, 249] on button "button" at bounding box center [583, 248] width 19 height 19
click at [604, 277] on p "Edit comment" at bounding box center [586, 275] width 53 height 12
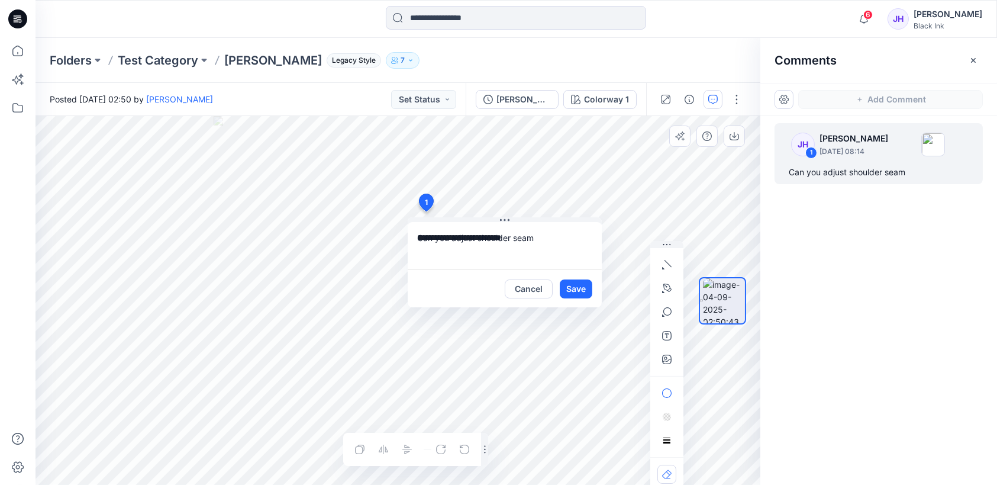
click at [667, 242] on icon "button" at bounding box center [666, 245] width 9 height 8
click at [523, 291] on button "Cancel" at bounding box center [529, 288] width 48 height 19
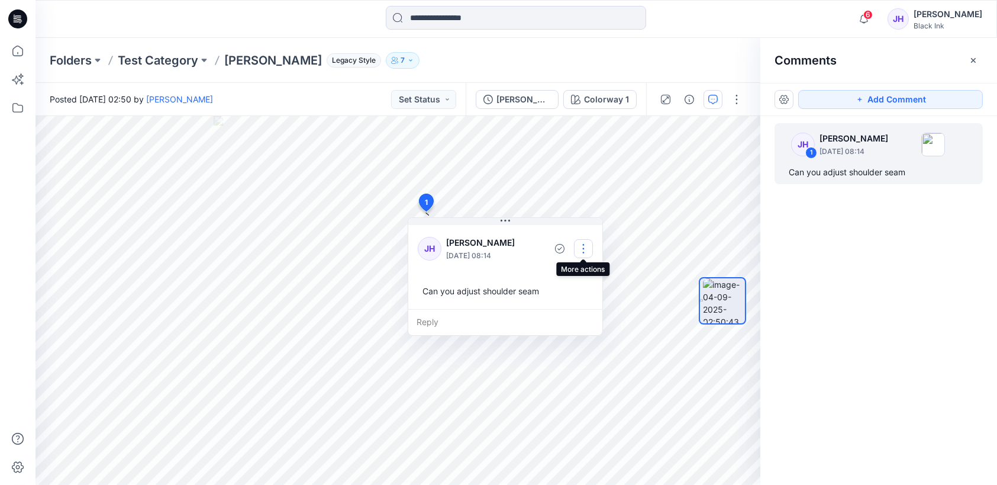
click at [588, 250] on button "button" at bounding box center [583, 248] width 19 height 19
click at [599, 274] on p "Edit comment" at bounding box center [586, 275] width 53 height 12
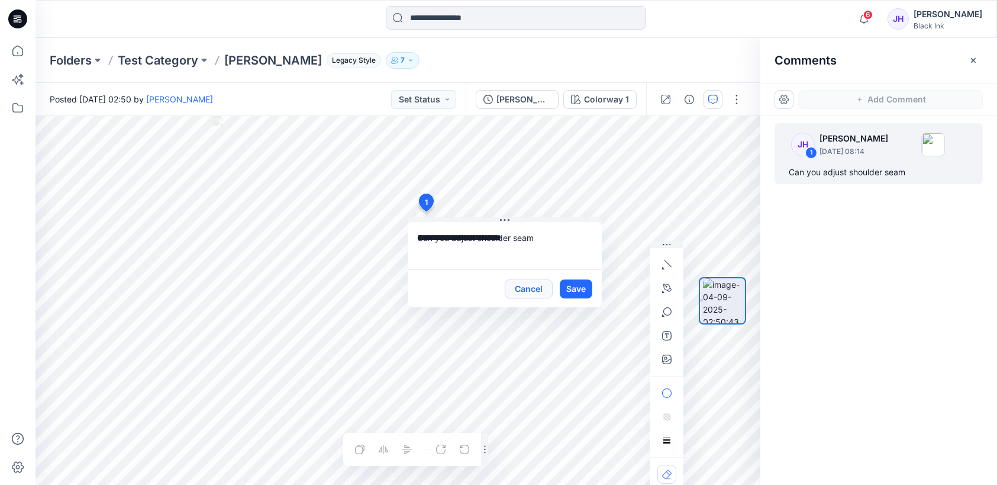
click at [538, 287] on button "Cancel" at bounding box center [529, 288] width 48 height 19
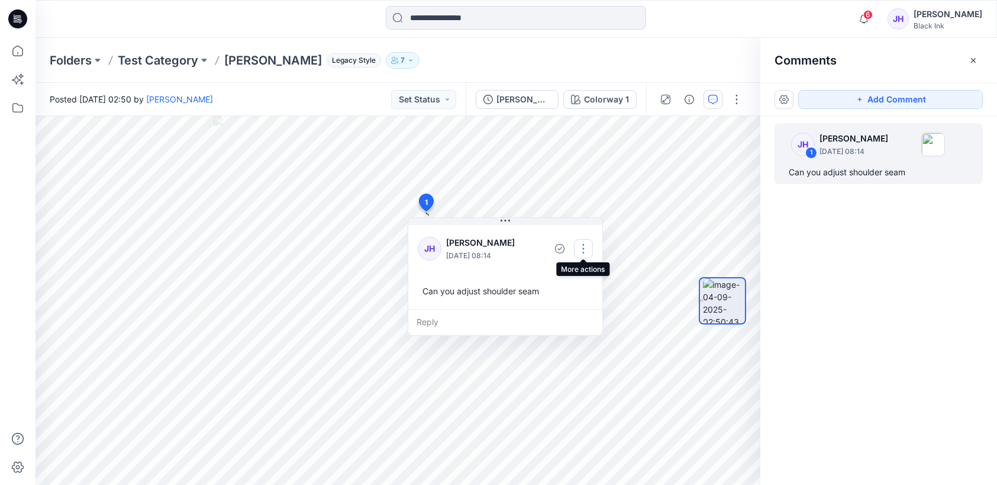
click at [588, 251] on button "button" at bounding box center [583, 248] width 19 height 19
click at [611, 275] on p "Edit comment" at bounding box center [586, 275] width 53 height 12
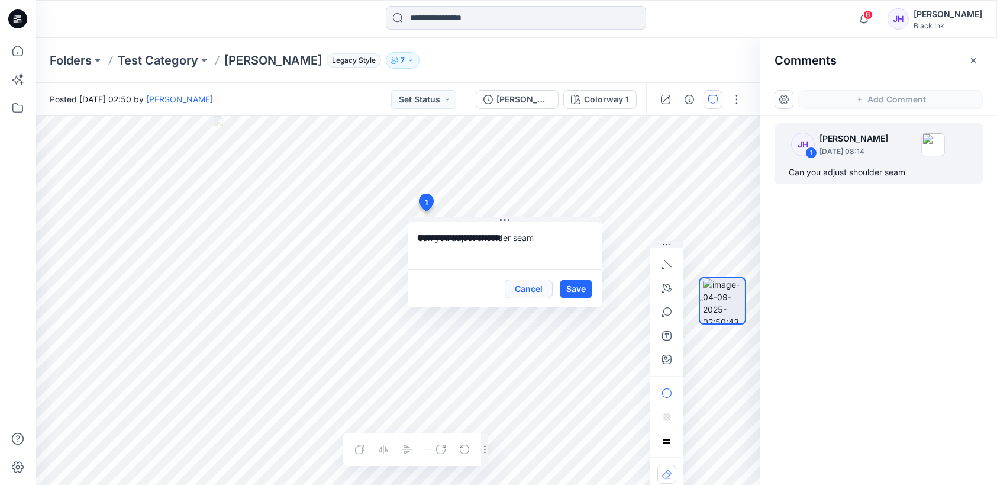
click at [530, 288] on button "Cancel" at bounding box center [529, 288] width 48 height 19
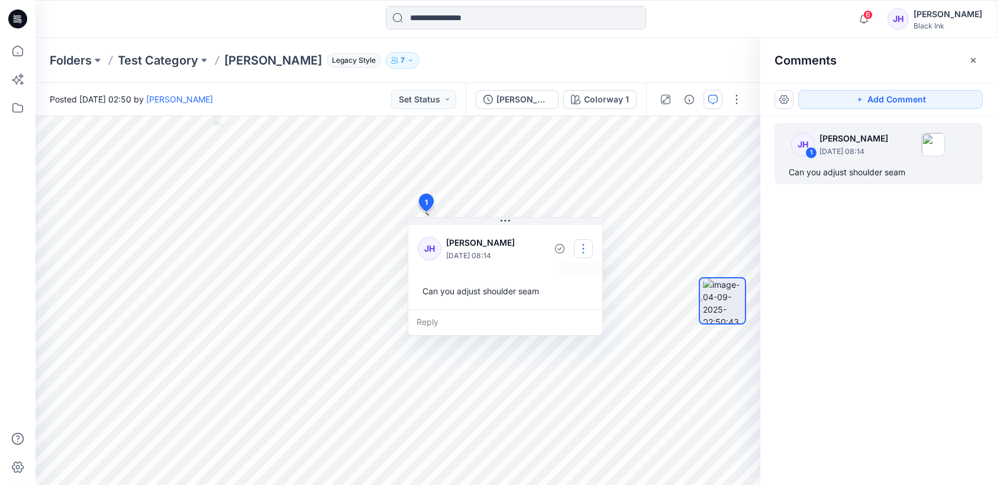
click at [586, 247] on button "button" at bounding box center [583, 248] width 19 height 19
click at [603, 273] on p "Edit comment" at bounding box center [586, 275] width 53 height 12
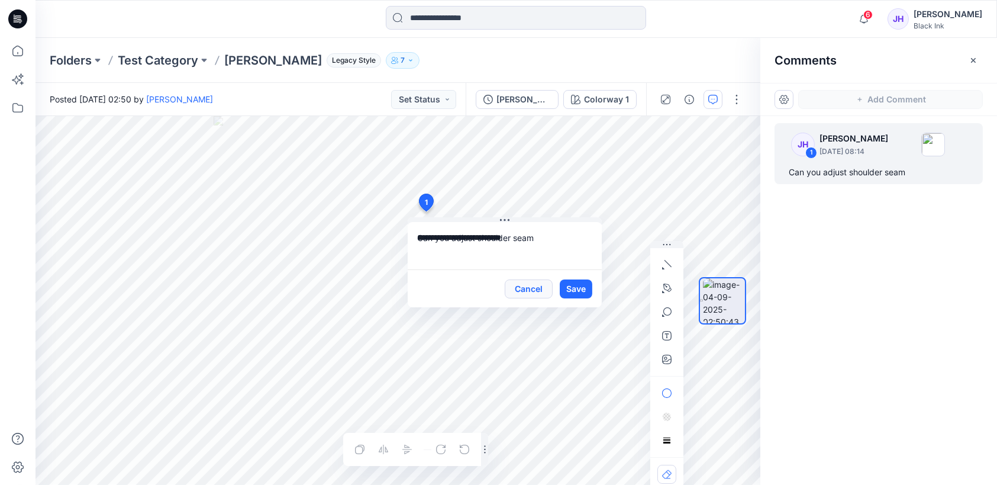
click at [525, 286] on button "Cancel" at bounding box center [529, 288] width 48 height 19
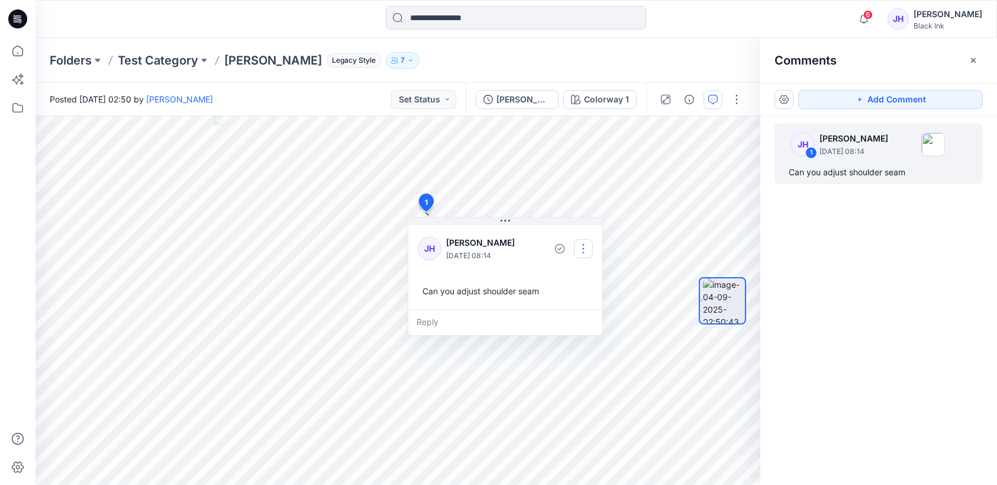
click at [585, 249] on button "button" at bounding box center [583, 248] width 19 height 19
click at [587, 276] on p "Edit comment" at bounding box center [586, 275] width 53 height 12
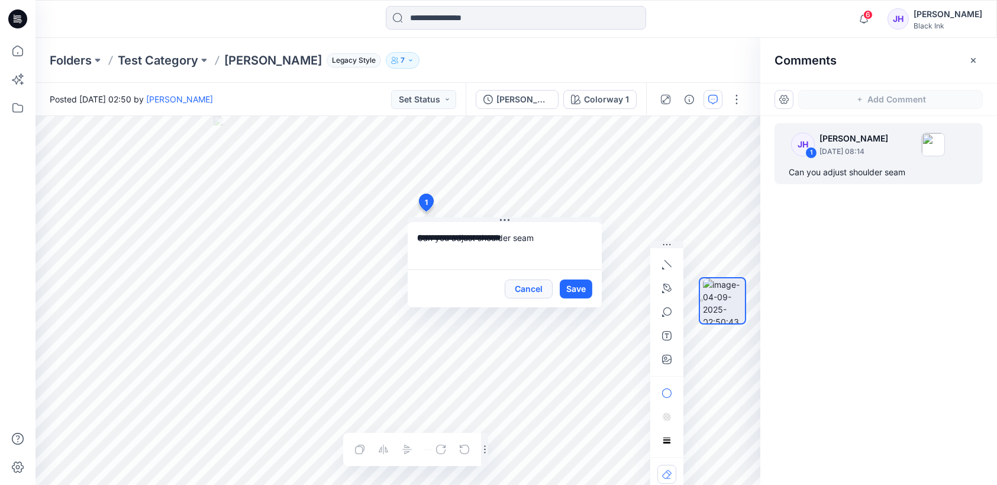
click at [530, 290] on button "Cancel" at bounding box center [529, 288] width 48 height 19
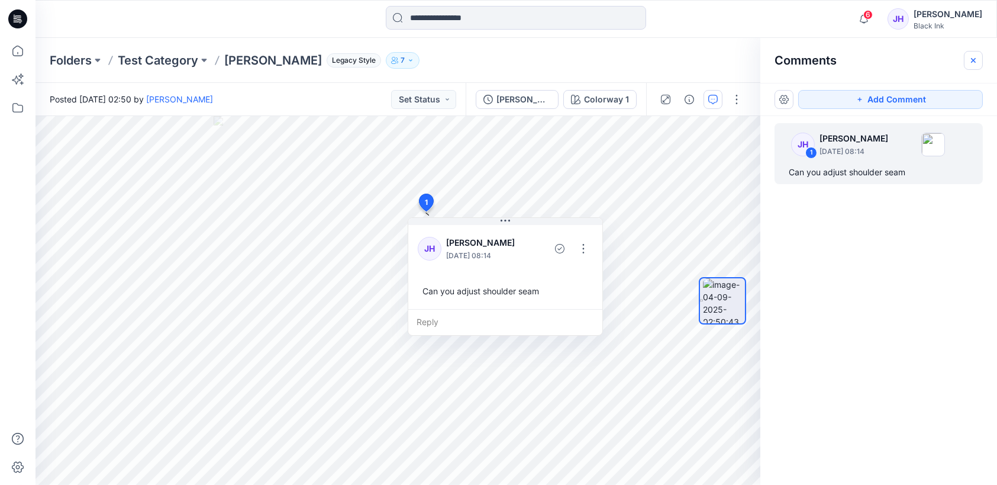
click at [971, 64] on icon "button" at bounding box center [973, 60] width 9 height 9
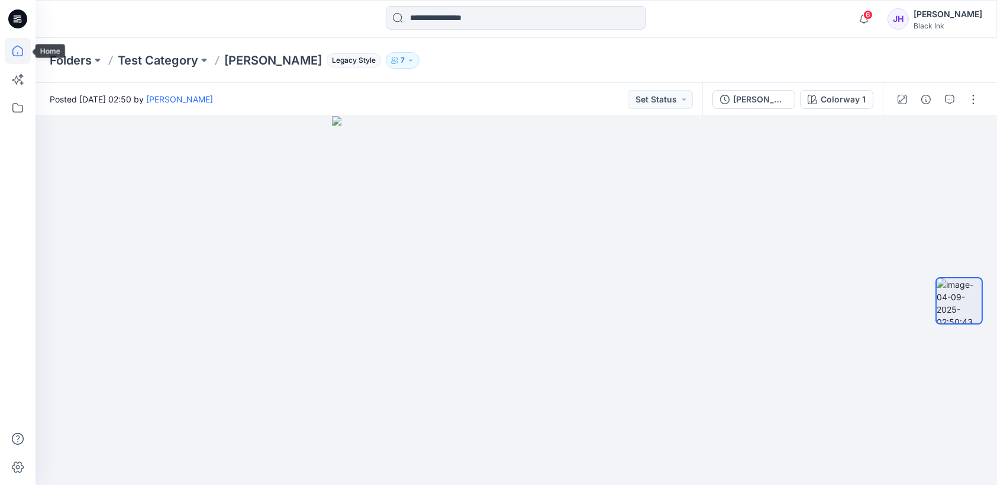
click at [8, 55] on icon at bounding box center [18, 51] width 26 height 26
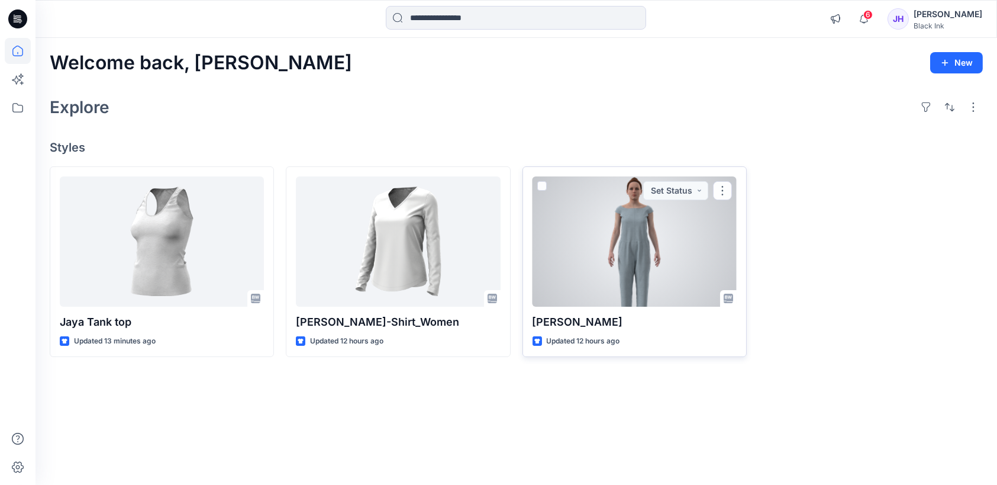
click at [629, 231] on div at bounding box center [635, 241] width 204 height 130
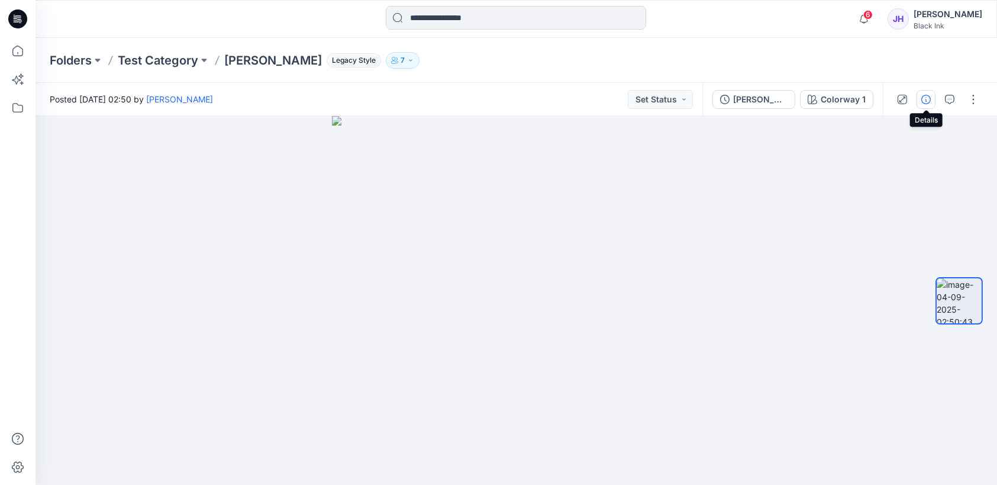
click at [929, 101] on icon "button" at bounding box center [925, 99] width 9 height 9
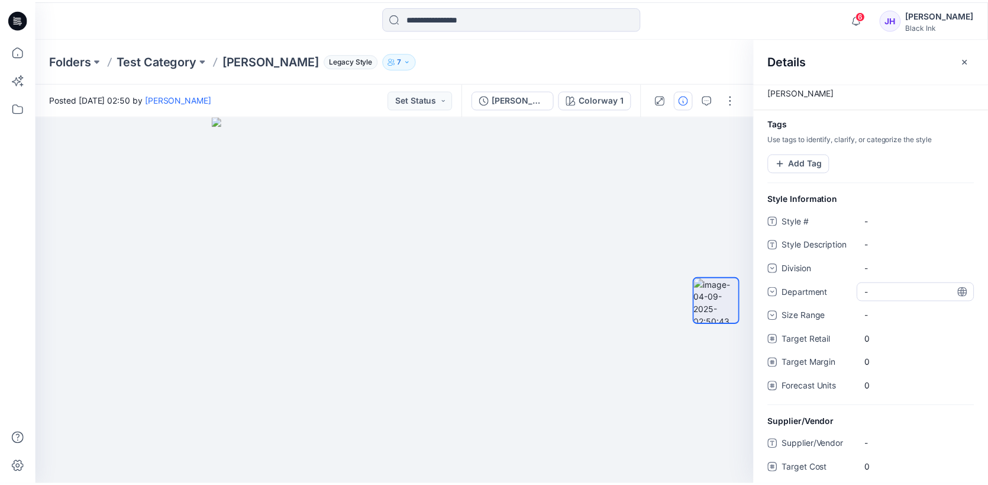
scroll to position [18, 0]
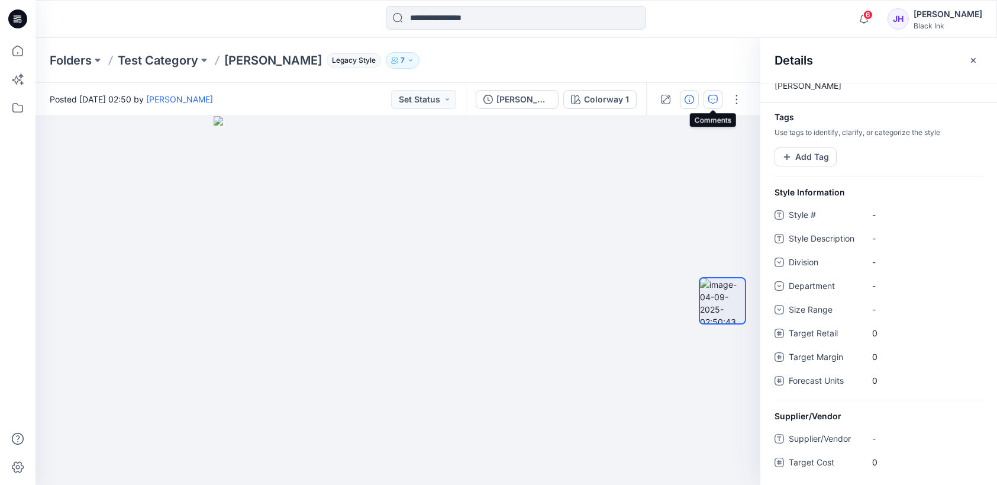
click at [709, 97] on icon "button" at bounding box center [712, 99] width 9 height 9
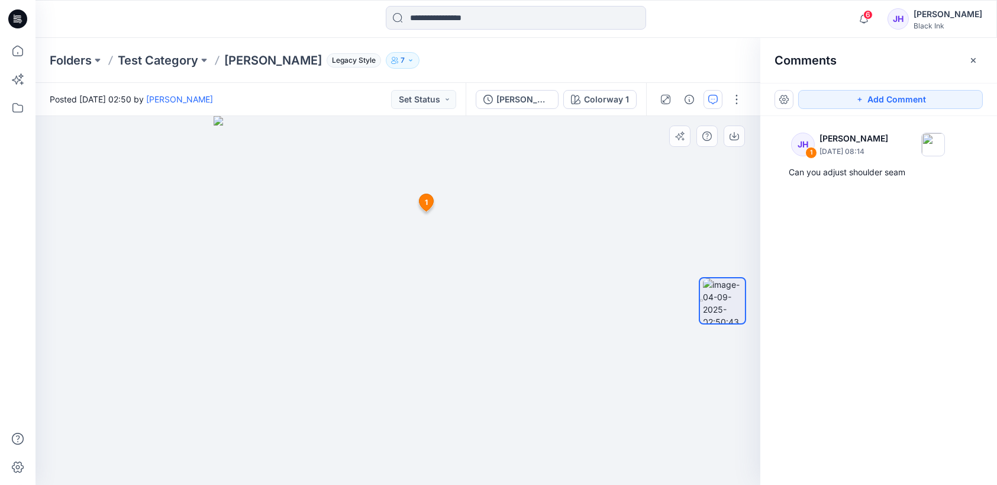
click at [426, 203] on span "1" at bounding box center [426, 202] width 3 height 11
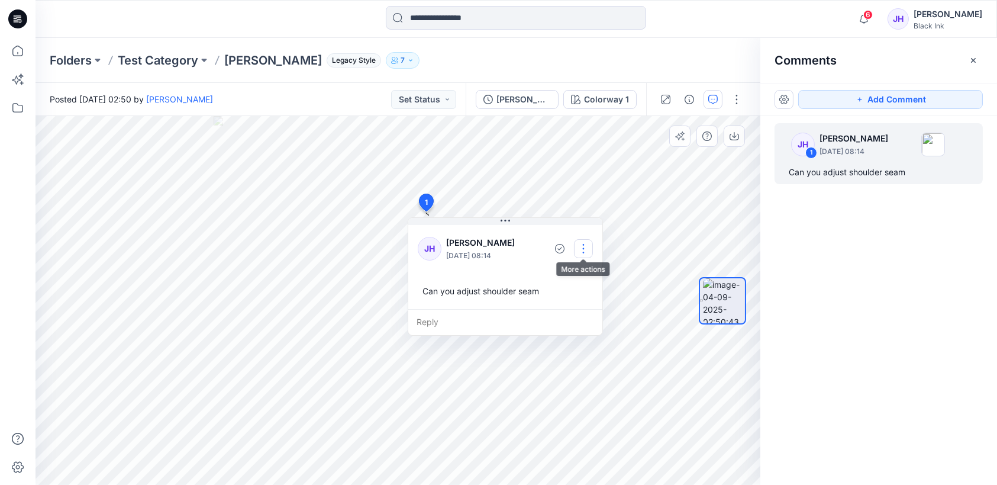
click at [585, 246] on button "button" at bounding box center [583, 248] width 19 height 19
click at [601, 278] on p "Edit comment" at bounding box center [586, 275] width 53 height 12
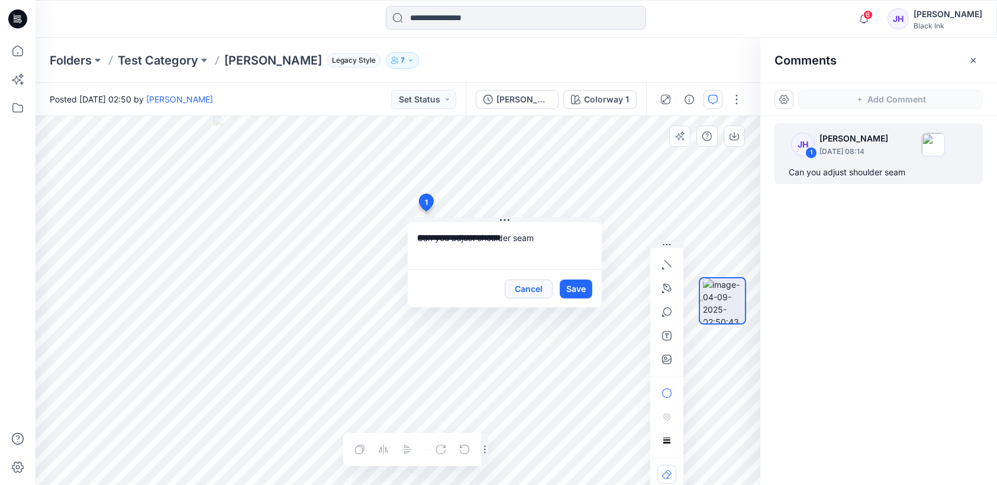
click at [533, 289] on button "Cancel" at bounding box center [529, 288] width 48 height 19
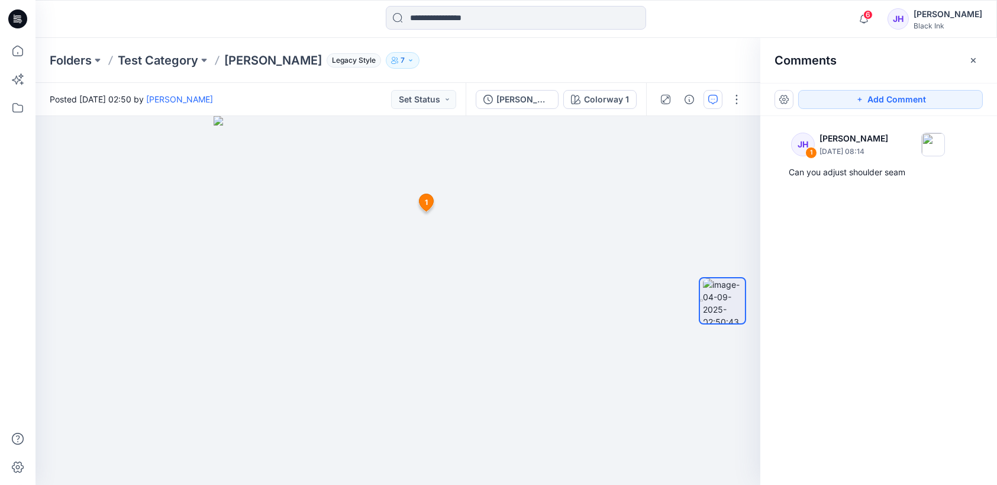
click at [909, 14] on div "JH" at bounding box center [898, 18] width 21 height 21
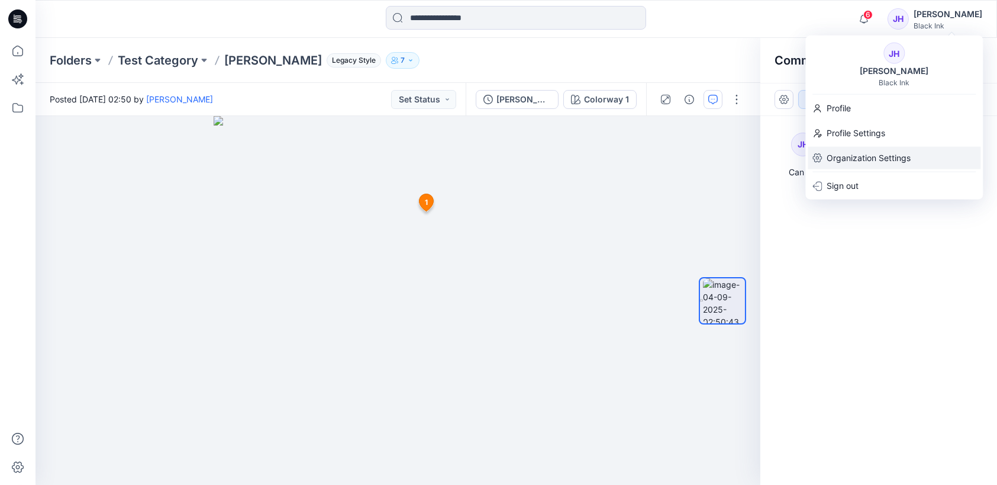
click at [900, 155] on p "Organization Settings" at bounding box center [869, 158] width 84 height 22
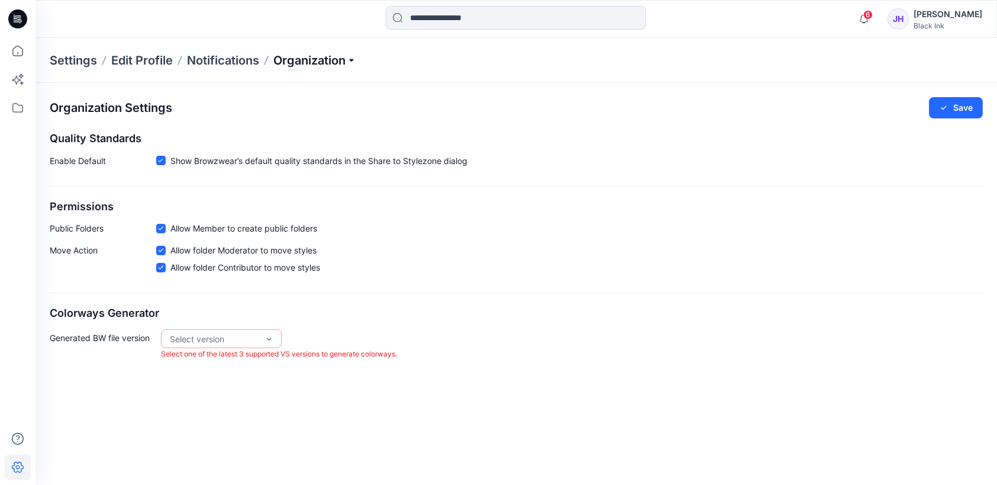
click at [325, 58] on p "Organization" at bounding box center [314, 60] width 83 height 17
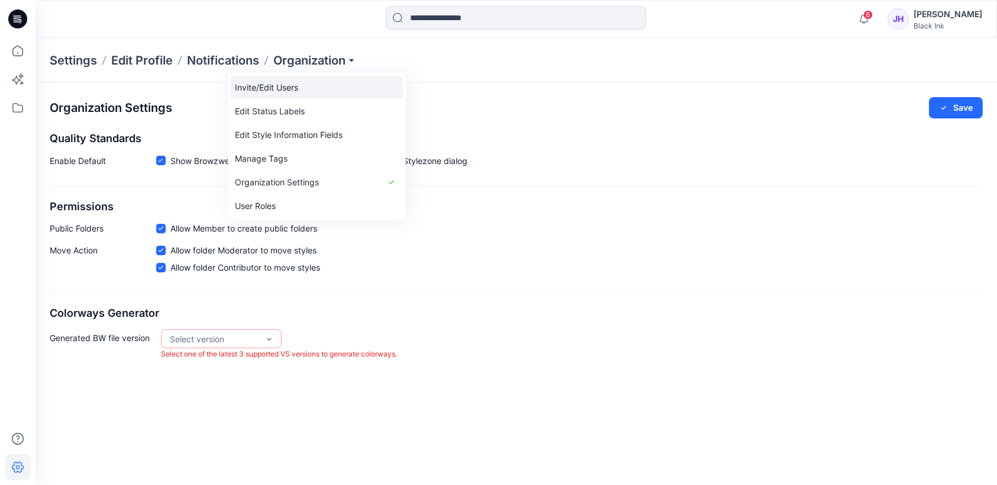
click at [315, 89] on link "Invite/Edit Users" at bounding box center [316, 88] width 173 height 24
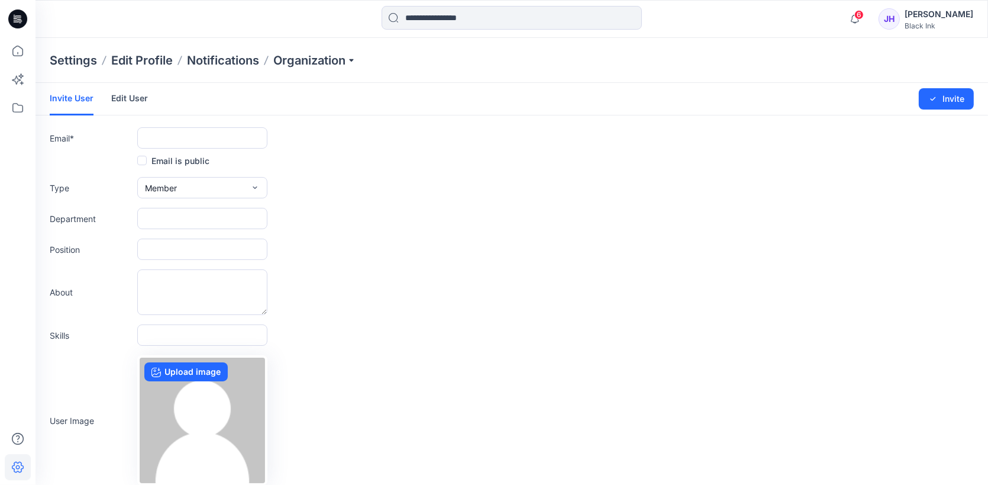
click at [139, 101] on link "Edit User" at bounding box center [129, 98] width 37 height 31
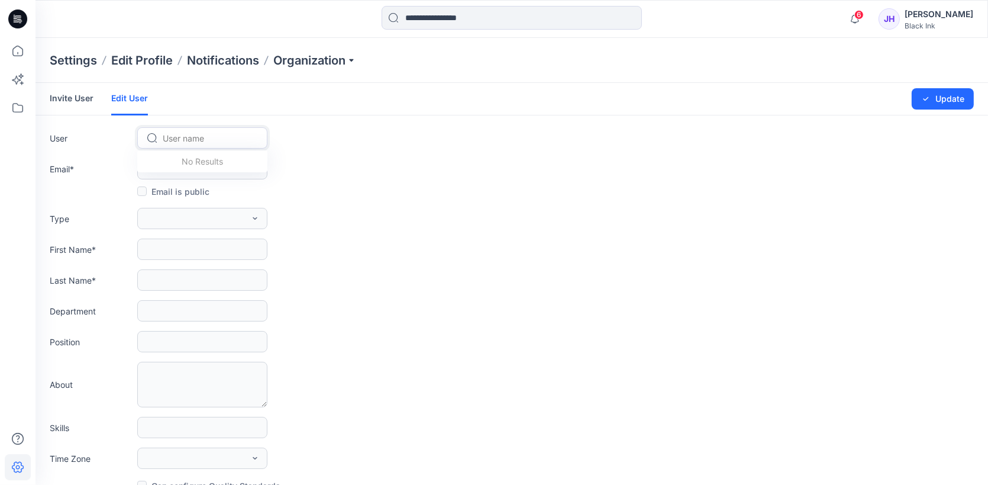
click at [186, 134] on div at bounding box center [209, 138] width 93 height 15
type input "****"
click at [195, 163] on span "[PERSON_NAME]" at bounding box center [197, 163] width 67 height 12
type input "**********"
type input "*****"
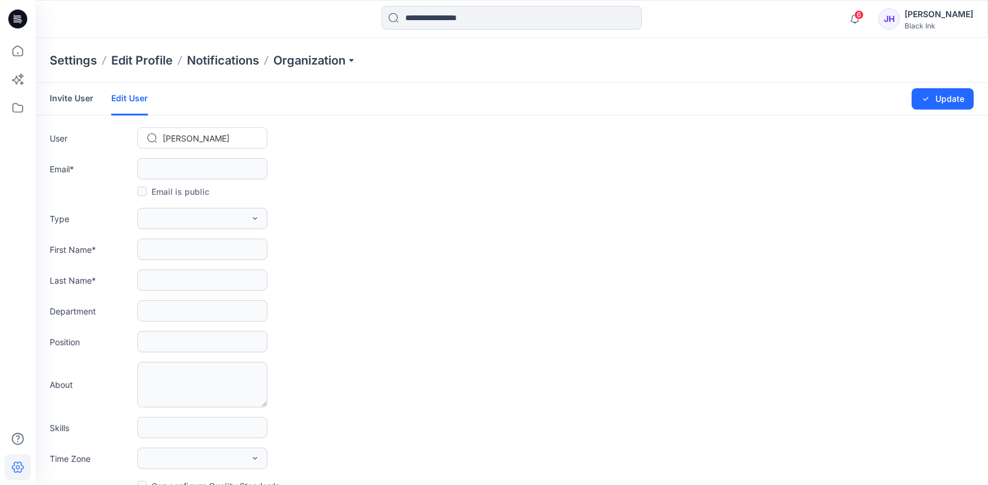
type input "******"
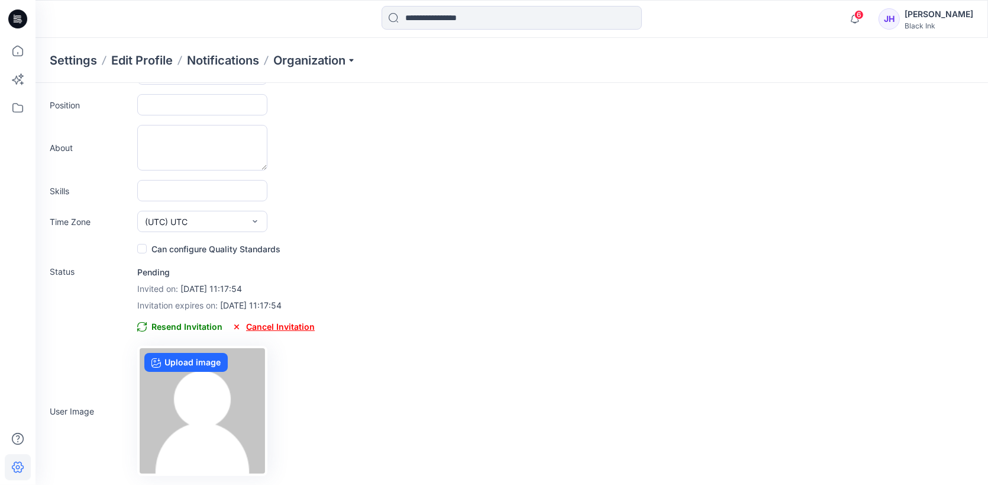
click at [235, 325] on icon at bounding box center [236, 326] width 4 height 4
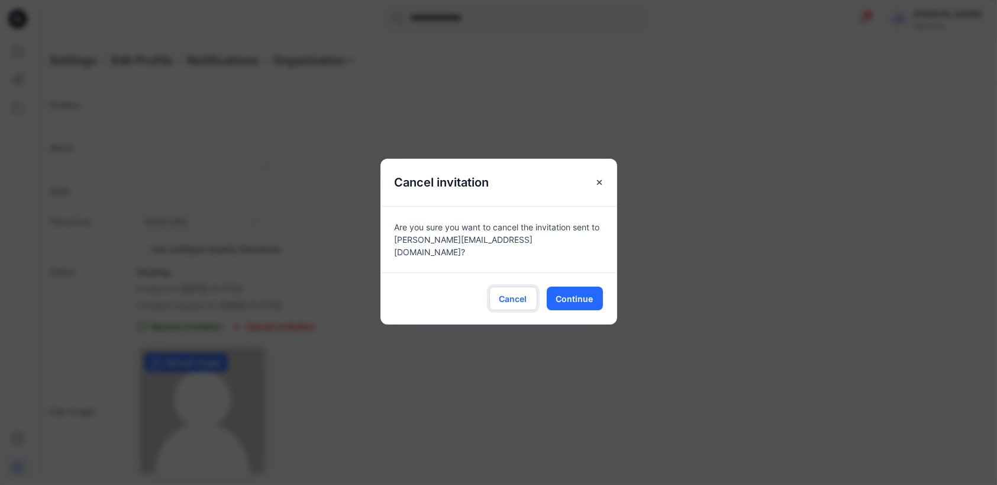
click at [517, 292] on span "Cancel" at bounding box center [513, 298] width 28 height 12
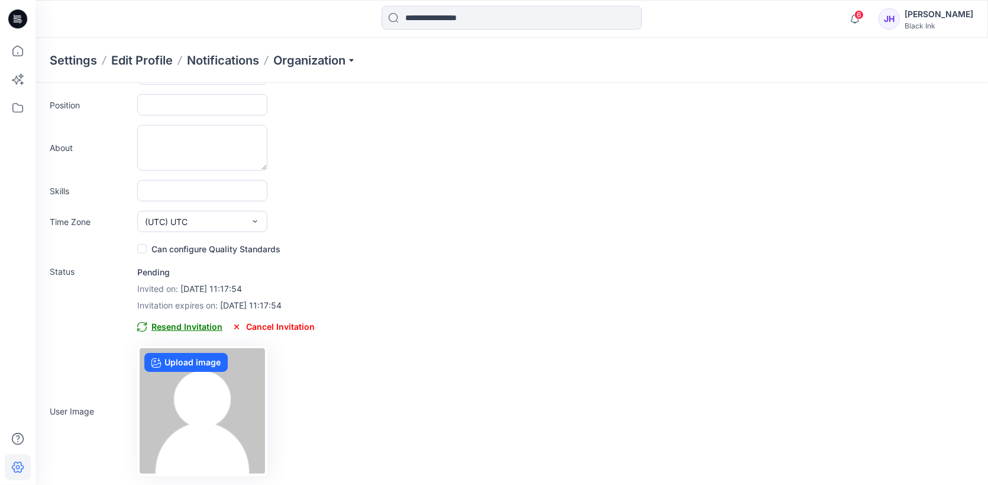
click at [160, 327] on span "Resend Invitation" at bounding box center [179, 327] width 85 height 14
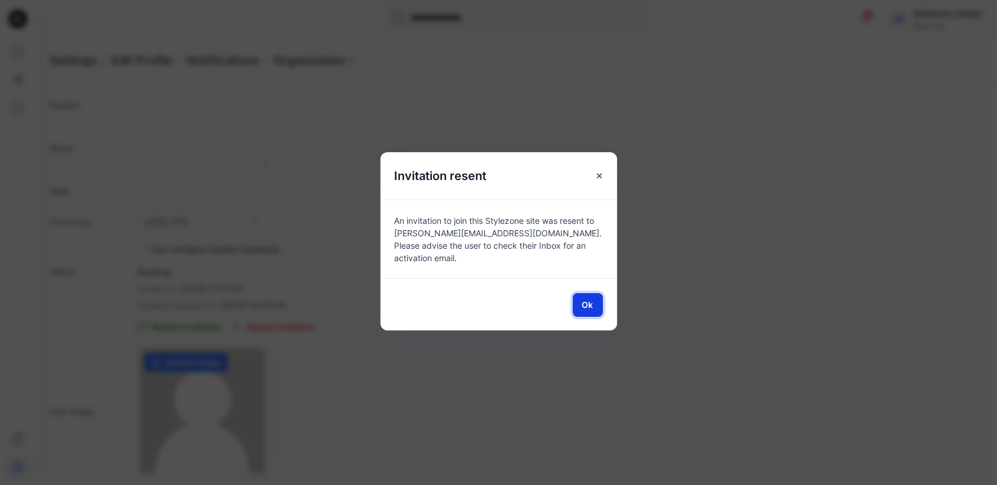
click at [585, 306] on span "Ok" at bounding box center [587, 304] width 11 height 12
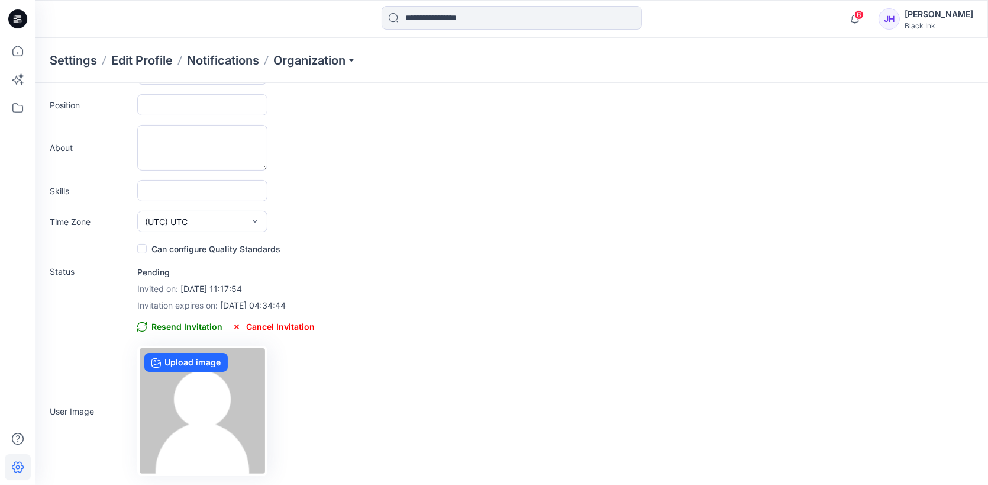
click at [24, 17] on icon at bounding box center [17, 18] width 19 height 19
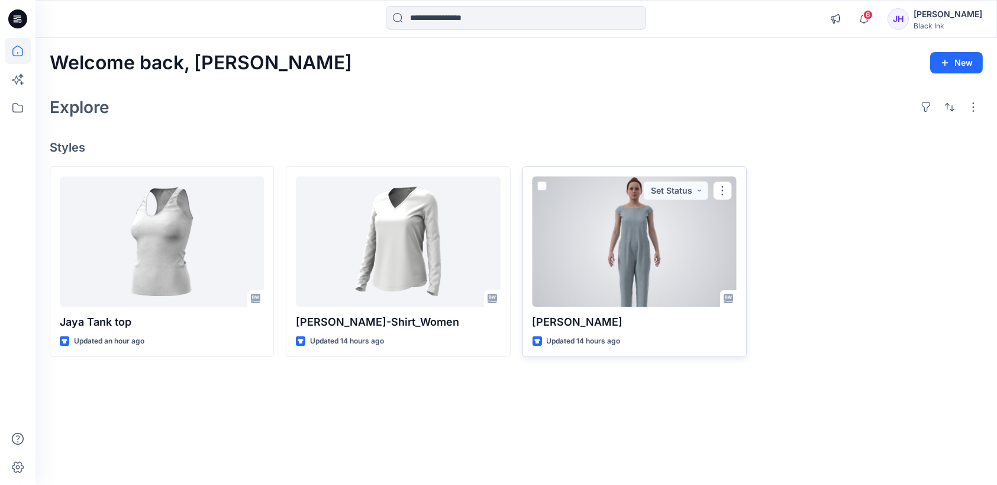
click at [616, 236] on div at bounding box center [635, 241] width 204 height 130
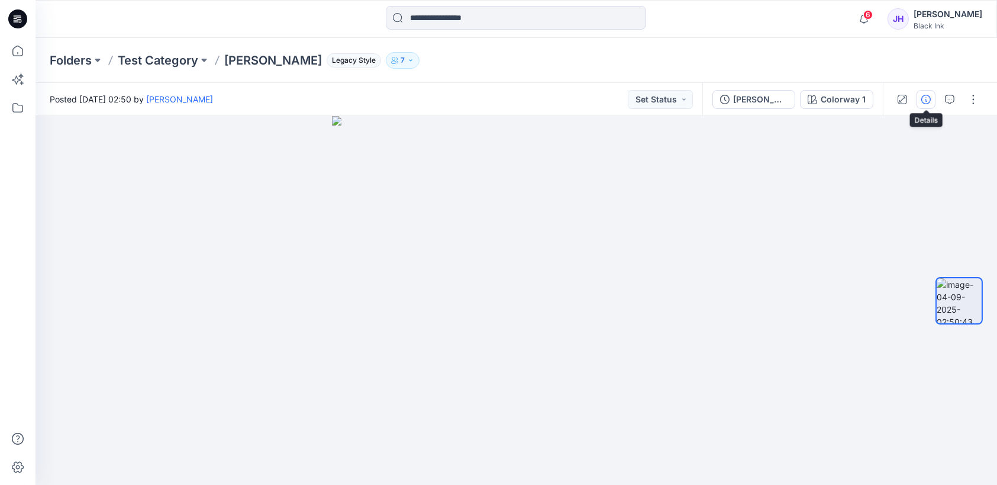
click at [931, 101] on button "button" at bounding box center [926, 99] width 19 height 19
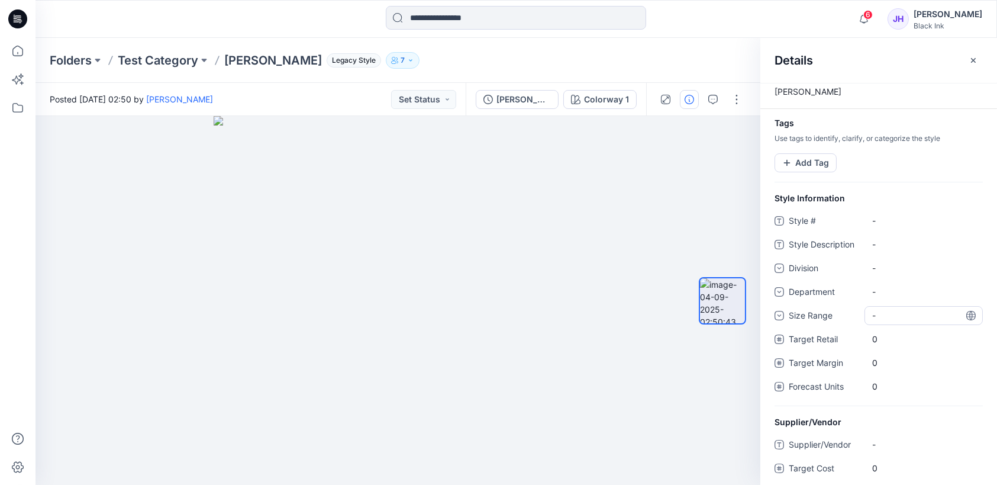
scroll to position [18, 0]
